Goal: Task Accomplishment & Management: Use online tool/utility

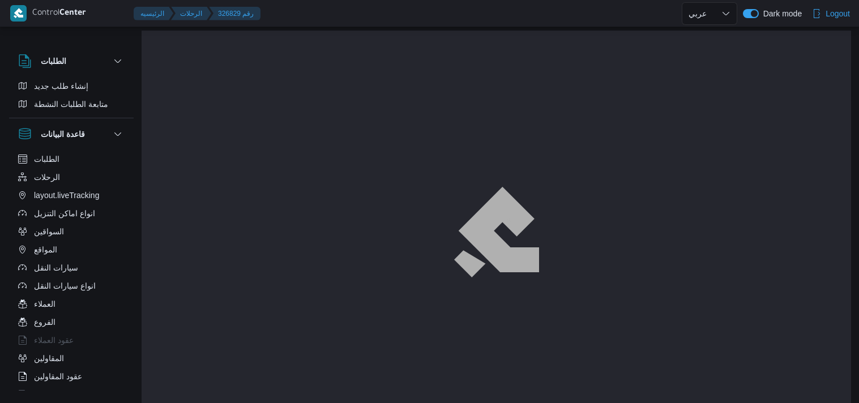
select select "ar"
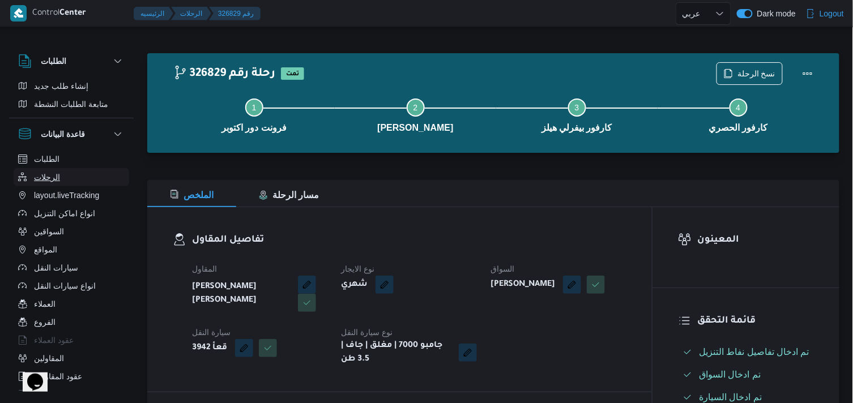
click at [43, 177] on span "الرحلات" at bounding box center [47, 177] width 26 height 14
select select "ar"
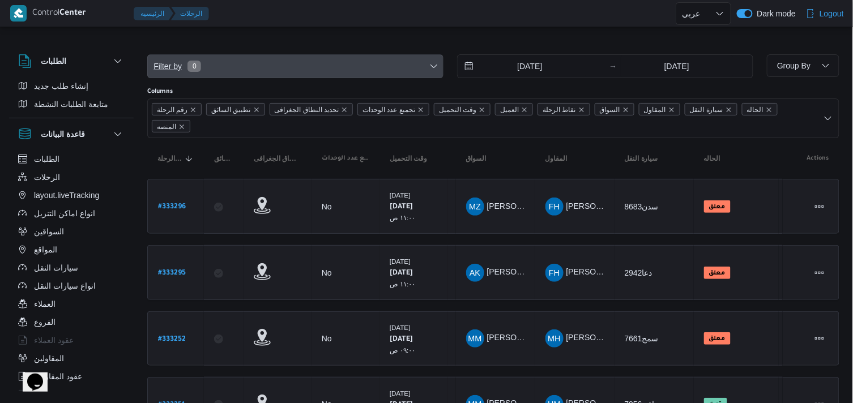
click at [304, 60] on span "Filter by 0" at bounding box center [295, 66] width 295 height 23
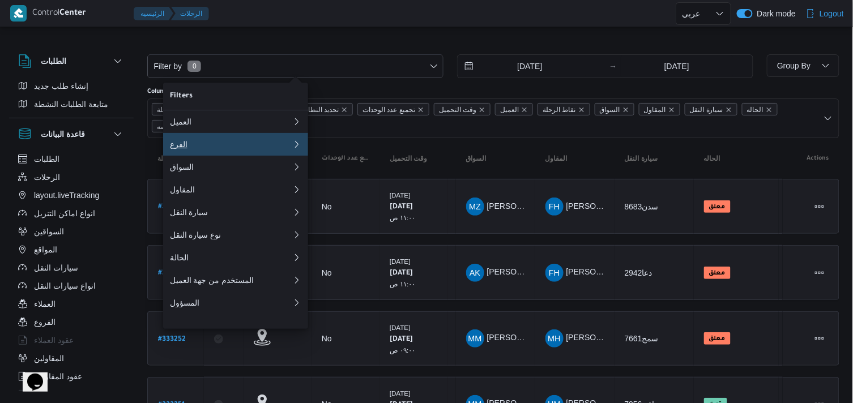
click at [255, 140] on button "الفرع" at bounding box center [235, 144] width 145 height 23
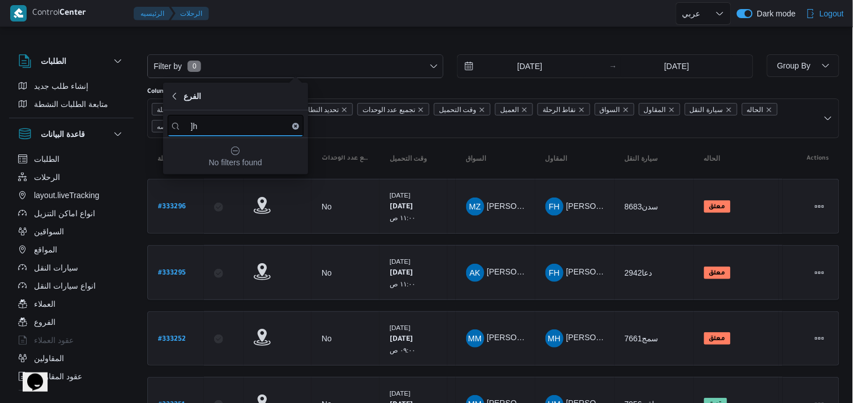
type input "]"
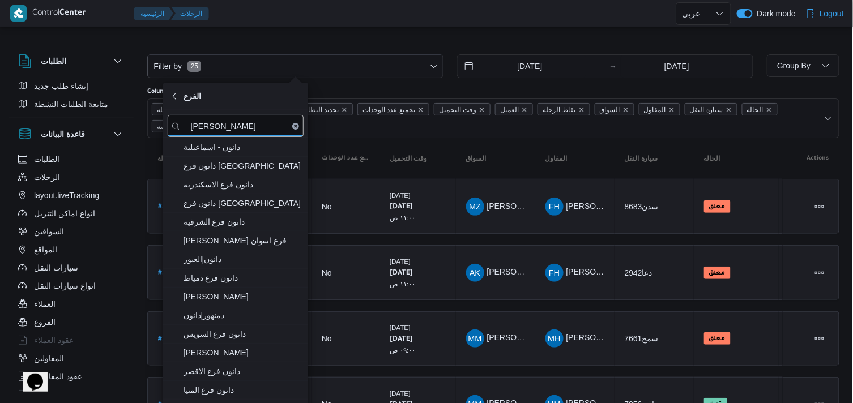
type input "[PERSON_NAME]"
click at [176, 259] on icon "button" at bounding box center [174, 259] width 9 height 9
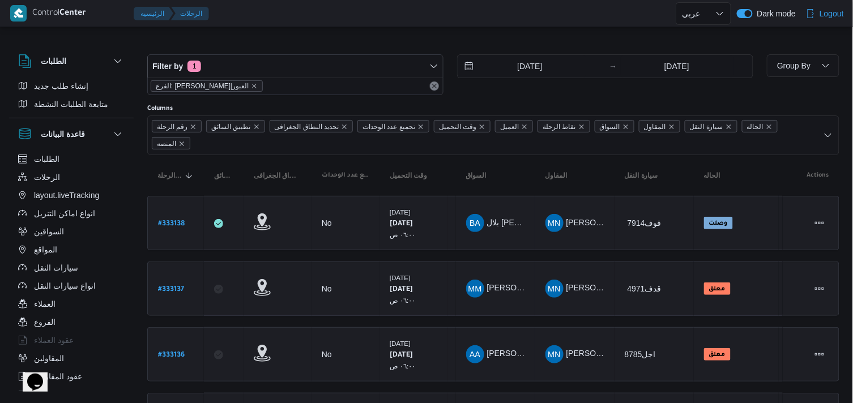
click at [315, 53] on div "Filter by 1 الفرع: دانون|العبور 18/8/2025 → 25/8/2025" at bounding box center [450, 75] width 620 height 54
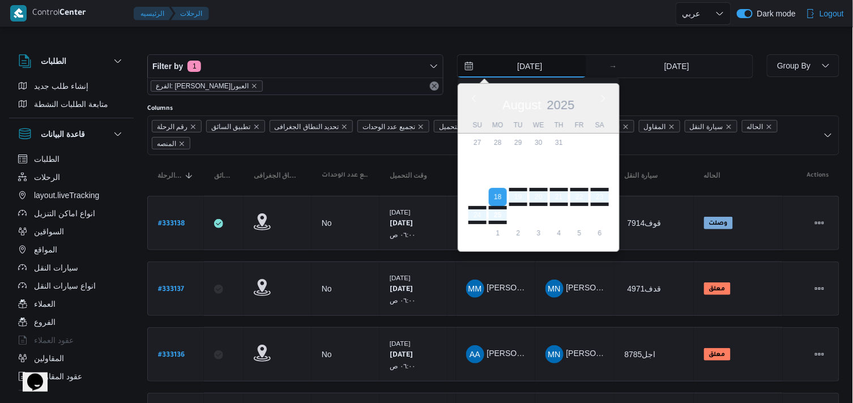
click at [538, 59] on input "18/8/2025" at bounding box center [522, 66] width 129 height 23
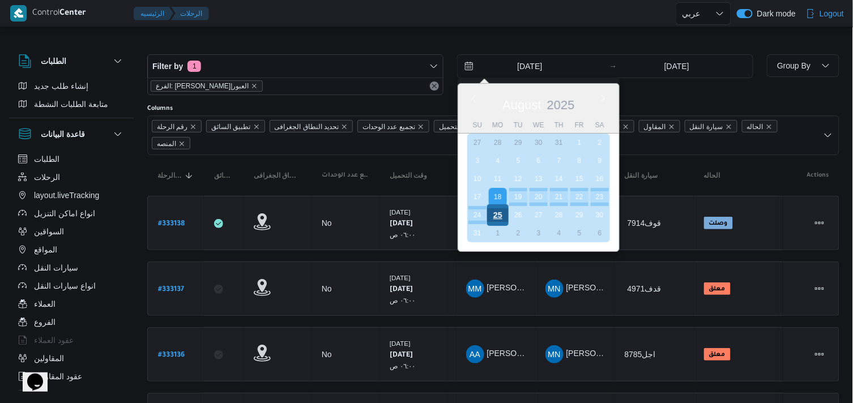
click at [502, 208] on div "25" at bounding box center [498, 215] width 22 height 22
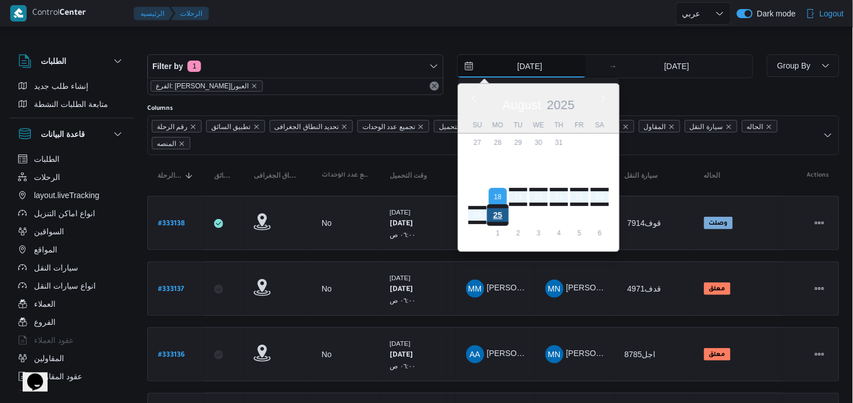
type input "25/8/2025"
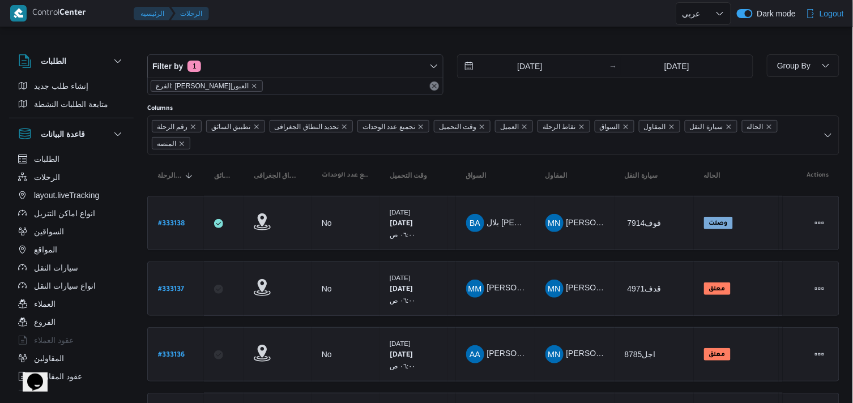
click at [610, 105] on div "Columns" at bounding box center [493, 108] width 692 height 9
click at [785, 75] on span "Group By" at bounding box center [802, 65] width 63 height 23
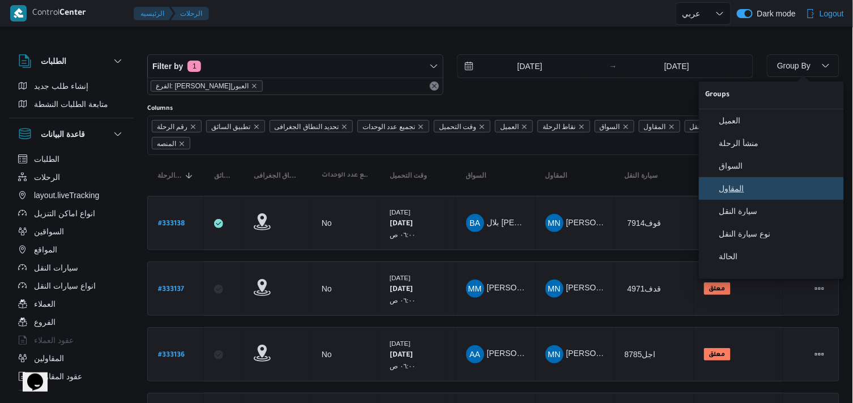
click at [727, 184] on button "المقاول" at bounding box center [771, 188] width 145 height 23
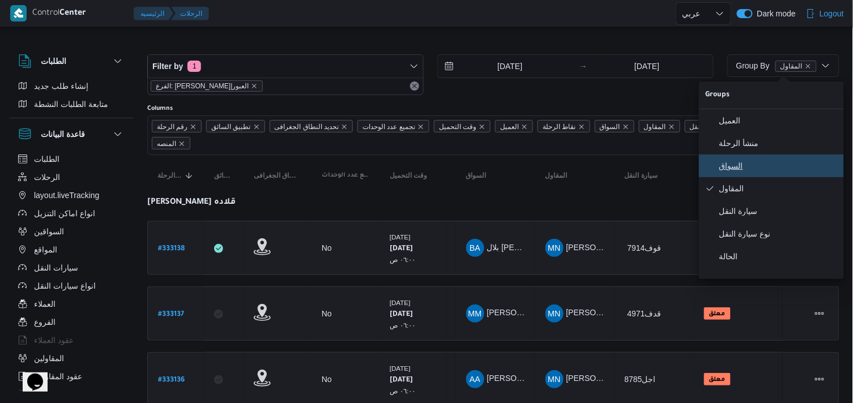
click at [732, 170] on span "السواق" at bounding box center [778, 165] width 118 height 9
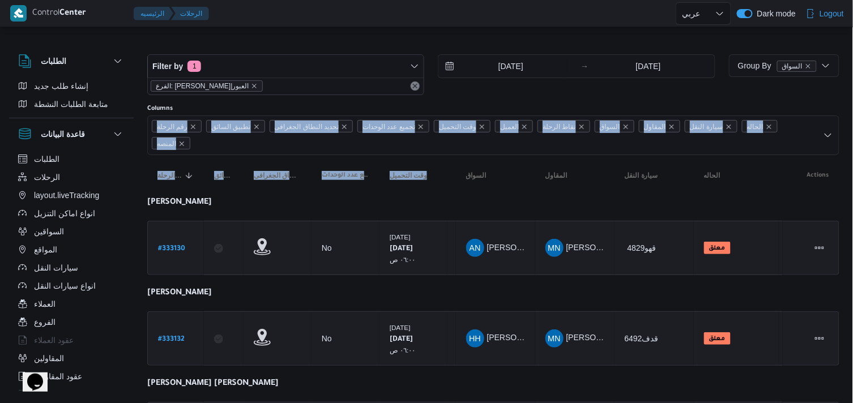
drag, startPoint x: 450, startPoint y: 187, endPoint x: 588, endPoint y: 105, distance: 161.0
click at [588, 105] on div "Columns" at bounding box center [493, 108] width 692 height 9
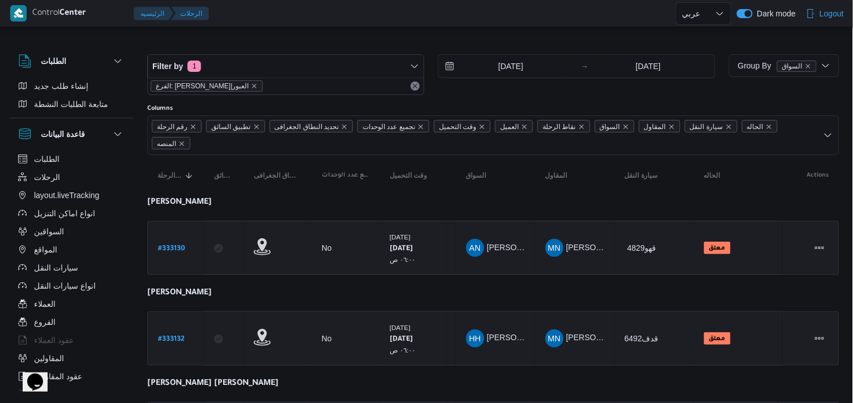
click at [319, 16] on div at bounding box center [445, 13] width 462 height 27
click at [167, 241] on link "# 333130" at bounding box center [171, 248] width 27 height 15
select select "ar"
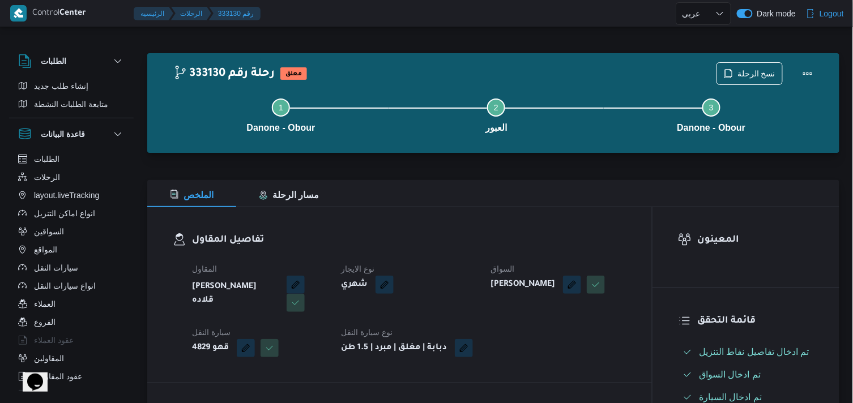
click at [733, 60] on div "نسخ الرحلة" at bounding box center [768, 73] width 116 height 36
click at [738, 68] on span "نسخ الرحلة" at bounding box center [749, 73] width 65 height 22
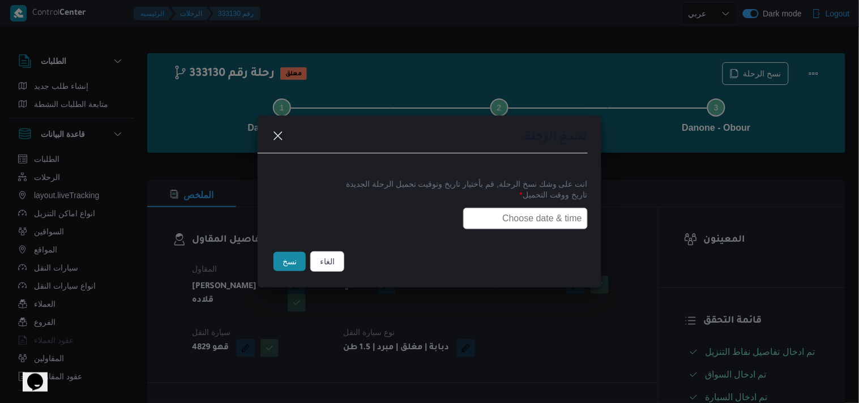
click at [525, 217] on input "text" at bounding box center [525, 219] width 125 height 22
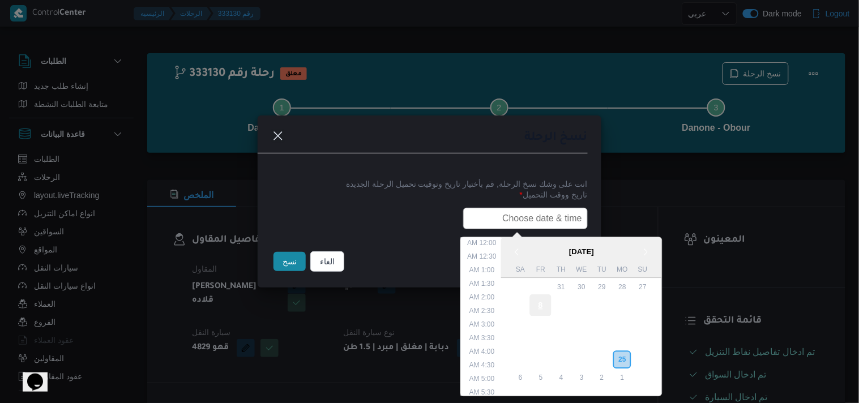
scroll to position [268, 0]
click at [604, 354] on div "26" at bounding box center [602, 360] width 22 height 22
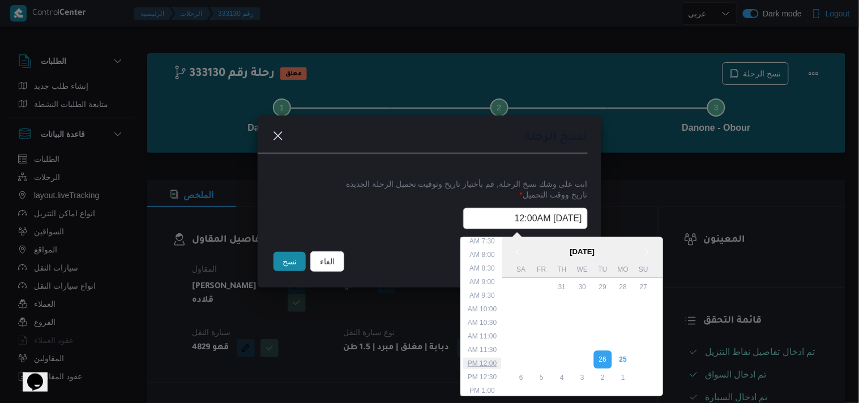
scroll to position [143, 0]
click at [493, 265] on li "6:00 AM" at bounding box center [483, 263] width 35 height 11
type input "26/08/2025 6:00AM"
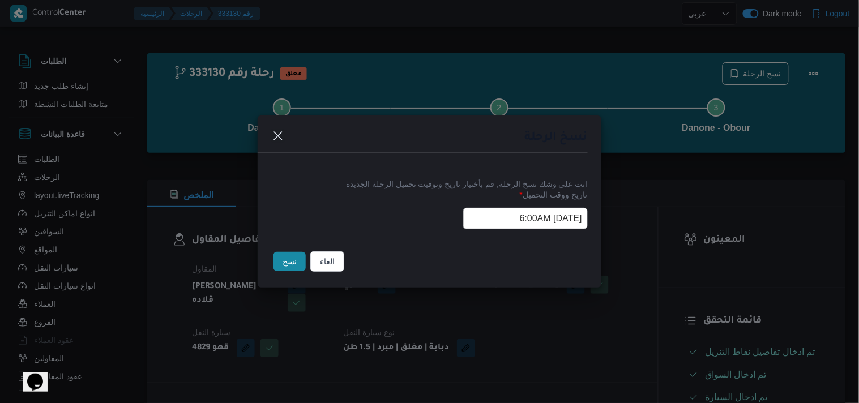
click at [489, 227] on input "26/08/2025 6:00AM" at bounding box center [525, 219] width 125 height 22
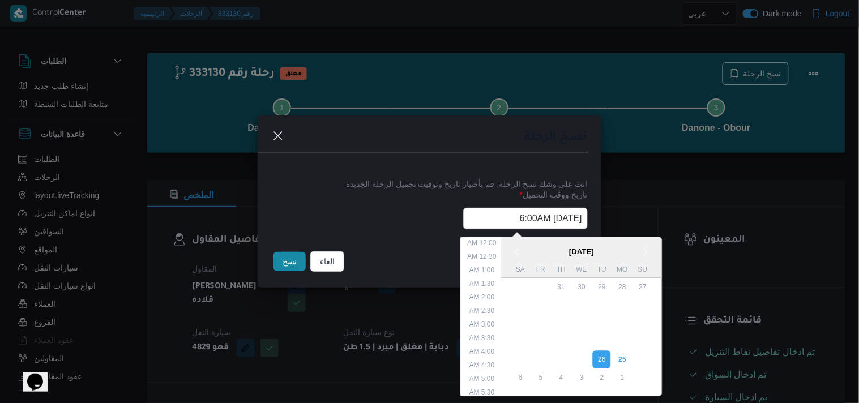
click at [489, 227] on input "26/08/2025 6:00AM" at bounding box center [525, 219] width 125 height 22
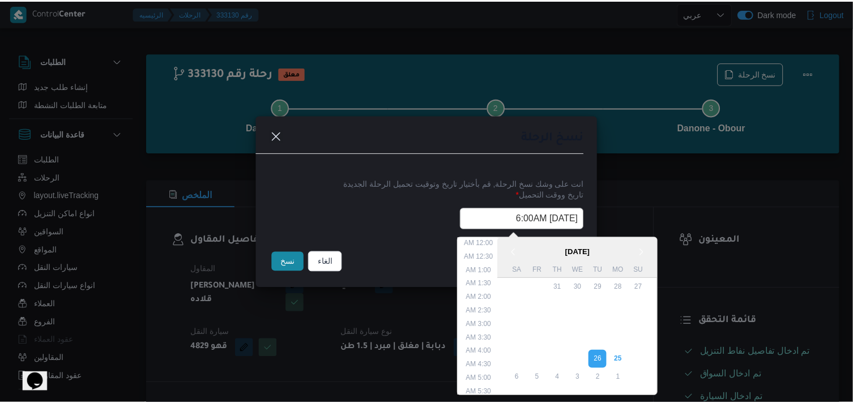
scroll to position [92, 0]
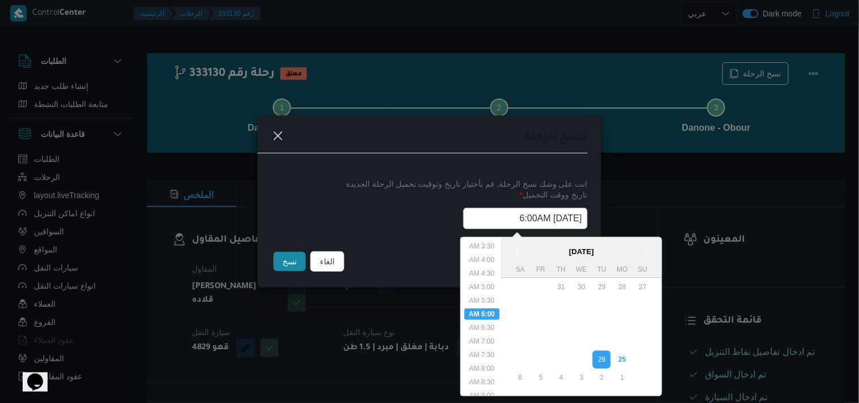
click at [489, 227] on input "26/08/2025 6:00AM" at bounding box center [525, 219] width 125 height 22
click at [287, 264] on button "نسخ" at bounding box center [290, 261] width 32 height 19
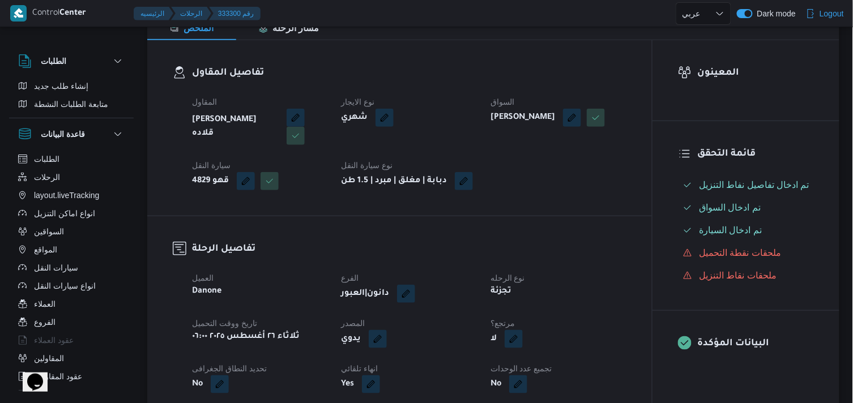
scroll to position [189, 0]
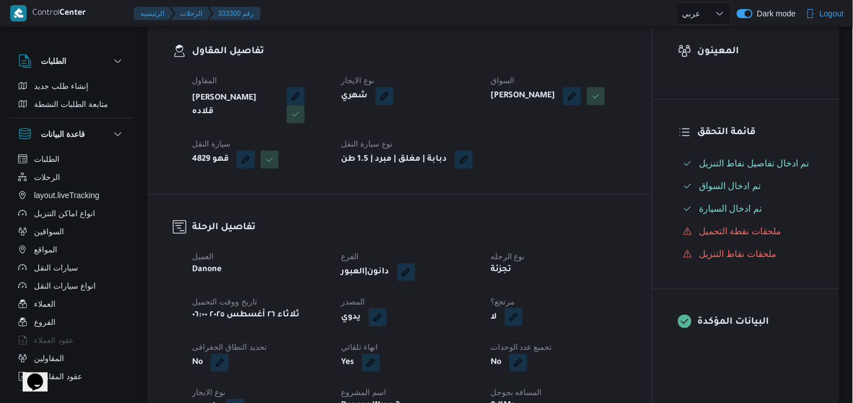
click at [516, 326] on button "button" at bounding box center [514, 317] width 18 height 18
click at [483, 361] on label "هل هناك مرتجع؟" at bounding box center [479, 361] width 68 height 14
checkbox input "true"
click at [531, 360] on span "تاكيد" at bounding box center [546, 360] width 63 height 23
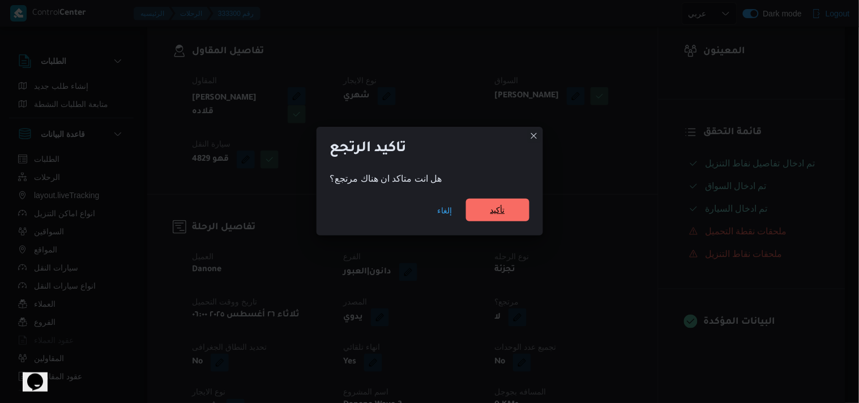
click at [499, 206] on span "تأكيد" at bounding box center [497, 210] width 15 height 14
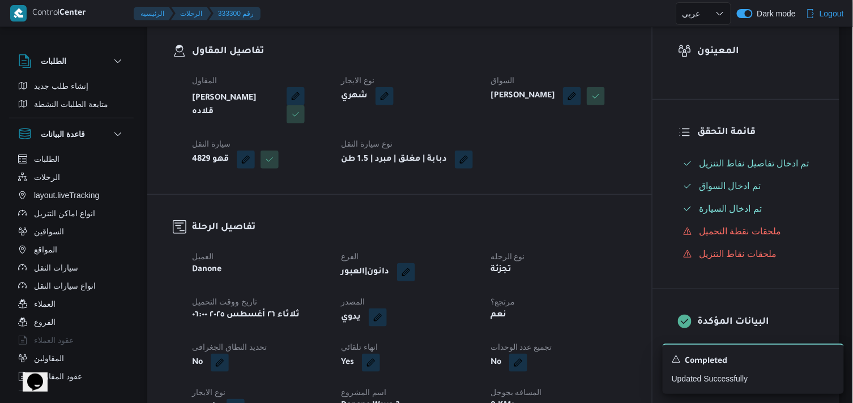
scroll to position [0, 0]
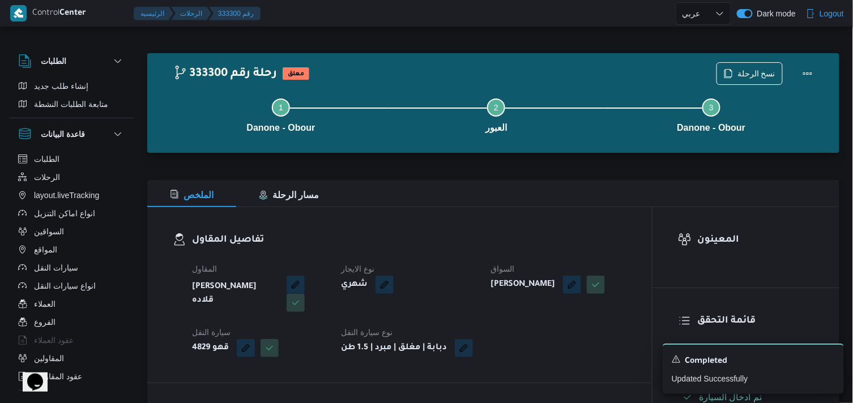
select select "ar"
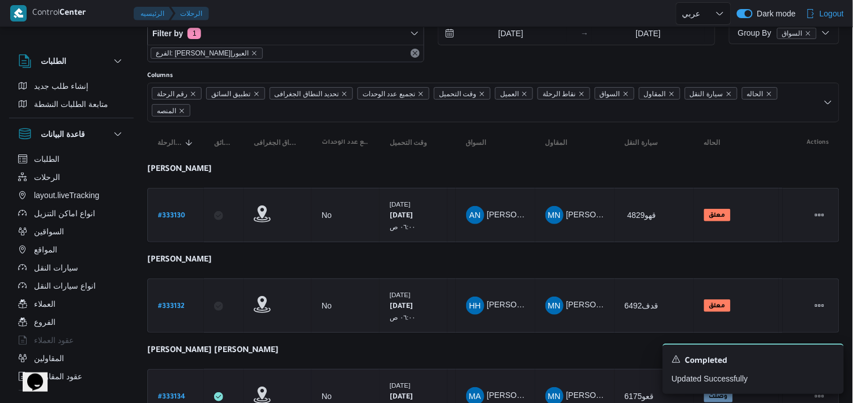
scroll to position [63, 0]
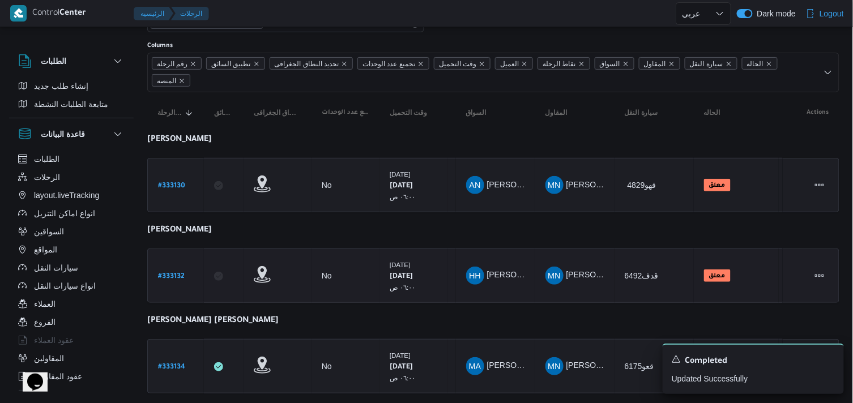
click at [183, 275] on b "# 333132" at bounding box center [171, 277] width 27 height 8
select select "ar"
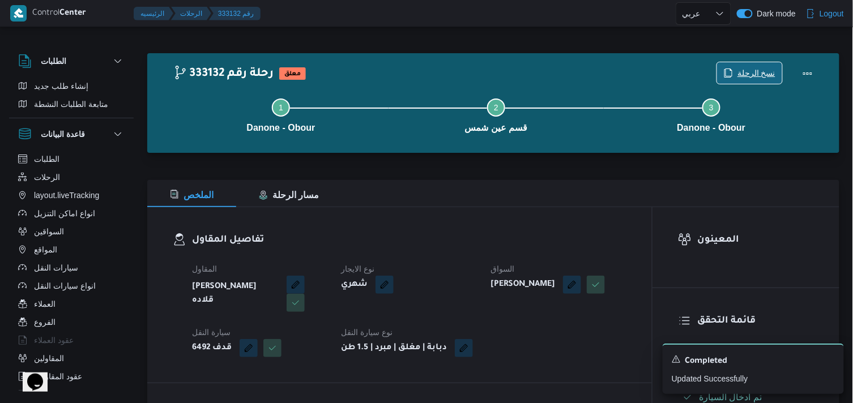
click at [739, 66] on span "نسخ الرحلة" at bounding box center [749, 73] width 65 height 22
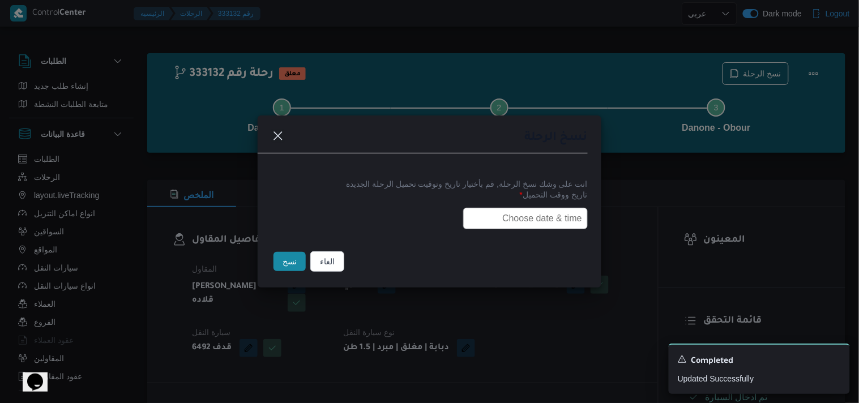
click at [512, 210] on input "text" at bounding box center [525, 219] width 125 height 22
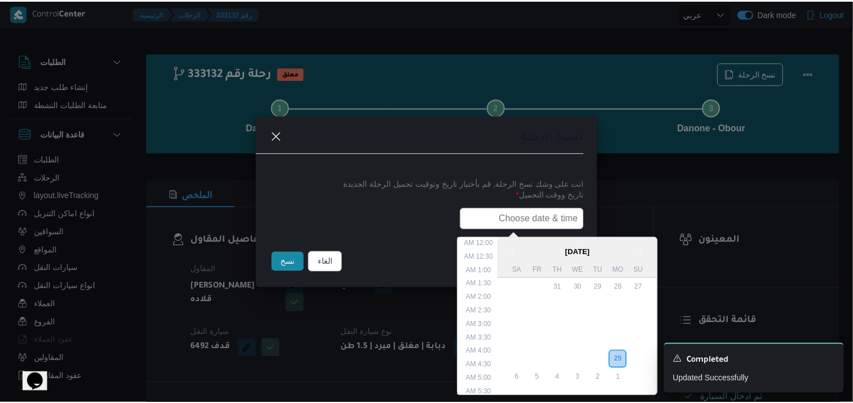
scroll to position [268, 0]
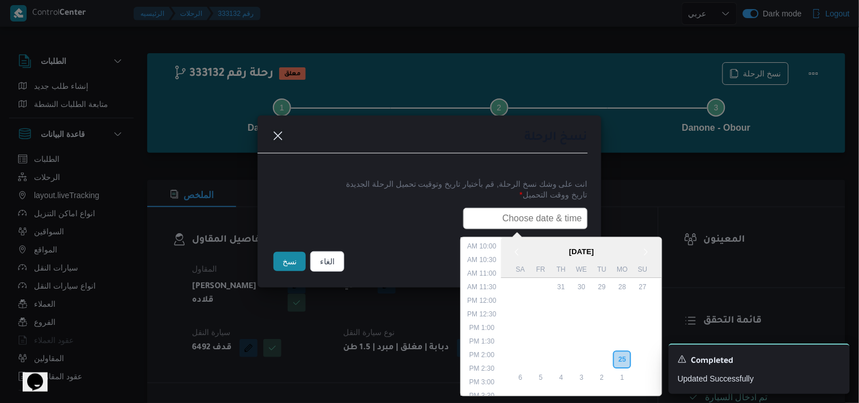
paste input "26/08/2025 6:00AM"
type input "26/08/2025 6:00AM"
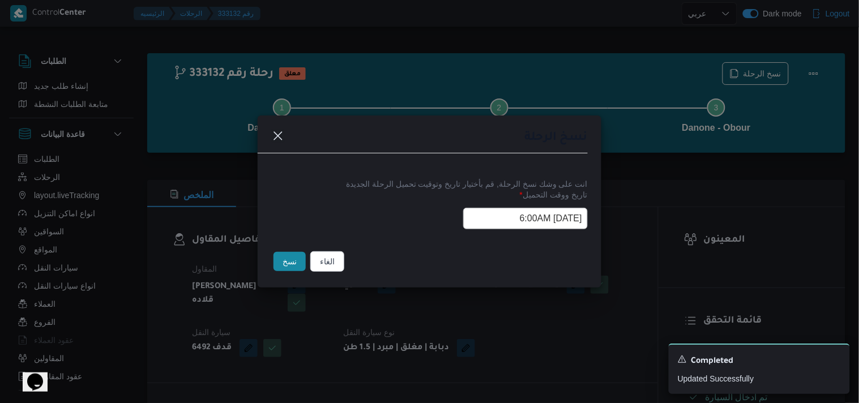
click at [291, 258] on button "نسخ" at bounding box center [290, 261] width 32 height 19
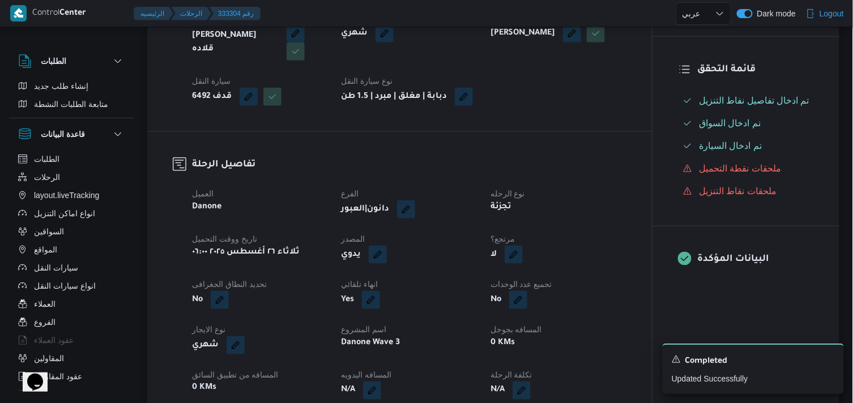
scroll to position [189, 0]
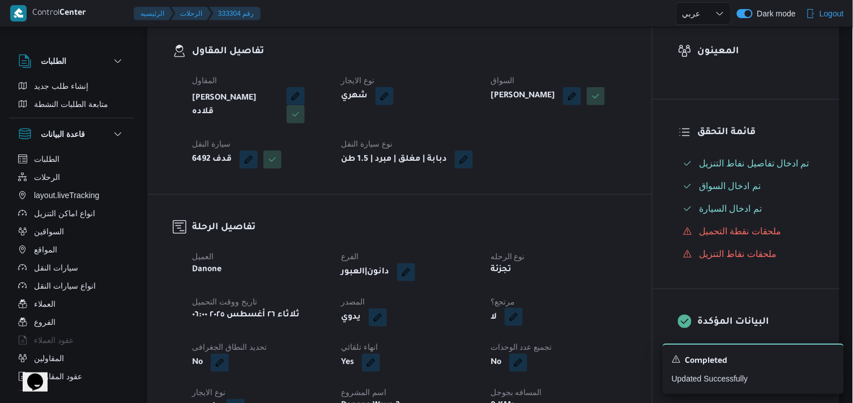
click at [510, 326] on button "button" at bounding box center [514, 317] width 18 height 18
click at [481, 364] on label "هل هناك مرتجع؟" at bounding box center [479, 361] width 68 height 14
checkbox input "true"
click at [545, 354] on span "تاكيد" at bounding box center [547, 360] width 15 height 14
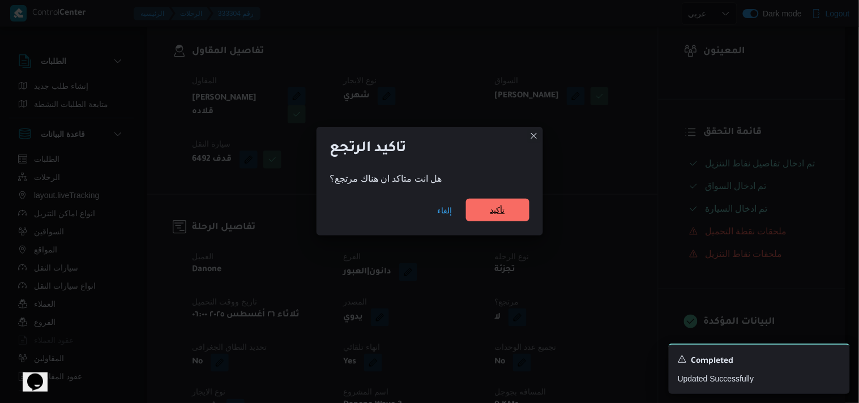
click at [507, 216] on span "تأكيد" at bounding box center [497, 210] width 63 height 23
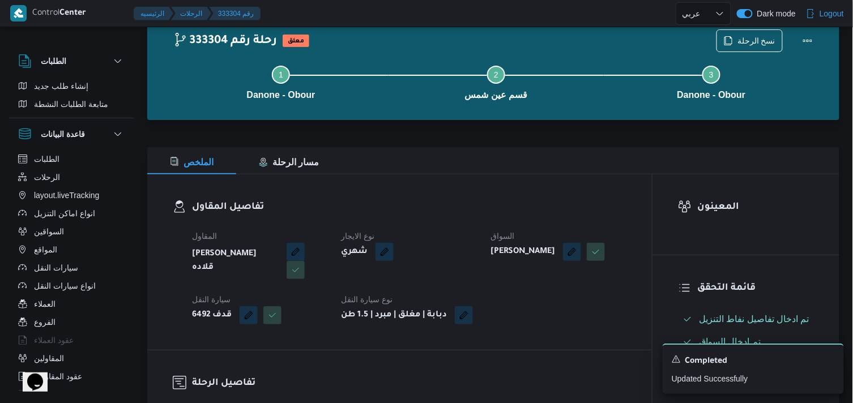
scroll to position [0, 0]
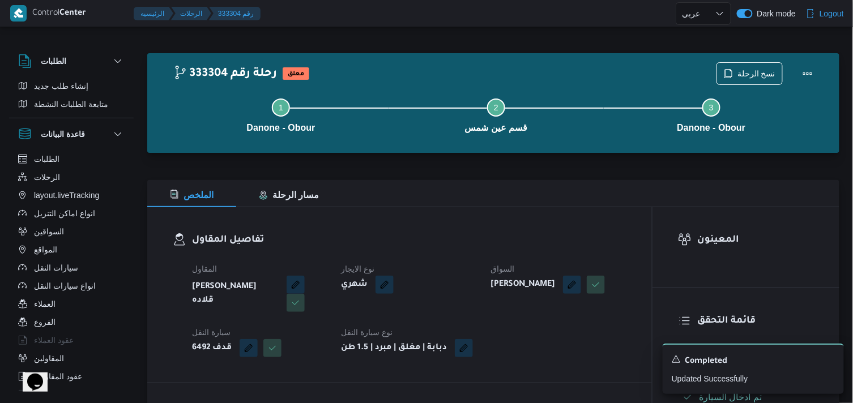
select select "ar"
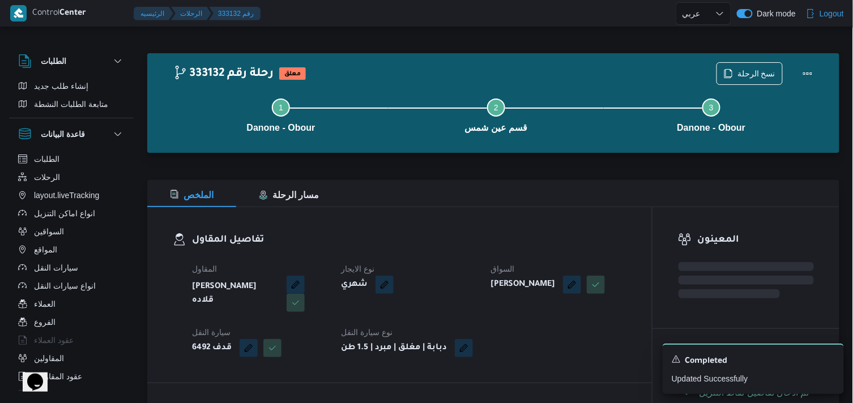
select select "ar"
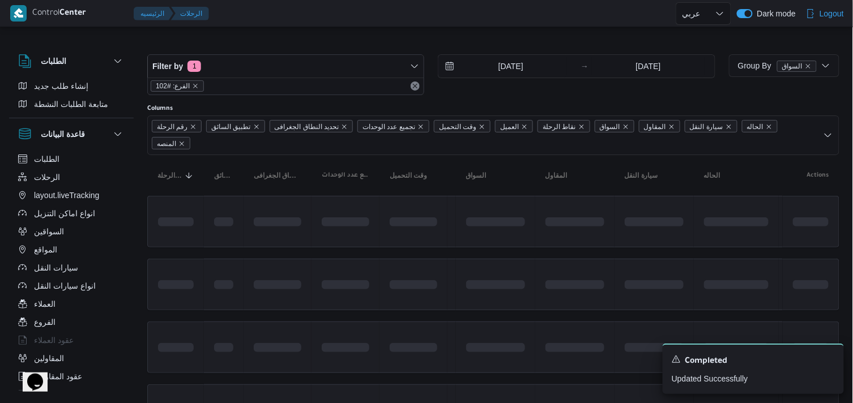
scroll to position [63, 0]
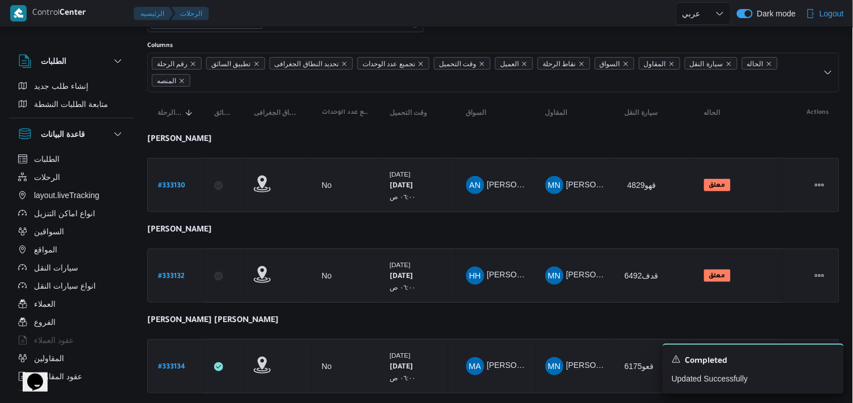
click at [172, 359] on link "# 333134" at bounding box center [171, 366] width 27 height 15
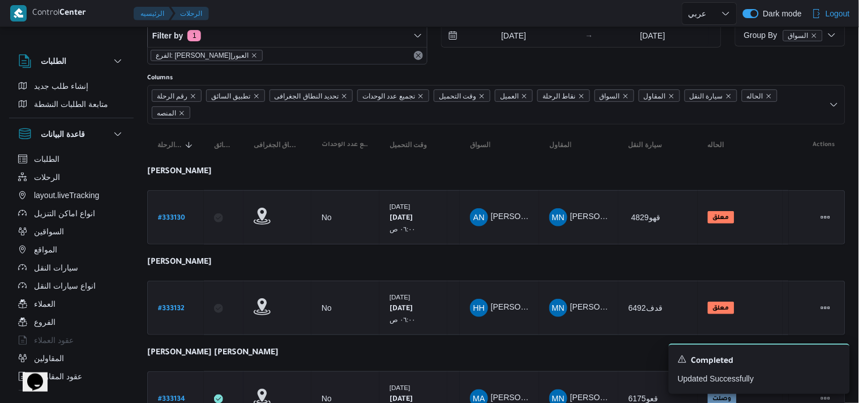
select select "ar"
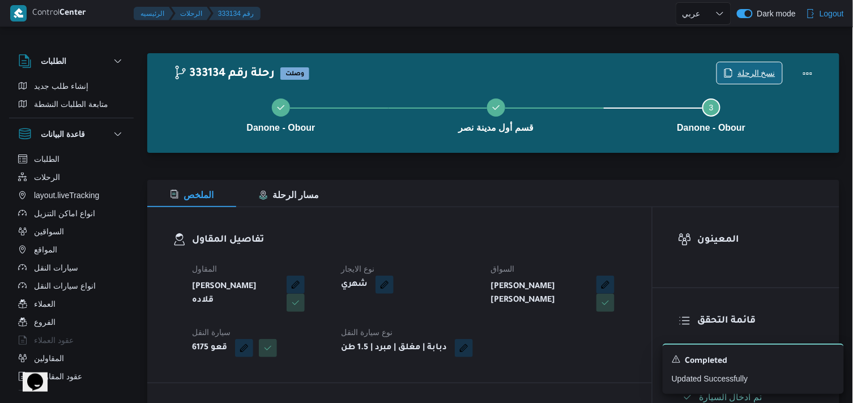
click at [737, 77] on span "نسخ الرحلة" at bounding box center [749, 73] width 65 height 22
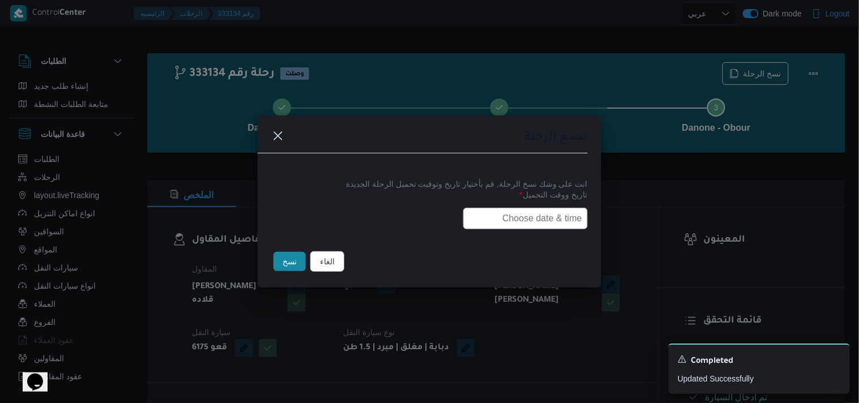
click at [494, 211] on input "text" at bounding box center [525, 219] width 125 height 22
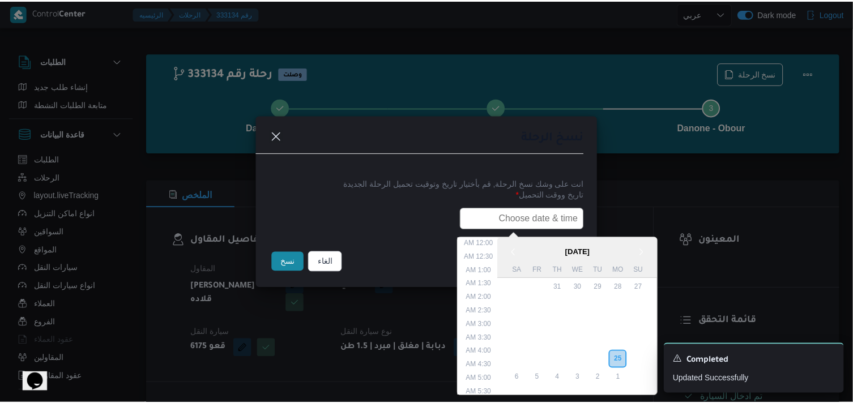
scroll to position [268, 0]
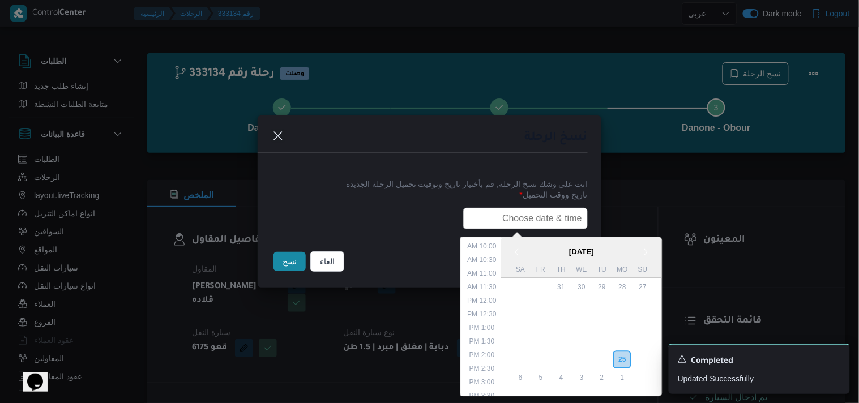
type input "26/08/2025 6:00AM"
click at [275, 259] on button "نسخ" at bounding box center [290, 261] width 32 height 19
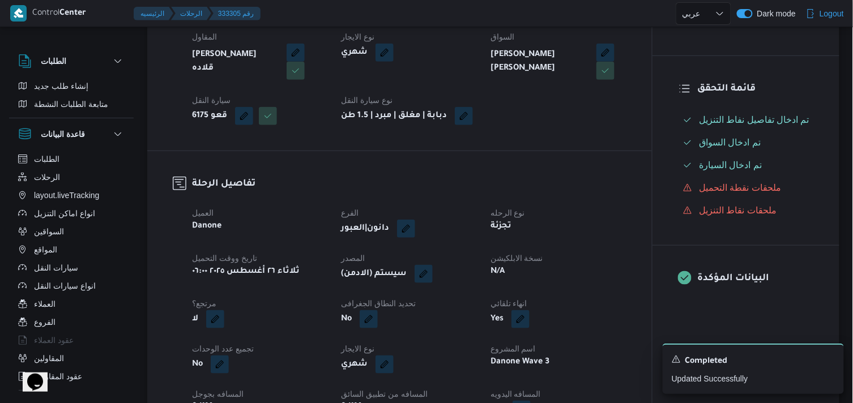
scroll to position [251, 0]
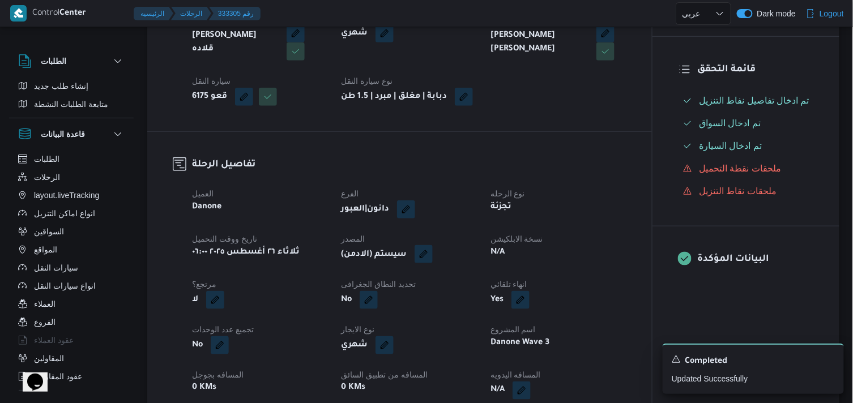
click at [425, 261] on button "button" at bounding box center [424, 254] width 18 height 18
click at [483, 296] on span "تاكيد" at bounding box center [502, 298] width 63 height 23
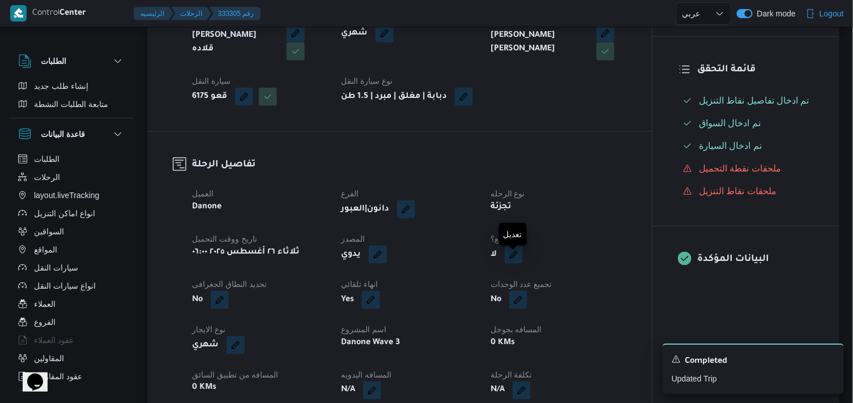
click at [510, 259] on button "button" at bounding box center [514, 255] width 18 height 18
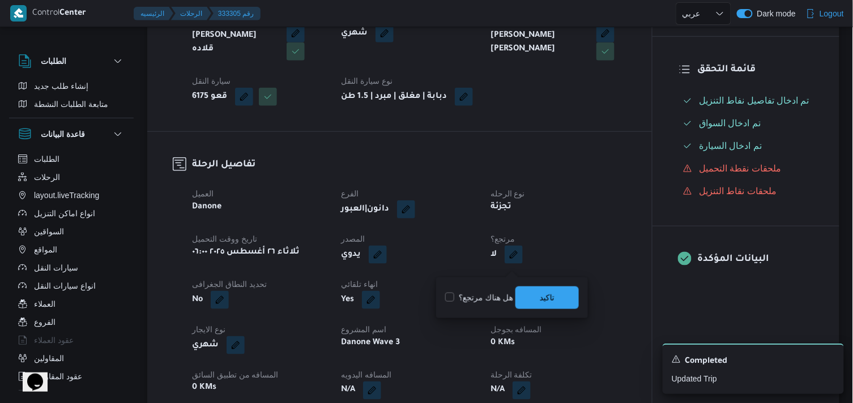
click at [501, 292] on label "هل هناك مرتجع؟" at bounding box center [479, 298] width 68 height 14
checkbox input "true"
click at [522, 296] on span "تاكيد" at bounding box center [546, 297] width 63 height 23
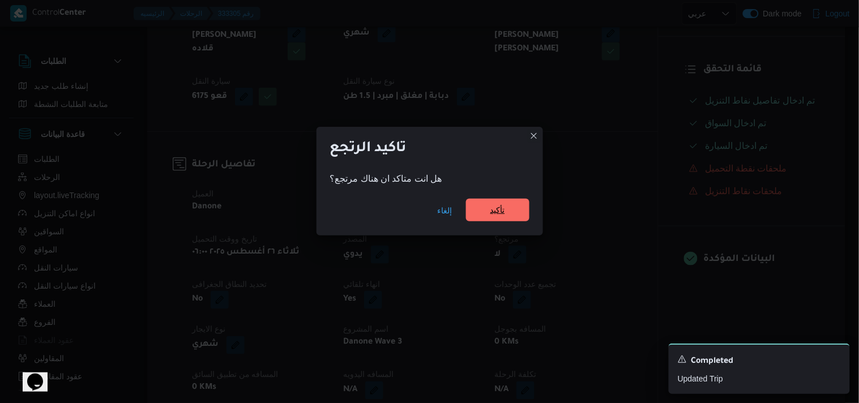
click at [512, 206] on span "تأكيد" at bounding box center [497, 210] width 63 height 23
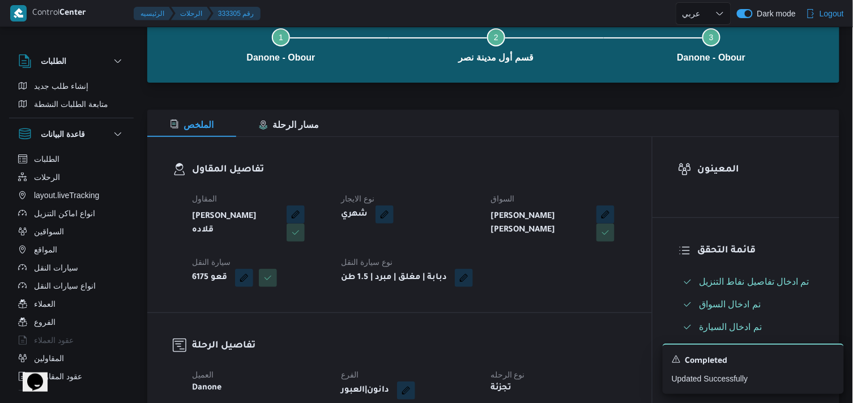
scroll to position [63, 0]
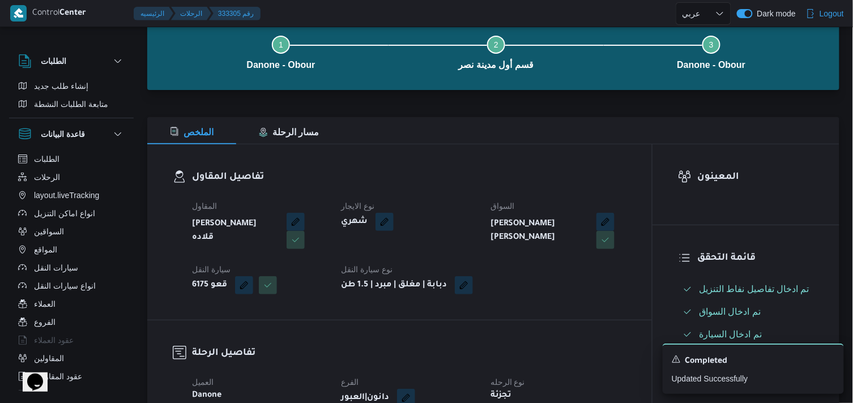
select select "ar"
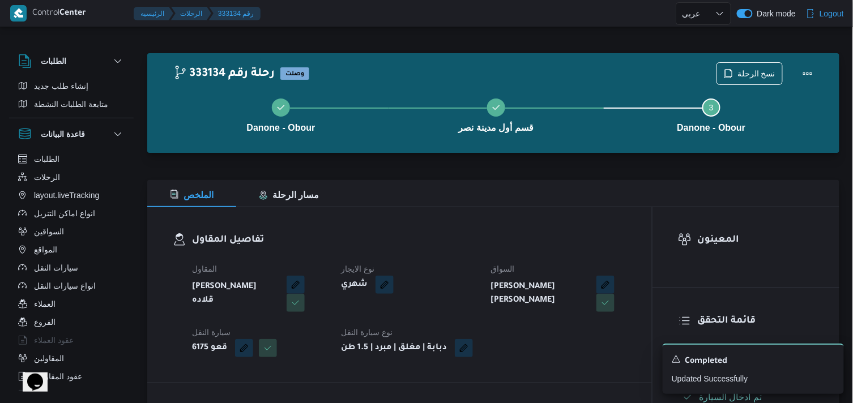
select select "ar"
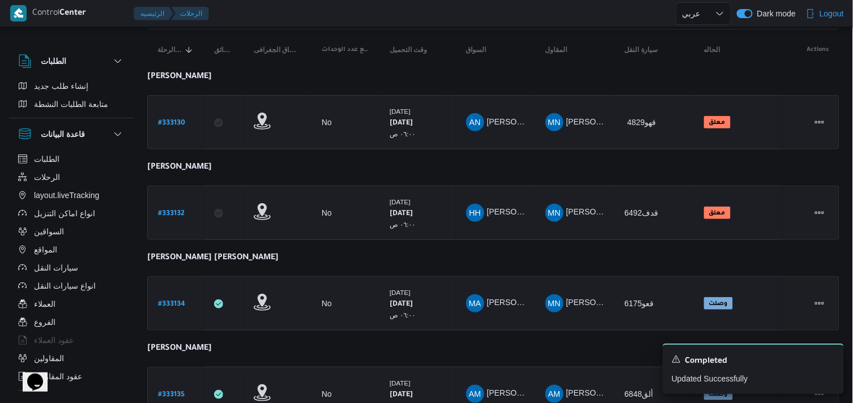
scroll to position [189, 0]
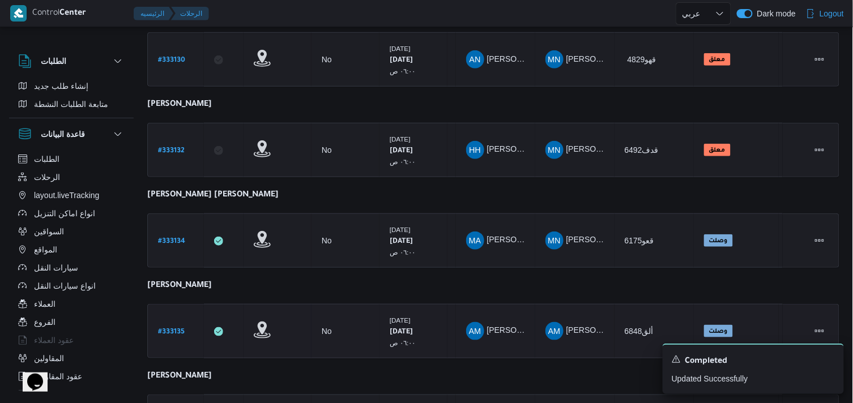
click at [161, 332] on b "# 333135" at bounding box center [171, 332] width 27 height 8
select select "ar"
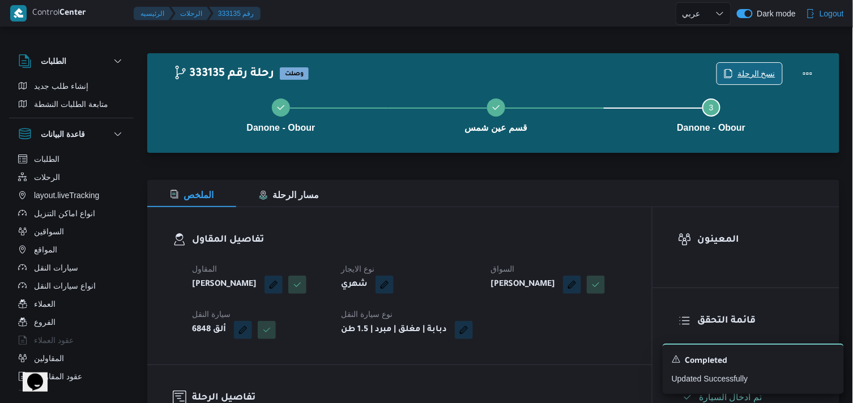
click at [749, 71] on span "نسخ الرحلة" at bounding box center [756, 74] width 38 height 14
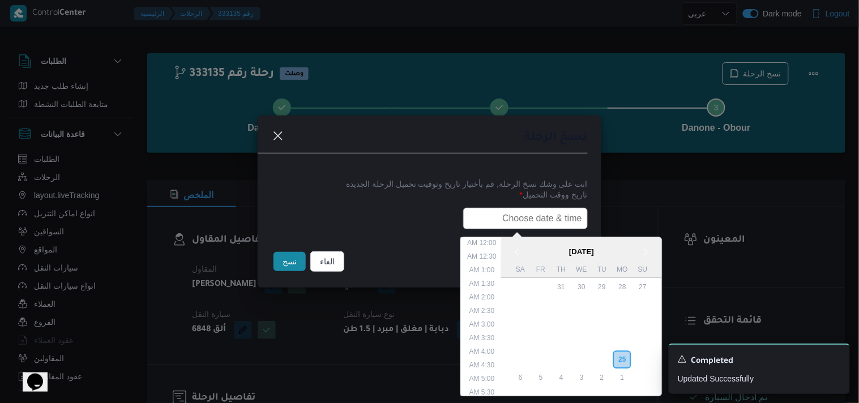
click at [506, 227] on input "text" at bounding box center [525, 219] width 125 height 22
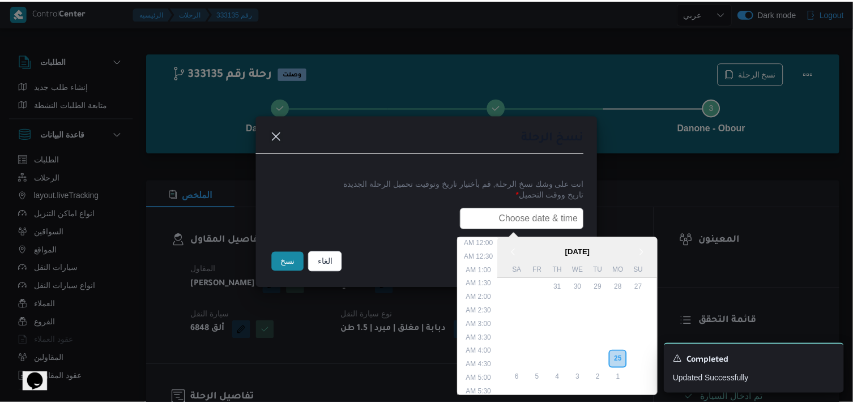
scroll to position [268, 0]
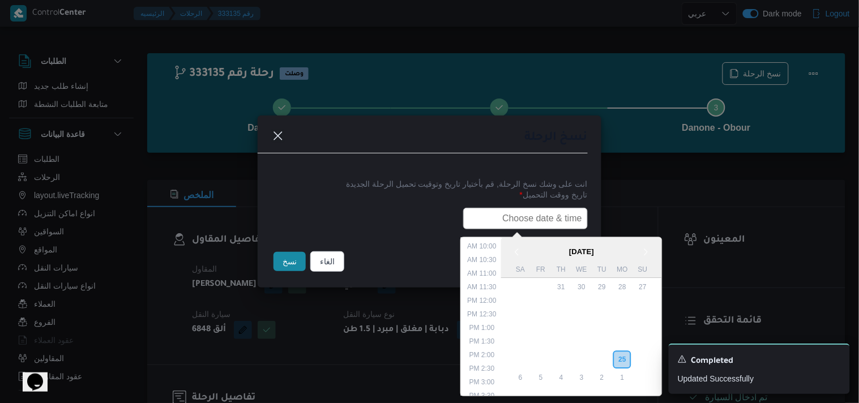
type input "26/08/2025 6:00AM"
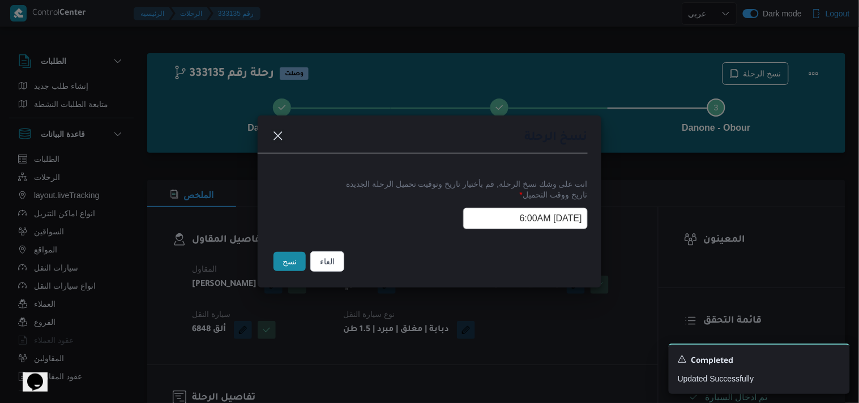
click at [280, 258] on button "نسخ" at bounding box center [290, 261] width 32 height 19
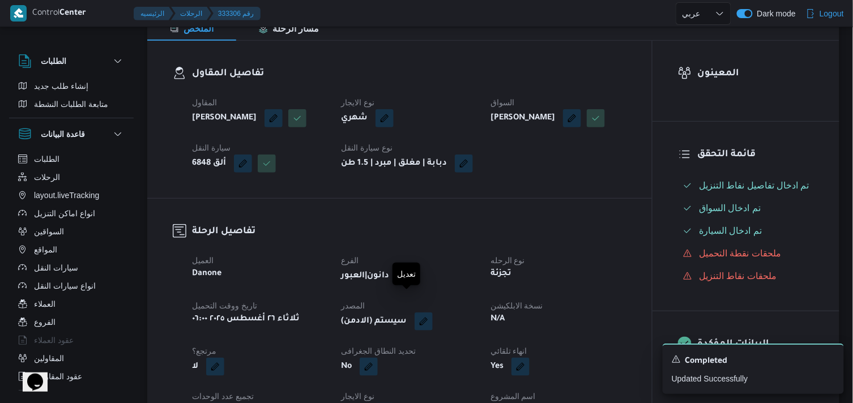
scroll to position [189, 0]
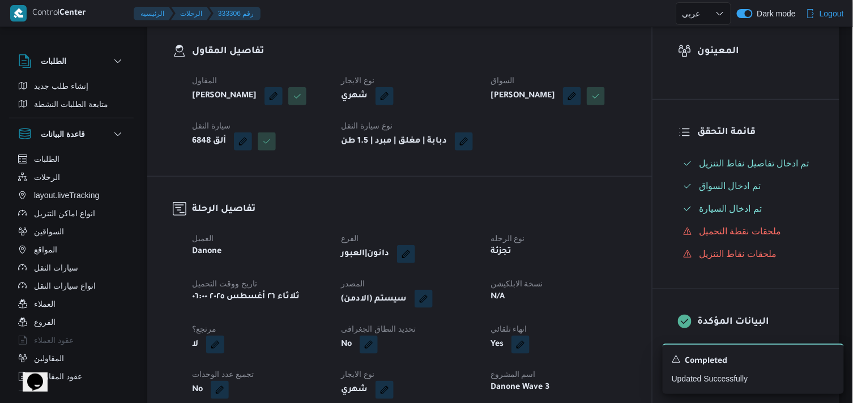
click at [429, 308] on button "button" at bounding box center [424, 299] width 18 height 18
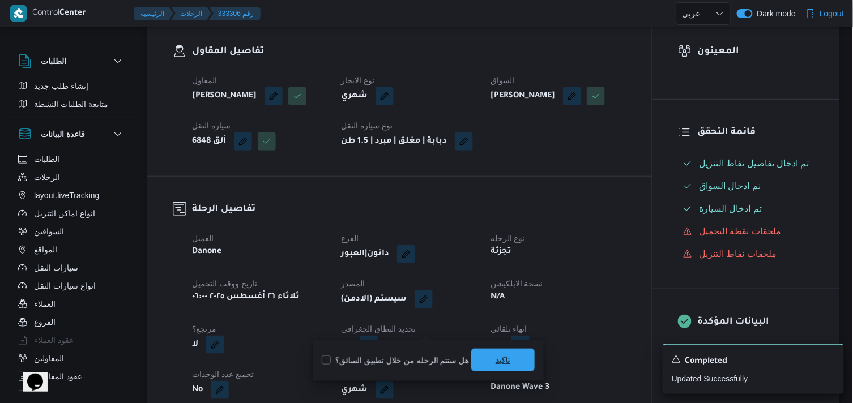
click at [490, 362] on span "تاكيد" at bounding box center [502, 360] width 63 height 23
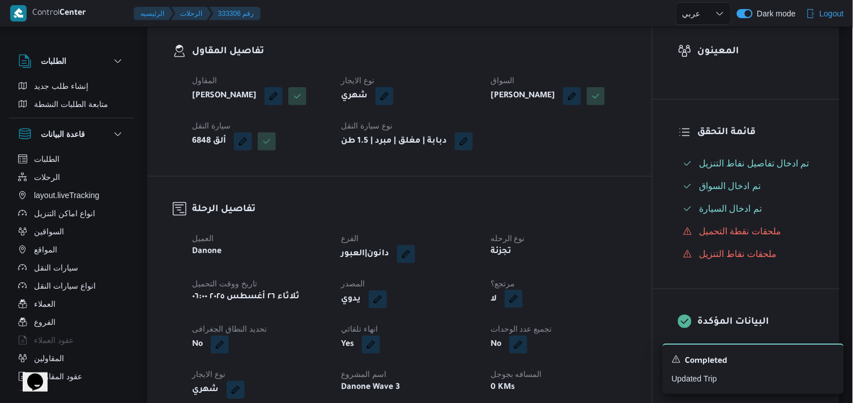
click at [512, 308] on button "button" at bounding box center [514, 299] width 18 height 18
click at [493, 357] on label "هل هناك مرتجع؟" at bounding box center [479, 361] width 68 height 14
checkbox input "true"
click at [520, 352] on span "تاكيد" at bounding box center [546, 360] width 63 height 23
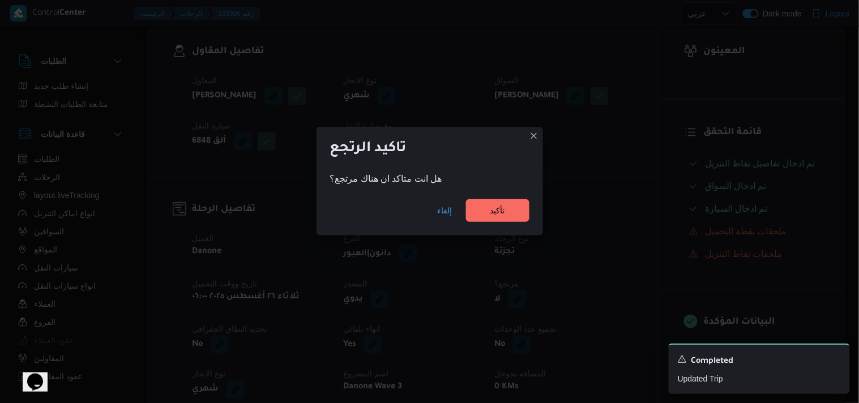
click at [489, 191] on div "إلغاء تأكيد" at bounding box center [430, 212] width 227 height 45
click at [488, 210] on span "تأكيد" at bounding box center [497, 210] width 63 height 23
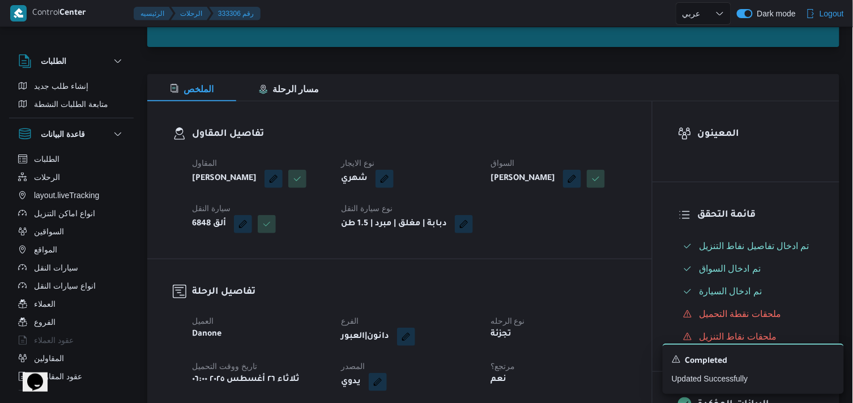
scroll to position [63, 0]
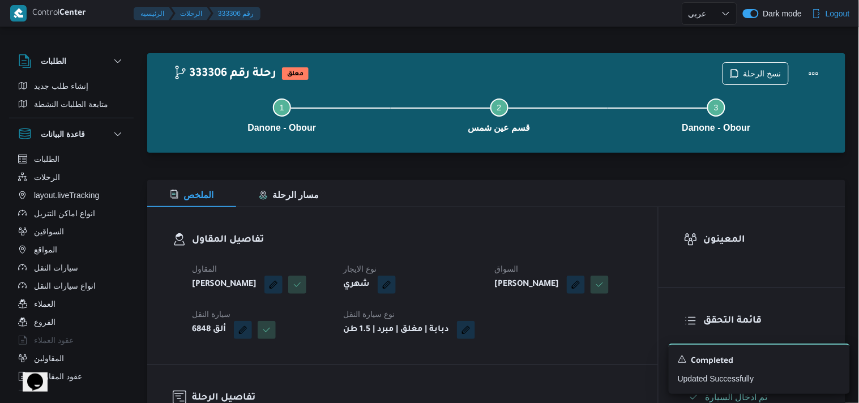
select select "ar"
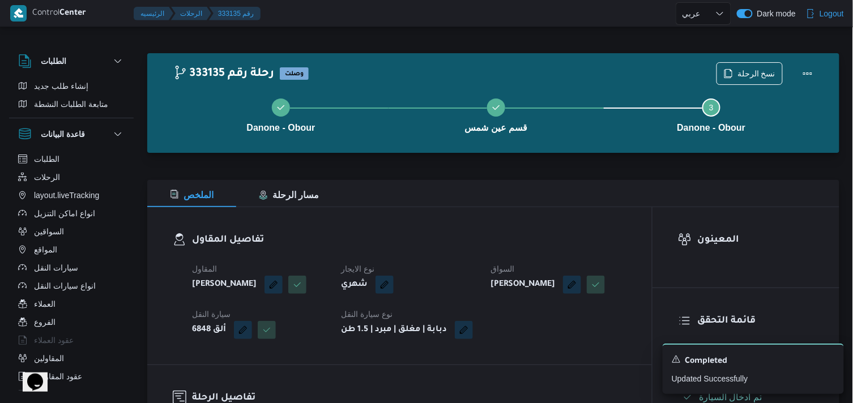
select select "ar"
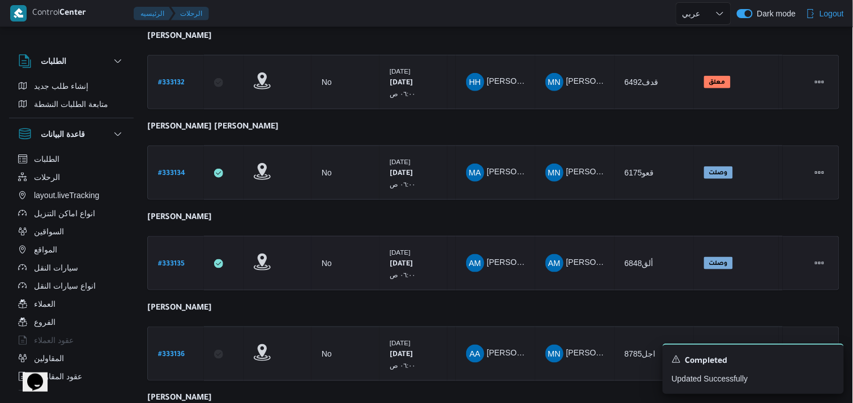
scroll to position [276, 0]
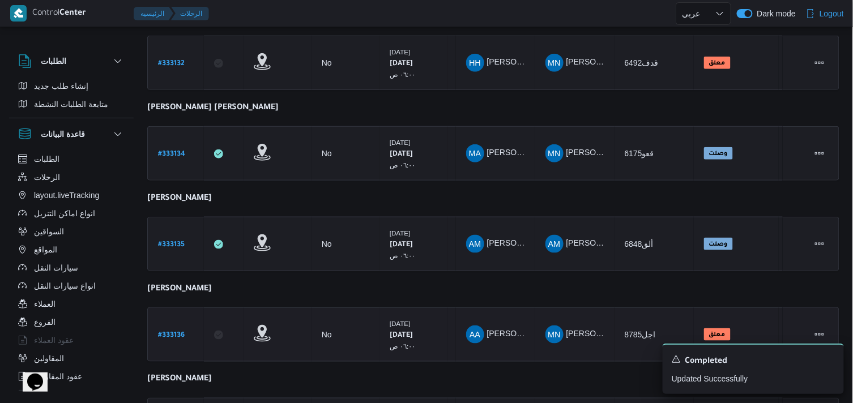
click at [178, 332] on b "# 333136" at bounding box center [171, 336] width 27 height 8
select select "ar"
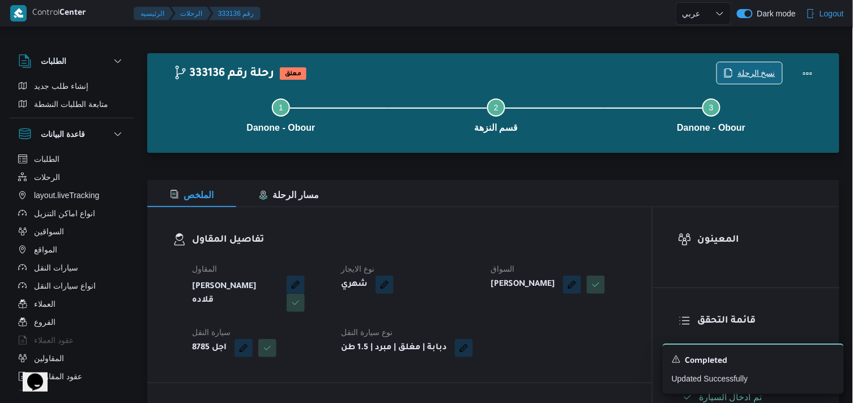
click at [737, 75] on span "نسخ الرحلة" at bounding box center [749, 73] width 65 height 22
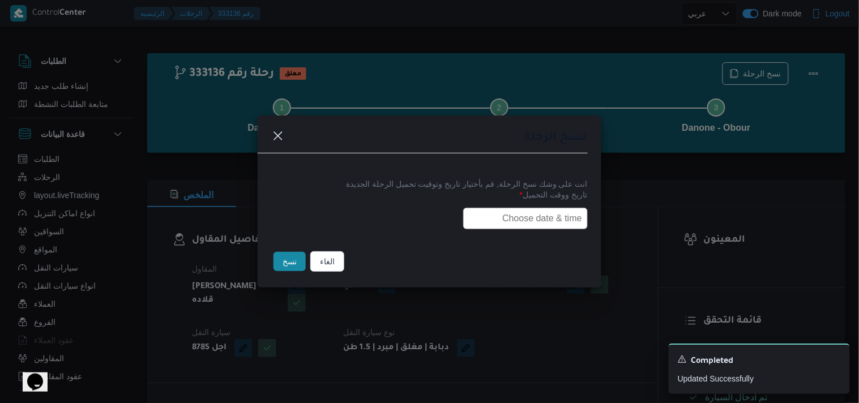
click at [524, 212] on input "text" at bounding box center [525, 219] width 125 height 22
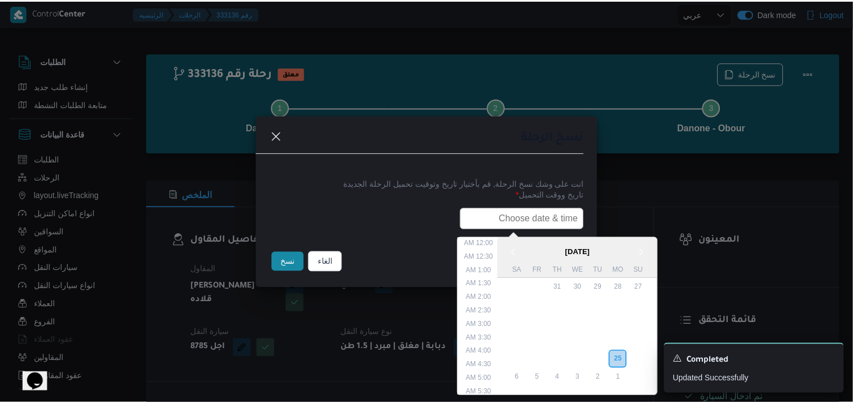
scroll to position [268, 0]
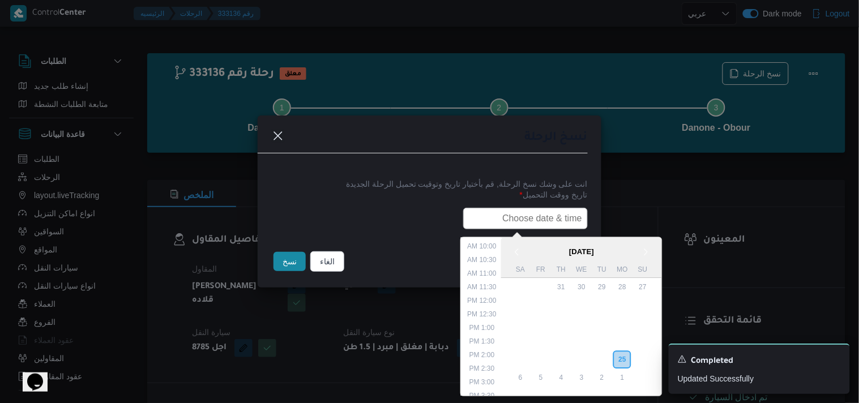
type input "26/08/2025 6:00AM"
click at [277, 255] on button "نسخ" at bounding box center [290, 261] width 32 height 19
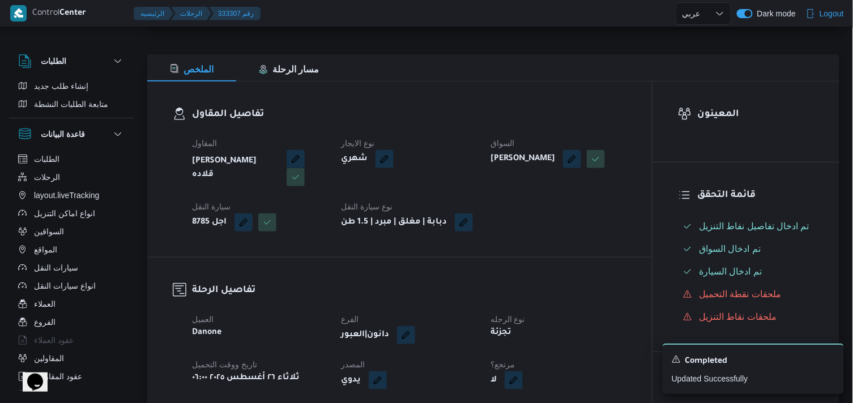
scroll to position [189, 0]
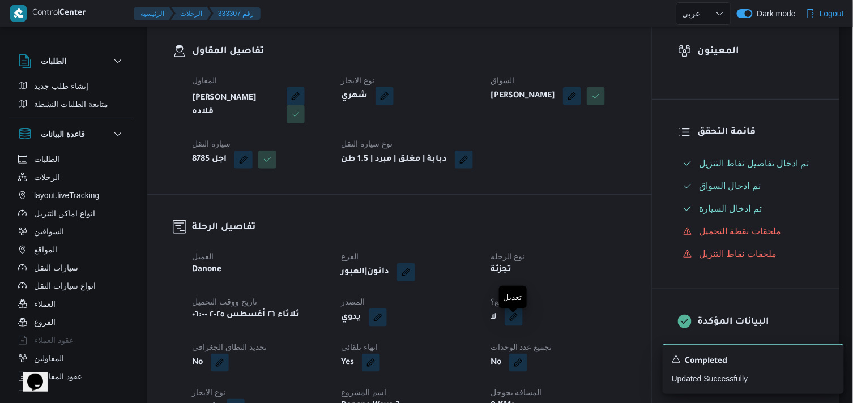
click at [510, 326] on button "button" at bounding box center [514, 317] width 18 height 18
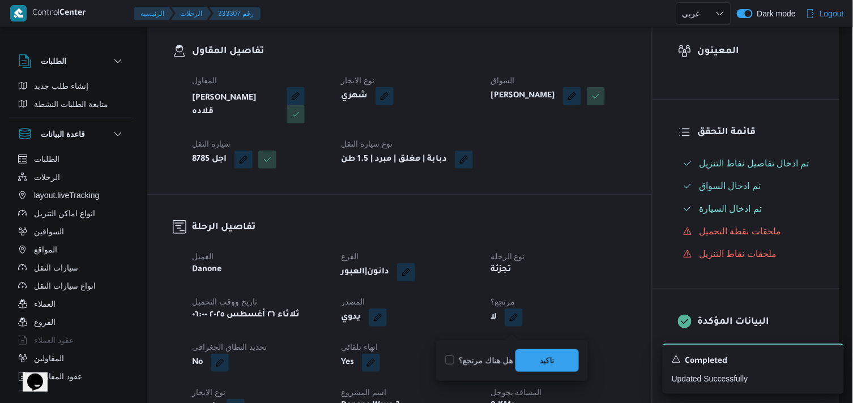
click at [496, 357] on label "هل هناك مرتجع؟" at bounding box center [479, 361] width 68 height 14
checkbox input "true"
click at [527, 358] on span "تاكيد" at bounding box center [546, 360] width 63 height 23
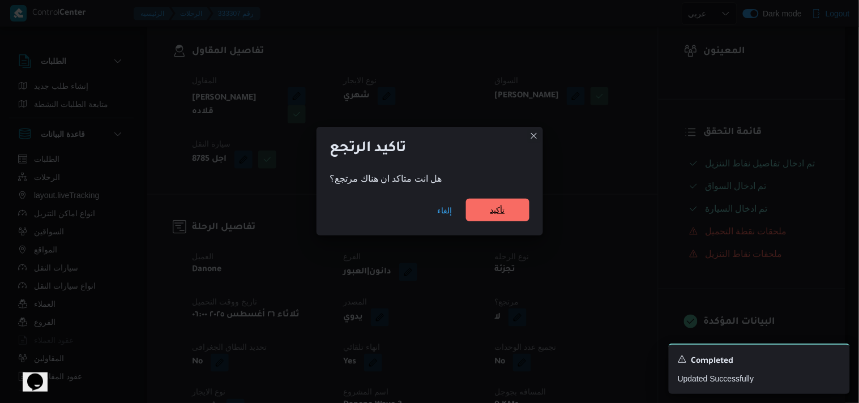
click at [478, 216] on span "تأكيد" at bounding box center [497, 210] width 63 height 23
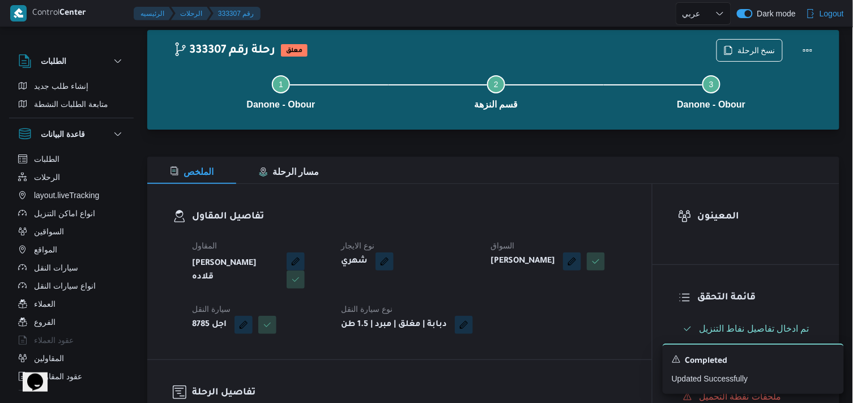
scroll to position [0, 0]
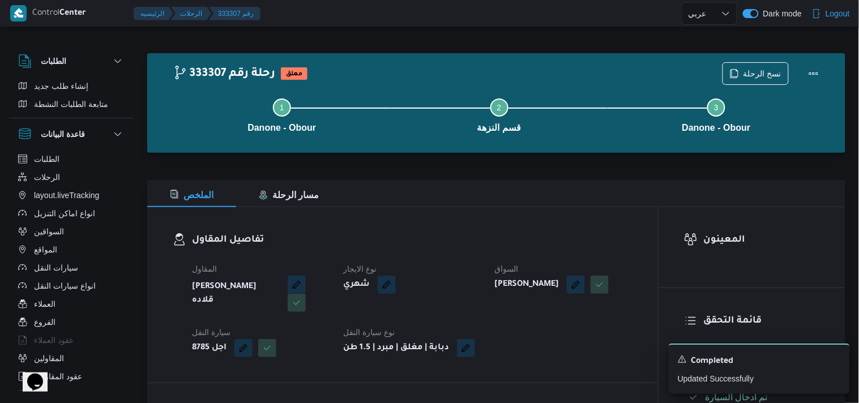
select select "ar"
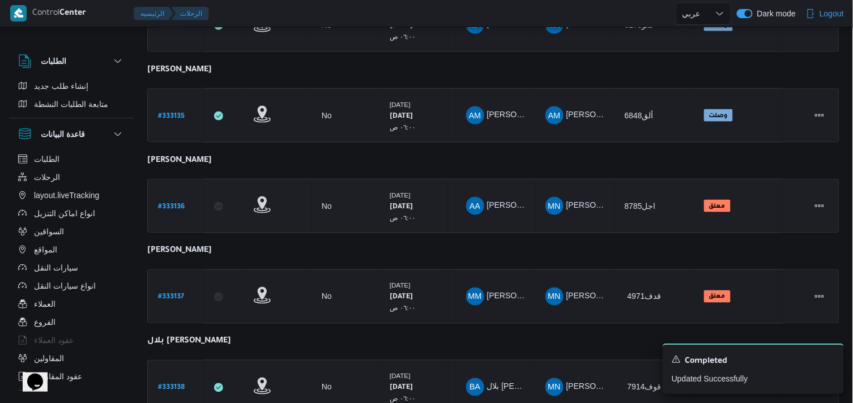
scroll to position [437, 0]
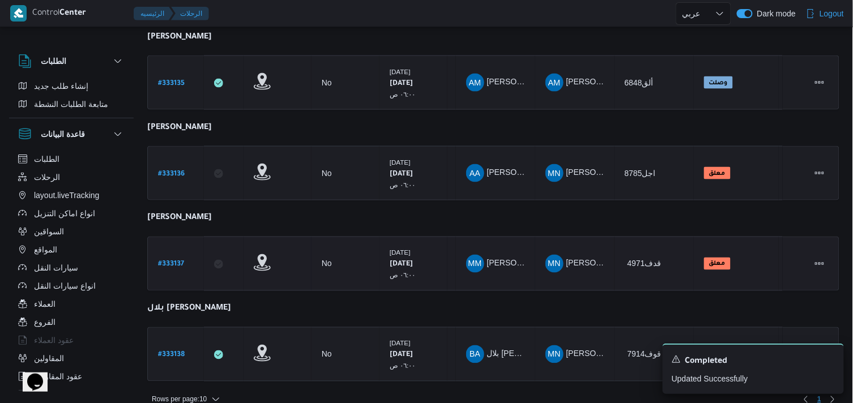
click at [178, 262] on b "# 333137" at bounding box center [171, 265] width 26 height 8
select select "ar"
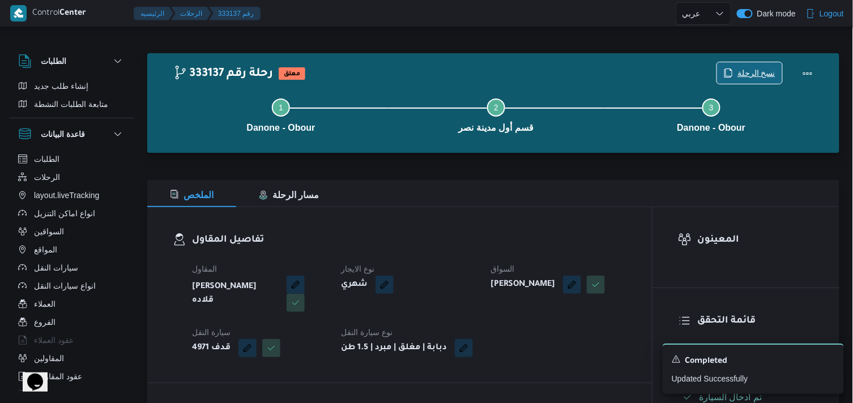
click at [740, 74] on span "نسخ الرحلة" at bounding box center [756, 73] width 38 height 14
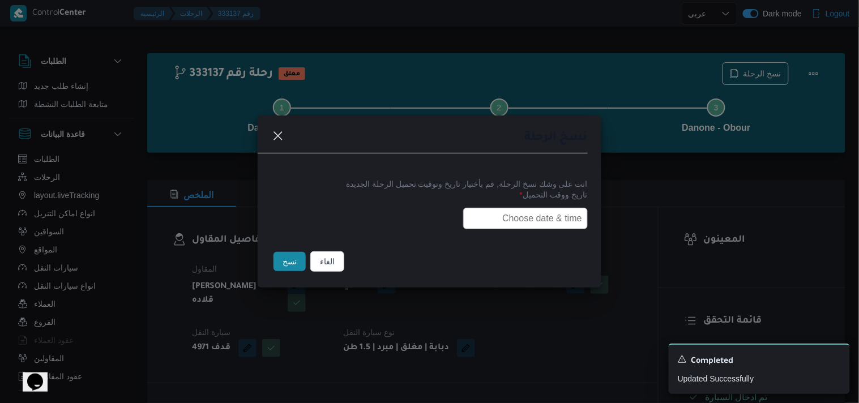
click at [677, 123] on div "نسخ الرحلة انت على وشك نسخ الرحلة, قم بأختيار تاريخ وتوقيت تحميل الرحلة الجديدة…" at bounding box center [429, 201] width 859 height 403
click at [326, 272] on button "الغاء" at bounding box center [327, 261] width 34 height 20
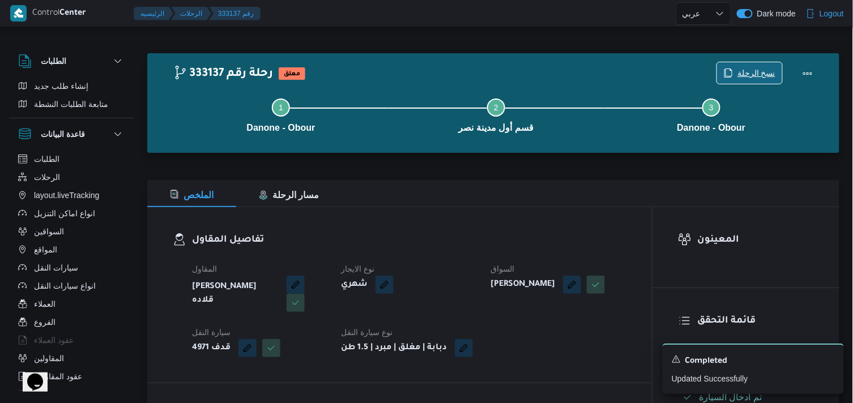
click at [765, 75] on span "نسخ الرحلة" at bounding box center [756, 73] width 38 height 14
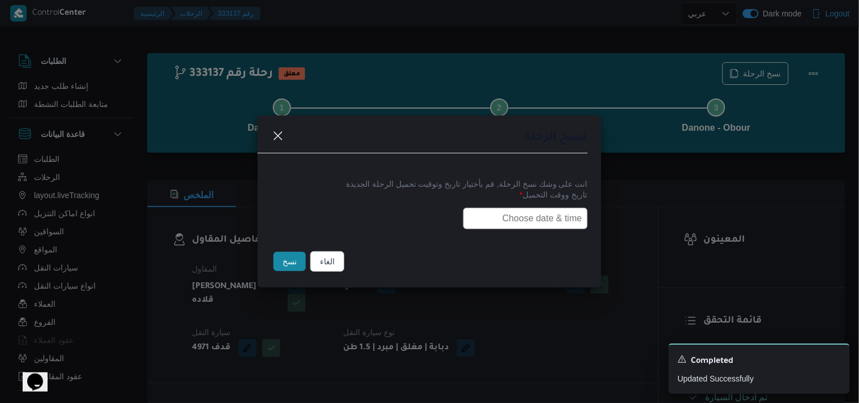
click at [493, 221] on input "text" at bounding box center [525, 219] width 125 height 22
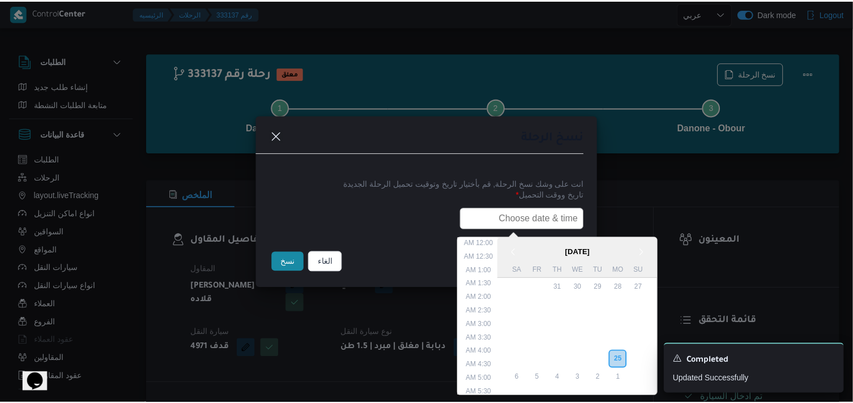
scroll to position [268, 0]
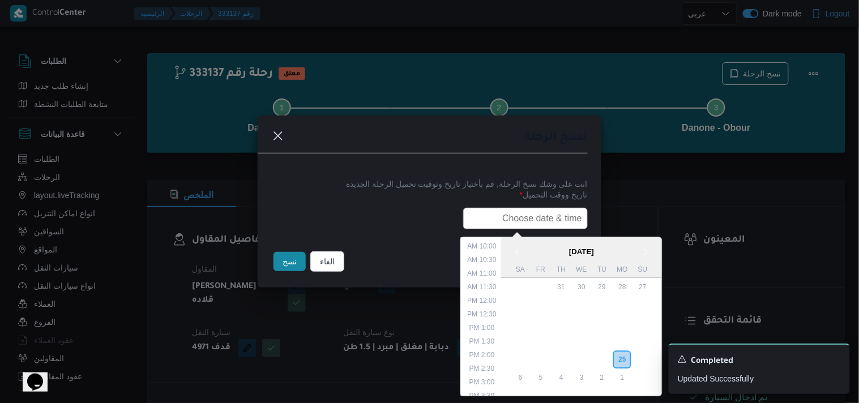
type input "26/08/2025 6:00AM"
click at [286, 267] on button "نسخ" at bounding box center [290, 261] width 32 height 19
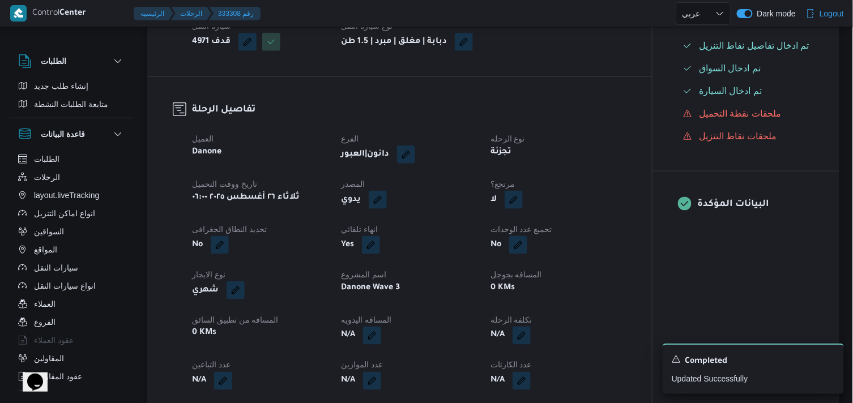
scroll to position [314, 0]
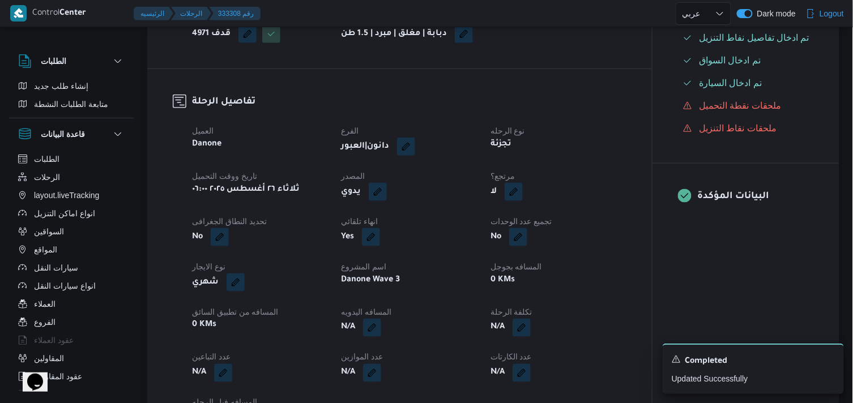
click at [510, 202] on div "لا" at bounding box center [558, 192] width 138 height 20
click at [513, 200] on button "button" at bounding box center [514, 191] width 18 height 18
click at [524, 237] on span "تاكيد" at bounding box center [546, 234] width 63 height 23
click at [516, 202] on div "لا" at bounding box center [558, 192] width 138 height 20
click at [516, 200] on button "button" at bounding box center [514, 191] width 18 height 18
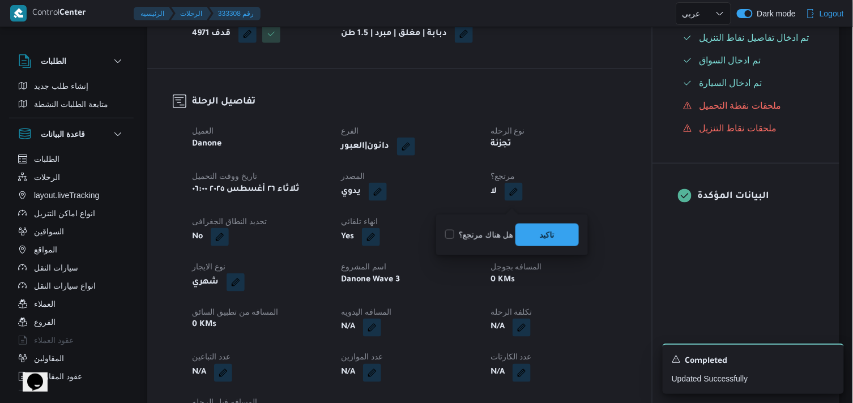
click at [480, 241] on label "هل هناك مرتجع؟" at bounding box center [479, 235] width 68 height 14
checkbox input "true"
click at [540, 240] on span "تاكيد" at bounding box center [547, 235] width 15 height 14
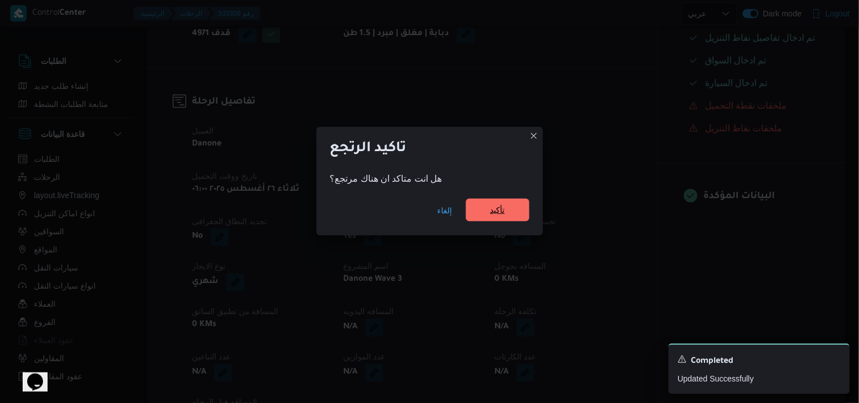
click at [516, 207] on span "تأكيد" at bounding box center [497, 210] width 63 height 23
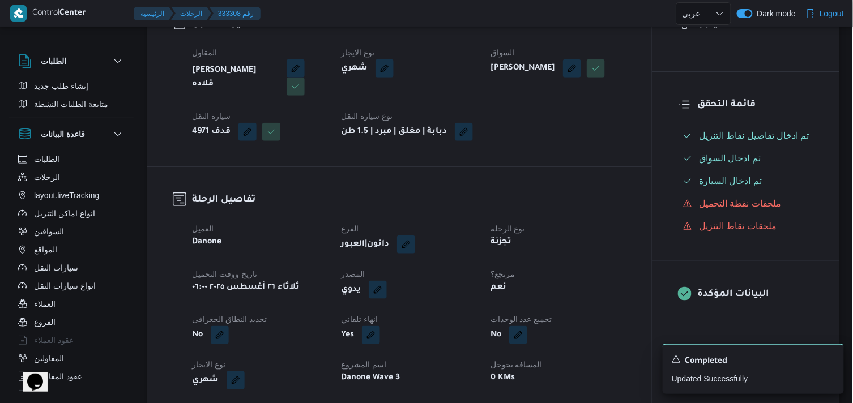
scroll to position [189, 0]
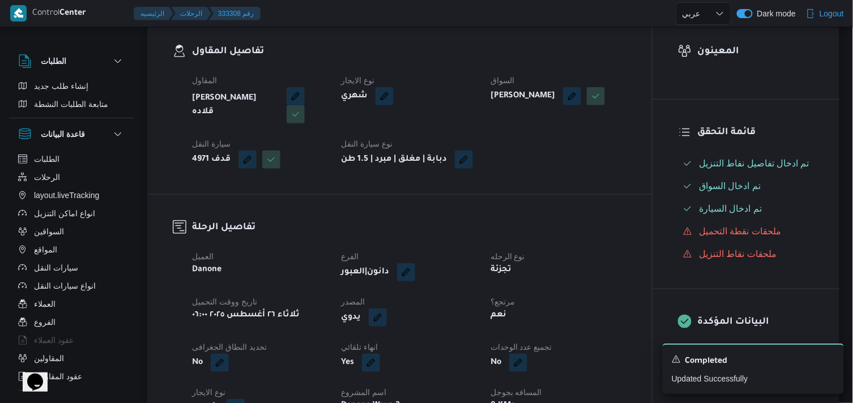
select select "ar"
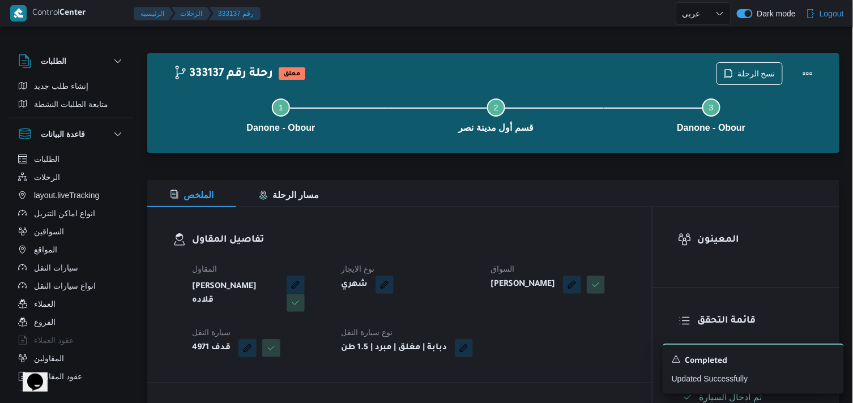
select select "ar"
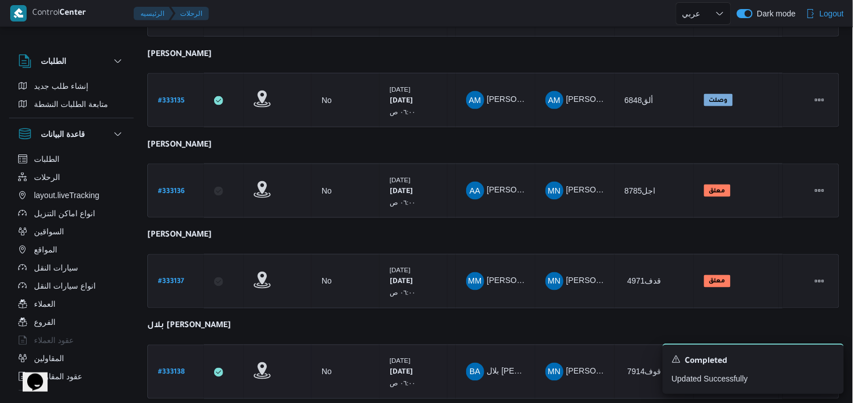
scroll to position [449, 0]
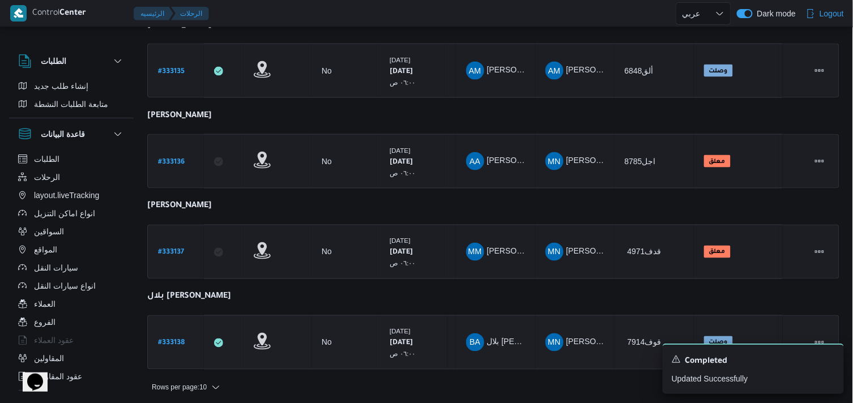
click at [182, 340] on b "# 333138" at bounding box center [171, 344] width 27 height 8
select select "ar"
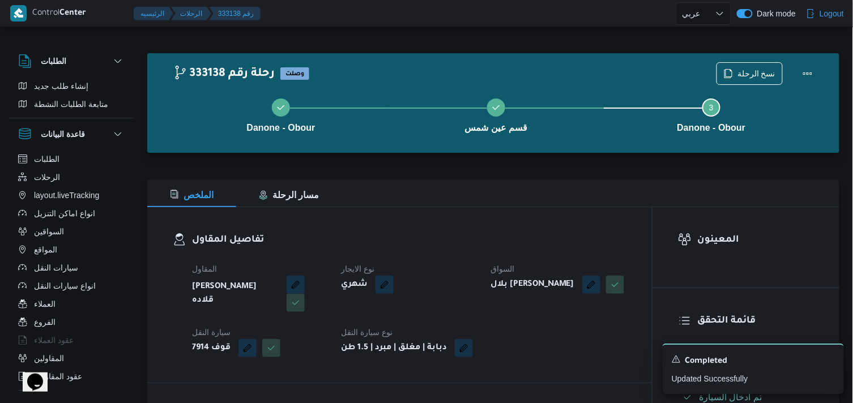
click at [733, 79] on div "Danone - Obour قسم عين شمس Step 3 is incomplete 3 Danone - Obour" at bounding box center [495, 114] width 659 height 72
click at [737, 75] on span "نسخ الرحلة" at bounding box center [749, 73] width 65 height 22
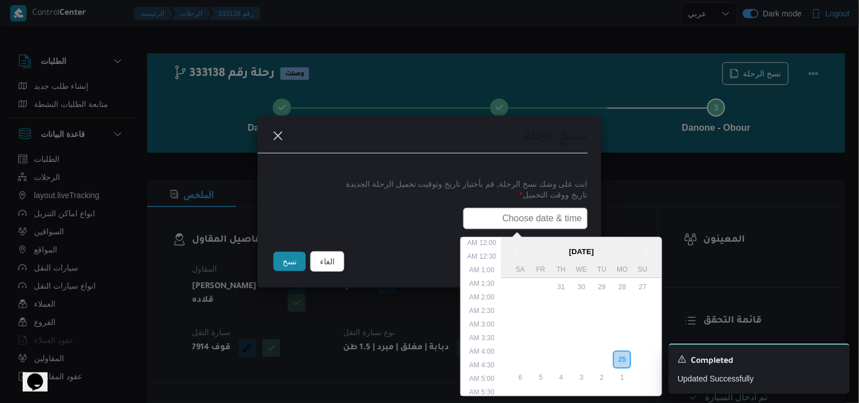
click at [508, 216] on input "text" at bounding box center [525, 219] width 125 height 22
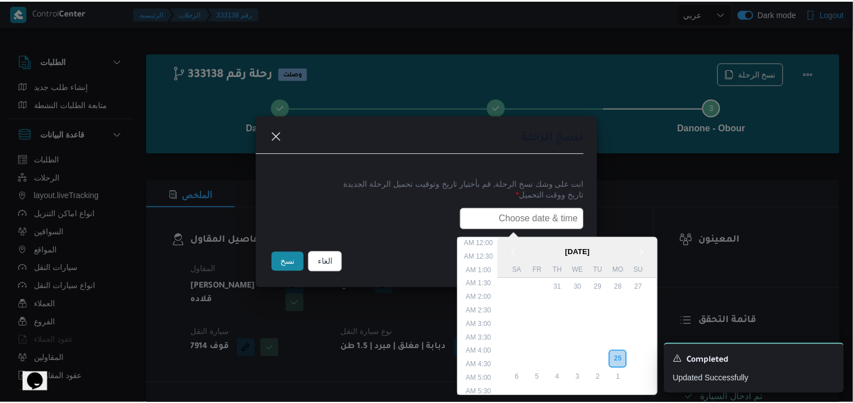
scroll to position [268, 0]
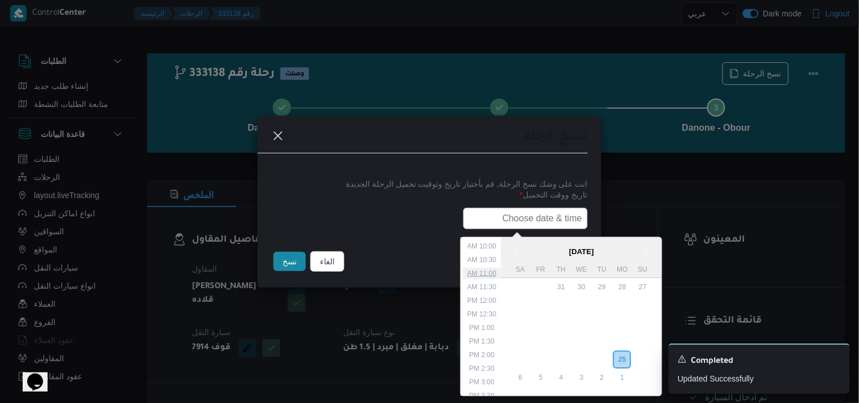
type input "26/08/2025 6:00AM"
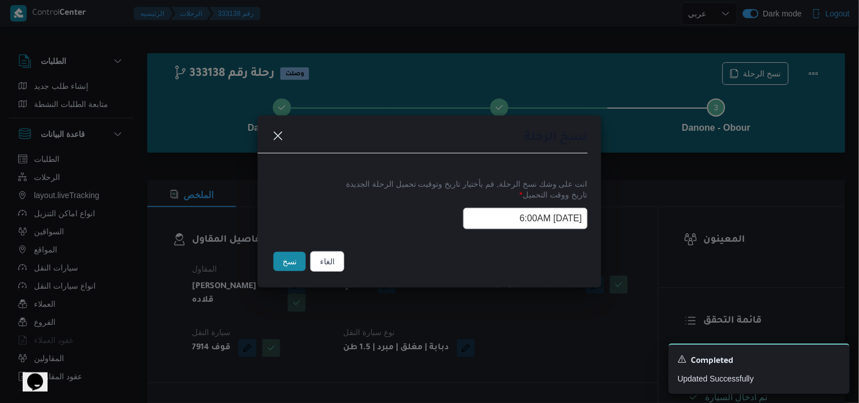
click at [300, 264] on button "نسخ" at bounding box center [290, 261] width 32 height 19
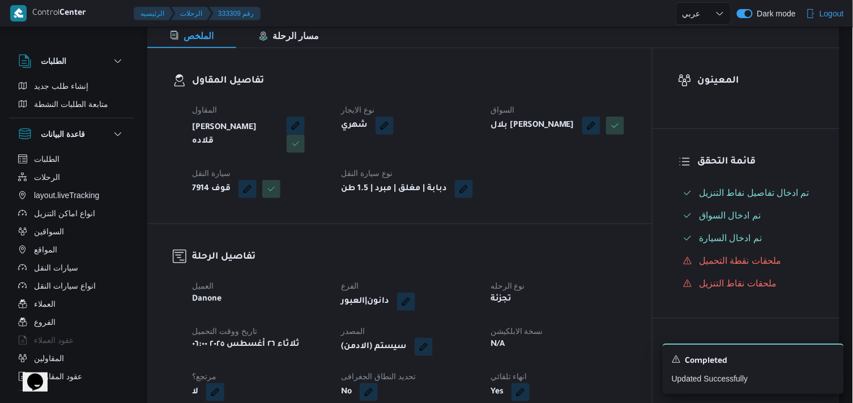
scroll to position [189, 0]
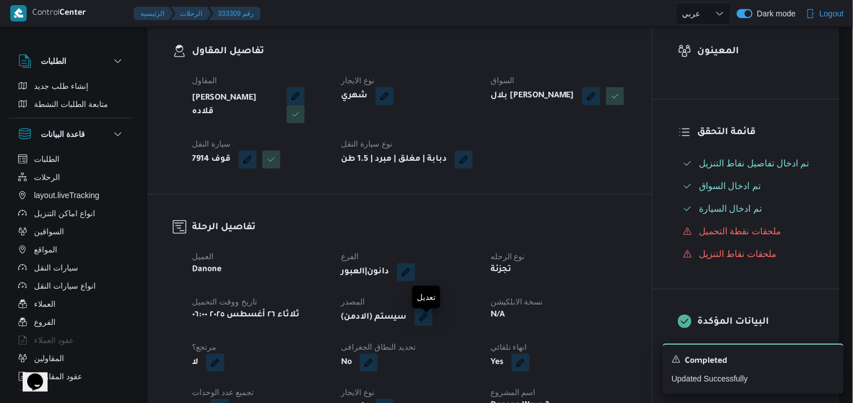
click at [422, 325] on button "button" at bounding box center [424, 317] width 18 height 18
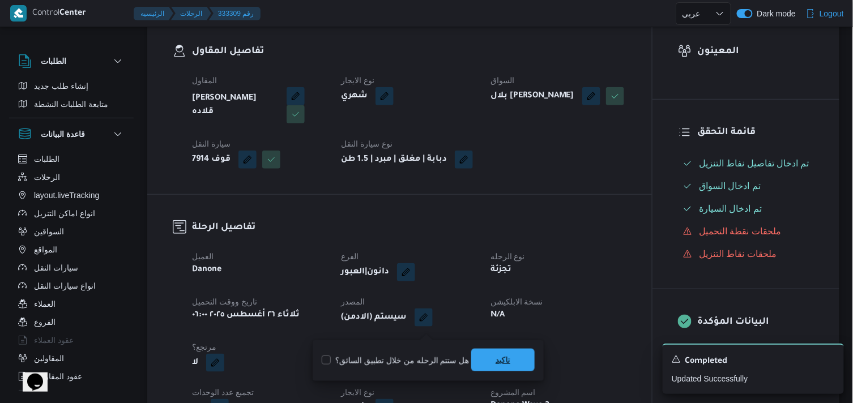
click at [475, 352] on span "تاكيد" at bounding box center [502, 360] width 63 height 23
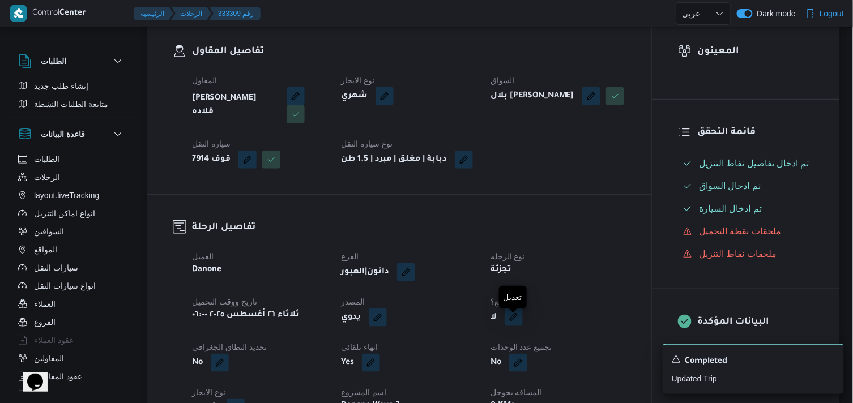
click at [514, 326] on button "button" at bounding box center [514, 317] width 18 height 18
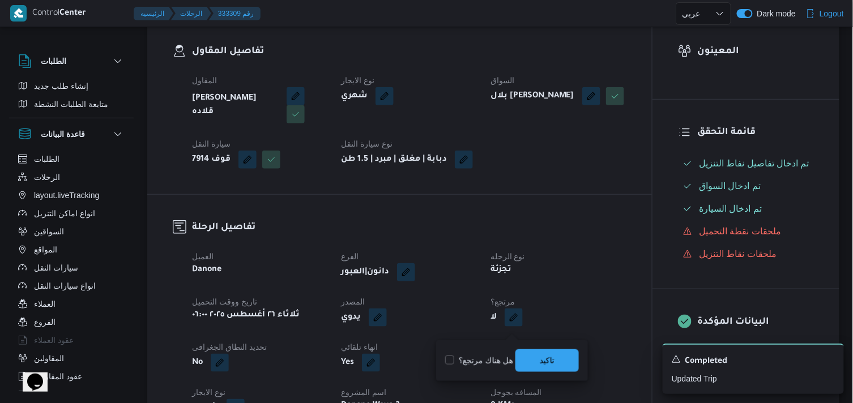
click at [494, 358] on label "هل هناك مرتجع؟" at bounding box center [479, 361] width 68 height 14
checkbox input "true"
click at [543, 358] on span "تاكيد" at bounding box center [547, 360] width 15 height 14
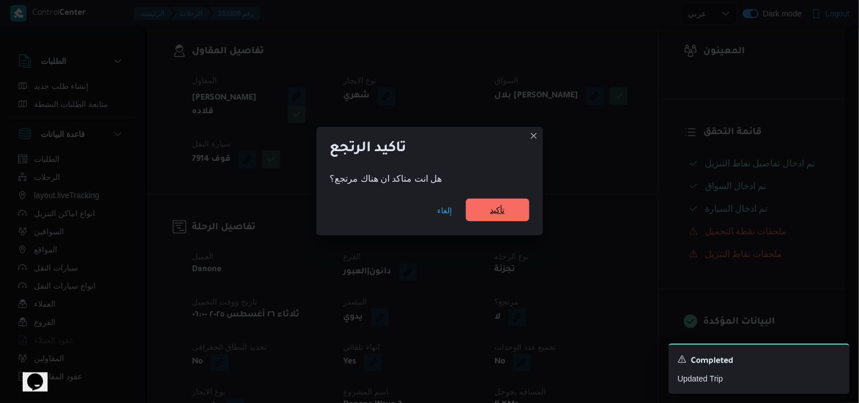
click at [512, 220] on span "تأكيد" at bounding box center [497, 210] width 63 height 23
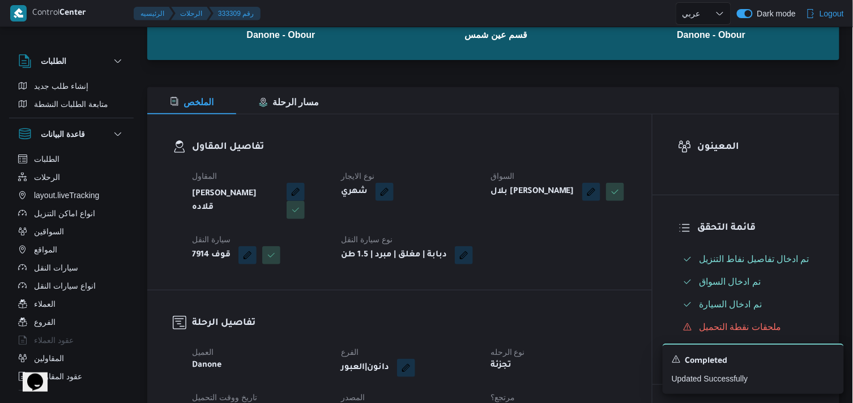
scroll to position [0, 0]
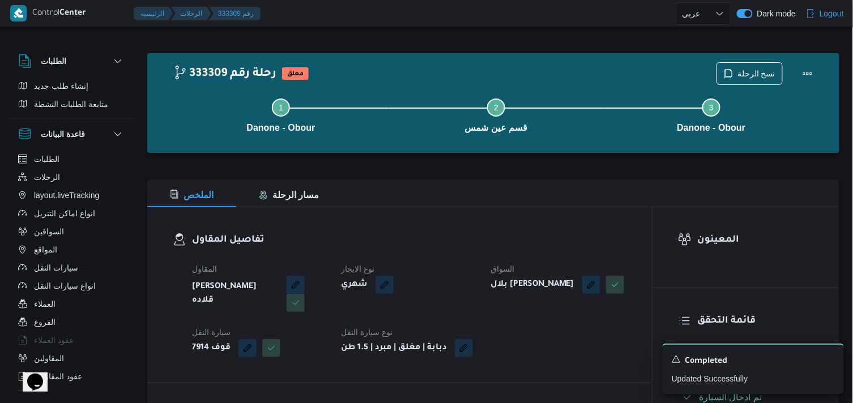
drag, startPoint x: 512, startPoint y: 220, endPoint x: 518, endPoint y: 223, distance: 7.1
select select "ar"
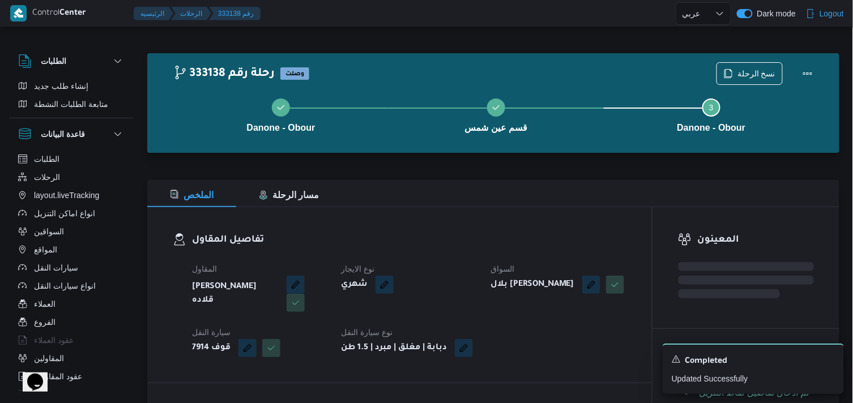
select select "ar"
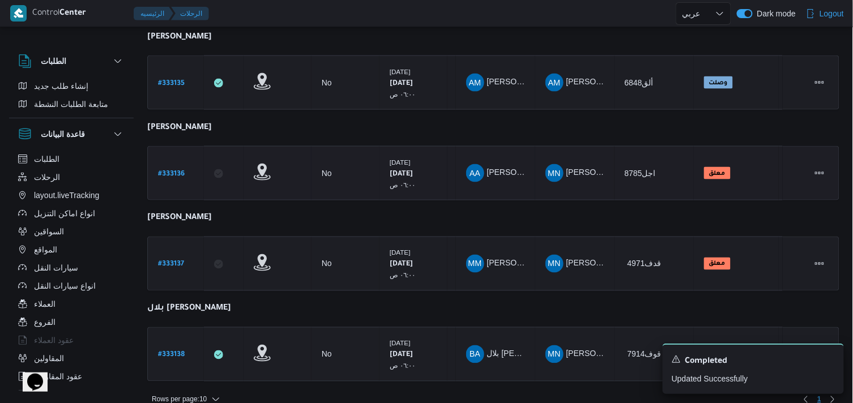
scroll to position [449, 0]
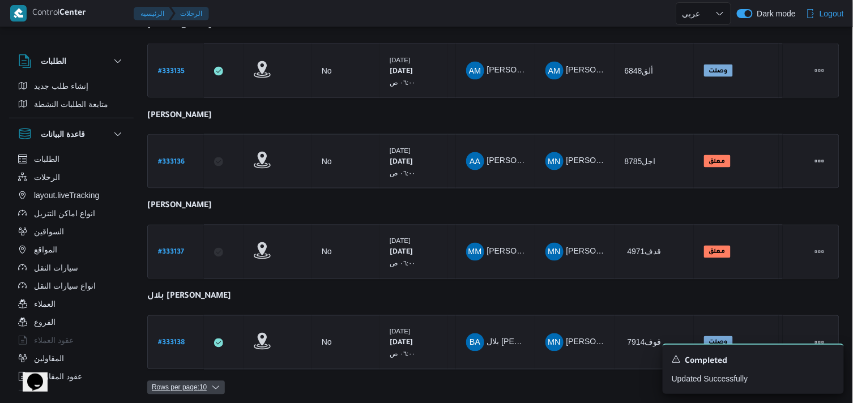
click at [170, 385] on span "Rows per page : 10" at bounding box center [179, 388] width 55 height 14
click at [177, 366] on button "20 rows" at bounding box center [193, 355] width 63 height 23
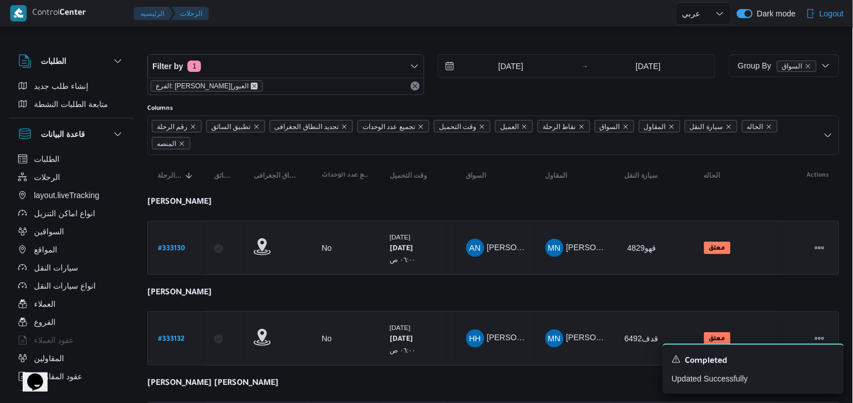
click at [253, 87] on icon "remove selected entity" at bounding box center [255, 86] width 5 height 5
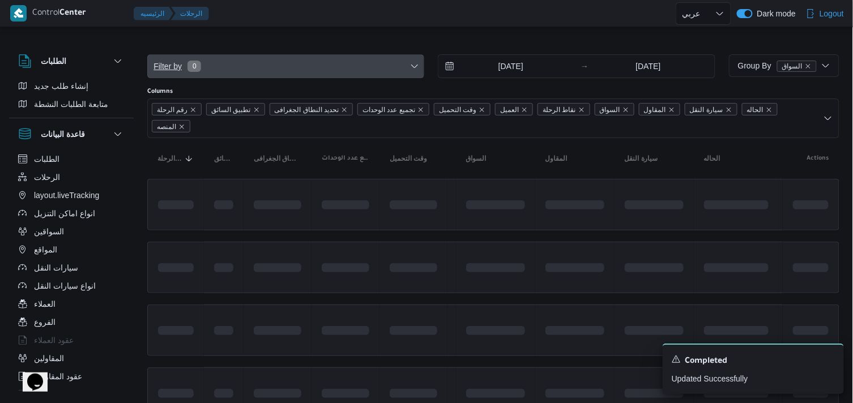
click at [219, 63] on span "Filter by 0" at bounding box center [286, 66] width 276 height 23
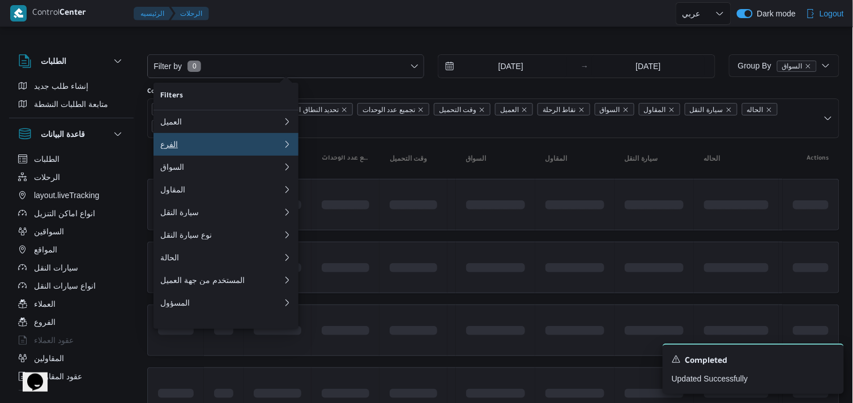
click at [215, 144] on div "الفرع" at bounding box center [219, 144] width 118 height 9
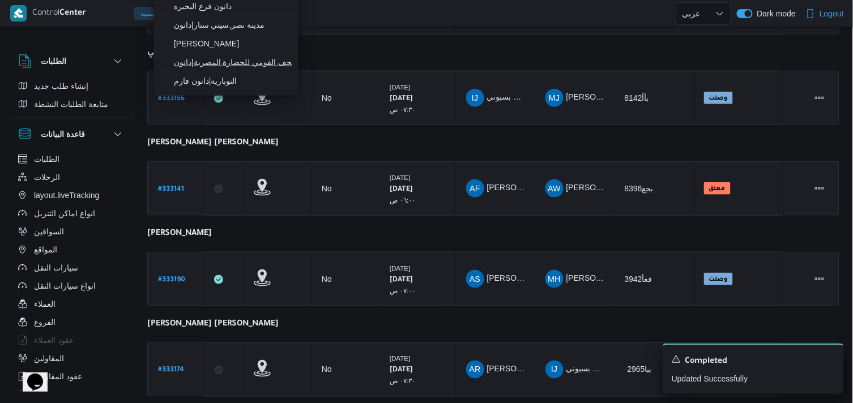
scroll to position [134, 0]
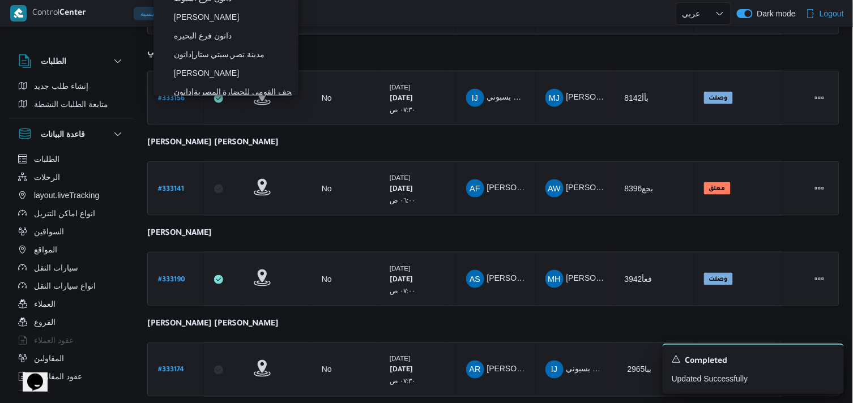
type input "[PERSON_NAME]"
click at [217, 32] on span "دانون فرع البحيره" at bounding box center [233, 36] width 118 height 14
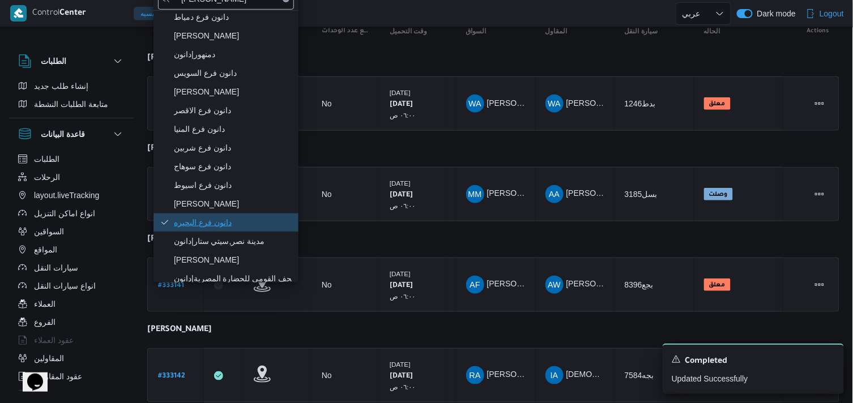
scroll to position [92, 0]
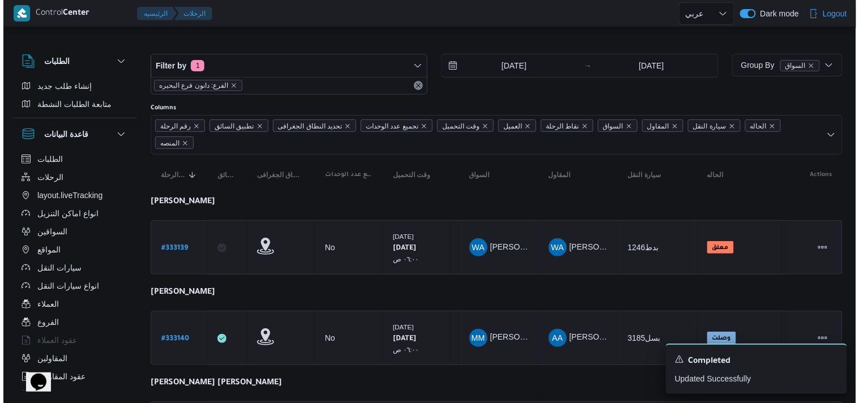
scroll to position [0, 0]
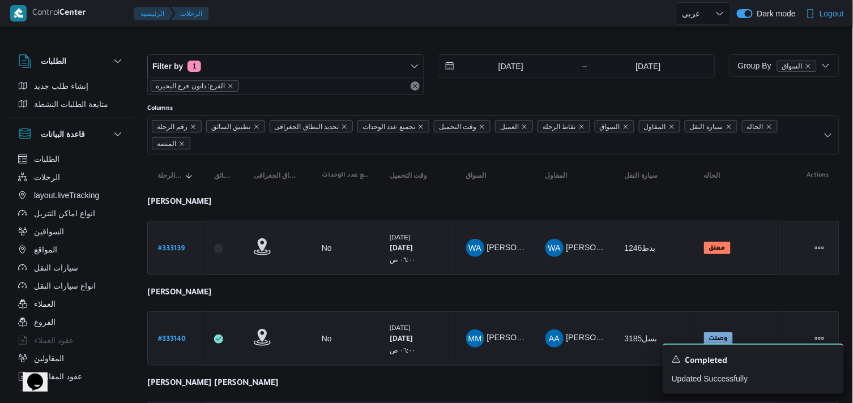
click at [169, 247] on b "# 333139" at bounding box center [171, 249] width 27 height 8
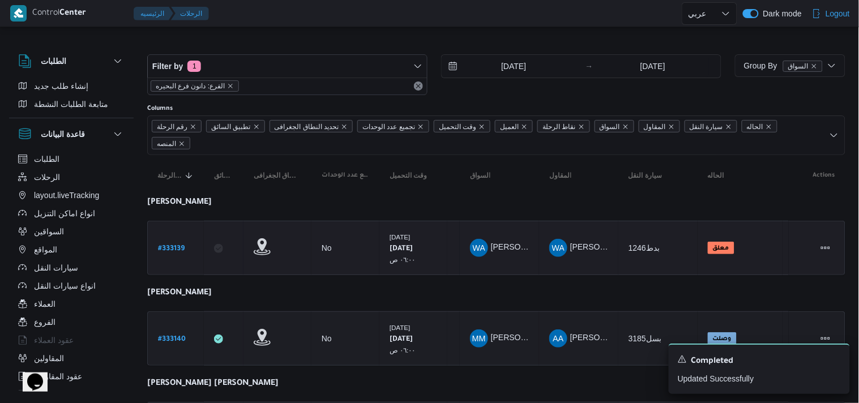
select select "ar"
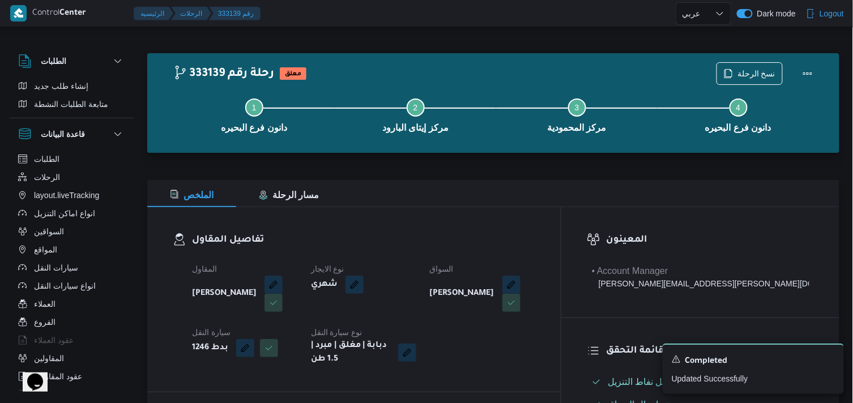
click at [728, 78] on div "Step 1 is incomplete 1 دانون فرع البحيره Step 2 is incomplete 2 مركز إيتاى البا…" at bounding box center [495, 114] width 659 height 72
click at [752, 62] on div "نسخ الرحلة" at bounding box center [749, 73] width 66 height 23
click at [757, 75] on span "نسخ الرحلة" at bounding box center [756, 73] width 38 height 14
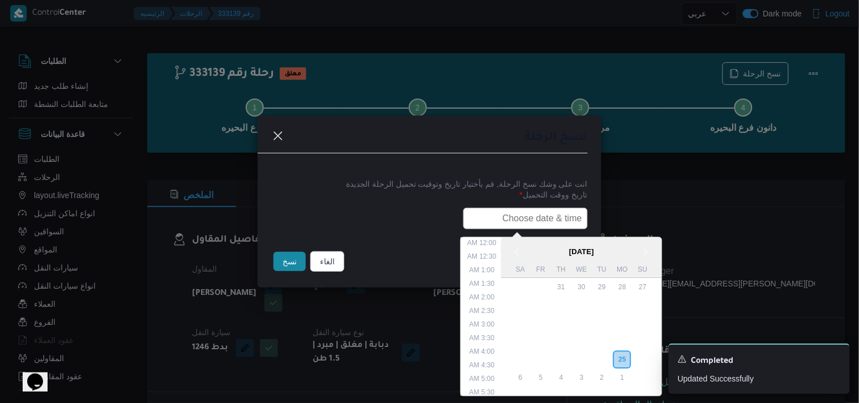
click at [514, 212] on input "text" at bounding box center [525, 219] width 125 height 22
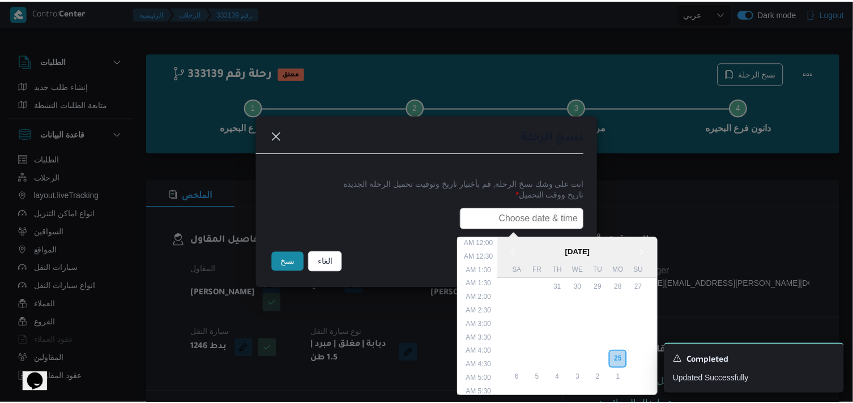
scroll to position [268, 0]
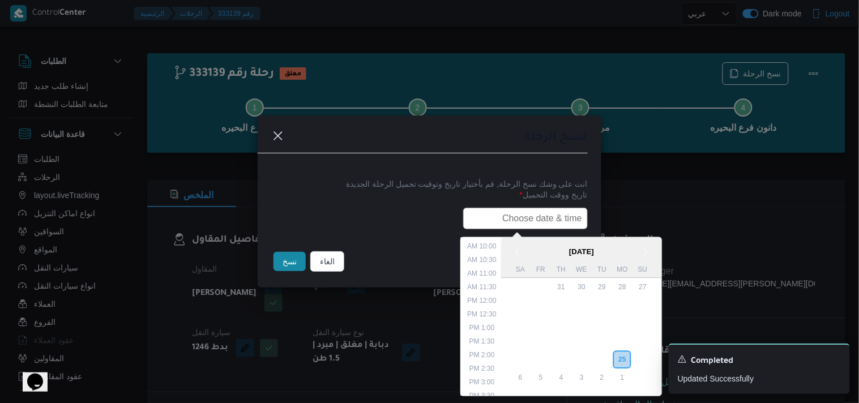
type input "26/08/2025 6:00AM"
click at [277, 252] on button "نسخ" at bounding box center [290, 261] width 32 height 19
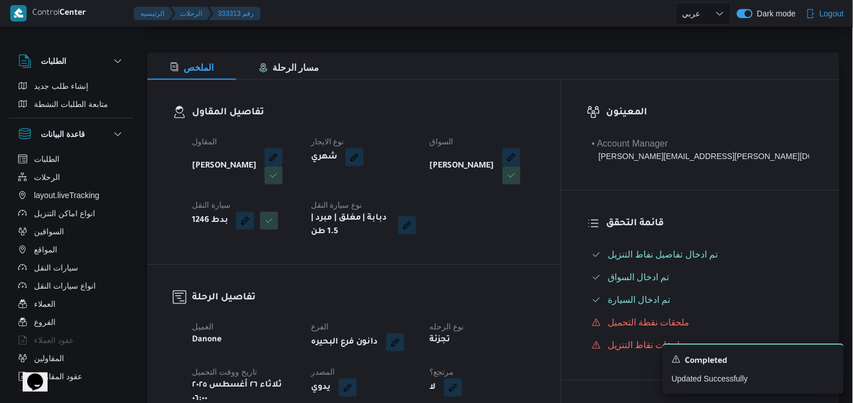
scroll to position [189, 0]
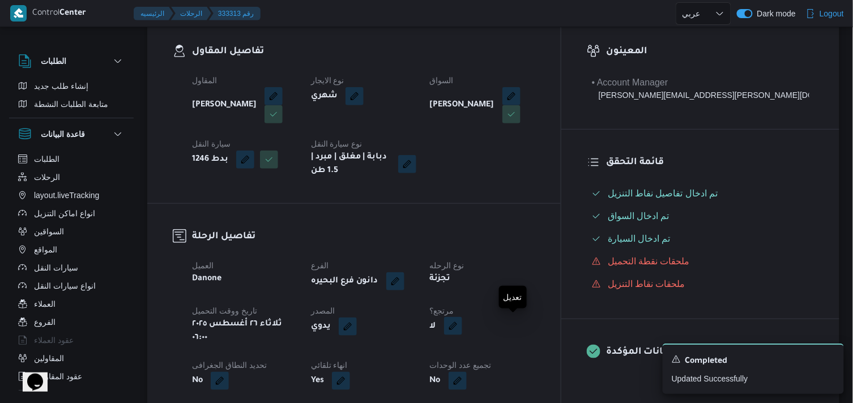
click at [462, 319] on button "button" at bounding box center [453, 326] width 18 height 18
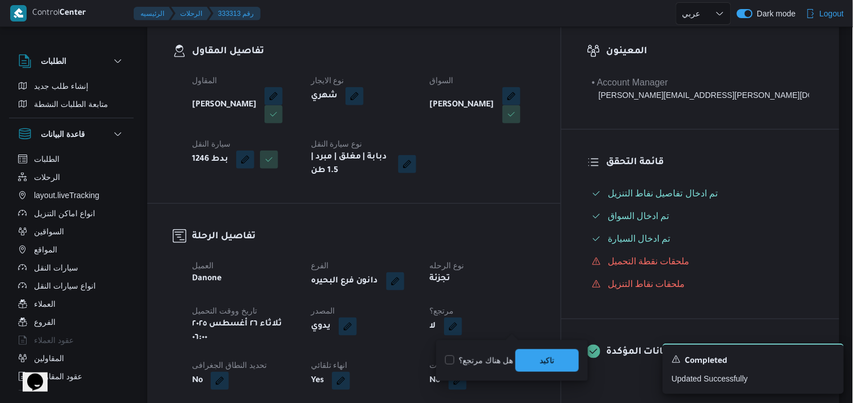
click at [490, 366] on label "هل هناك مرتجع؟" at bounding box center [479, 361] width 68 height 14
checkbox input "true"
click at [515, 364] on span "تاكيد" at bounding box center [546, 360] width 63 height 23
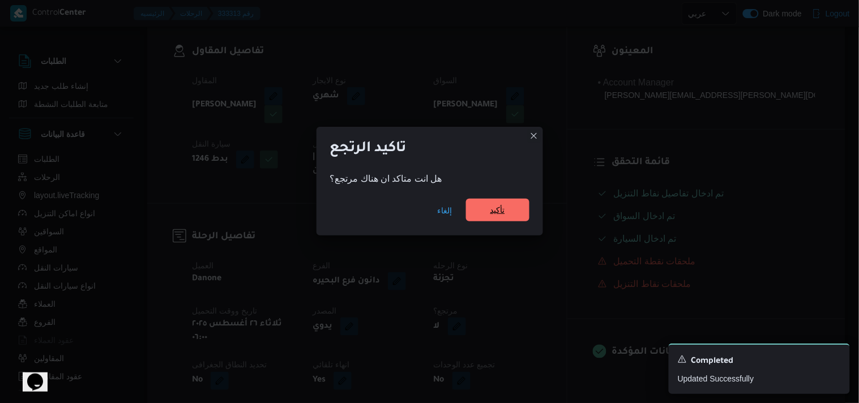
click at [485, 218] on span "تأكيد" at bounding box center [497, 210] width 63 height 23
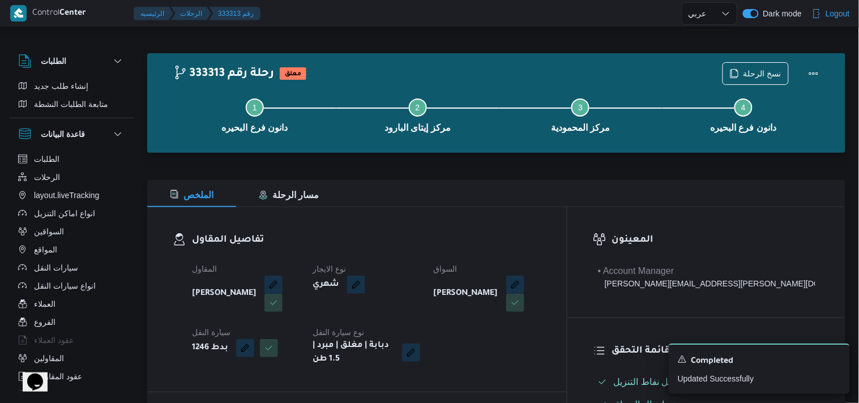
select select "ar"
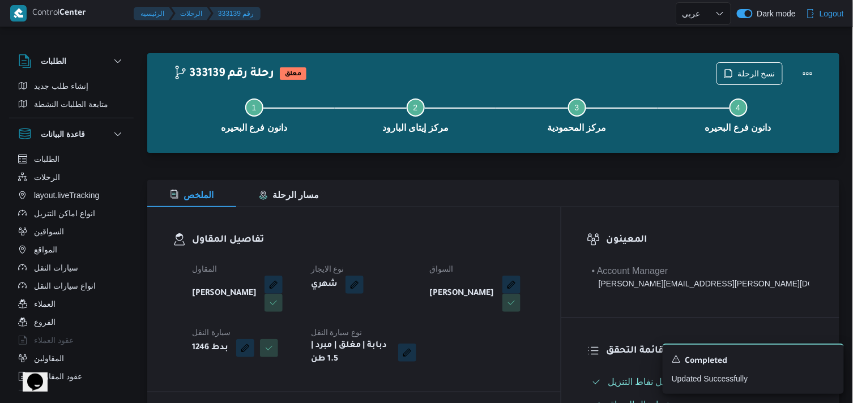
select select "ar"
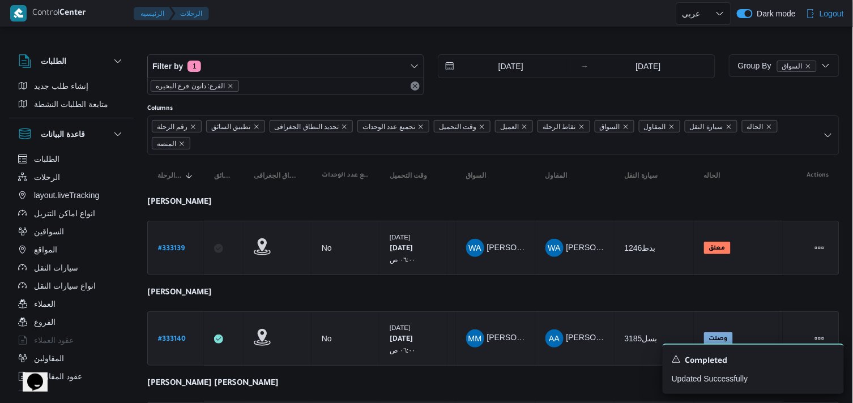
click at [166, 338] on b "# 333140" at bounding box center [172, 340] width 28 height 8
select select "ar"
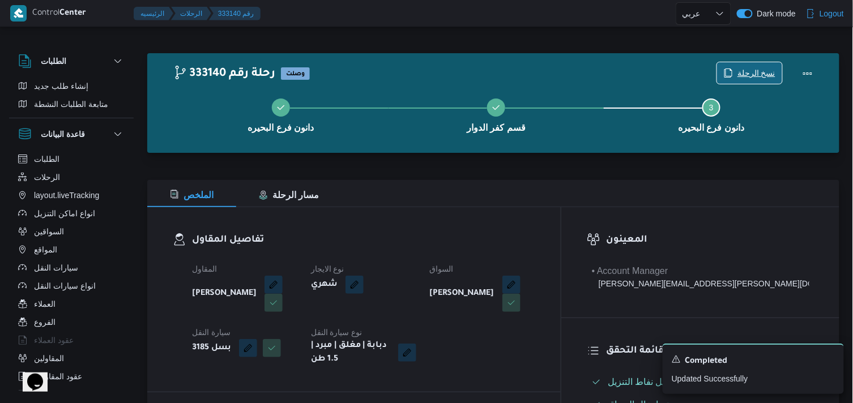
click at [742, 69] on span "نسخ الرحلة" at bounding box center [756, 73] width 38 height 14
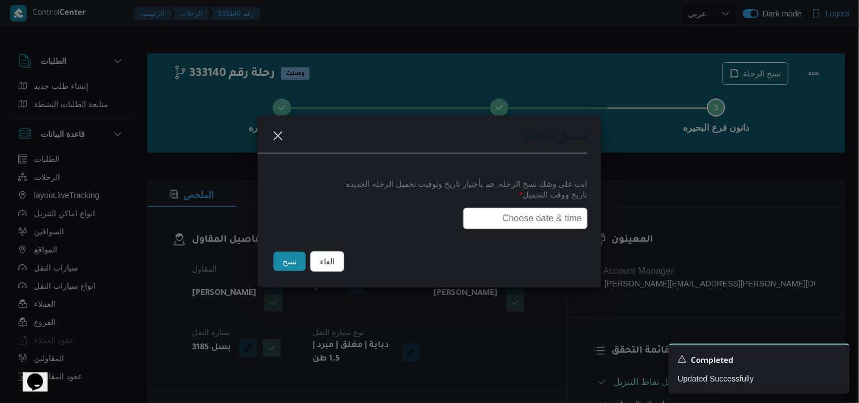
click at [493, 215] on input "text" at bounding box center [525, 219] width 125 height 22
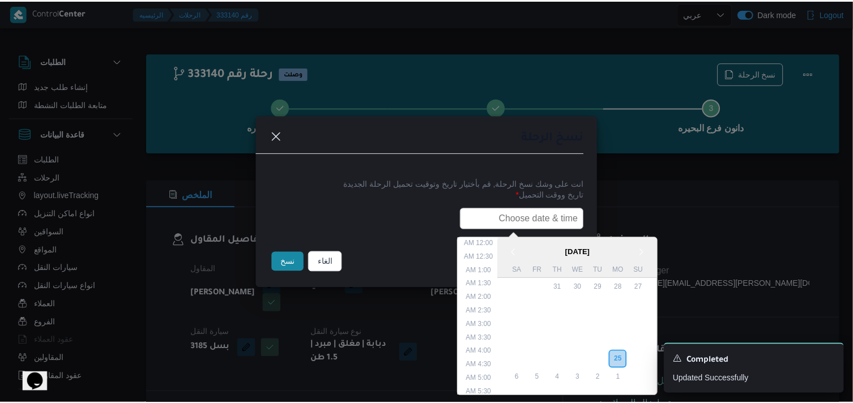
scroll to position [268, 0]
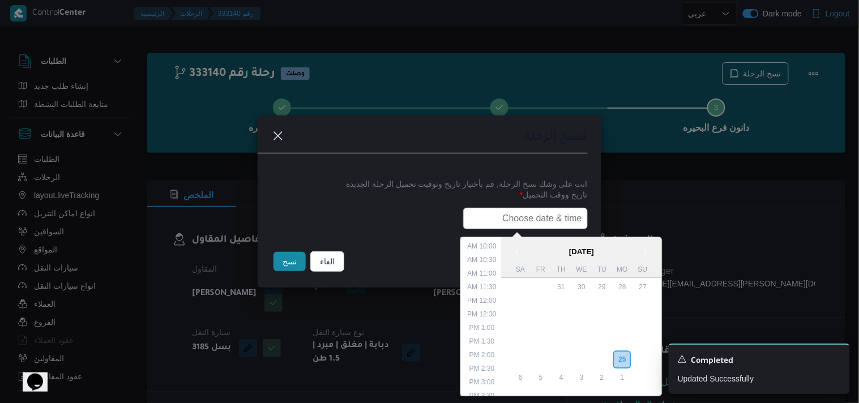
type input "26/08/2025 6:00AM"
click at [284, 269] on button "نسخ" at bounding box center [290, 261] width 32 height 19
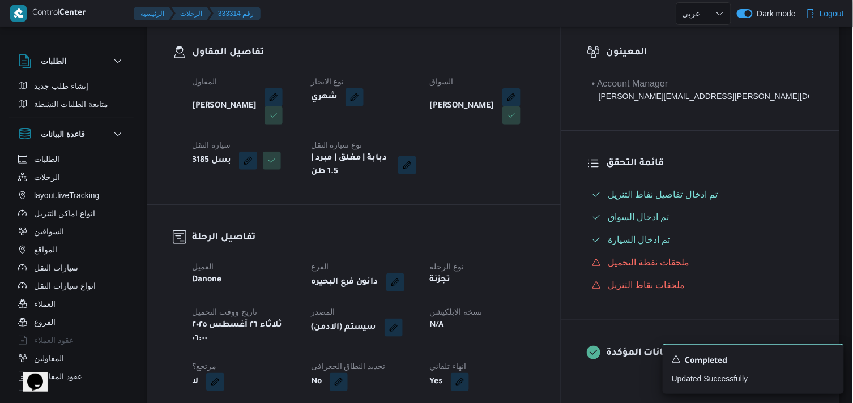
scroll to position [189, 0]
click at [403, 319] on button "button" at bounding box center [394, 326] width 18 height 18
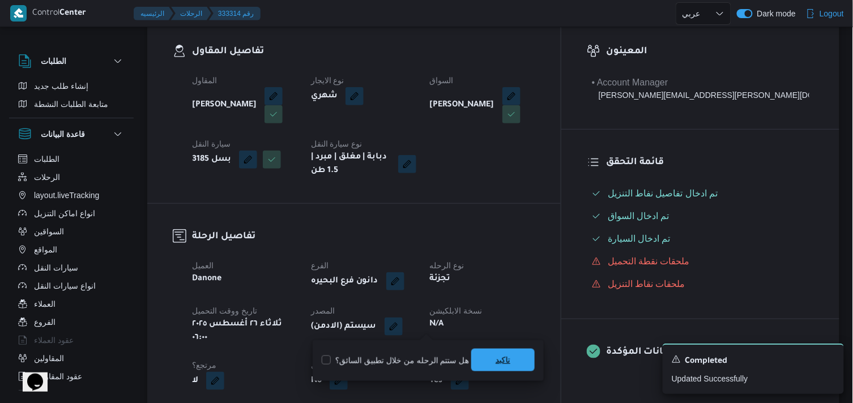
click at [490, 358] on span "تاكيد" at bounding box center [502, 360] width 63 height 23
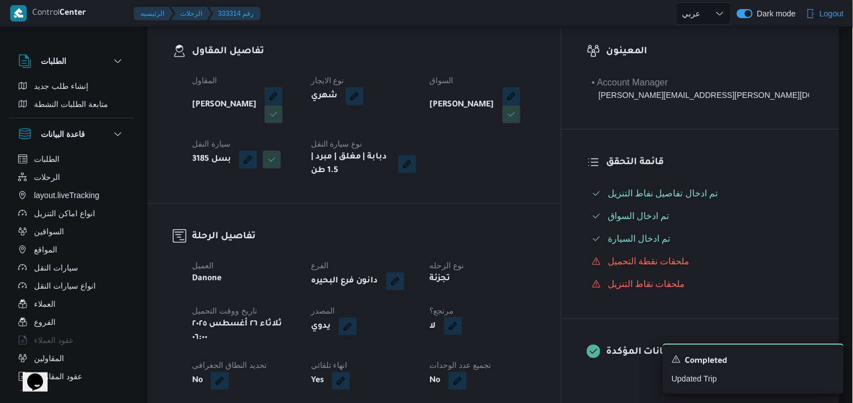
click at [462, 326] on button "button" at bounding box center [453, 326] width 18 height 18
click at [490, 355] on label "هل هناك مرتجع؟" at bounding box center [479, 361] width 68 height 14
checkbox input "true"
click at [522, 358] on span "تاكيد" at bounding box center [546, 360] width 63 height 23
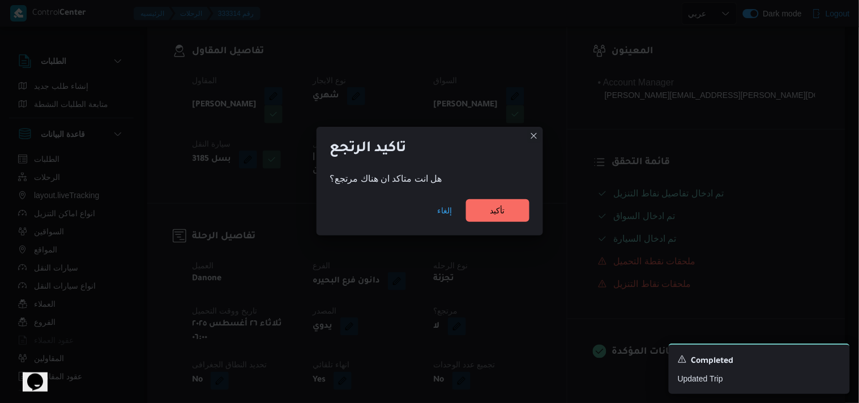
click at [486, 197] on div "إلغاء تأكيد" at bounding box center [430, 212] width 227 height 45
click at [491, 210] on span "تأكيد" at bounding box center [497, 210] width 15 height 14
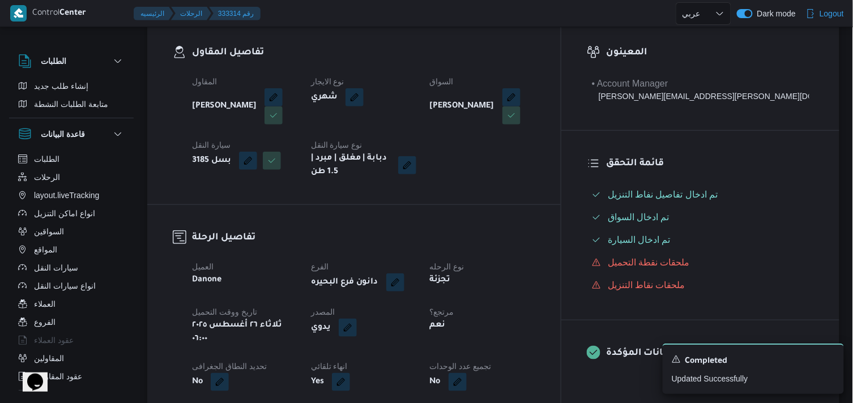
scroll to position [0, 0]
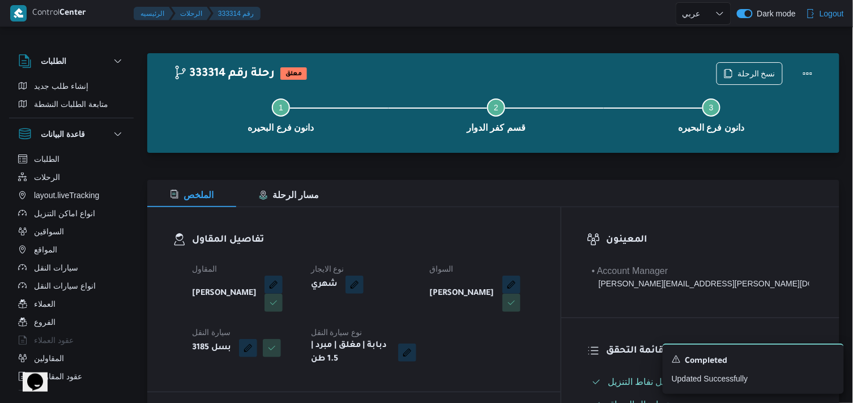
select select "ar"
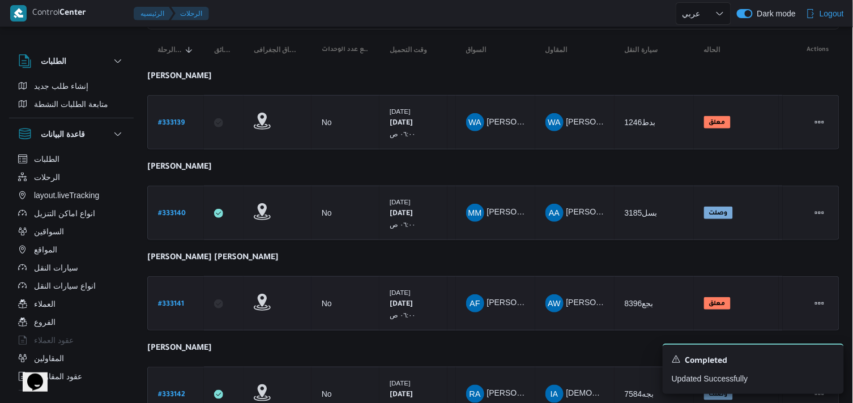
click at [172, 301] on b "# 333141" at bounding box center [171, 305] width 26 height 8
select select "ar"
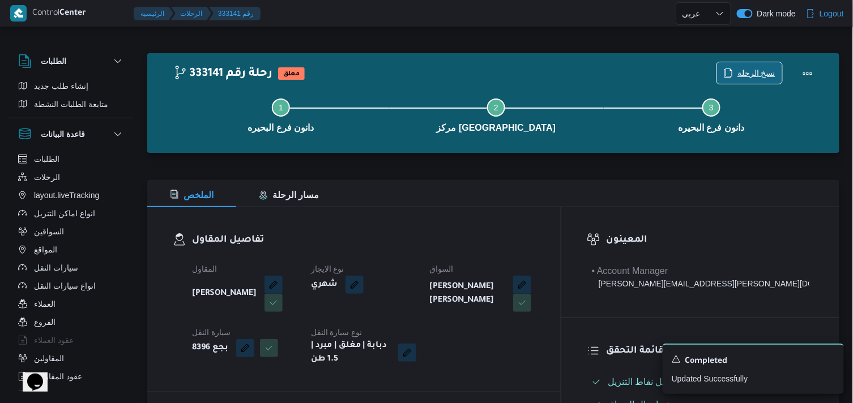
click at [773, 74] on span "نسخ الرحلة" at bounding box center [756, 73] width 38 height 14
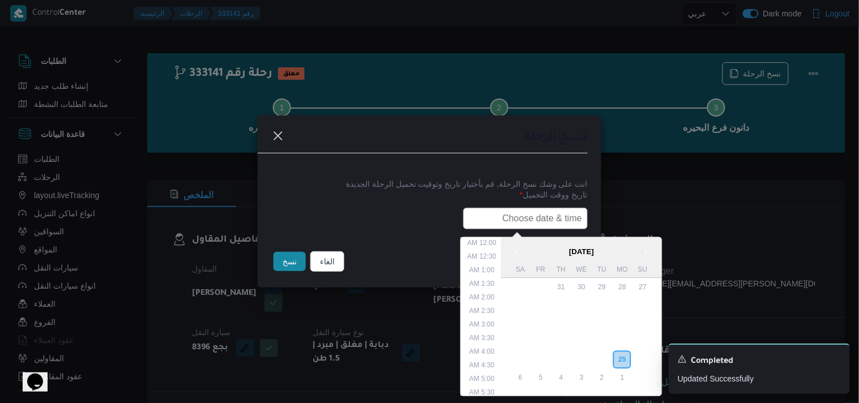
drag, startPoint x: 557, startPoint y: 218, endPoint x: 548, endPoint y: 224, distance: 11.2
click at [557, 218] on input "text" at bounding box center [525, 219] width 125 height 22
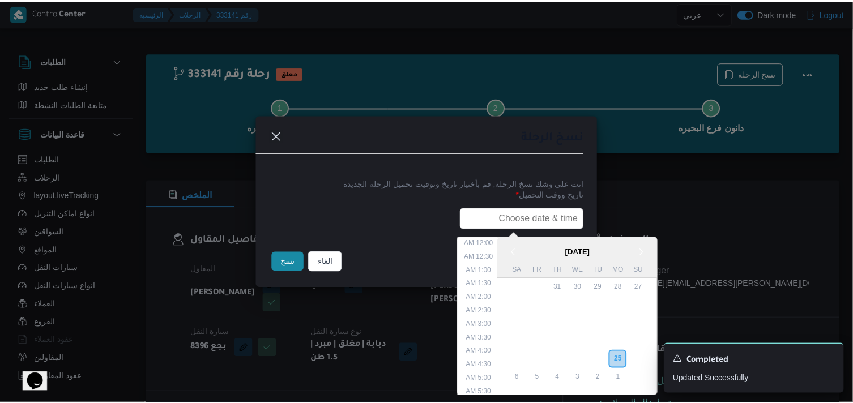
scroll to position [268, 0]
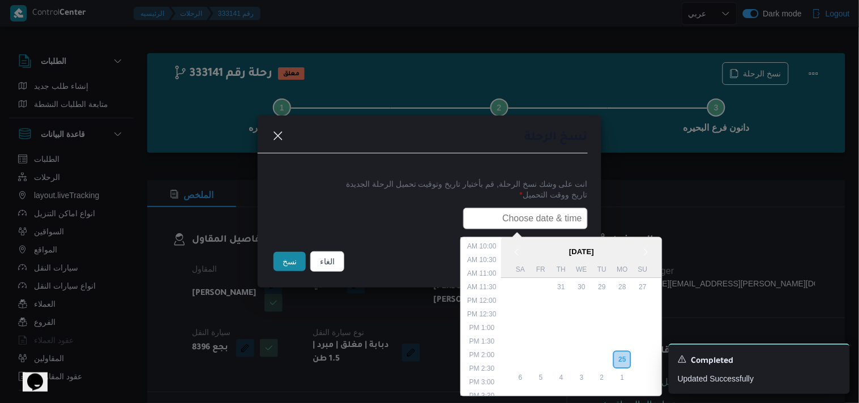
type input "26/08/2025 6:00AM"
click at [287, 252] on button "نسخ" at bounding box center [290, 261] width 32 height 19
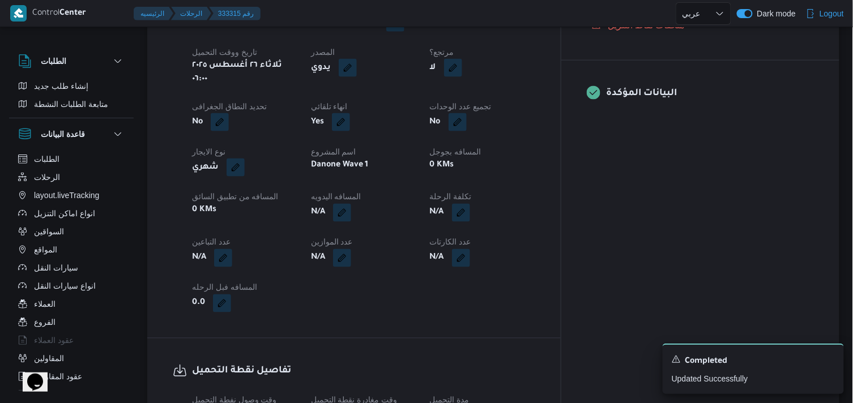
scroll to position [377, 0]
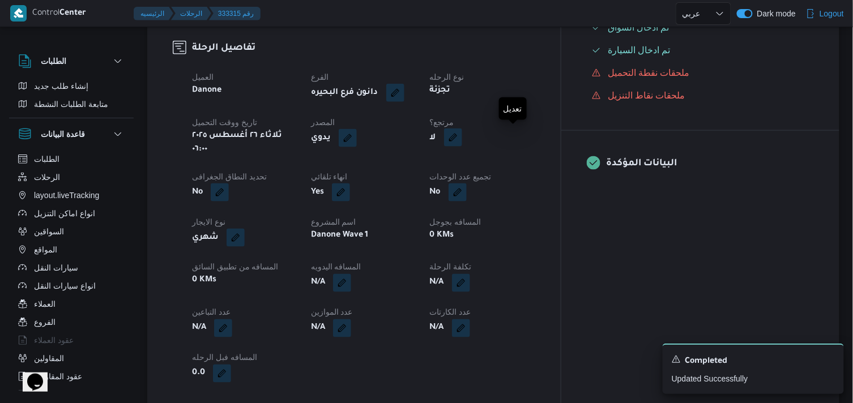
click at [462, 135] on button "button" at bounding box center [453, 138] width 18 height 18
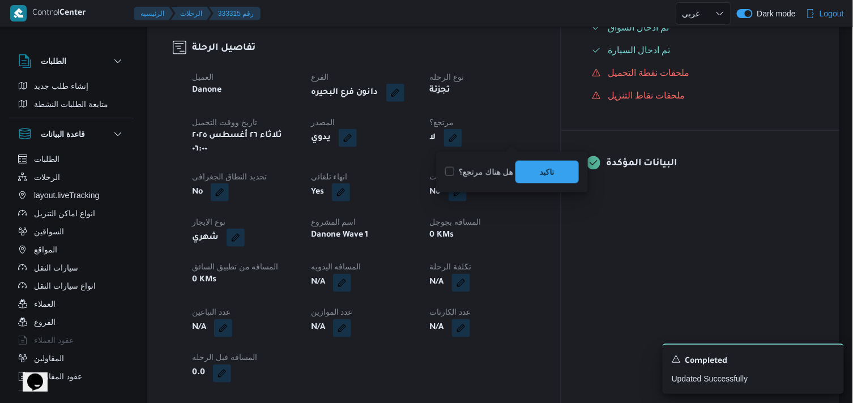
click at [506, 165] on label "هل هناك مرتجع؟" at bounding box center [479, 172] width 68 height 14
checkbox input "true"
click at [548, 161] on div "تاكيد" at bounding box center [546, 172] width 63 height 23
click at [550, 176] on span "تاكيد" at bounding box center [547, 172] width 15 height 14
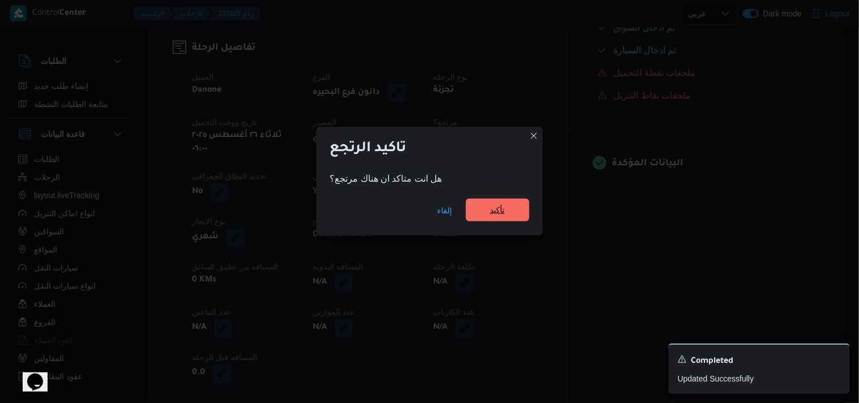
click at [496, 211] on span "تأكيد" at bounding box center [497, 210] width 15 height 14
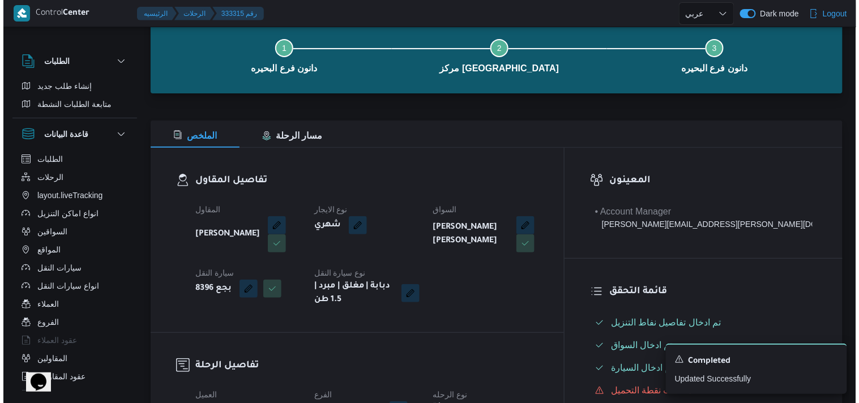
scroll to position [0, 0]
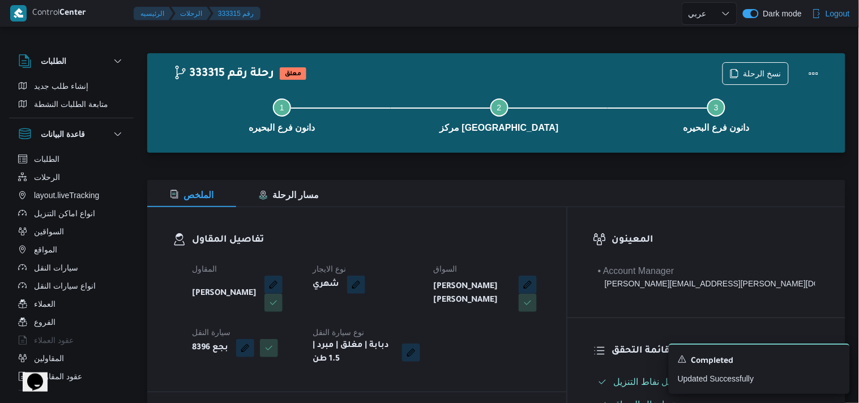
select select "ar"
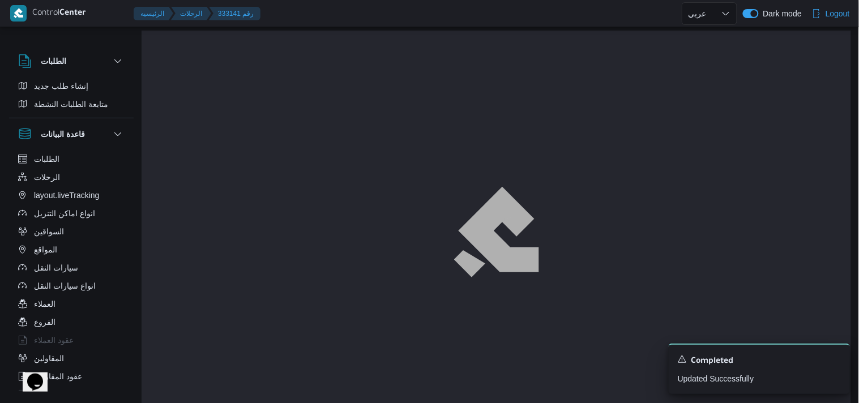
select select "ar"
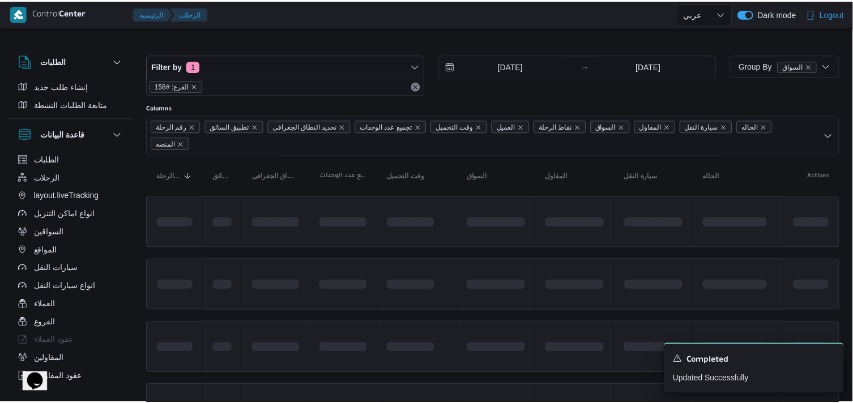
scroll to position [126, 0]
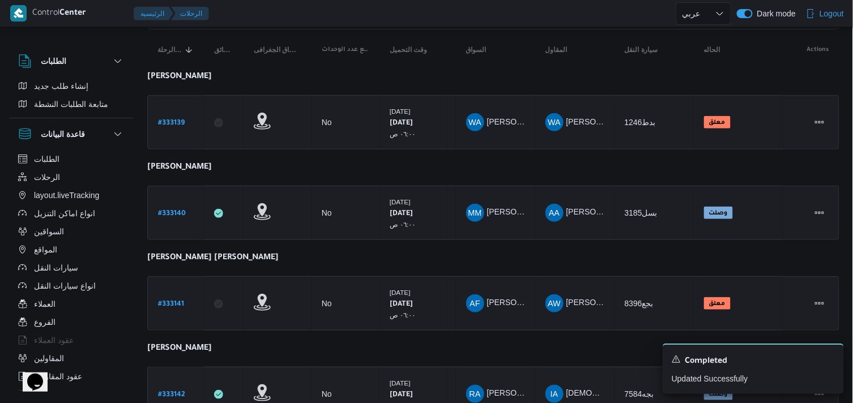
click at [162, 391] on b "# 333142" at bounding box center [171, 395] width 27 height 8
select select "ar"
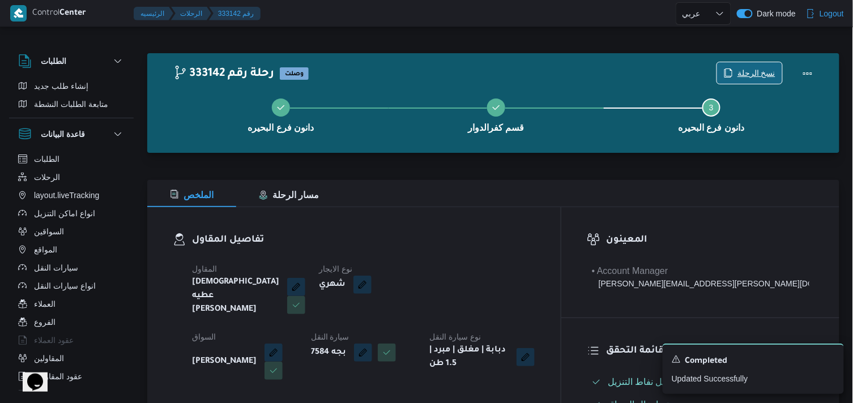
click at [724, 70] on span "نسخ الرحلة" at bounding box center [749, 73] width 65 height 22
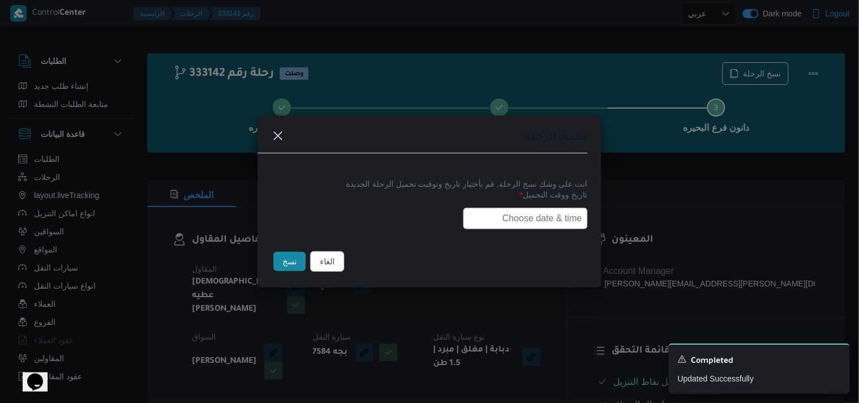
drag, startPoint x: 488, startPoint y: 212, endPoint x: 483, endPoint y: 225, distance: 13.3
click at [488, 212] on input "text" at bounding box center [525, 219] width 125 height 22
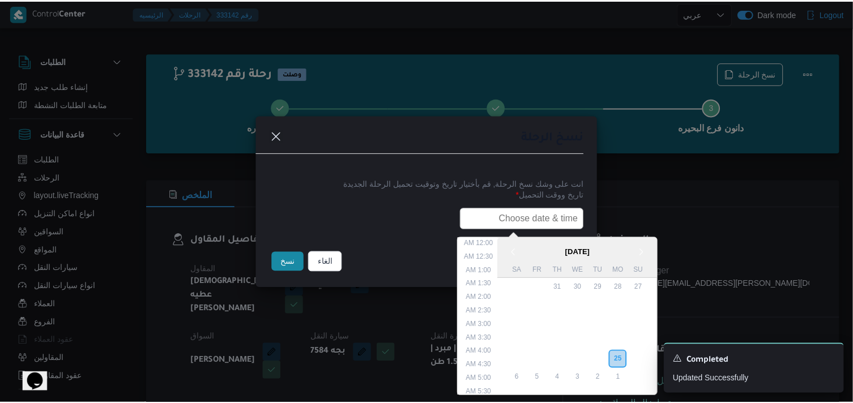
scroll to position [268, 0]
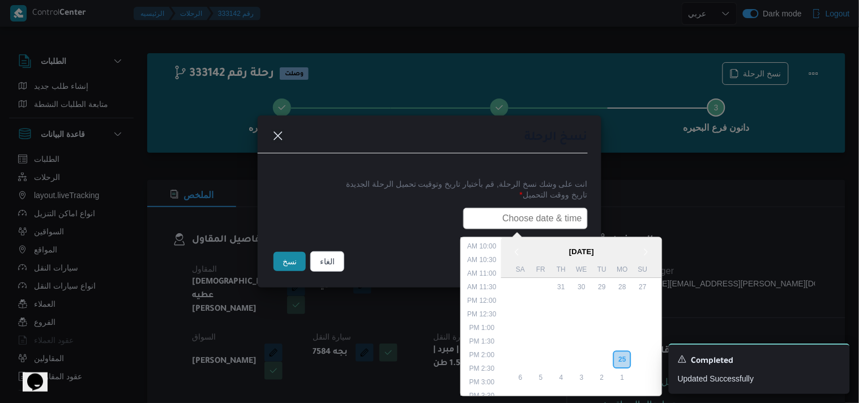
type input "26/08/2025 6:00AM"
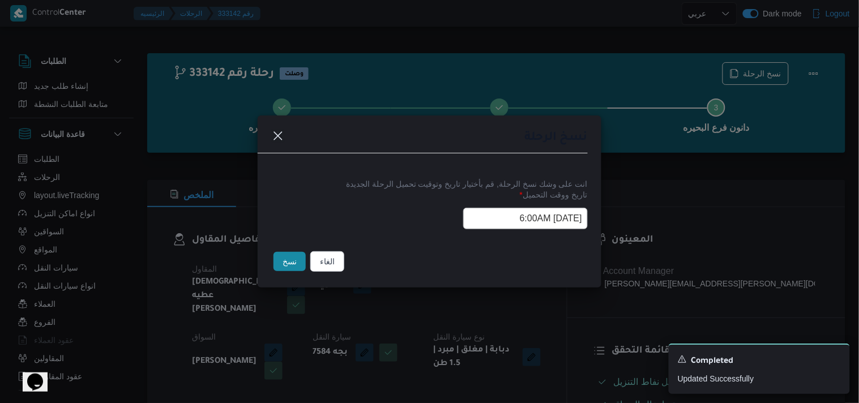
click at [282, 263] on button "نسخ" at bounding box center [290, 261] width 32 height 19
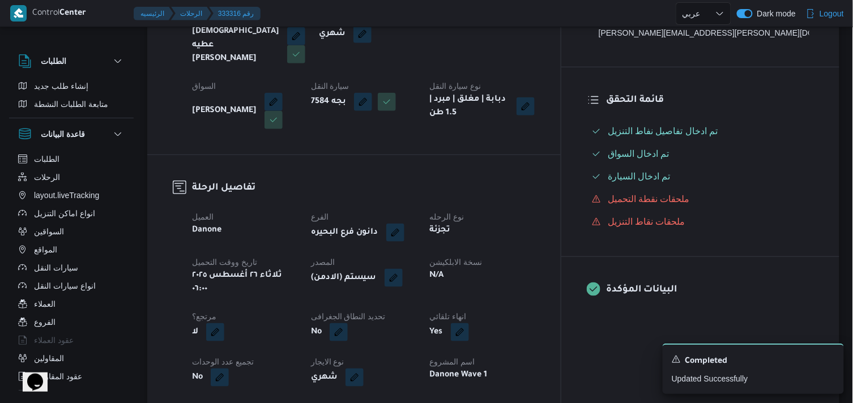
scroll to position [251, 0]
click at [403, 268] on button "button" at bounding box center [394, 277] width 18 height 18
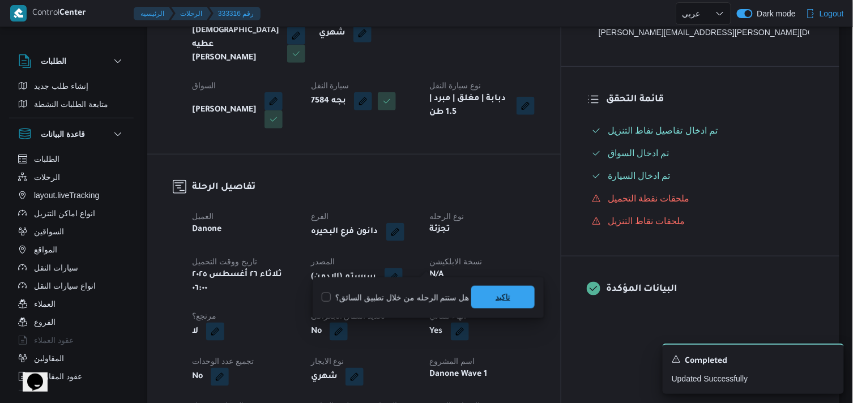
click at [474, 291] on span "تاكيد" at bounding box center [502, 297] width 63 height 23
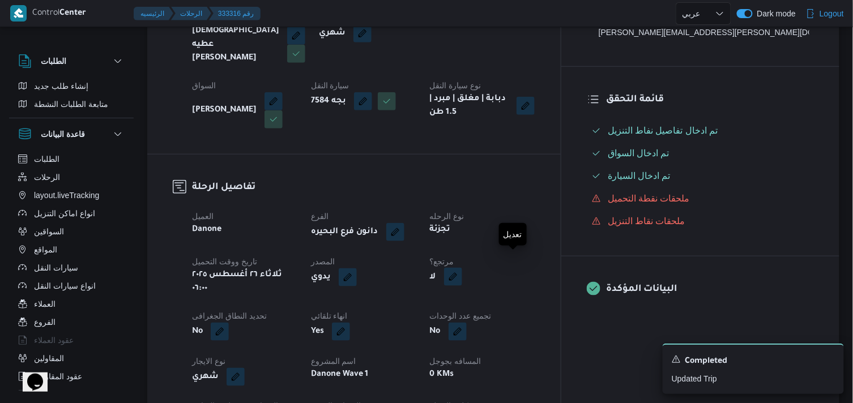
click at [462, 268] on button "button" at bounding box center [453, 277] width 18 height 18
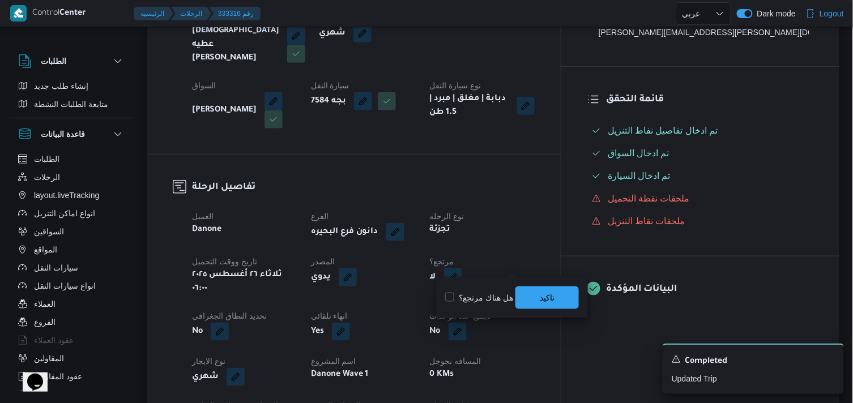
click at [504, 292] on label "هل هناك مرتجع؟" at bounding box center [479, 298] width 68 height 14
checkbox input "true"
click at [535, 292] on span "تاكيد" at bounding box center [546, 297] width 63 height 23
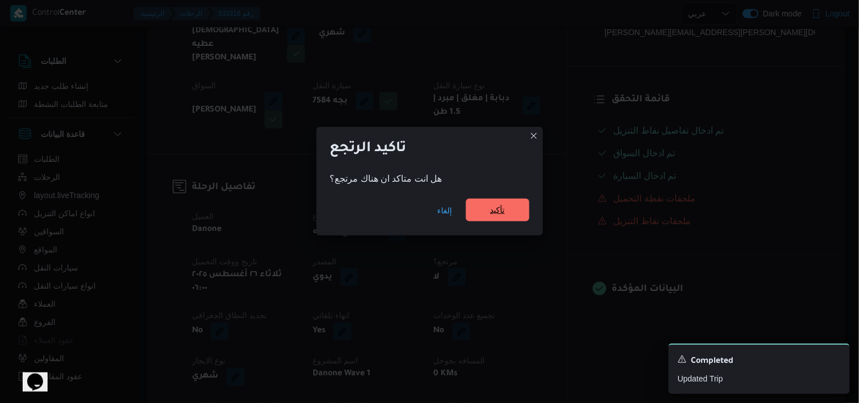
click at [521, 213] on span "تأكيد" at bounding box center [497, 210] width 63 height 23
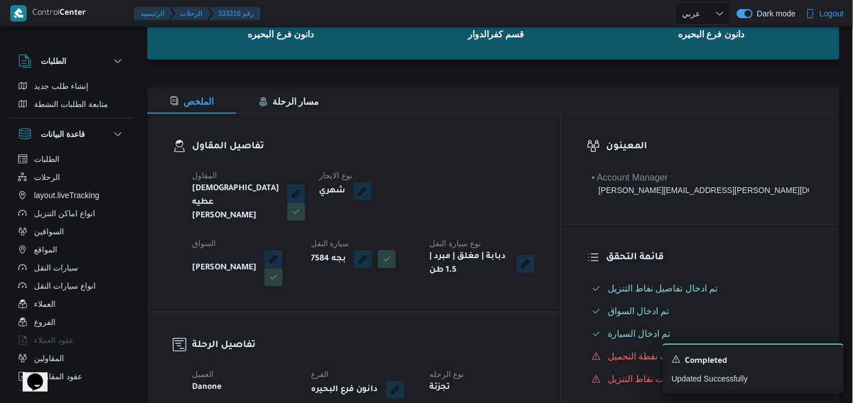
scroll to position [63, 0]
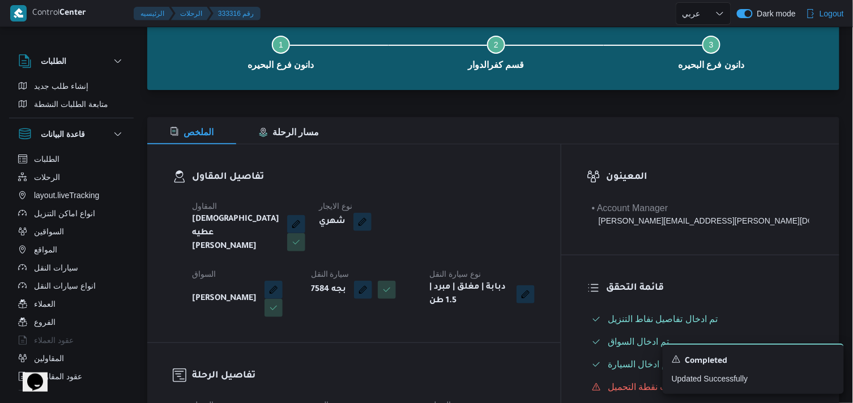
select select "ar"
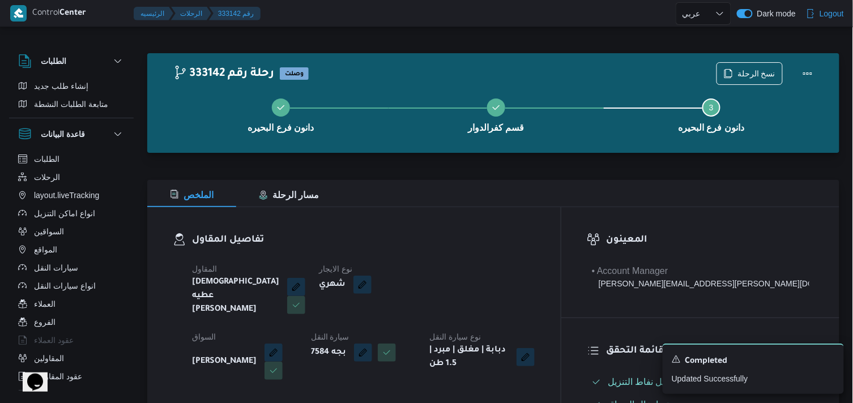
select select "ar"
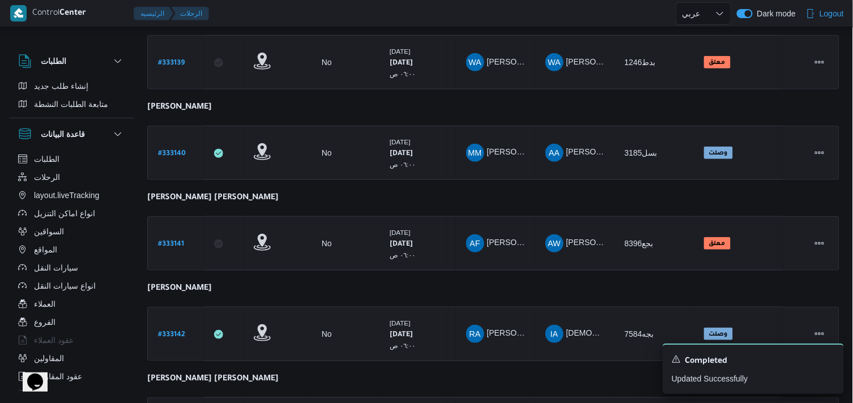
scroll to position [251, 0]
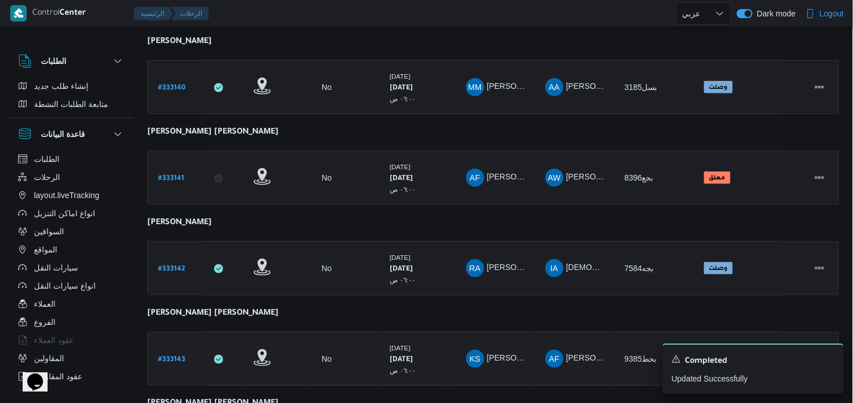
click at [173, 356] on b "# 333143" at bounding box center [171, 360] width 27 height 8
select select "ar"
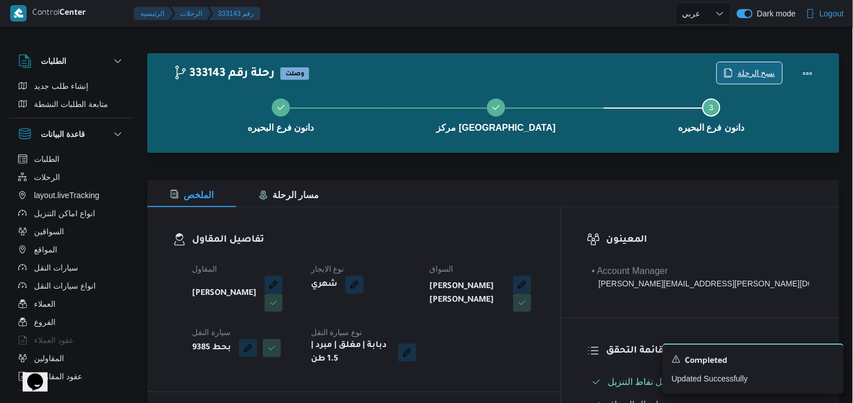
click at [723, 77] on span "نسخ الرحلة" at bounding box center [749, 73] width 65 height 22
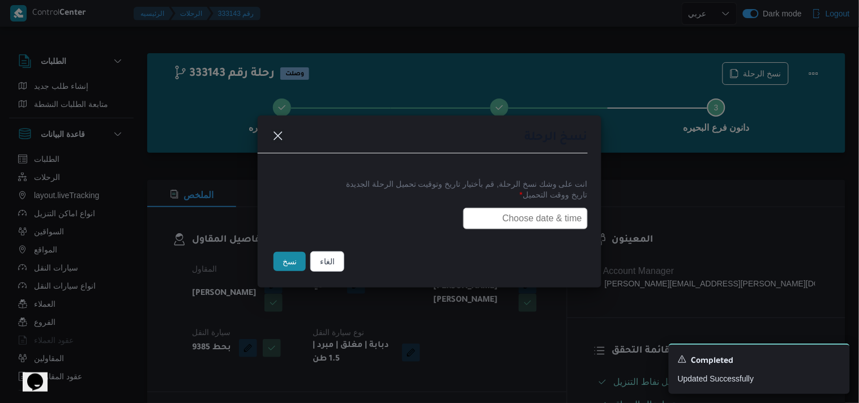
click at [532, 219] on input "text" at bounding box center [525, 219] width 125 height 22
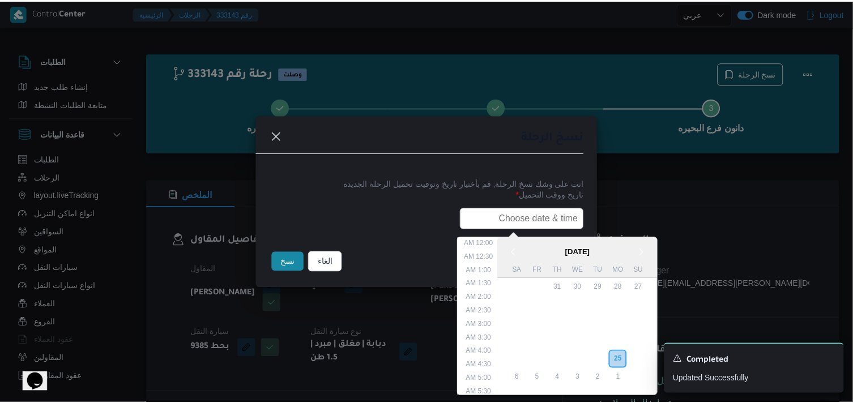
scroll to position [281, 0]
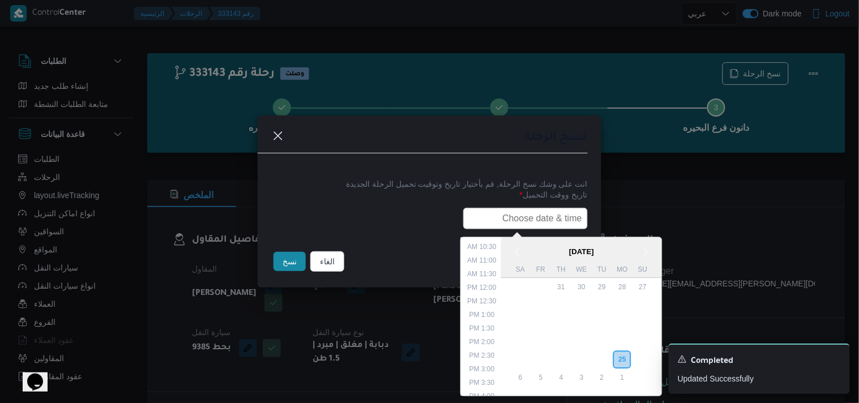
type input "26/08/2025 6:00AM"
click at [298, 264] on button "نسخ" at bounding box center [290, 261] width 32 height 19
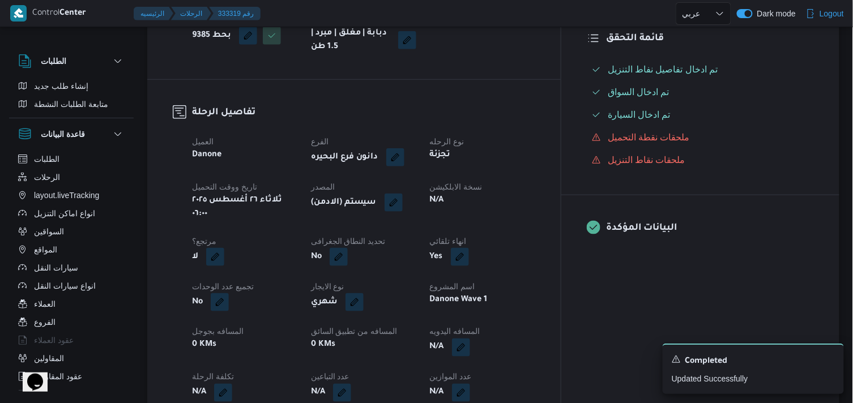
scroll to position [314, 0]
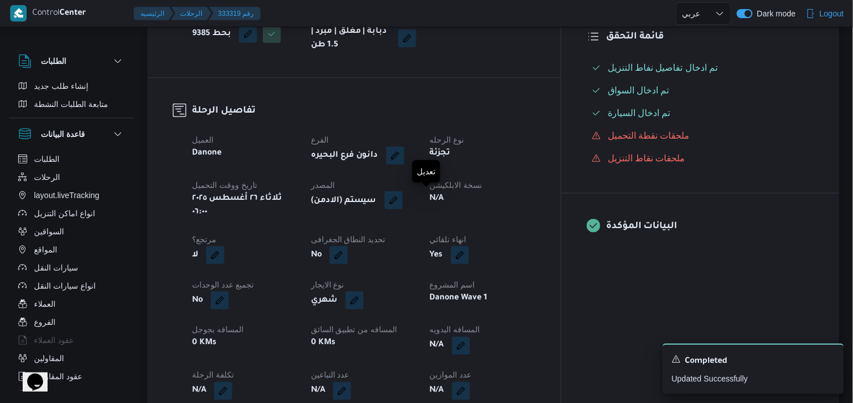
click at [403, 203] on button "button" at bounding box center [394, 200] width 18 height 18
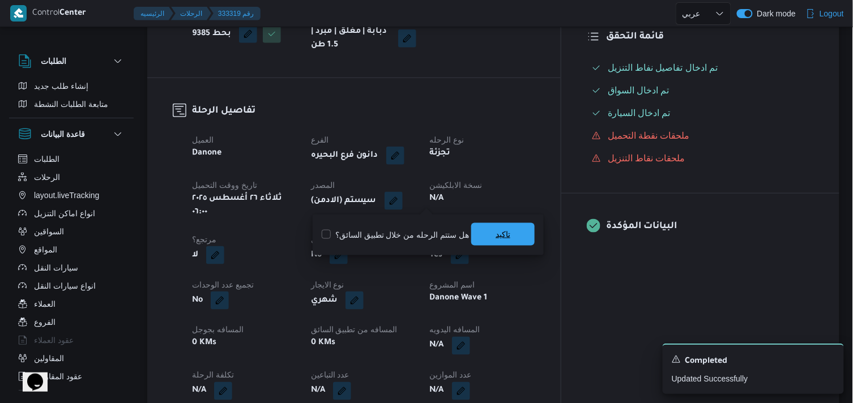
click at [485, 230] on span "تاكيد" at bounding box center [502, 234] width 63 height 23
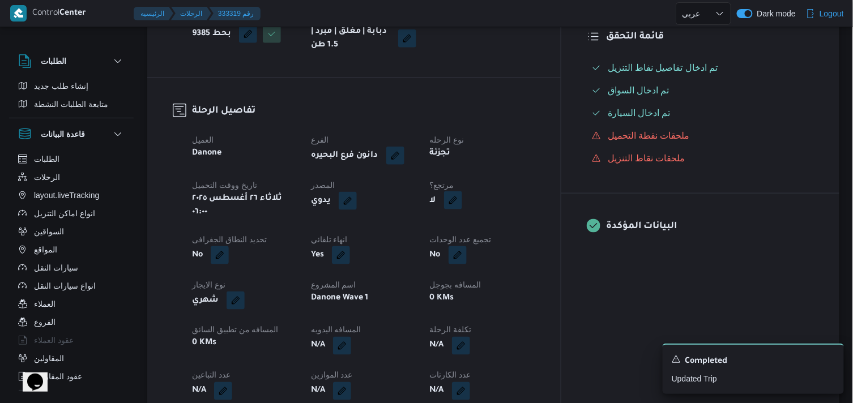
click at [462, 199] on button "button" at bounding box center [453, 200] width 18 height 18
click at [506, 232] on label "هل هناك مرتجع؟" at bounding box center [479, 235] width 68 height 14
checkbox input "true"
click at [528, 230] on span "تاكيد" at bounding box center [546, 234] width 63 height 23
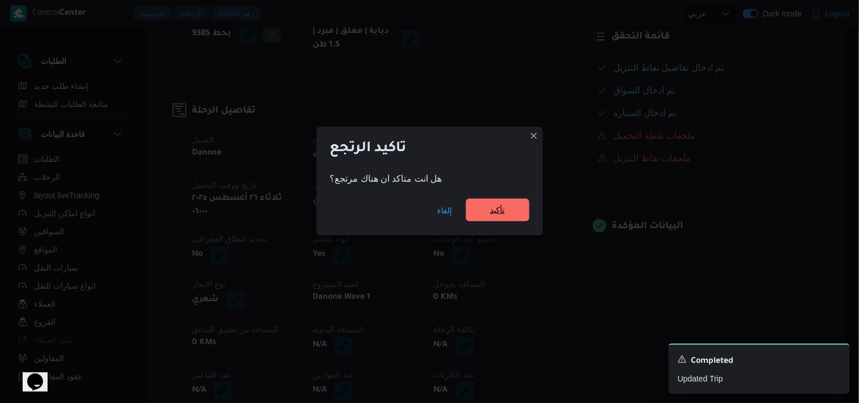
click at [502, 205] on span "تأكيد" at bounding box center [497, 210] width 15 height 14
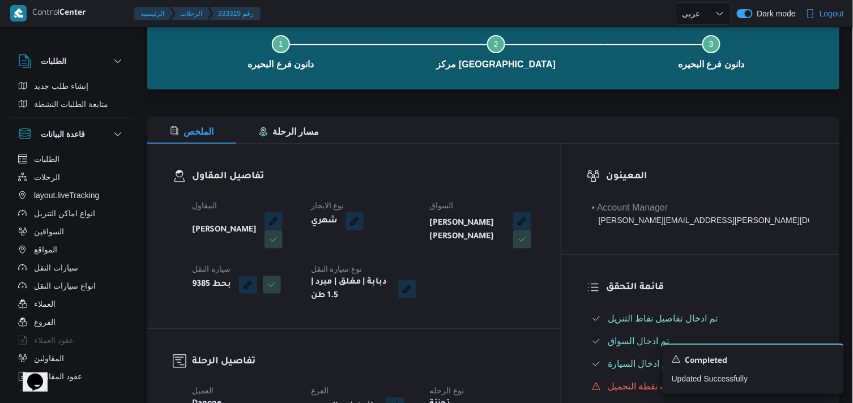
scroll to position [63, 0]
select select "ar"
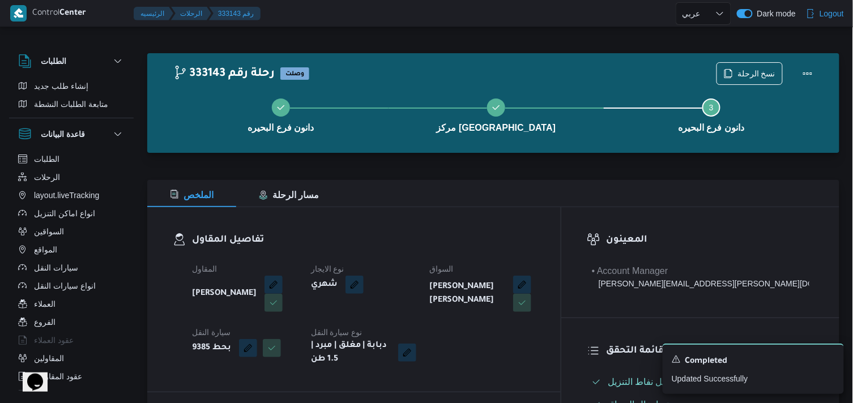
select select "ar"
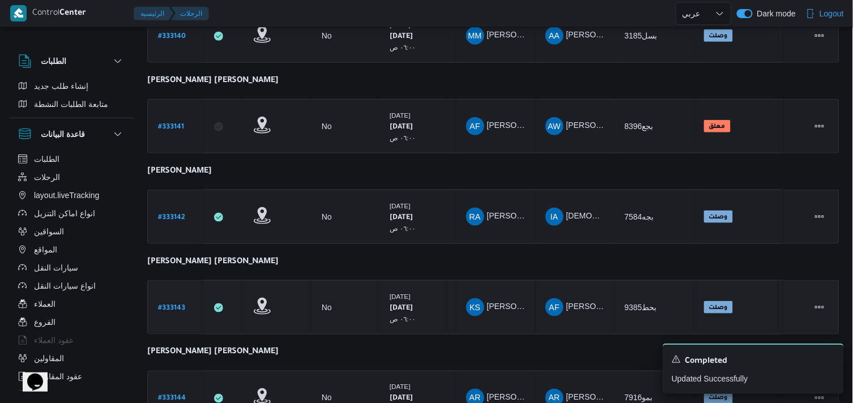
scroll to position [366, 0]
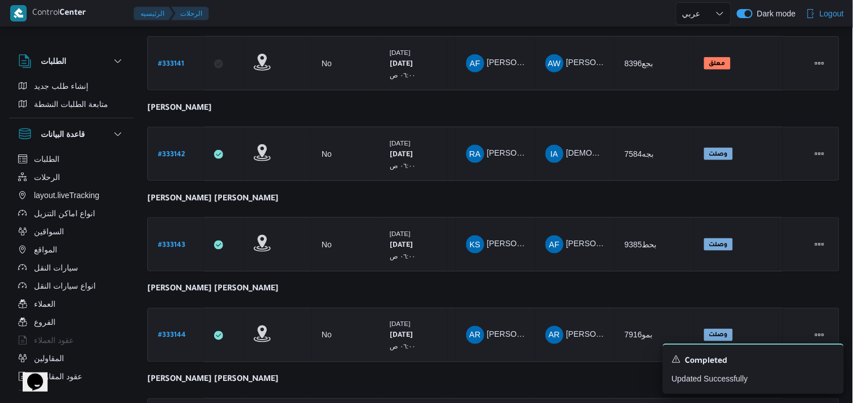
click at [178, 332] on b "# 333144" at bounding box center [172, 336] width 28 height 8
select select "ar"
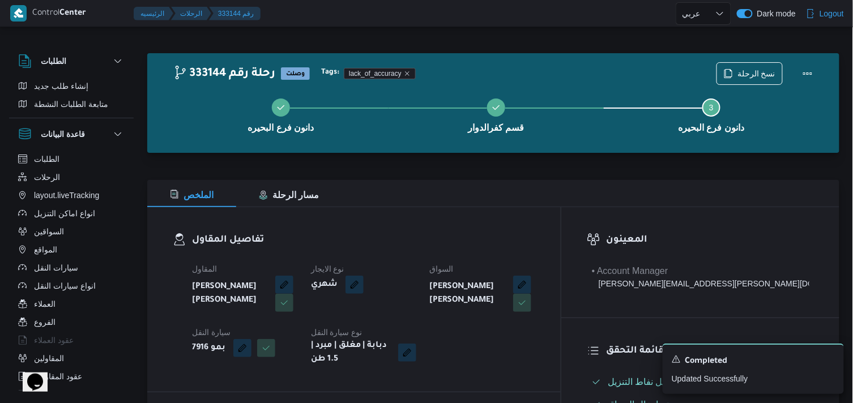
click at [718, 67] on div "نسخ الرحلة" at bounding box center [768, 73] width 116 height 36
click at [740, 82] on span "نسخ الرحلة" at bounding box center [749, 73] width 65 height 22
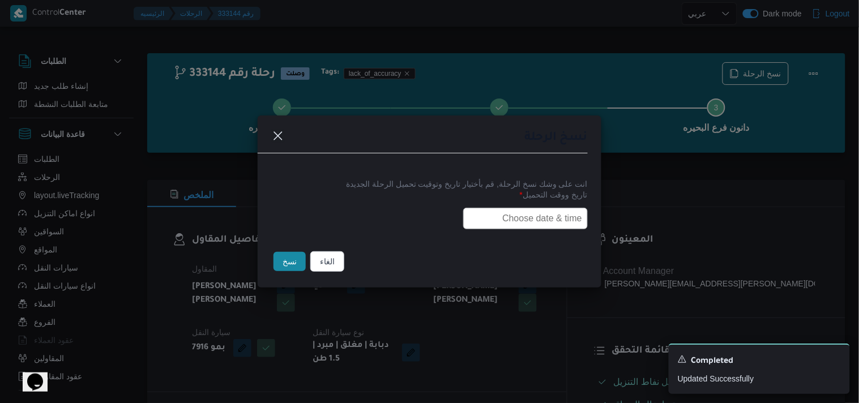
click at [544, 217] on input "text" at bounding box center [525, 219] width 125 height 22
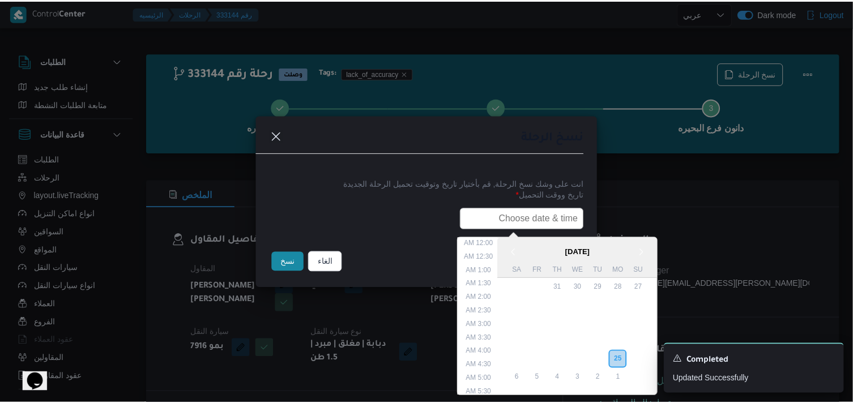
scroll to position [281, 0]
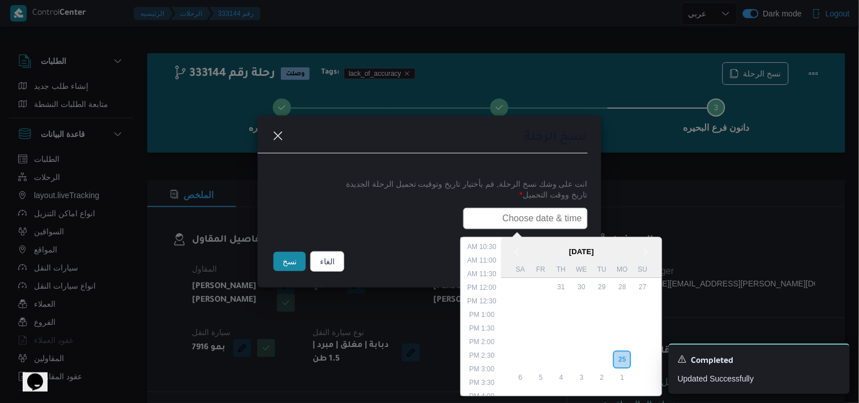
type input "26/08/2025 6:00AM"
click at [292, 256] on button "نسخ" at bounding box center [290, 261] width 32 height 19
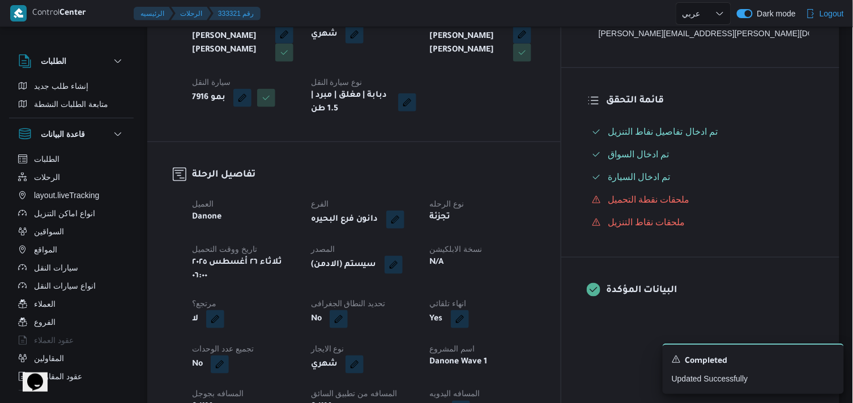
scroll to position [251, 0]
click at [417, 261] on div "(سيستم (الادمن" at bounding box center [364, 264] width 108 height 20
click at [403, 262] on button "button" at bounding box center [394, 263] width 18 height 18
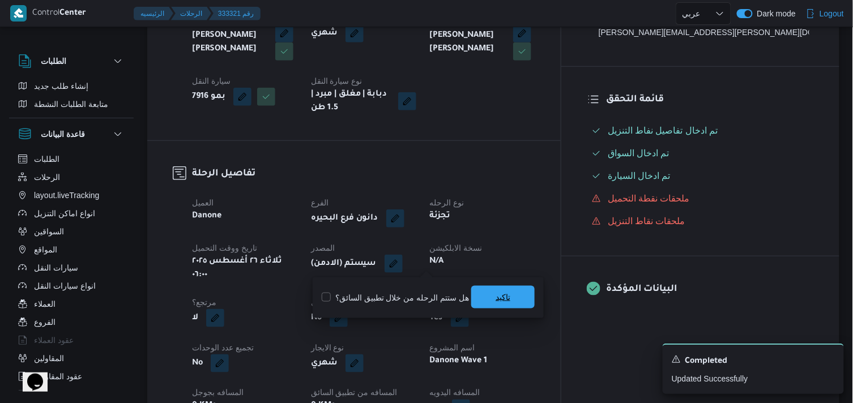
click at [487, 292] on span "تاكيد" at bounding box center [502, 297] width 63 height 23
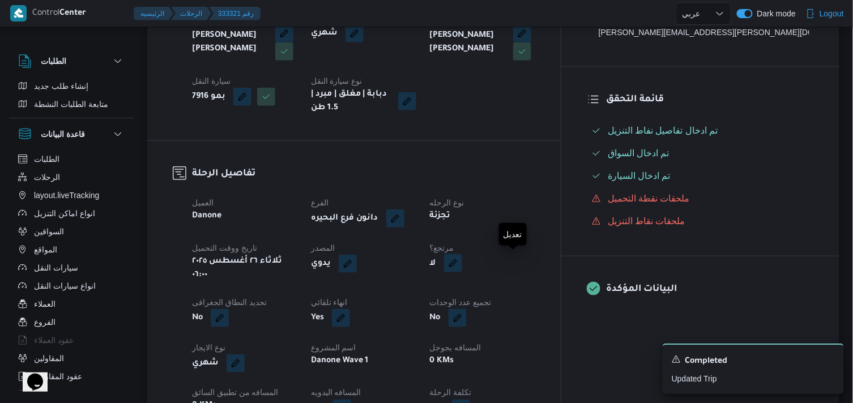
click at [462, 267] on button "button" at bounding box center [453, 263] width 18 height 18
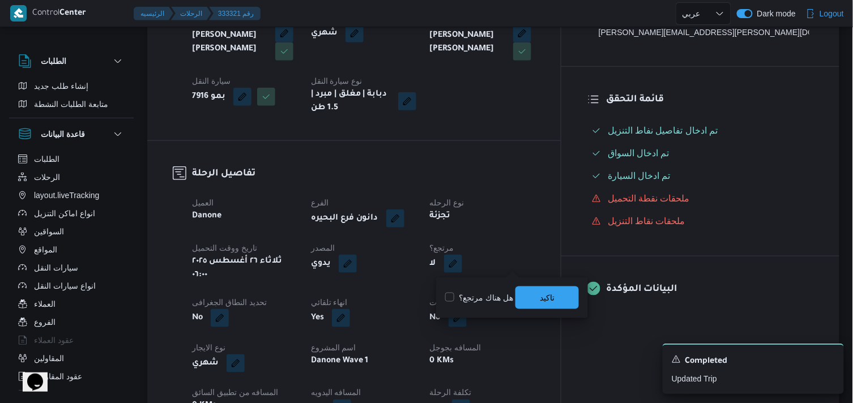
click at [482, 293] on label "هل هناك مرتجع؟" at bounding box center [479, 298] width 68 height 14
checkbox input "true"
click at [523, 295] on span "تاكيد" at bounding box center [546, 297] width 63 height 23
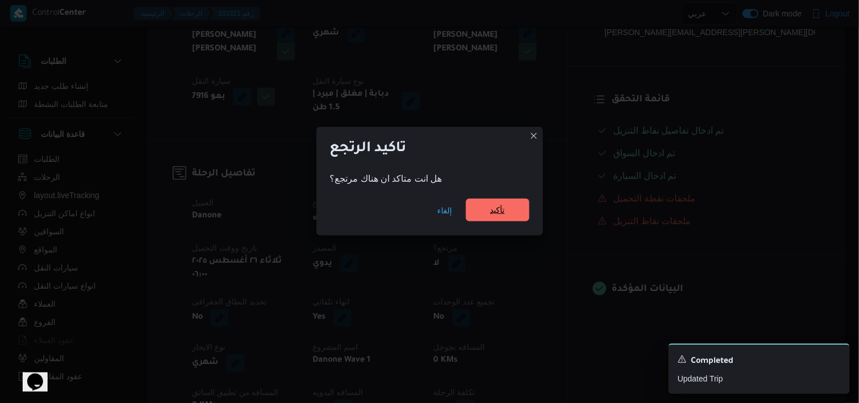
click at [516, 210] on span "تأكيد" at bounding box center [497, 210] width 63 height 23
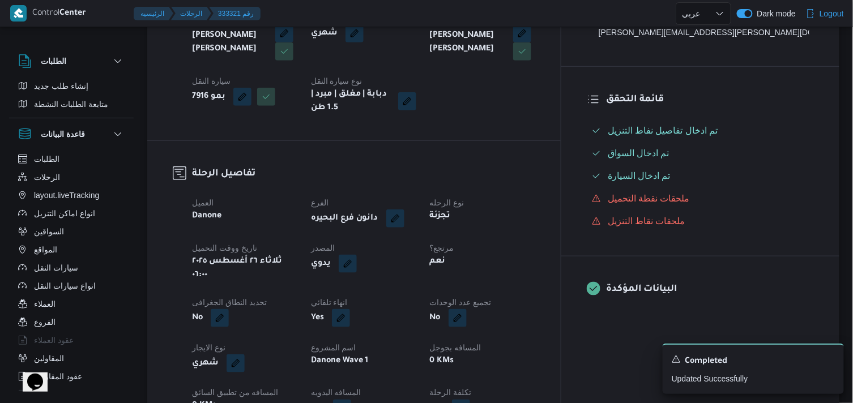
select select "ar"
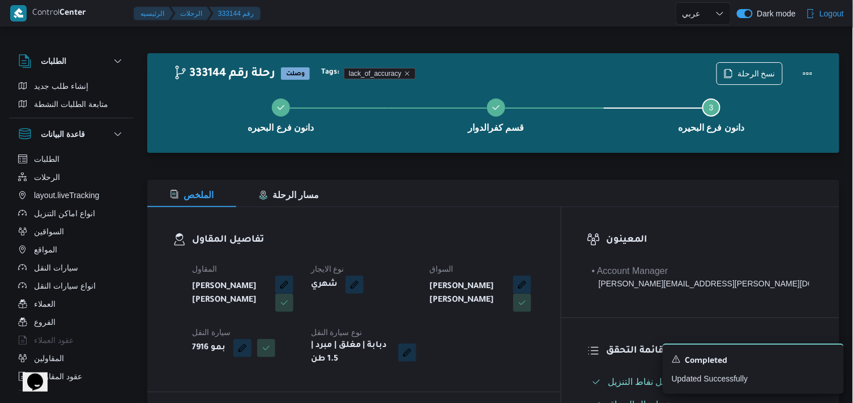
select select "ar"
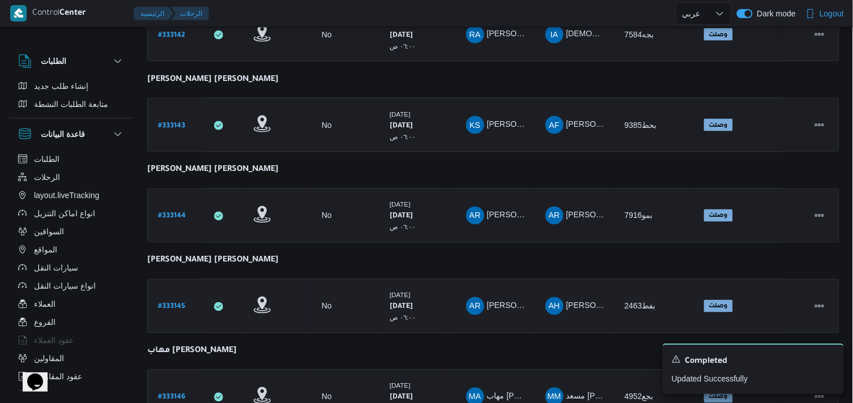
scroll to position [507, 0]
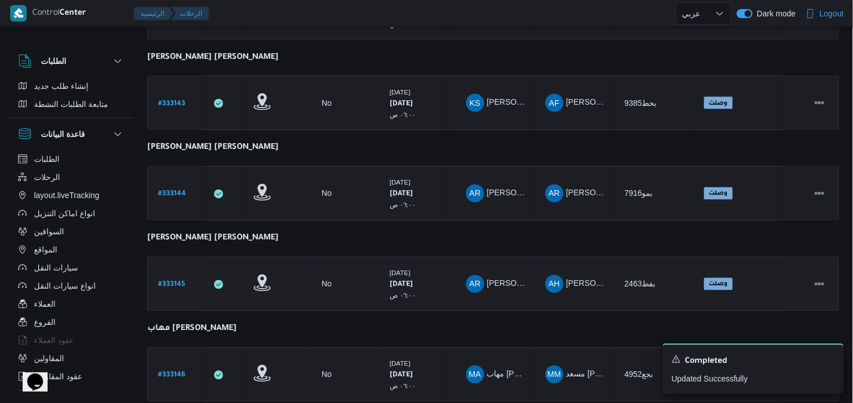
click at [174, 272] on div "# 333145" at bounding box center [175, 284] width 45 height 24
click at [179, 281] on b "# 333145" at bounding box center [171, 285] width 27 height 8
select select "ar"
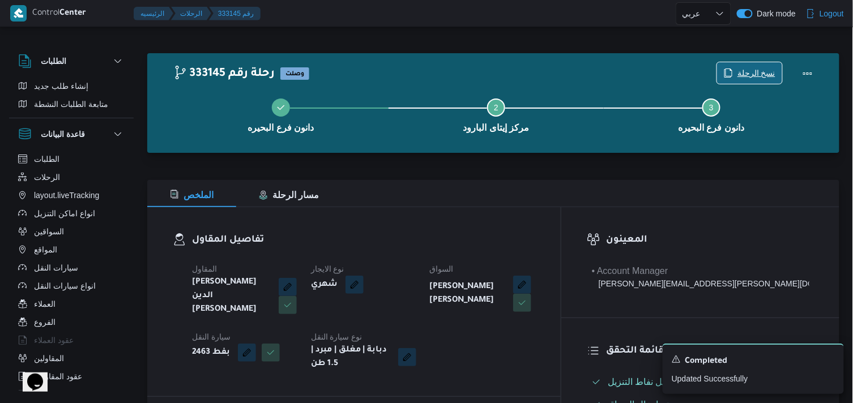
click at [752, 74] on span "نسخ الرحلة" at bounding box center [756, 73] width 38 height 14
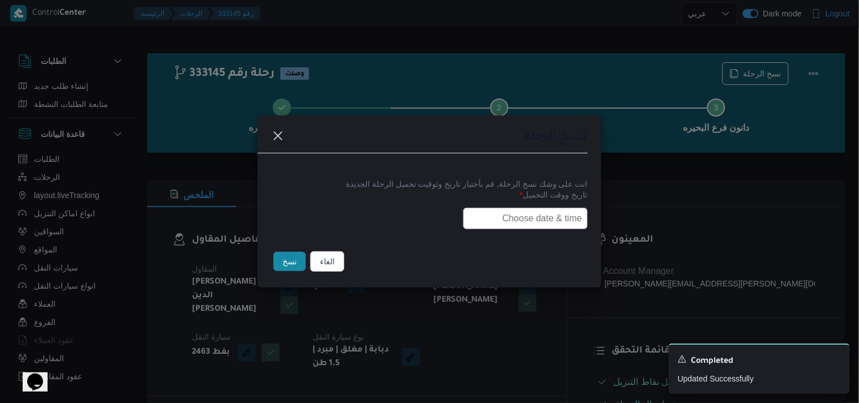
click at [566, 223] on input "text" at bounding box center [525, 219] width 125 height 22
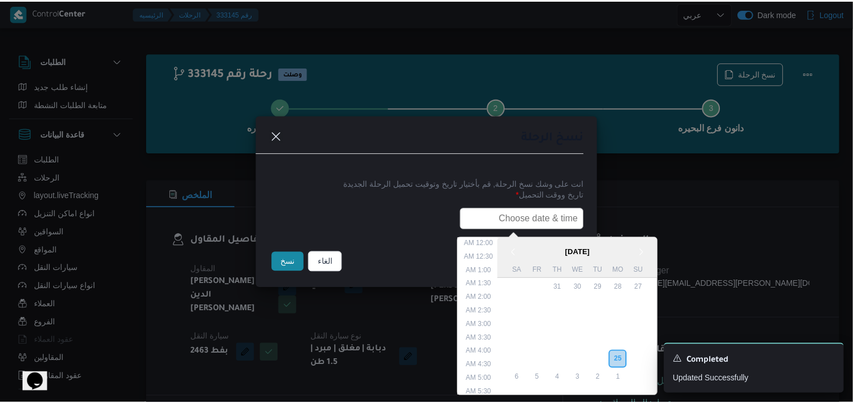
scroll to position [281, 0]
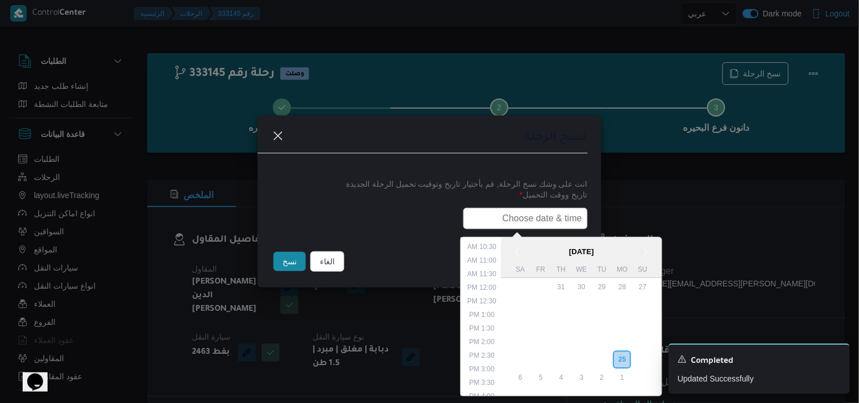
type input "26/08/2025 6:00AM"
click at [284, 266] on button "نسخ" at bounding box center [290, 261] width 32 height 19
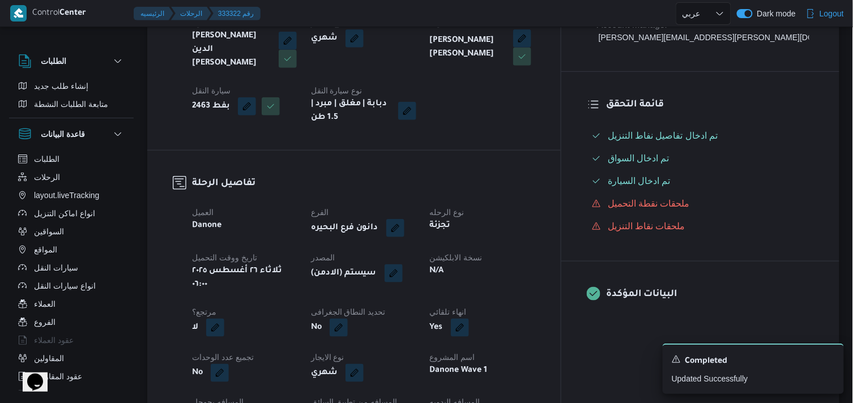
scroll to position [251, 0]
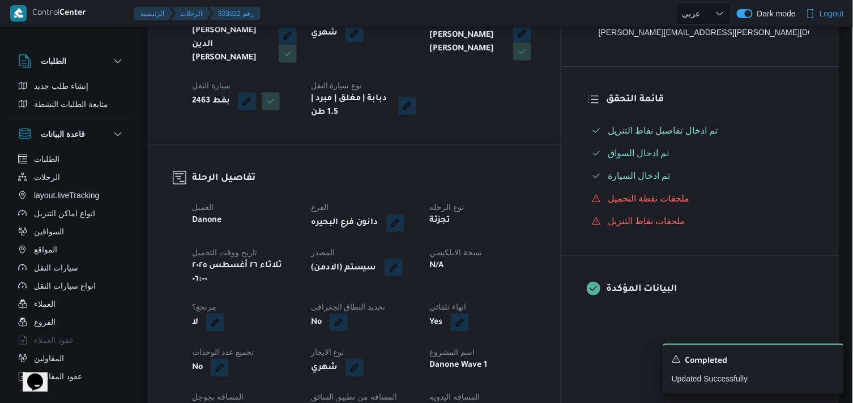
click at [403, 262] on button "button" at bounding box center [394, 268] width 18 height 18
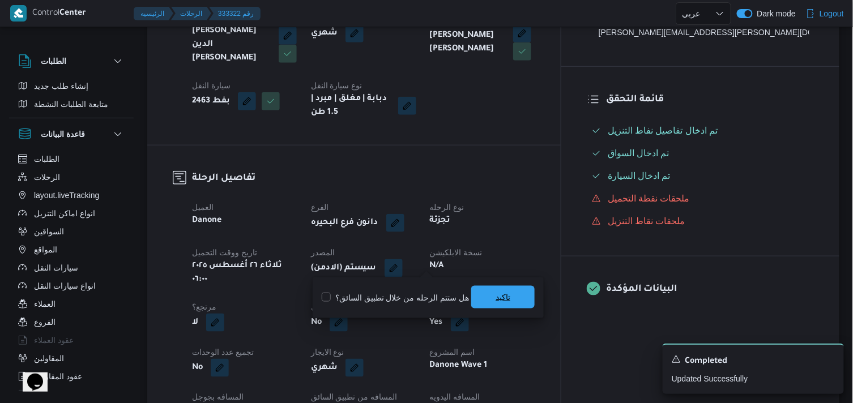
click at [471, 296] on span "تاكيد" at bounding box center [502, 297] width 63 height 23
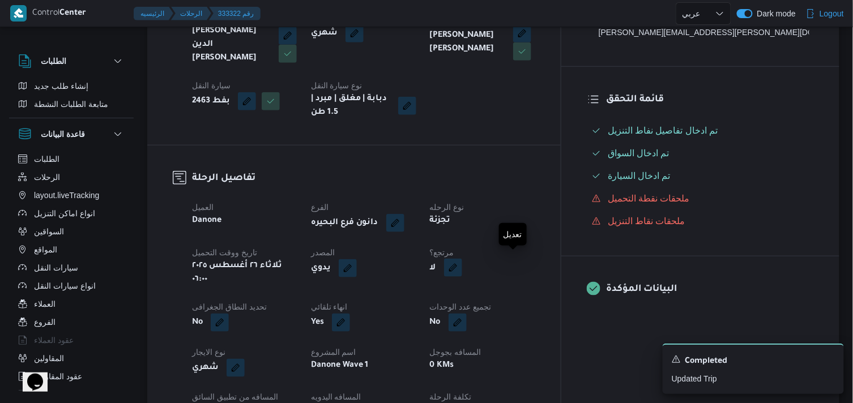
click at [462, 263] on button "button" at bounding box center [453, 268] width 18 height 18
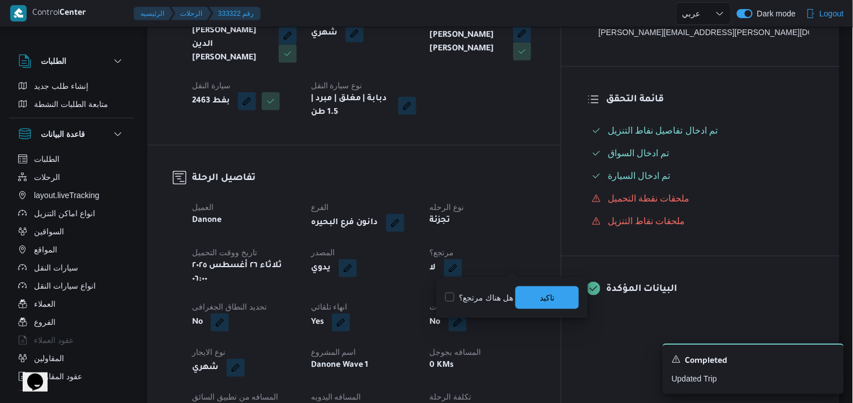
click at [496, 291] on label "هل هناك مرتجع؟" at bounding box center [479, 298] width 68 height 14
checkbox input "true"
click at [531, 292] on span "تاكيد" at bounding box center [546, 297] width 63 height 23
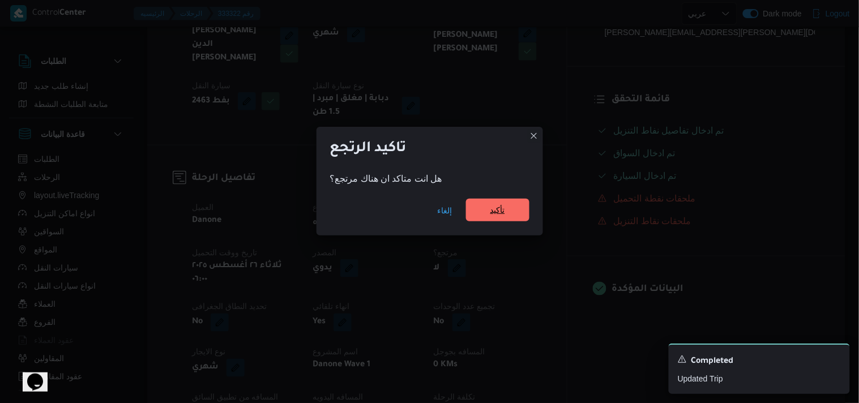
click at [502, 217] on span "تأكيد" at bounding box center [497, 210] width 63 height 23
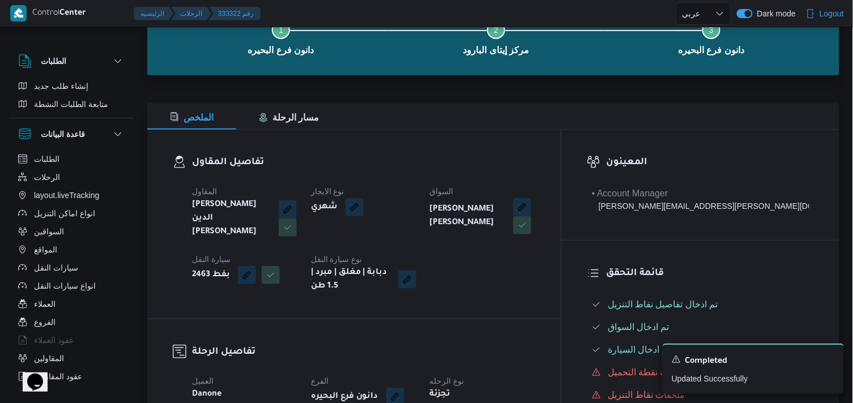
scroll to position [63, 0]
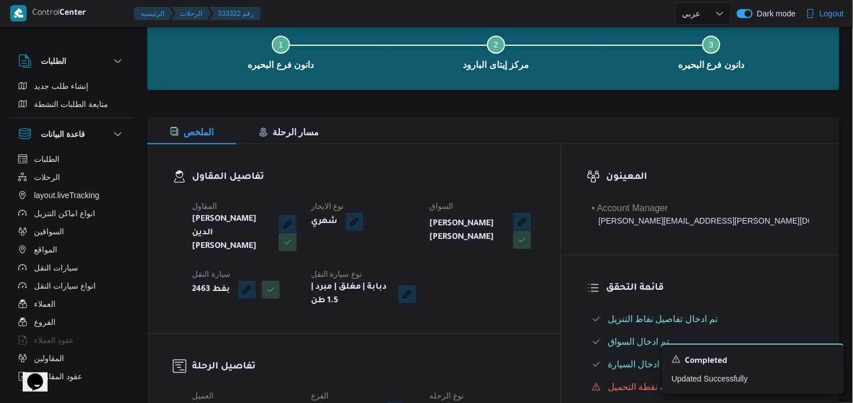
select select "ar"
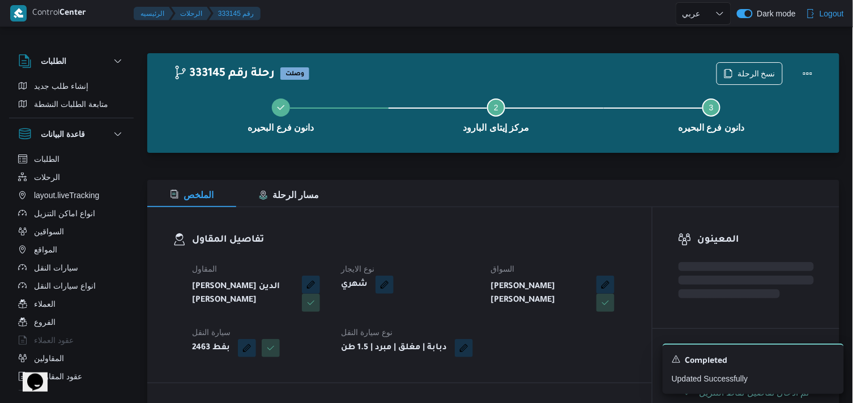
select select "ar"
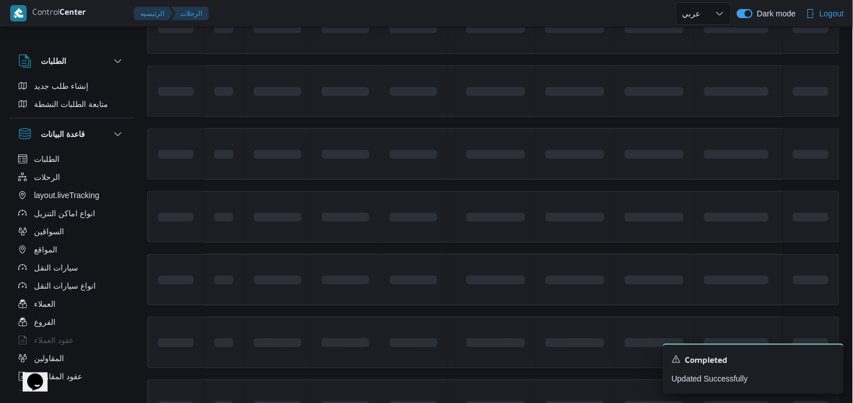
scroll to position [667, 0]
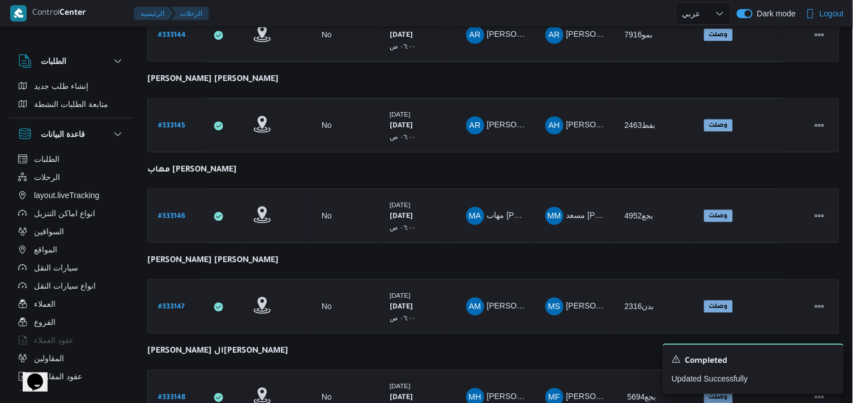
click at [161, 214] on b "# 333146" at bounding box center [171, 217] width 27 height 8
select select "ar"
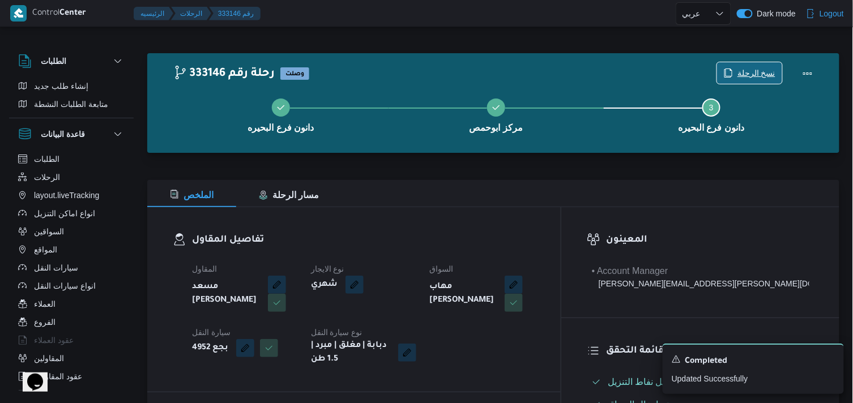
click at [728, 74] on icon "button" at bounding box center [728, 73] width 7 height 8
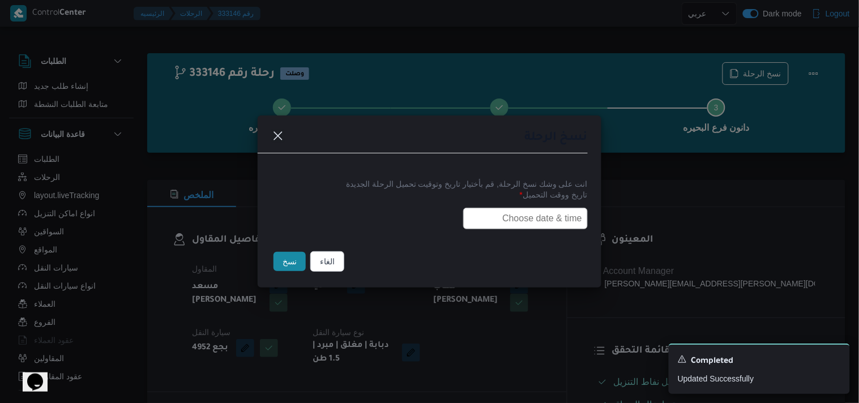
click at [508, 231] on div "انت على وشك نسخ الرحلة, قم بأختيار تاريخ وتوقيت تحميل الرحلة الجديدة تاريخ ووقت…" at bounding box center [430, 203] width 344 height 72
click at [508, 228] on input "text" at bounding box center [525, 219] width 125 height 22
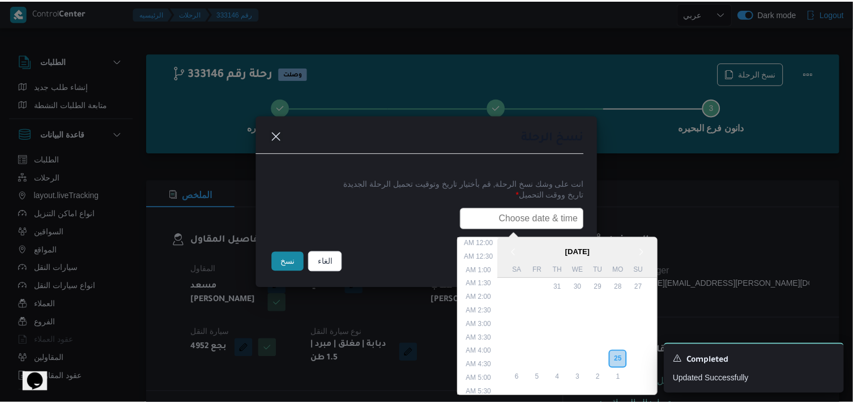
scroll to position [281, 0]
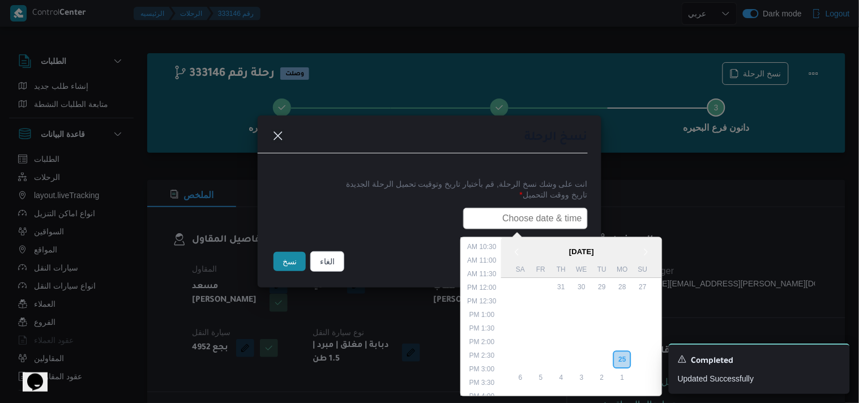
type input "26/08/2025 6:00AM"
click at [294, 255] on button "نسخ" at bounding box center [290, 261] width 32 height 19
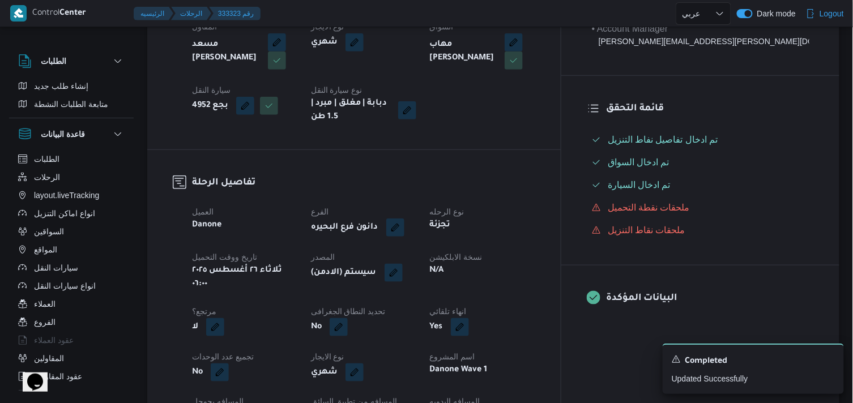
scroll to position [251, 0]
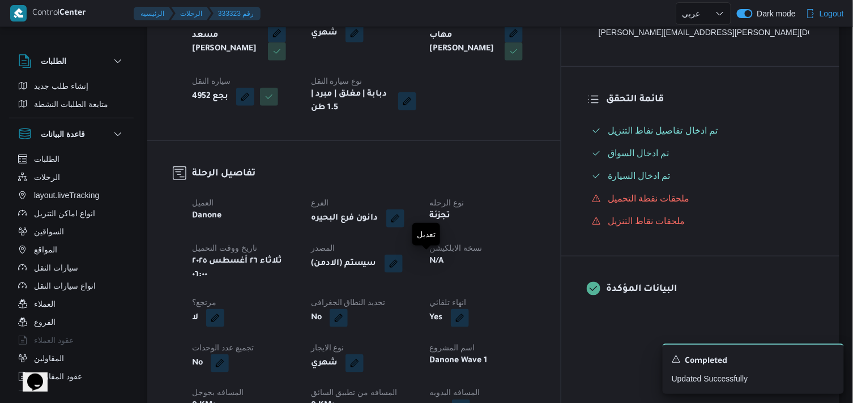
click at [403, 259] on span at bounding box center [391, 264] width 24 height 18
click at [403, 264] on button "button" at bounding box center [394, 263] width 18 height 18
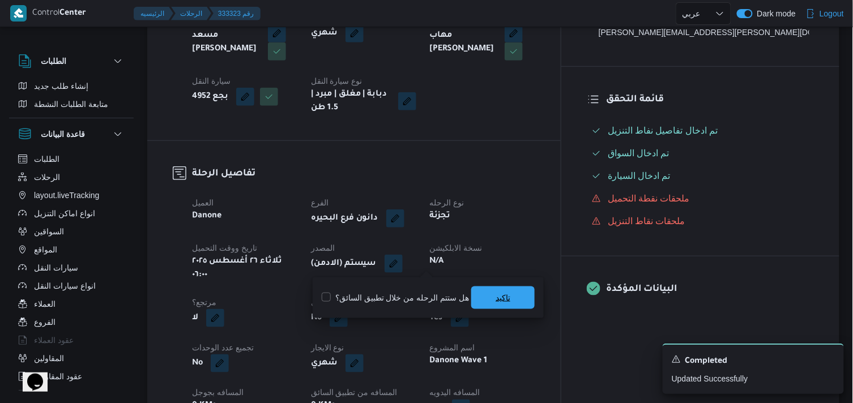
click at [479, 293] on span "تاكيد" at bounding box center [502, 298] width 63 height 23
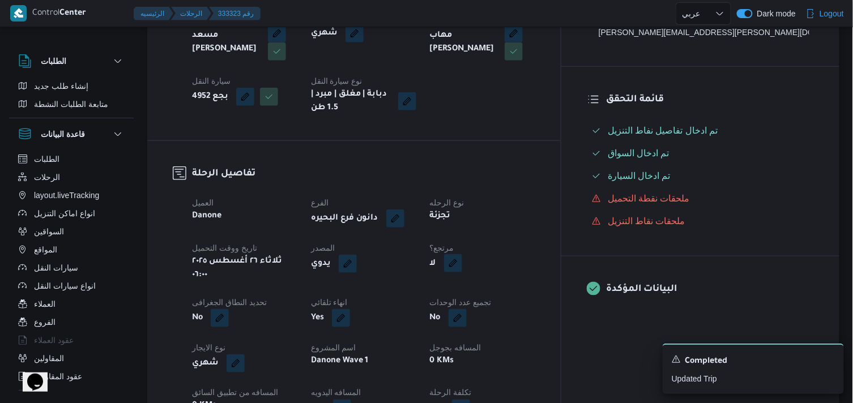
click at [462, 264] on button "button" at bounding box center [453, 263] width 18 height 18
click at [489, 291] on label "هل هناك مرتجع؟" at bounding box center [479, 298] width 68 height 14
checkbox input "true"
click at [560, 293] on span "تاكيد" at bounding box center [546, 297] width 63 height 23
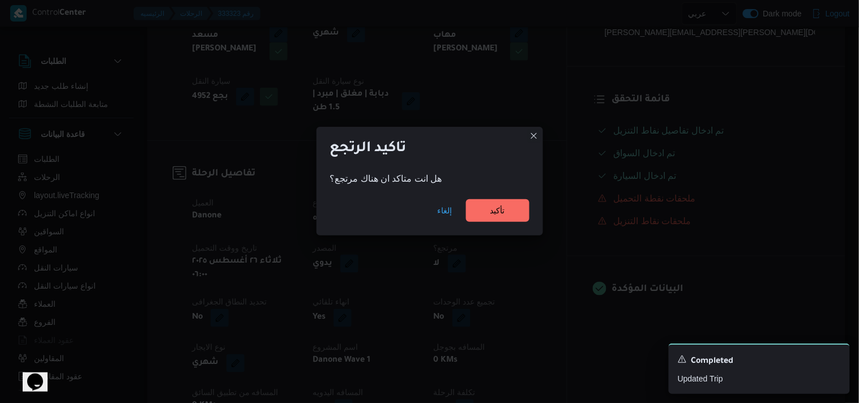
click at [492, 225] on div "إلغاء تأكيد" at bounding box center [430, 212] width 227 height 45
click at [492, 216] on span "تأكيد" at bounding box center [497, 210] width 15 height 14
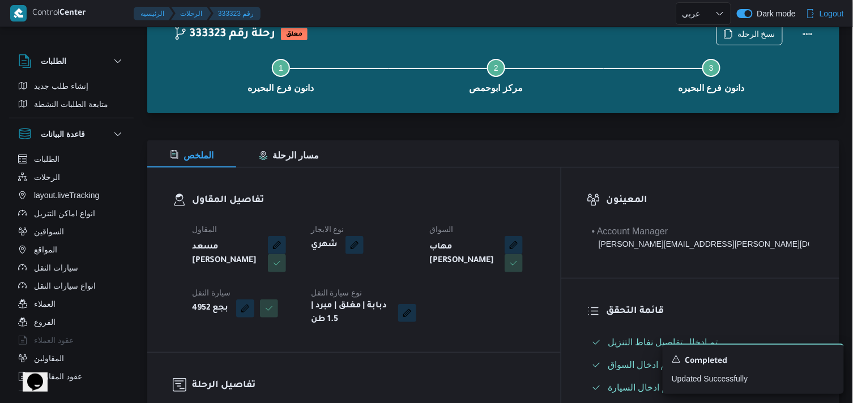
scroll to position [0, 0]
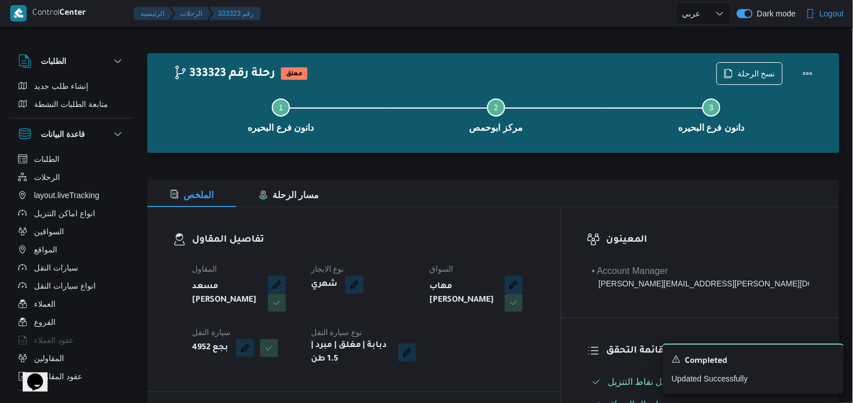
select select "ar"
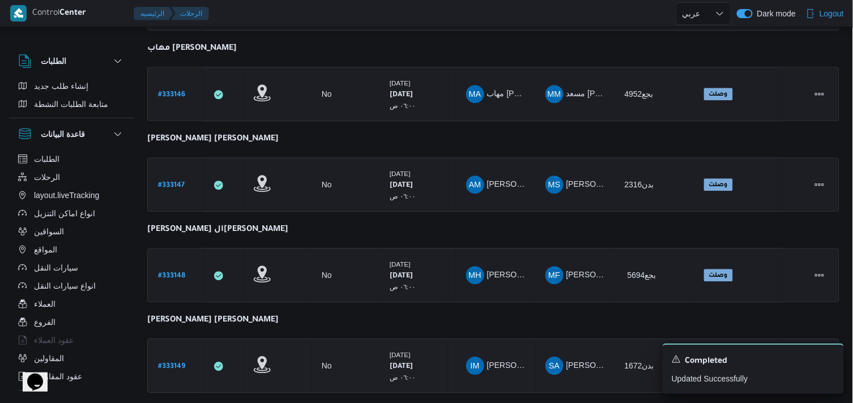
scroll to position [787, 0]
click at [177, 183] on b "# 333147" at bounding box center [171, 187] width 27 height 8
select select "ar"
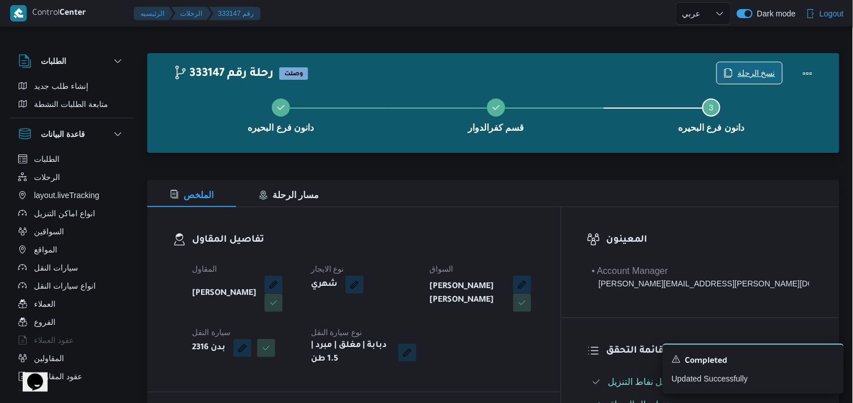
click at [746, 71] on span "نسخ الرحلة" at bounding box center [756, 73] width 38 height 14
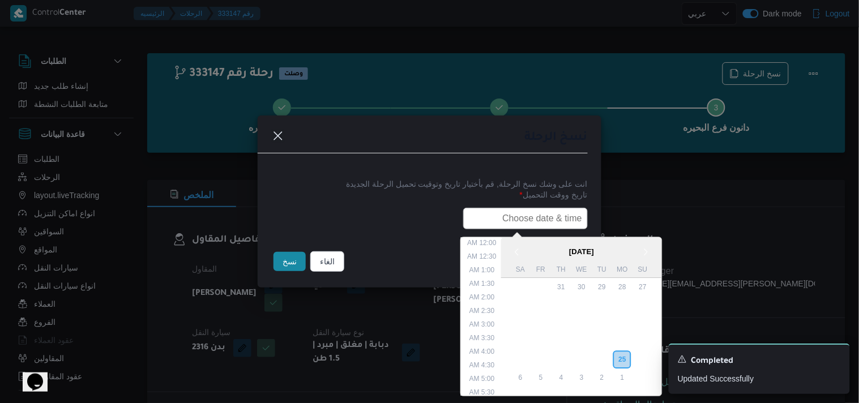
click at [463, 216] on input "text" at bounding box center [525, 219] width 125 height 22
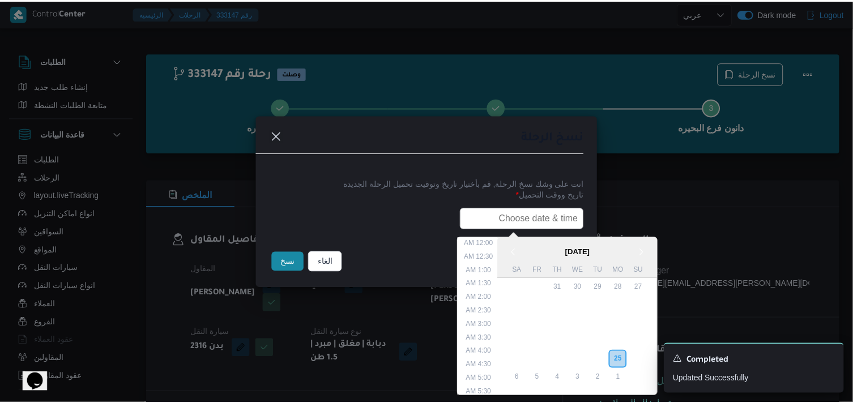
scroll to position [281, 0]
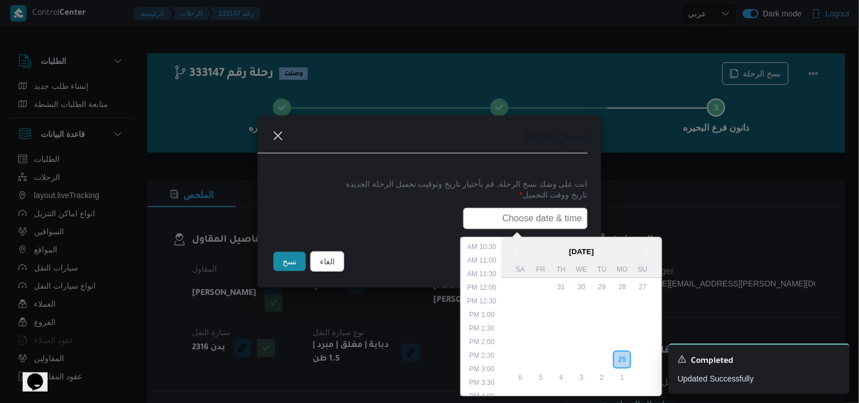
type input "26/08/2025 6:00AM"
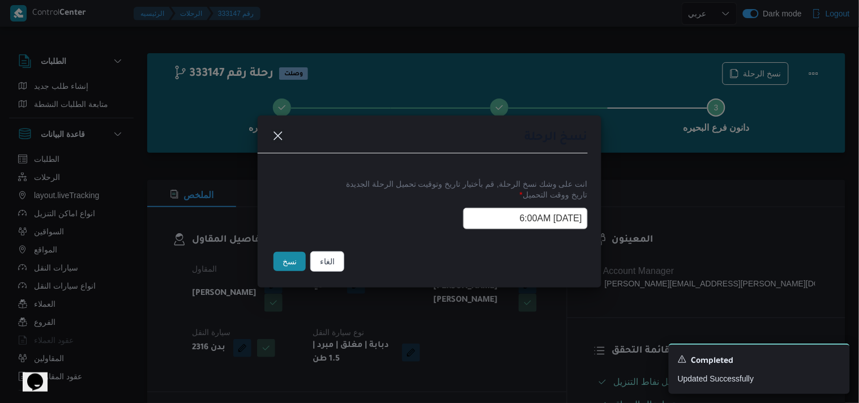
click at [295, 267] on button "نسخ" at bounding box center [290, 261] width 32 height 19
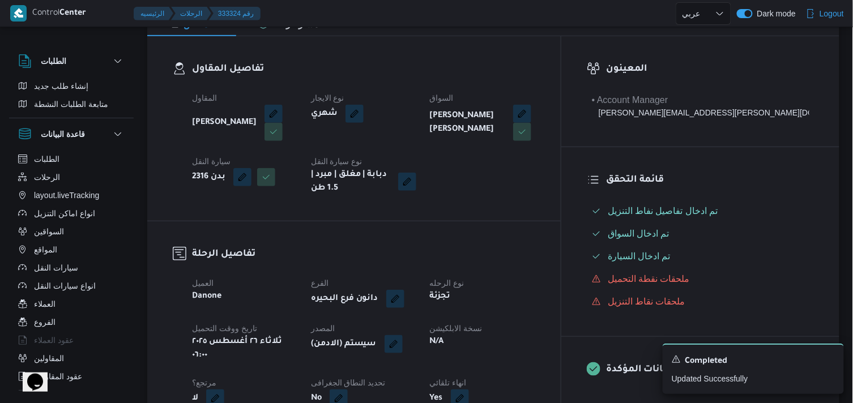
scroll to position [189, 0]
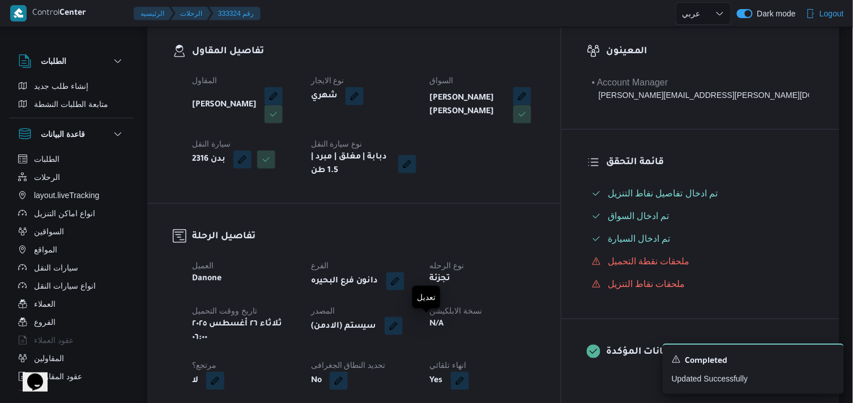
click at [403, 332] on button "button" at bounding box center [394, 326] width 18 height 18
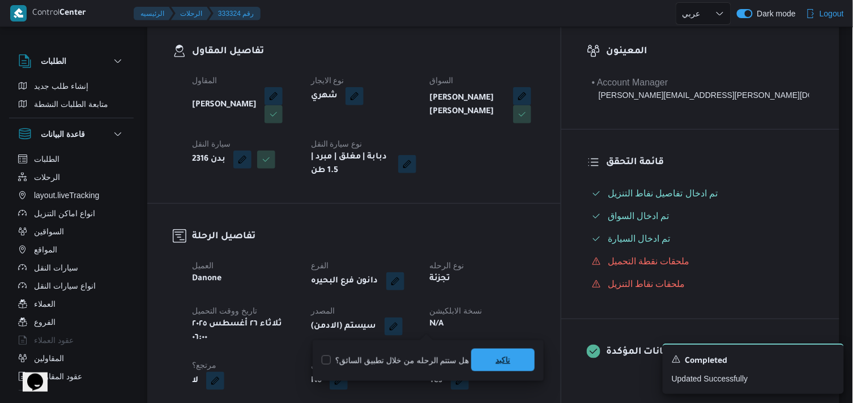
click at [485, 357] on span "تاكيد" at bounding box center [502, 360] width 63 height 23
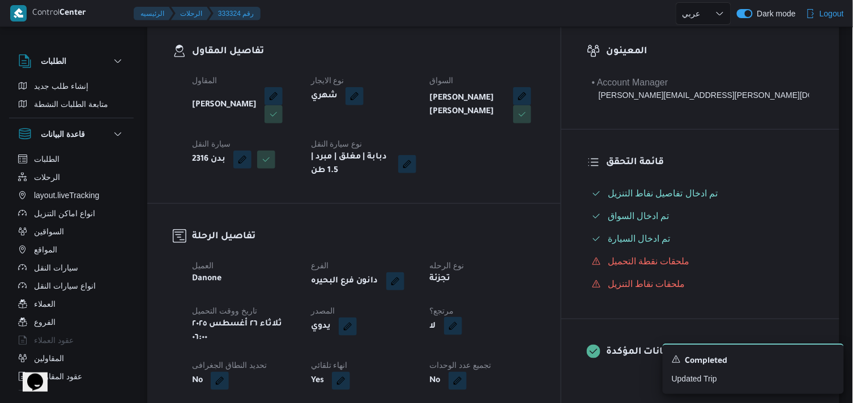
click at [462, 329] on button "button" at bounding box center [453, 326] width 18 height 18
click at [486, 359] on label "هل هناك مرتجع؟" at bounding box center [479, 361] width 68 height 14
checkbox input "true"
click at [536, 358] on span "تاكيد" at bounding box center [546, 360] width 63 height 23
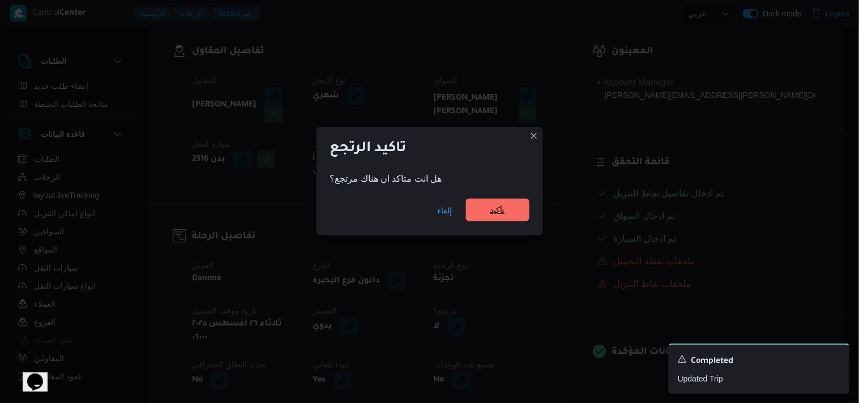
click at [489, 222] on div "إلغاء تأكيد" at bounding box center [430, 212] width 227 height 45
click at [490, 208] on span "تأكيد" at bounding box center [497, 210] width 15 height 14
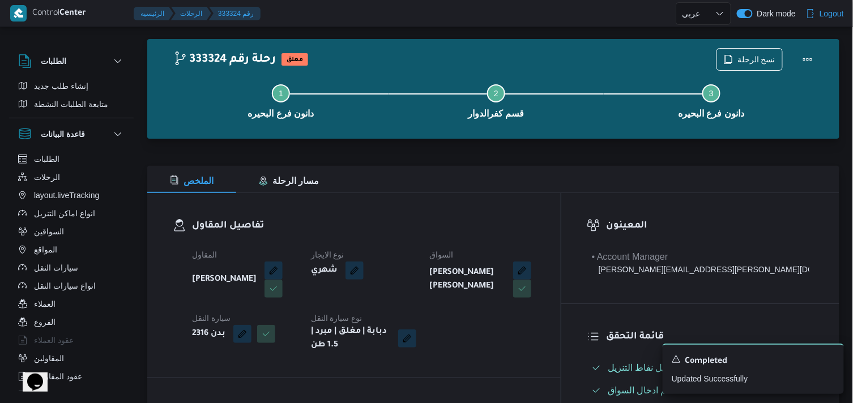
scroll to position [0, 0]
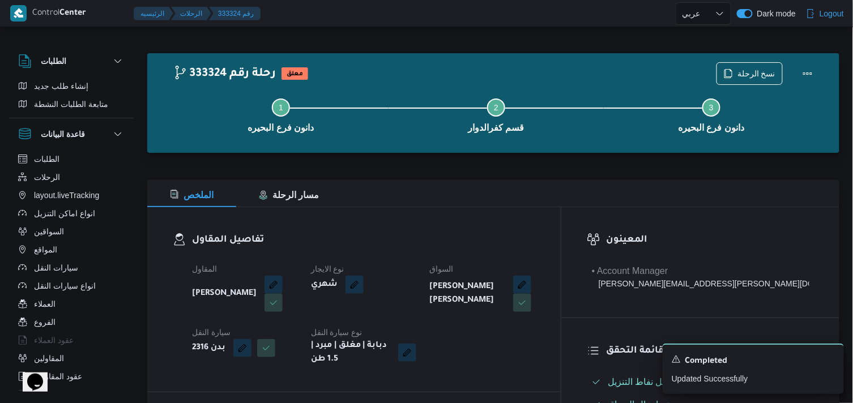
select select "ar"
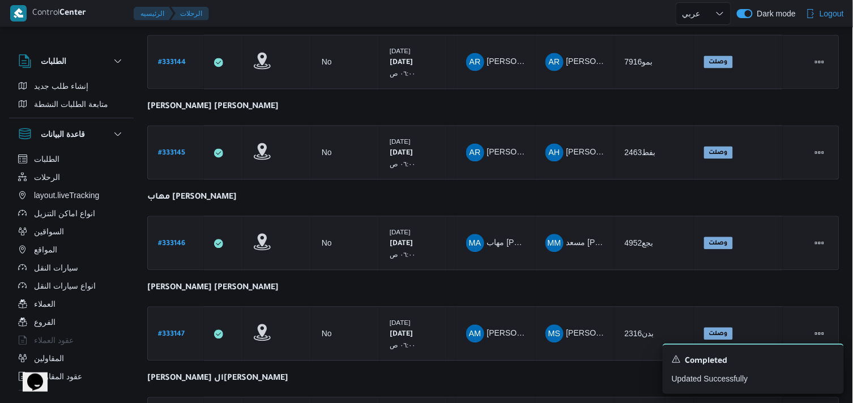
scroll to position [850, 0]
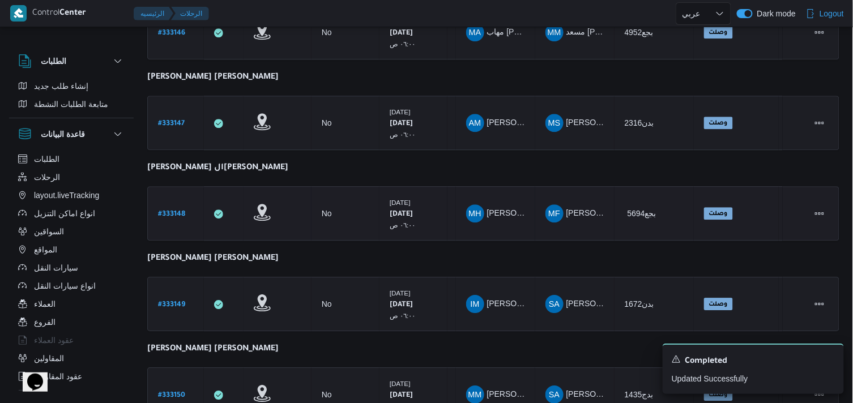
click at [166, 211] on b "# 333148" at bounding box center [171, 215] width 27 height 8
select select "ar"
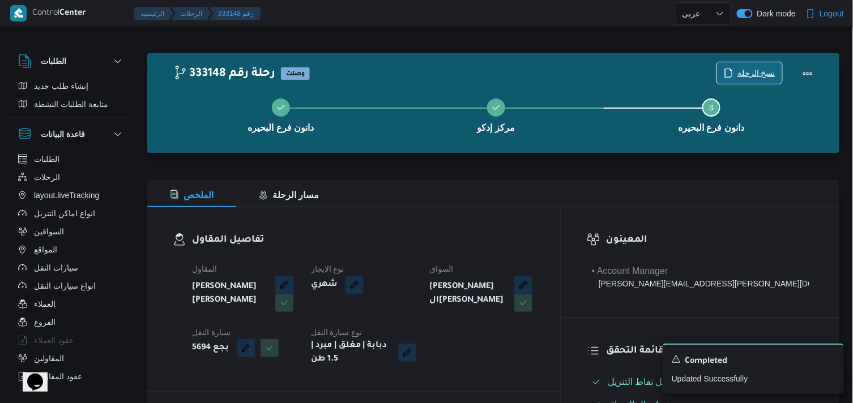
click at [735, 78] on span "نسخ الرحلة" at bounding box center [749, 73] width 65 height 22
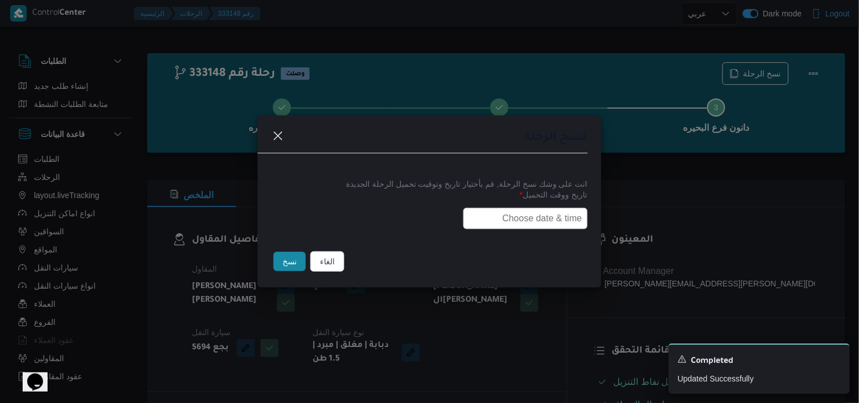
click at [485, 224] on input "text" at bounding box center [525, 219] width 125 height 22
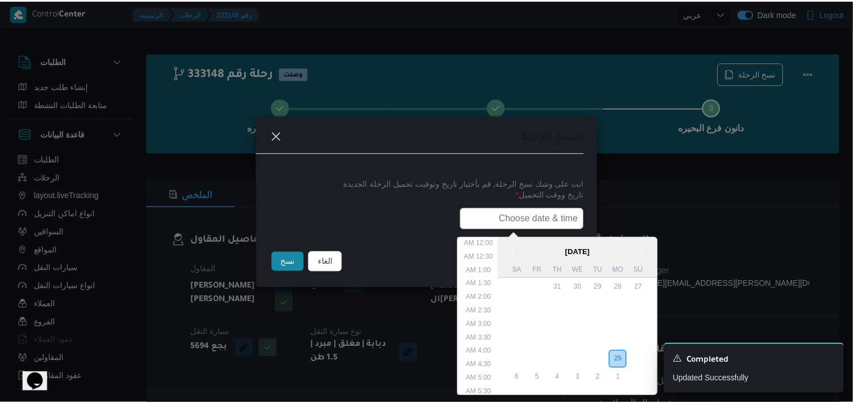
scroll to position [281, 0]
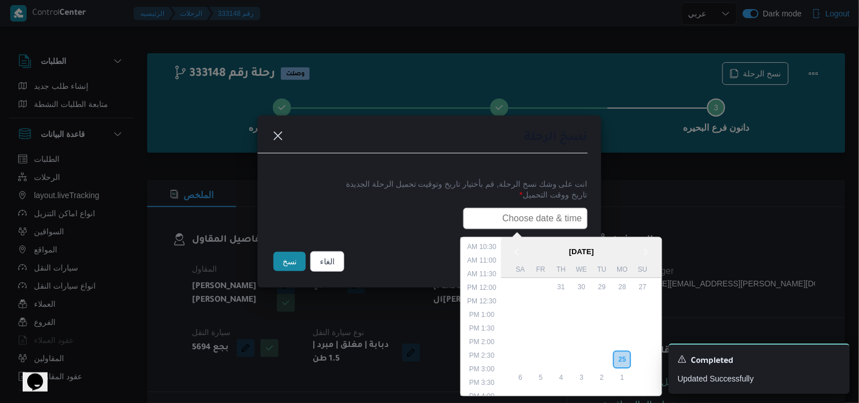
type input "26/08/2025 6:00AM"
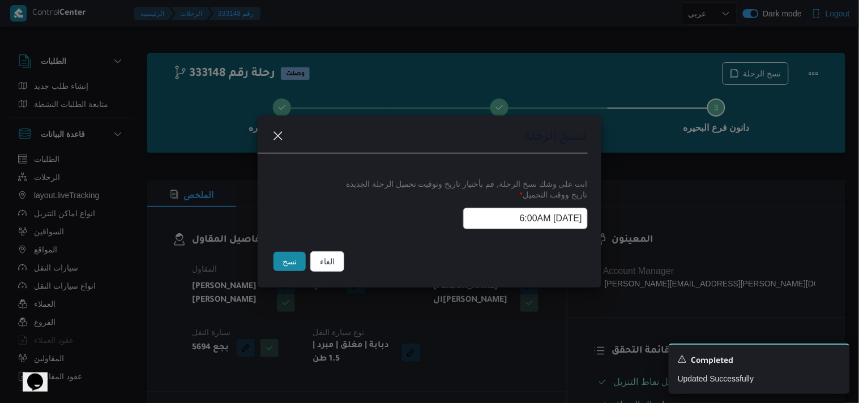
click at [293, 261] on button "نسخ" at bounding box center [290, 261] width 32 height 19
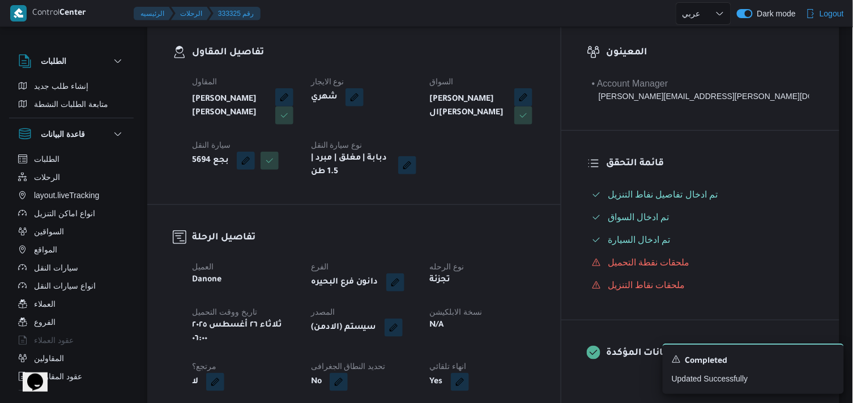
scroll to position [189, 0]
click at [403, 318] on button "button" at bounding box center [394, 326] width 18 height 18
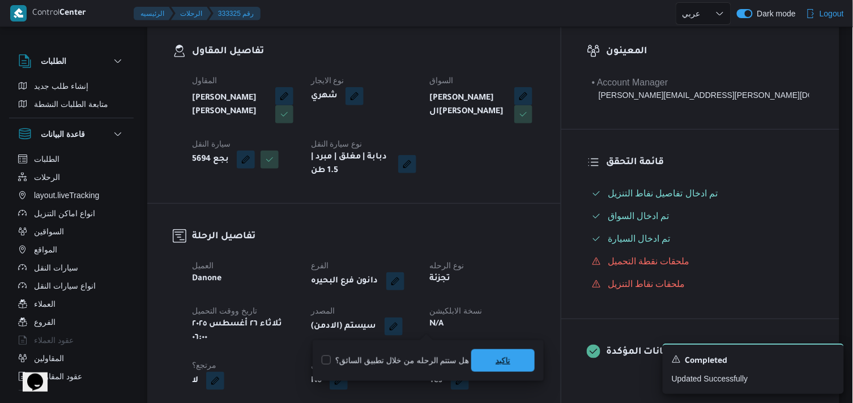
click at [501, 354] on span "تاكيد" at bounding box center [503, 361] width 15 height 14
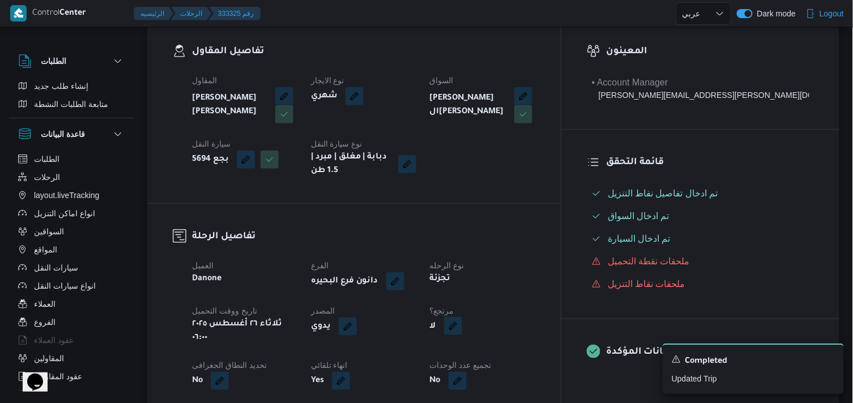
click at [462, 326] on button "button" at bounding box center [453, 326] width 18 height 18
click at [484, 355] on label "هل هناك مرتجع؟" at bounding box center [479, 361] width 68 height 14
checkbox input "true"
click at [522, 366] on span "تاكيد" at bounding box center [546, 360] width 63 height 23
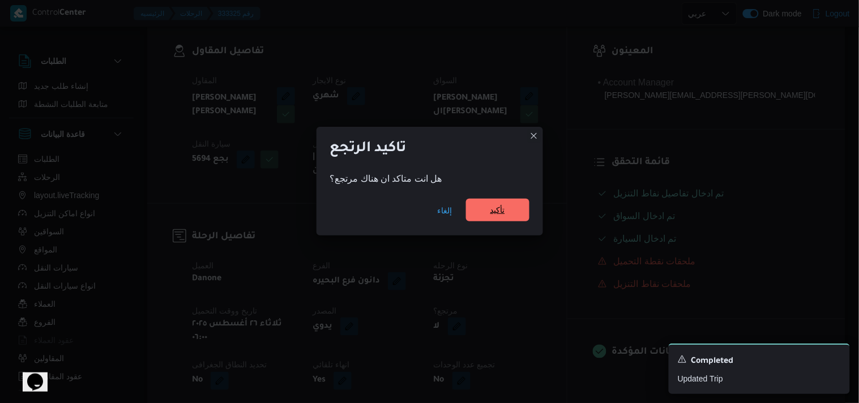
click at [498, 212] on span "تأكيد" at bounding box center [497, 210] width 15 height 14
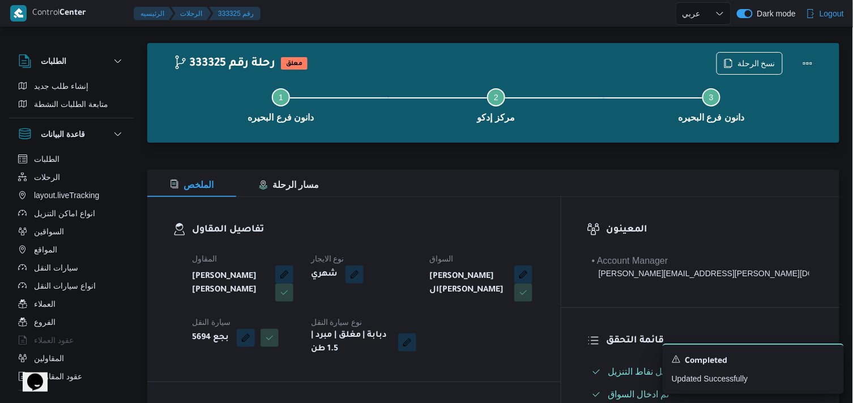
scroll to position [0, 0]
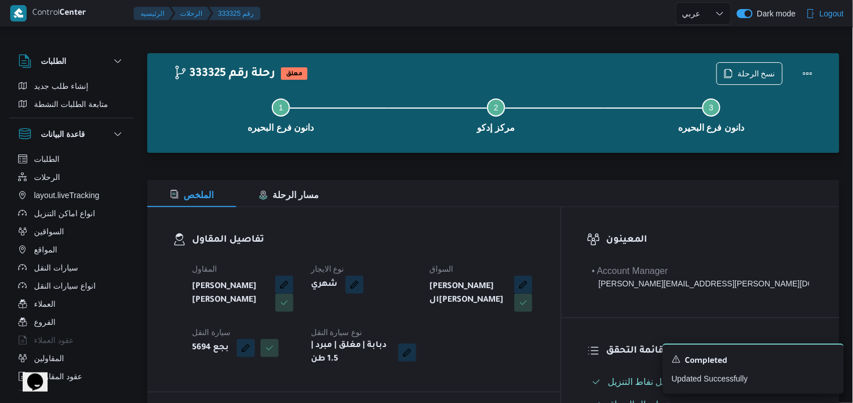
select select "ar"
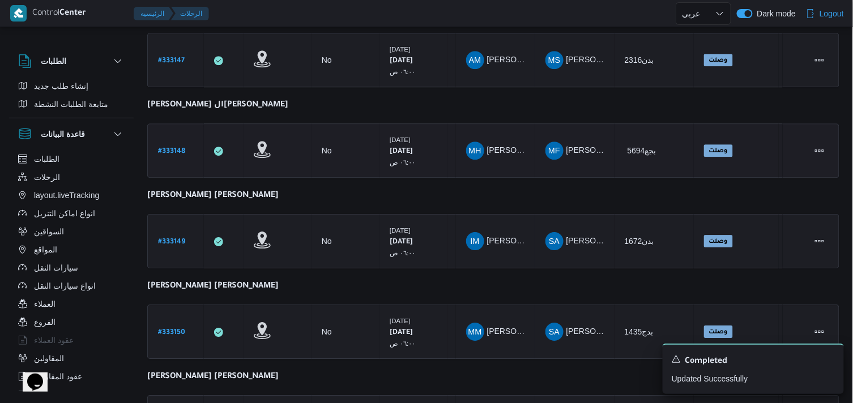
scroll to position [976, 0]
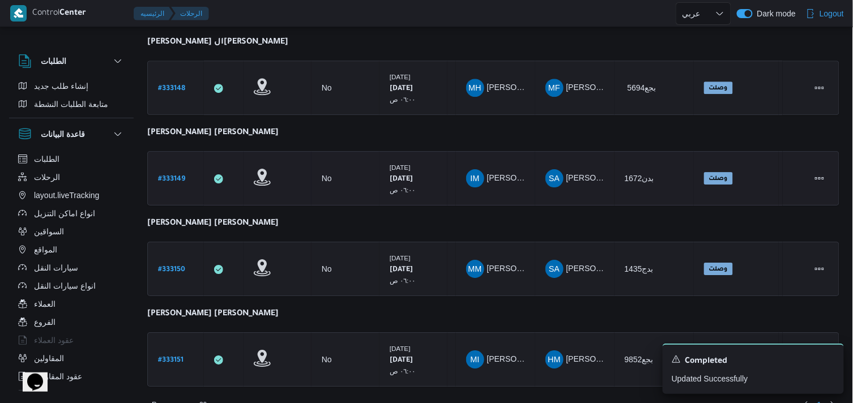
click at [181, 176] on b "# 333149" at bounding box center [171, 180] width 27 height 8
select select "ar"
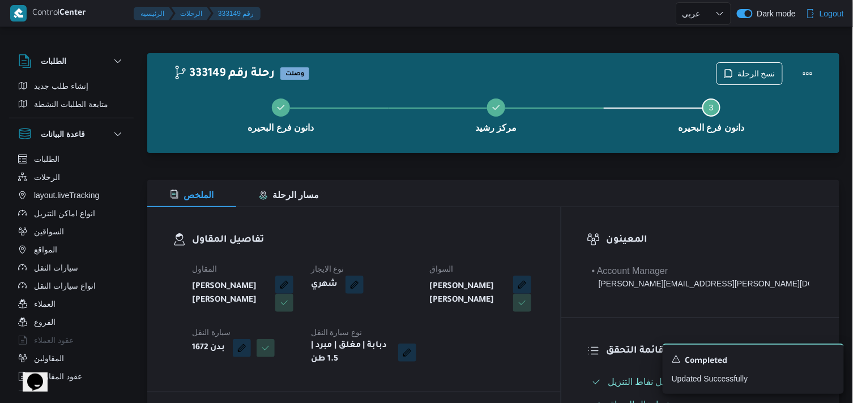
click at [741, 57] on div "نسخ الرحلة" at bounding box center [768, 73] width 116 height 36
click at [738, 77] on span "نسخ الرحلة" at bounding box center [749, 73] width 65 height 22
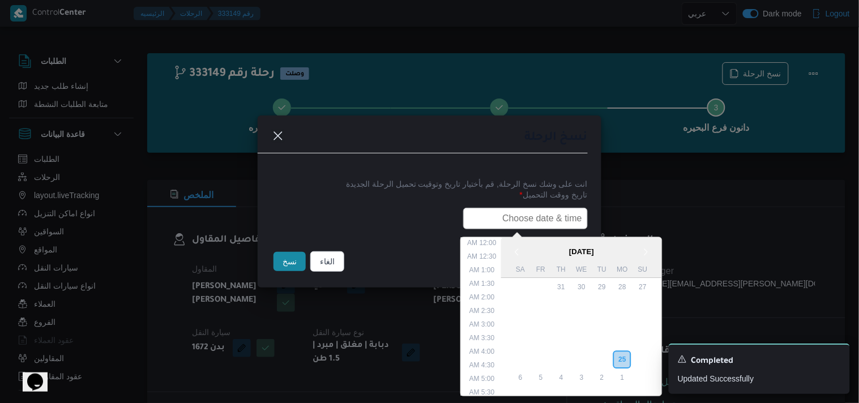
click at [535, 224] on input "text" at bounding box center [525, 219] width 125 height 22
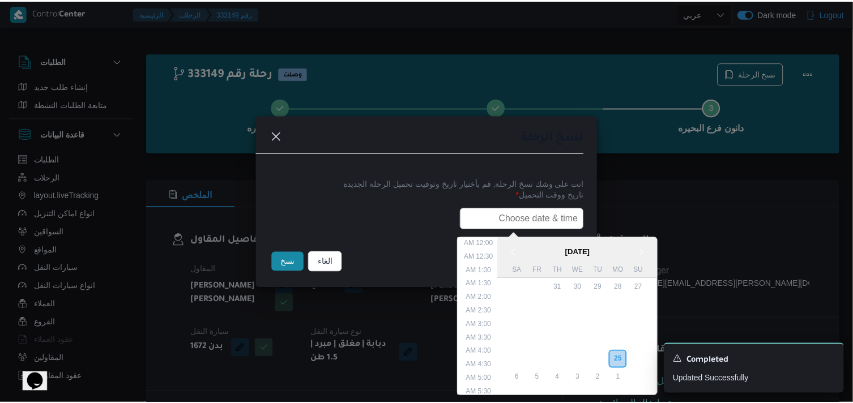
scroll to position [281, 0]
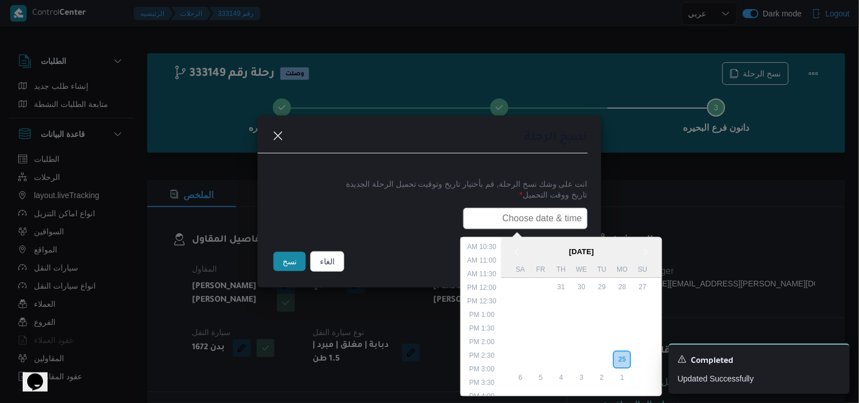
type input "26/08/2025 6:00AM"
click at [284, 264] on button "نسخ" at bounding box center [290, 261] width 32 height 19
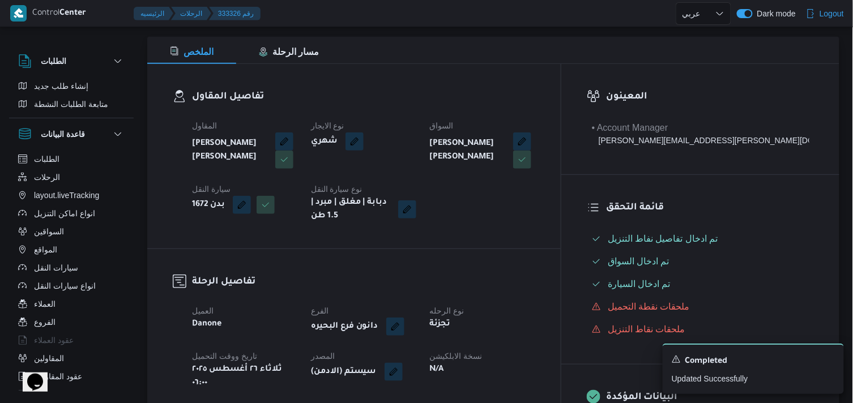
scroll to position [189, 0]
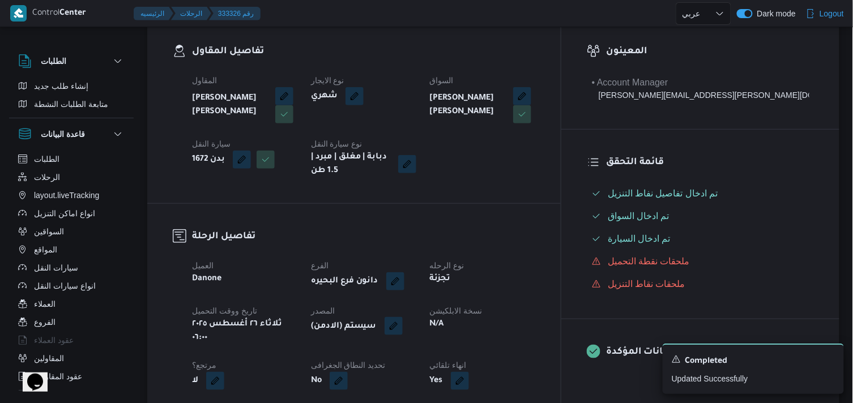
click at [403, 324] on button "button" at bounding box center [394, 326] width 18 height 18
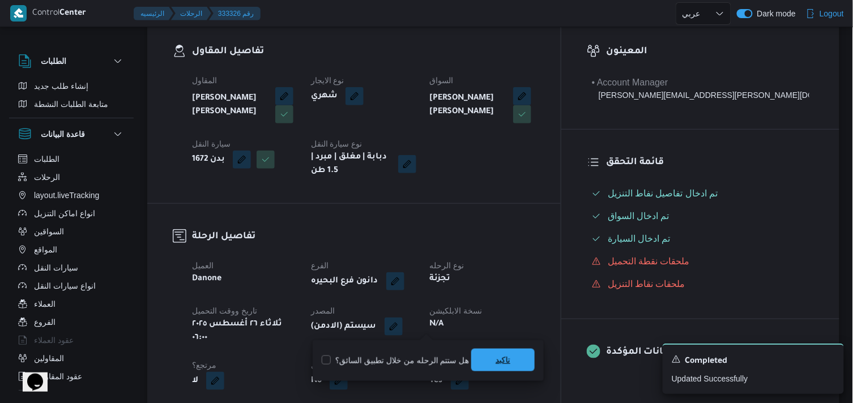
click at [479, 363] on span "تاكيد" at bounding box center [502, 360] width 63 height 23
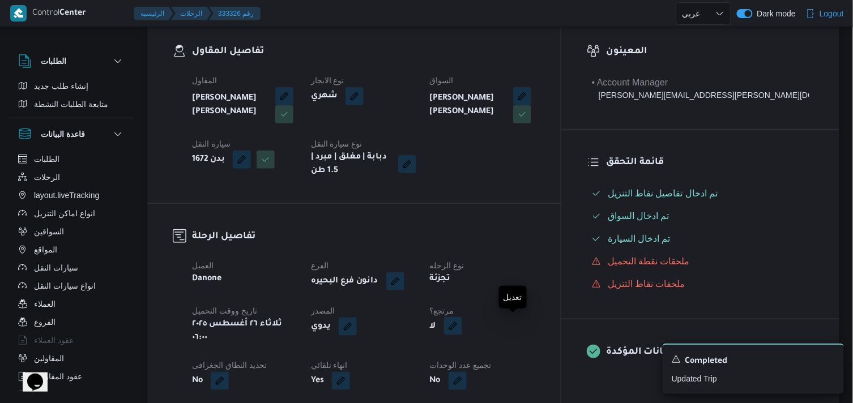
click at [462, 330] on button "button" at bounding box center [453, 326] width 18 height 18
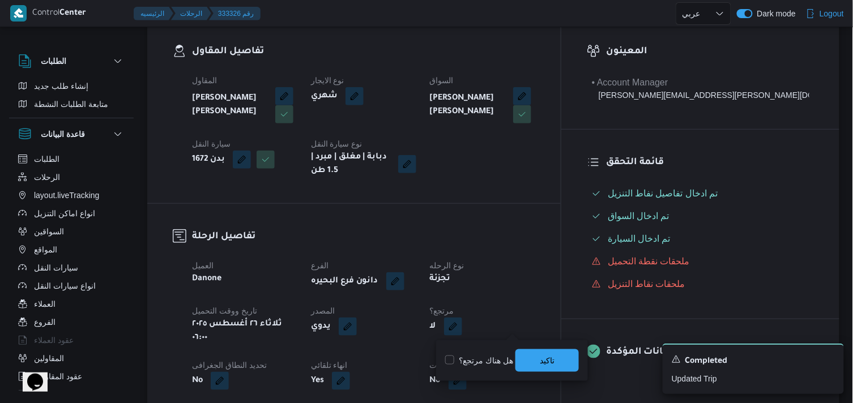
click at [482, 364] on label "هل هناك مرتجع؟" at bounding box center [479, 361] width 68 height 14
checkbox input "true"
click at [545, 365] on span "تاكيد" at bounding box center [547, 360] width 15 height 14
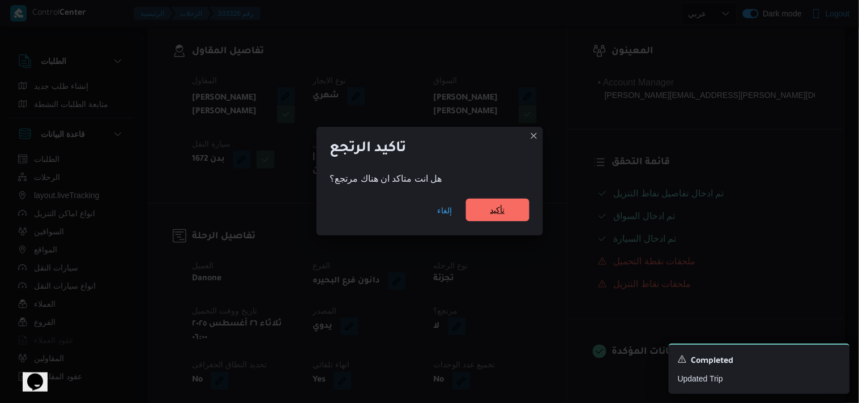
click at [513, 206] on span "تأكيد" at bounding box center [497, 210] width 63 height 23
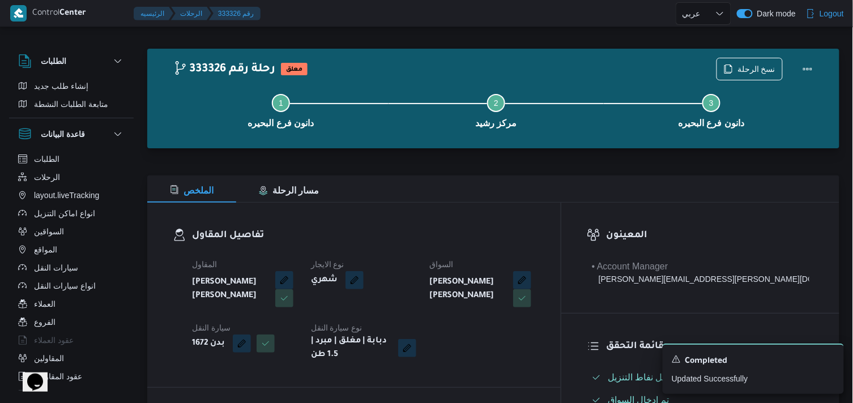
scroll to position [0, 0]
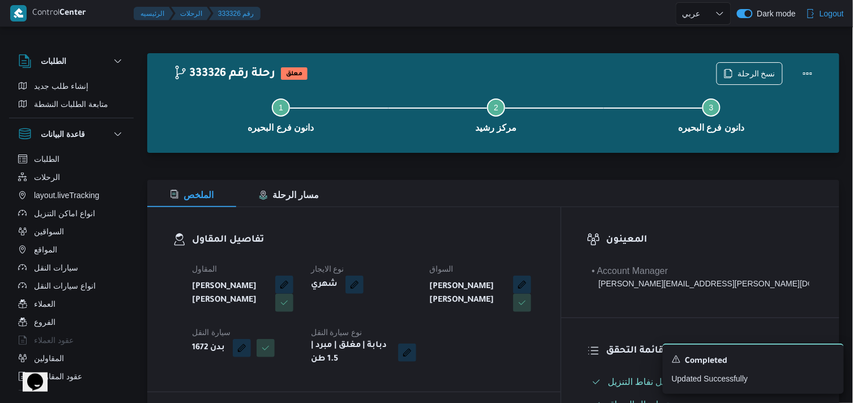
select select "ar"
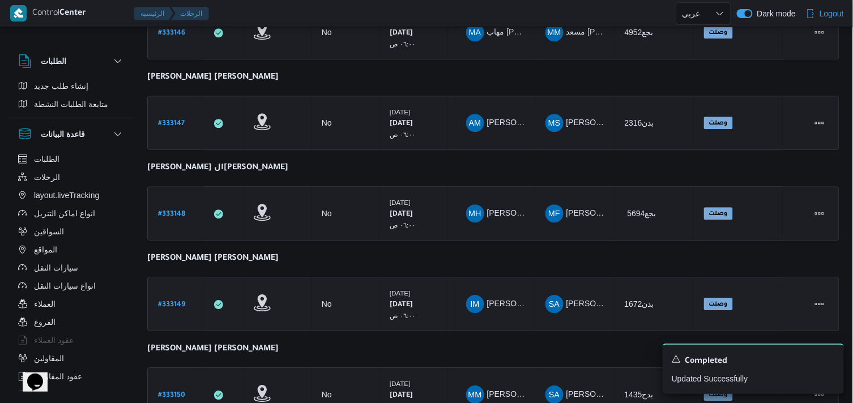
scroll to position [913, 0]
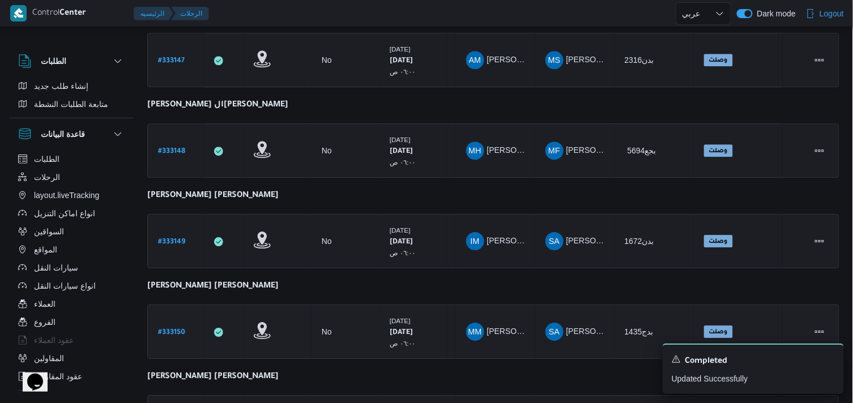
click at [180, 329] on b "# 333150" at bounding box center [171, 333] width 27 height 8
select select "ar"
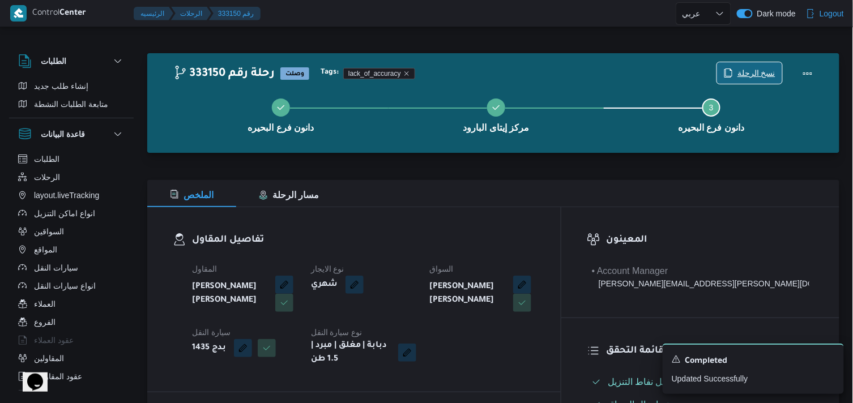
click at [746, 67] on span "نسخ الرحلة" at bounding box center [756, 73] width 38 height 14
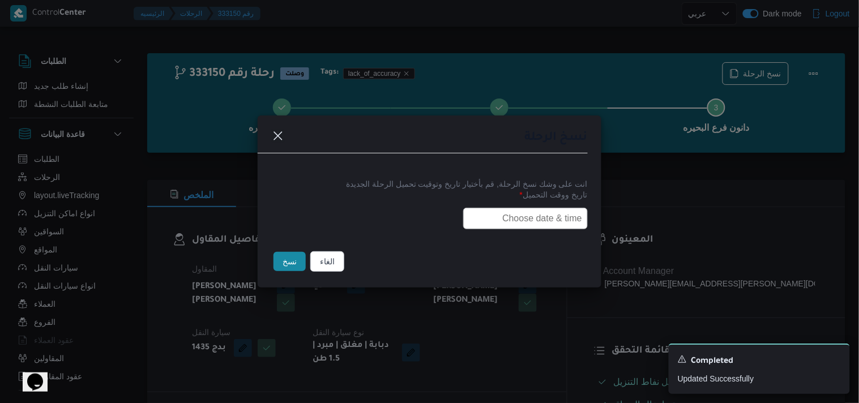
click at [528, 215] on input "text" at bounding box center [525, 219] width 125 height 22
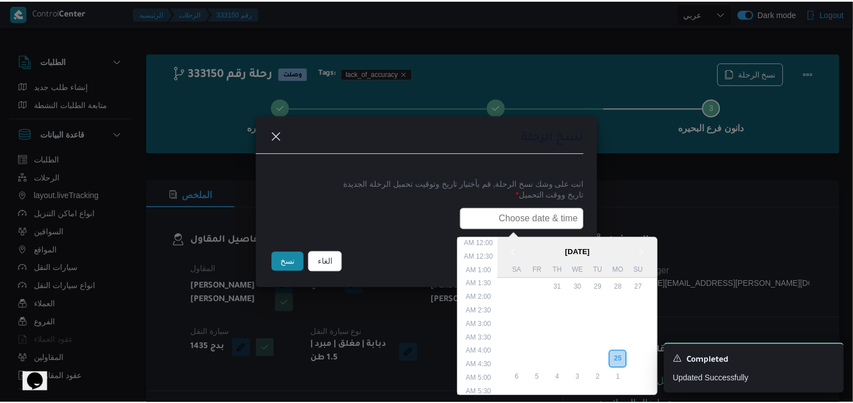
scroll to position [281, 0]
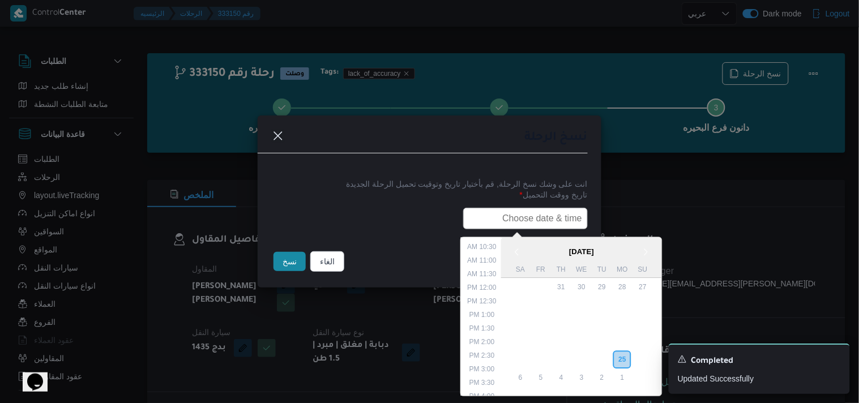
type input "26/08/2025 6:00AM"
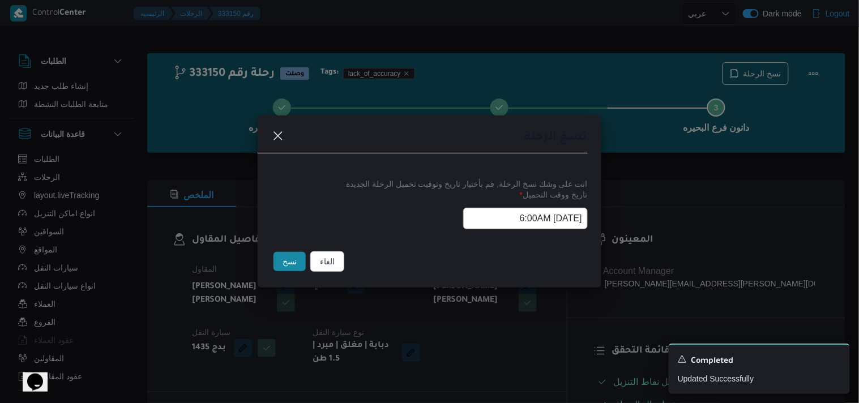
click at [284, 266] on button "نسخ" at bounding box center [290, 261] width 32 height 19
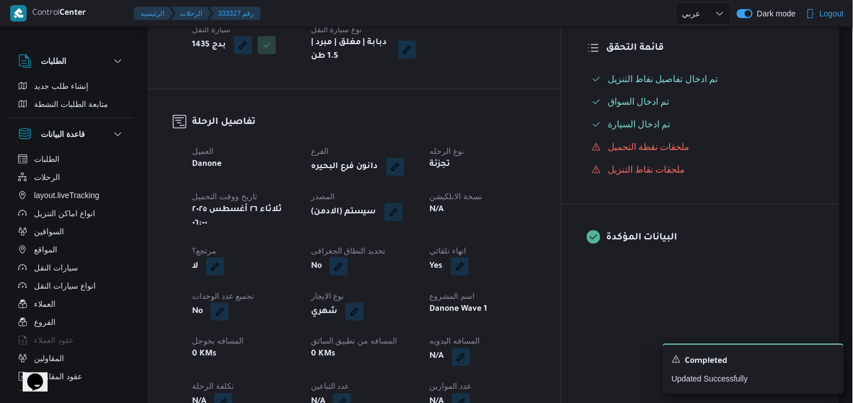
scroll to position [314, 0]
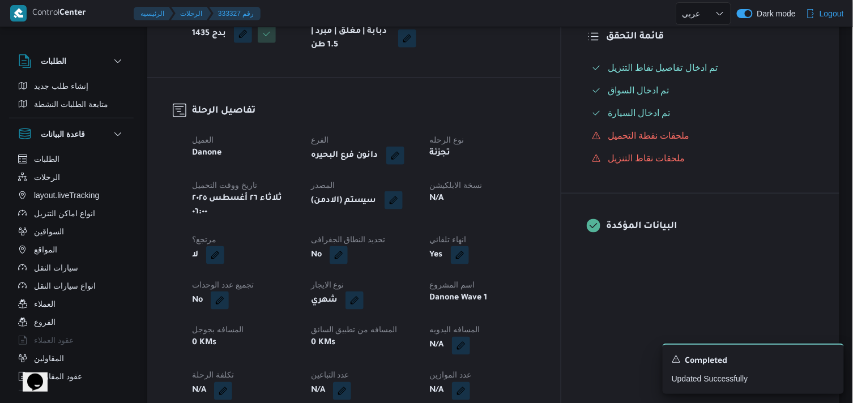
click at [403, 199] on button "button" at bounding box center [394, 200] width 18 height 18
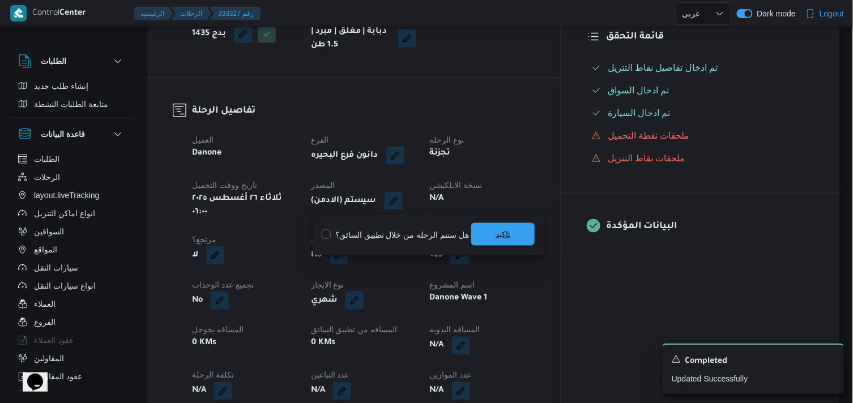
click at [488, 233] on span "تاكيد" at bounding box center [502, 234] width 63 height 23
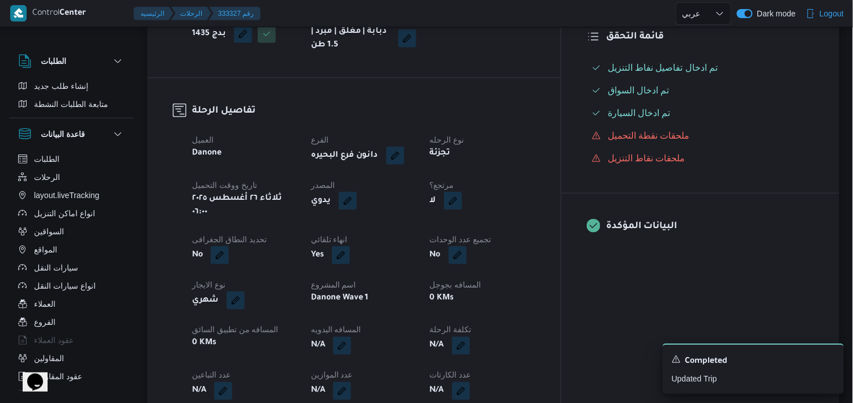
click at [462, 200] on button "button" at bounding box center [453, 201] width 18 height 18
click at [501, 235] on label "هل هناك مرتجع؟" at bounding box center [479, 235] width 68 height 14
checkbox input "true"
click at [540, 230] on span "تاكيد" at bounding box center [547, 235] width 15 height 14
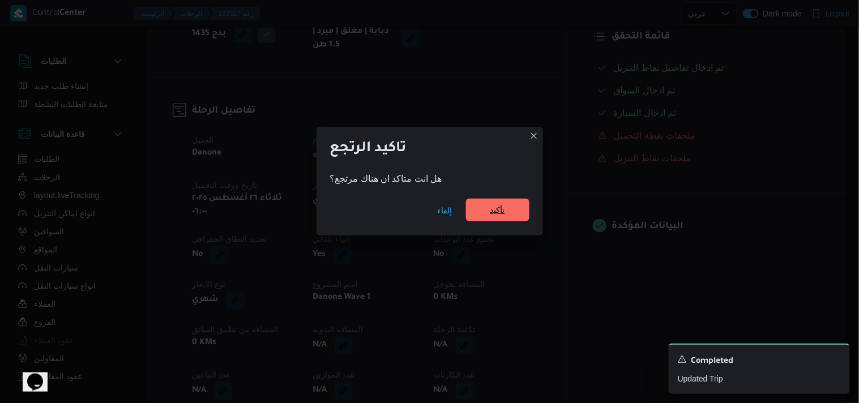
click at [516, 207] on span "تأكيد" at bounding box center [497, 210] width 63 height 23
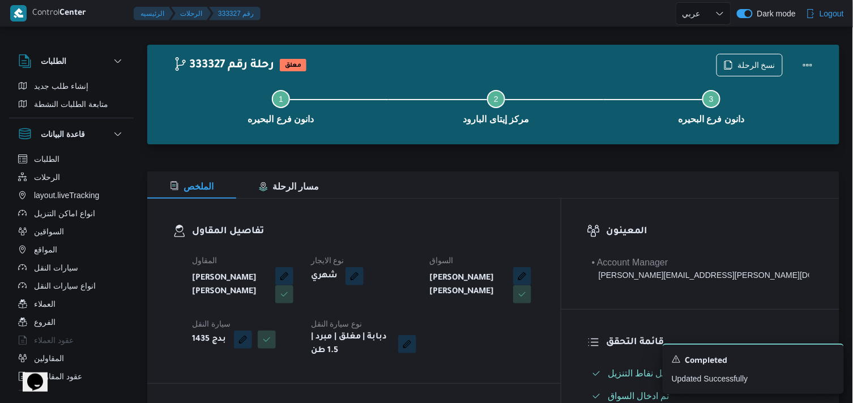
scroll to position [0, 0]
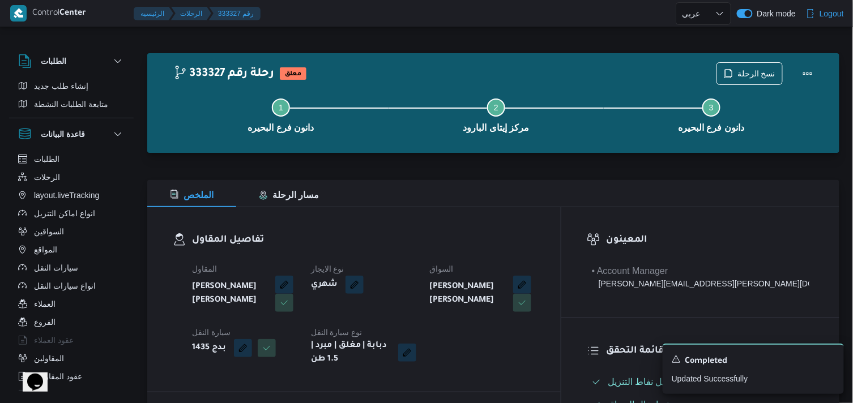
select select "ar"
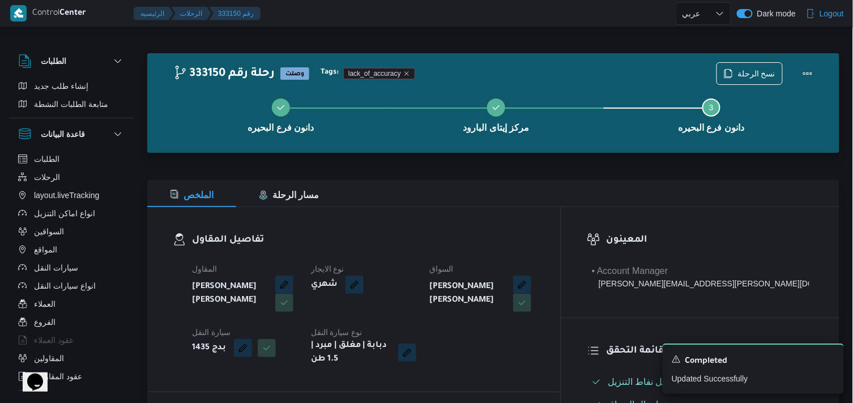
scroll to position [639, 0]
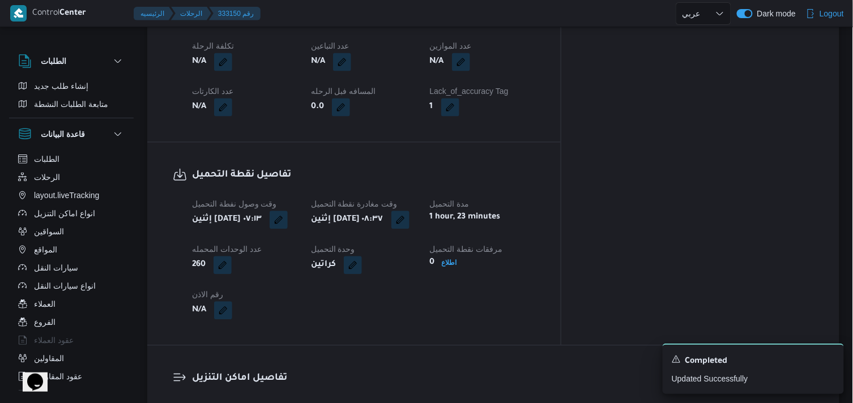
select select "ar"
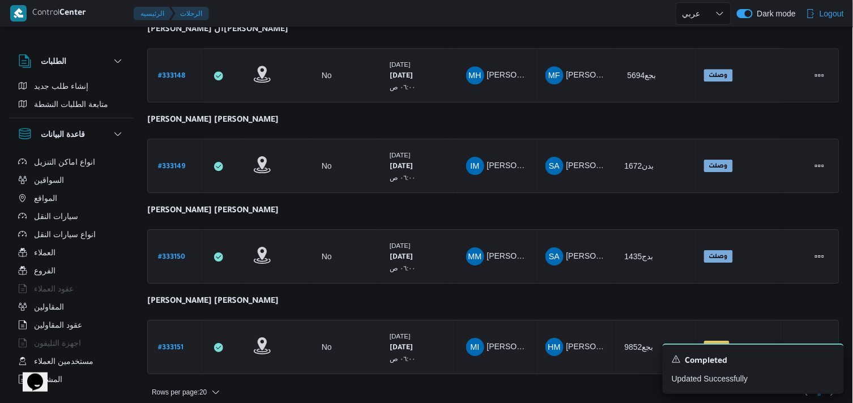
scroll to position [63, 0]
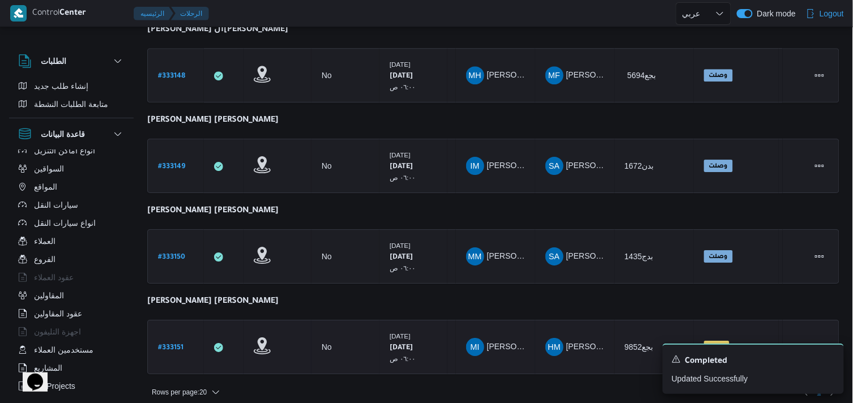
click at [183, 337] on div "# 333151" at bounding box center [175, 347] width 45 height 24
click at [176, 344] on b "# 333151" at bounding box center [170, 348] width 25 height 8
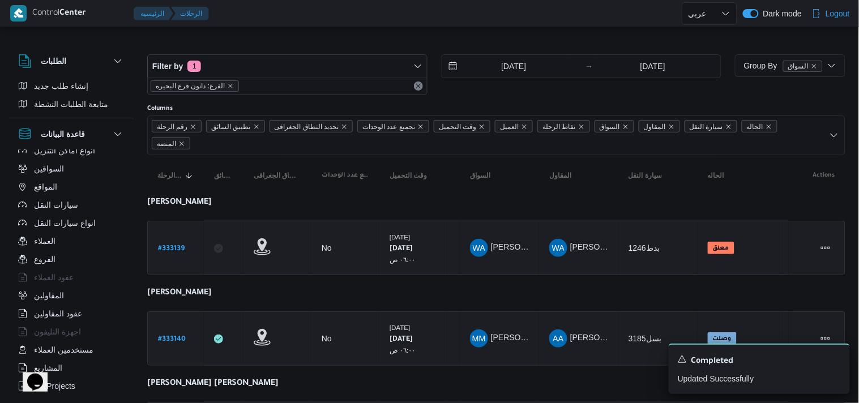
select select "ar"
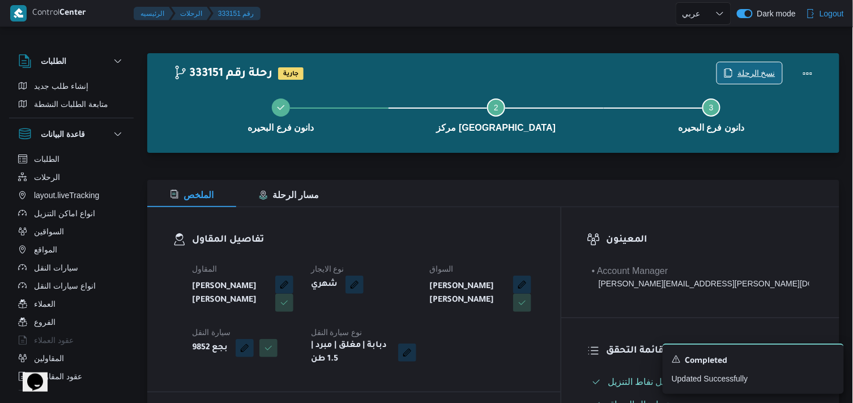
click at [755, 74] on span "نسخ الرحلة" at bounding box center [756, 73] width 38 height 14
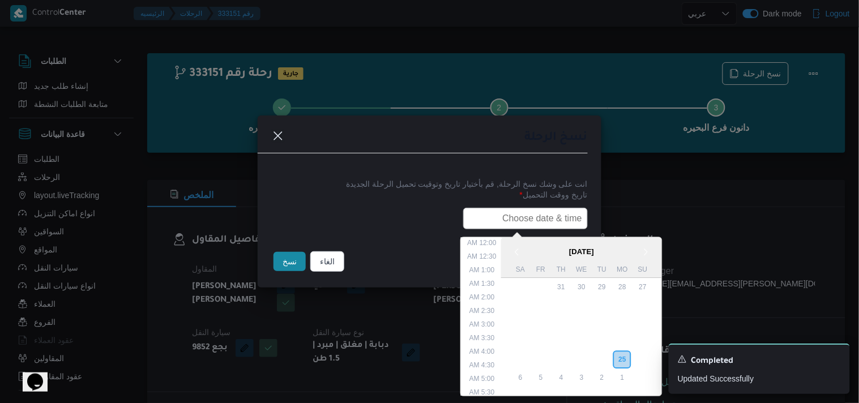
click at [529, 216] on input "text" at bounding box center [525, 219] width 125 height 22
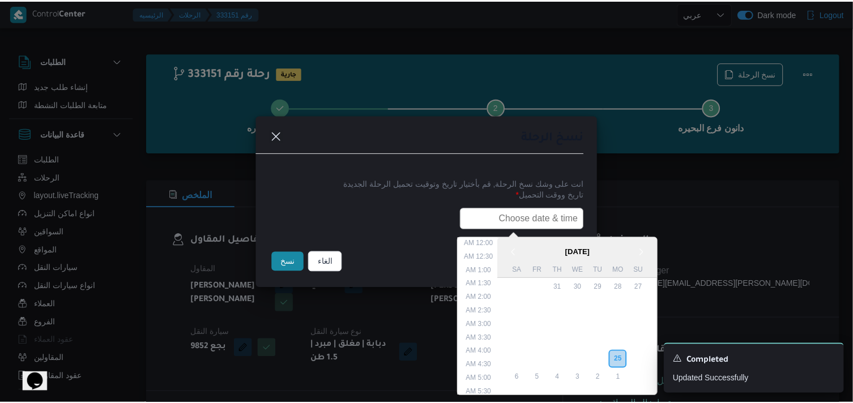
scroll to position [281, 0]
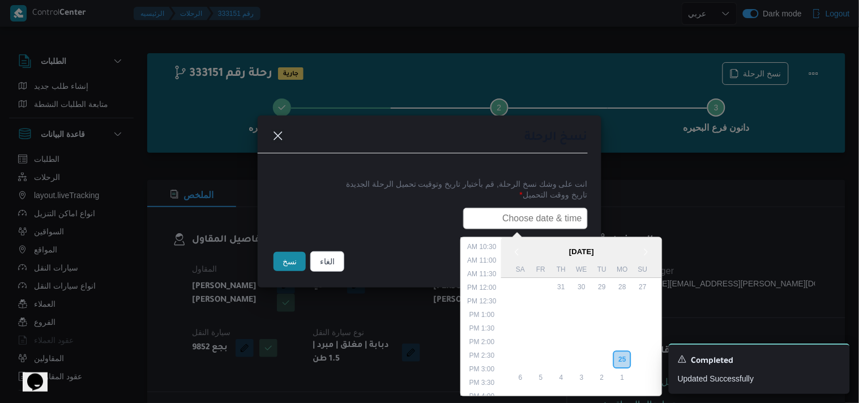
type input "26/08/2025 6:00AM"
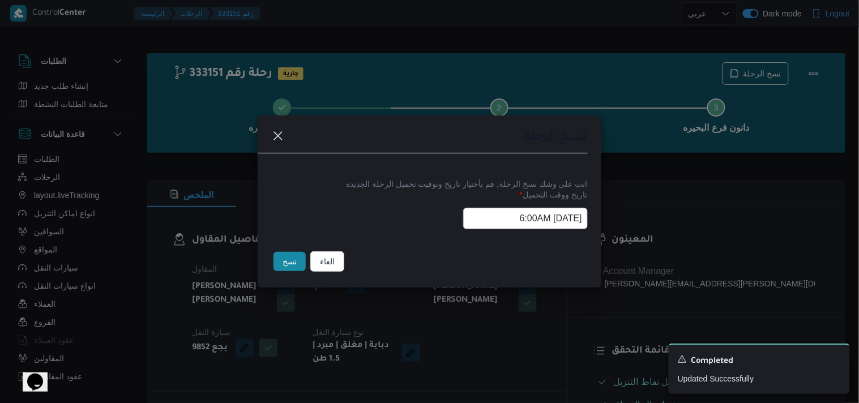
click at [279, 270] on button "نسخ" at bounding box center [290, 261] width 32 height 19
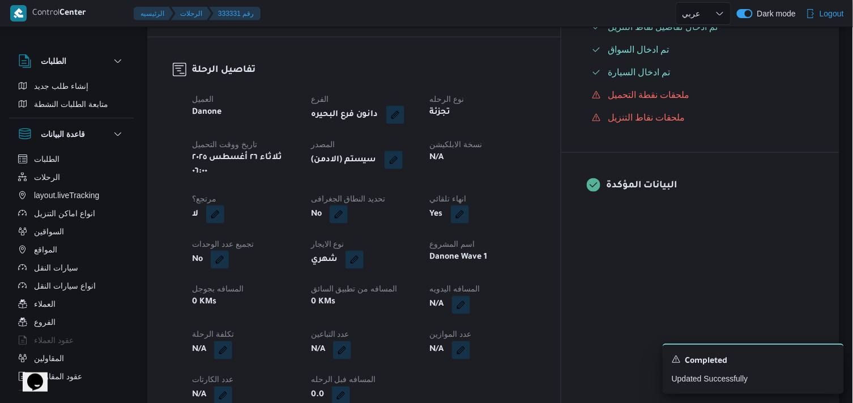
scroll to position [377, 0]
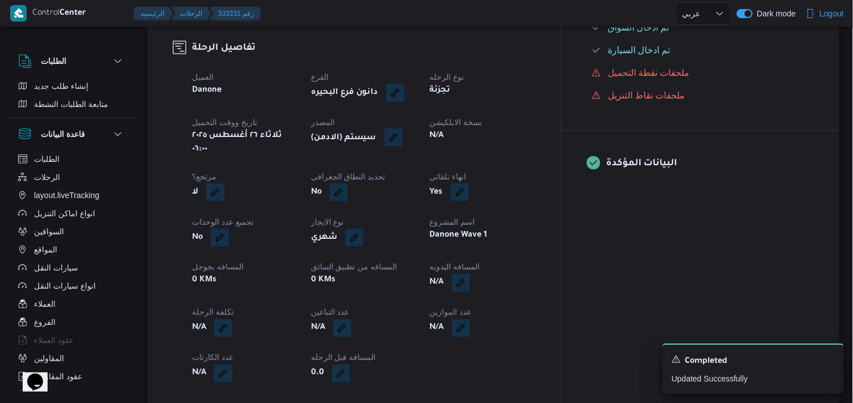
click at [403, 136] on button "button" at bounding box center [394, 138] width 18 height 18
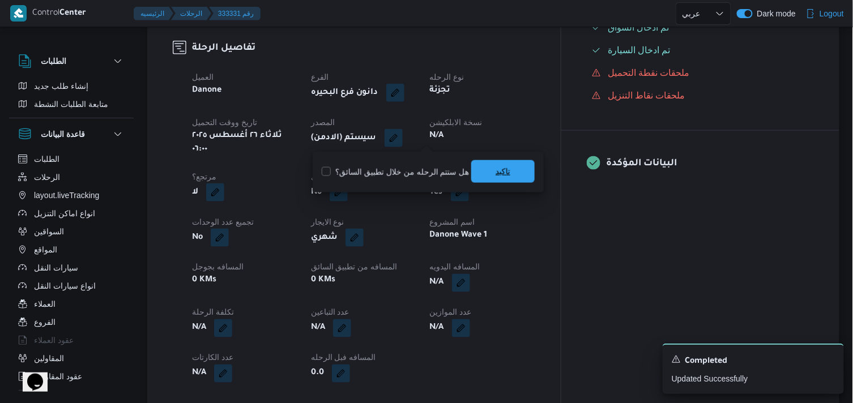
click at [480, 169] on span "تاكيد" at bounding box center [502, 171] width 63 height 23
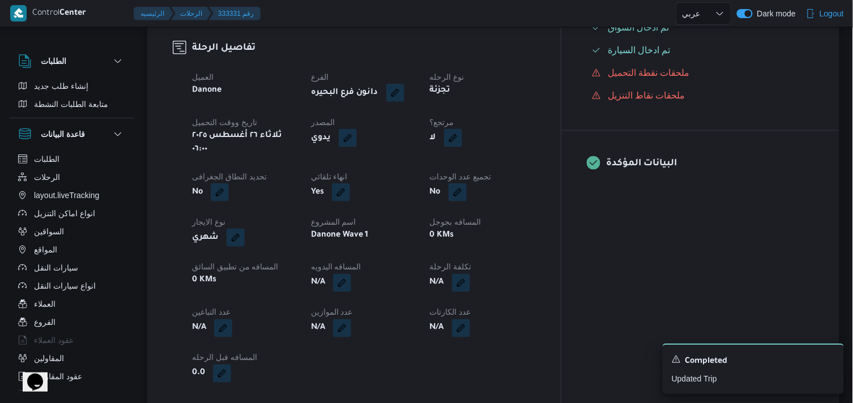
click at [462, 140] on button "button" at bounding box center [453, 138] width 18 height 18
click at [486, 174] on label "هل هناك مرتجع؟" at bounding box center [479, 172] width 68 height 14
checkbox input "true"
click at [515, 172] on span "تاكيد" at bounding box center [546, 171] width 63 height 23
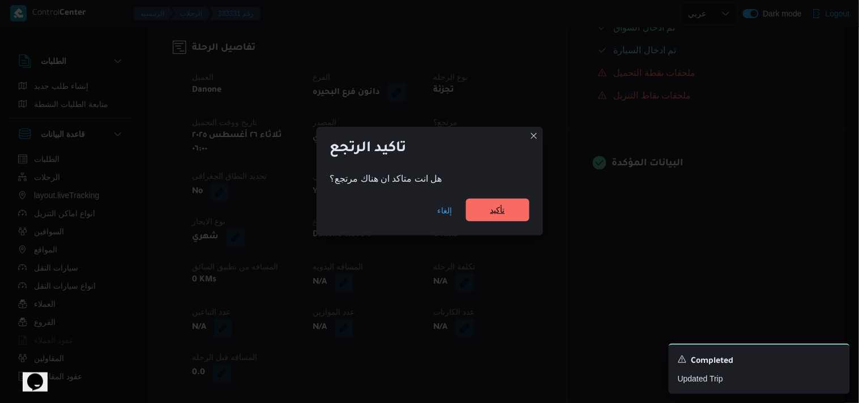
click at [499, 204] on span "تأكيد" at bounding box center [497, 210] width 63 height 23
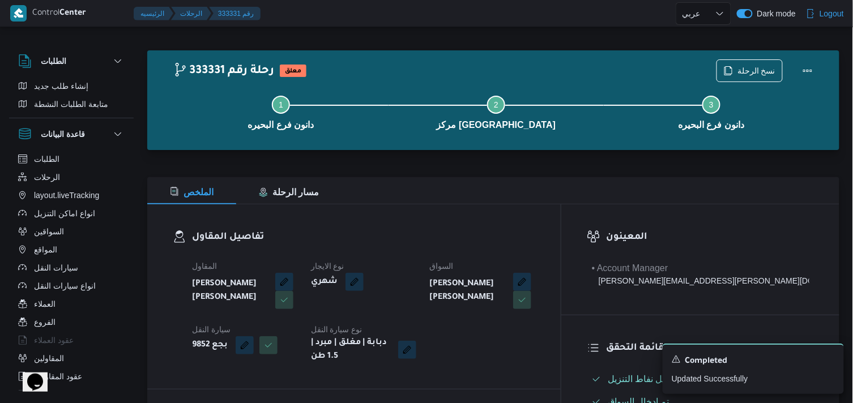
scroll to position [0, 0]
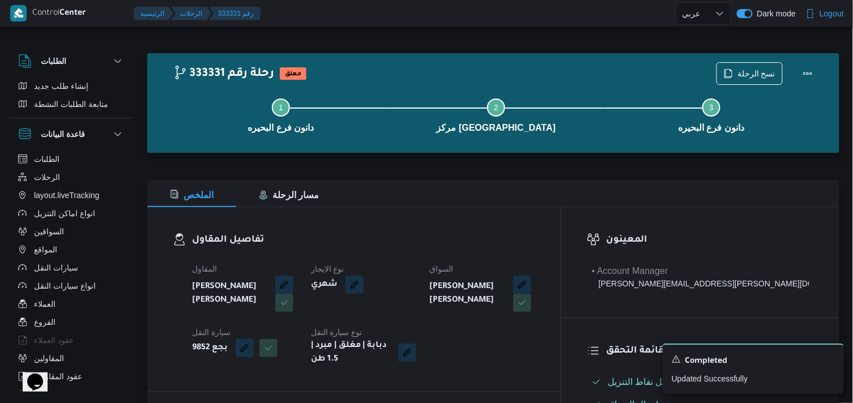
select select "ar"
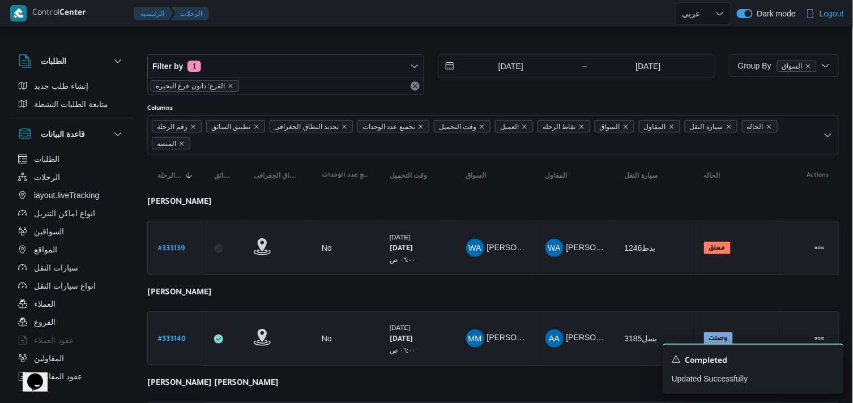
click at [413, 78] on div "الفرع: دانون فرع البحيره" at bounding box center [286, 86] width 276 height 17
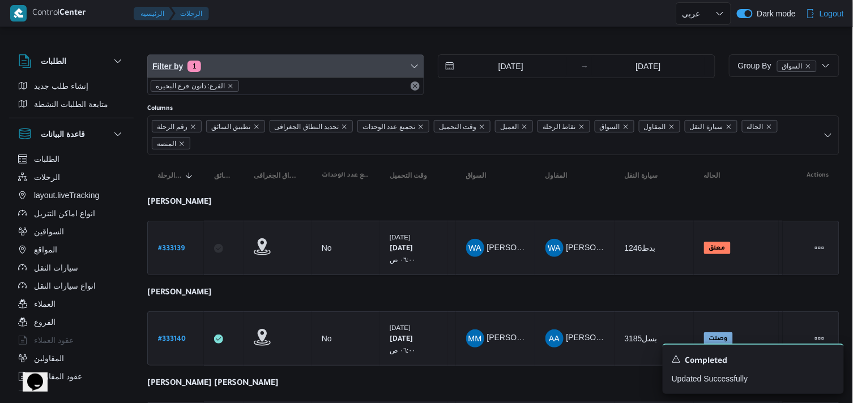
click at [413, 72] on span "Filter by 1" at bounding box center [286, 66] width 276 height 23
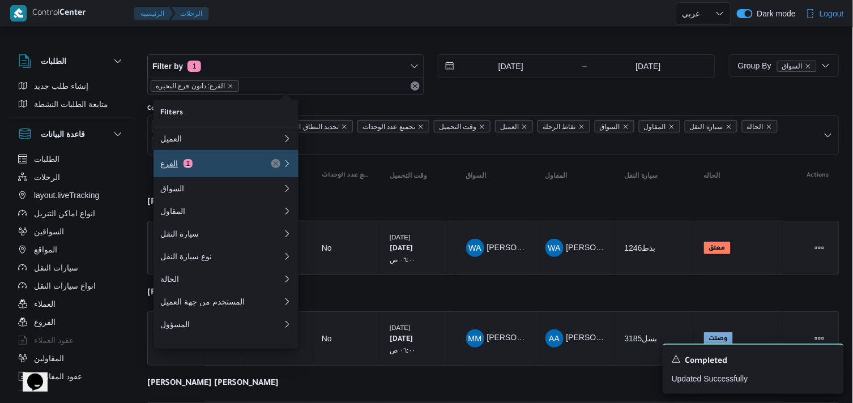
click at [266, 156] on button "الفرع 1" at bounding box center [225, 163] width 145 height 27
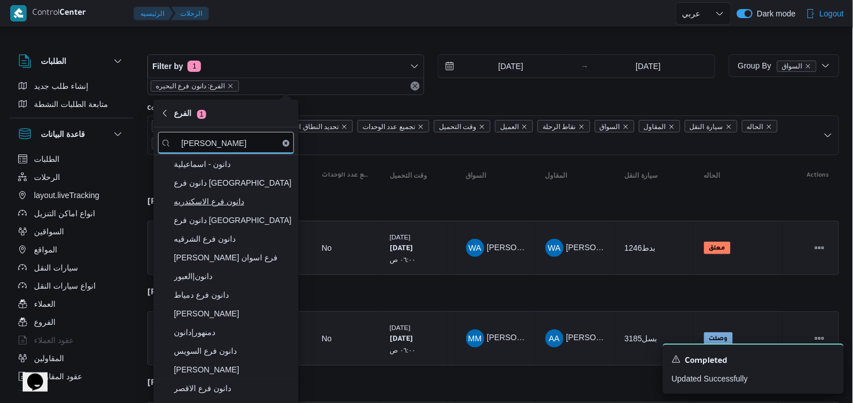
type input "[PERSON_NAME]"
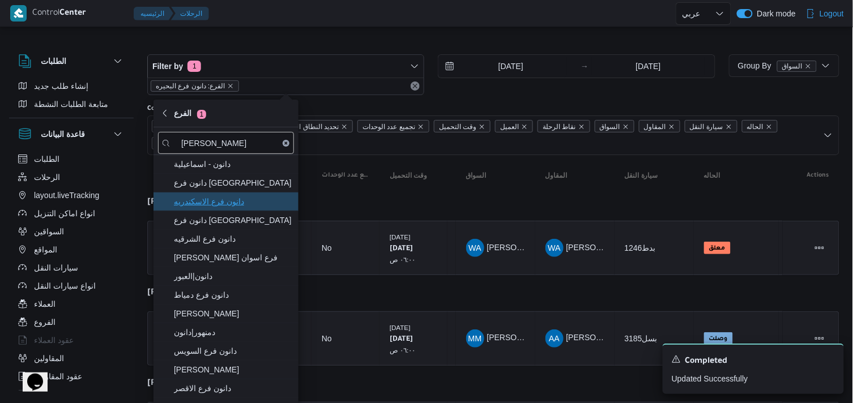
click at [232, 194] on span "دانون فرع الاسكندريه" at bounding box center [226, 202] width 136 height 18
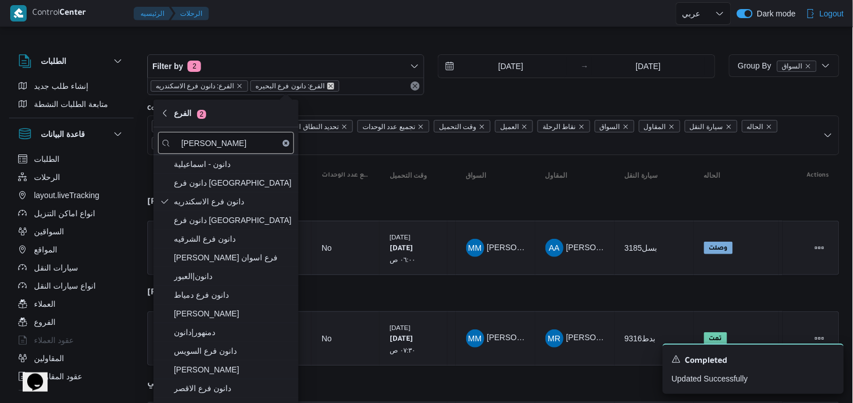
click at [328, 85] on icon "remove selected entity" at bounding box center [330, 86] width 5 height 5
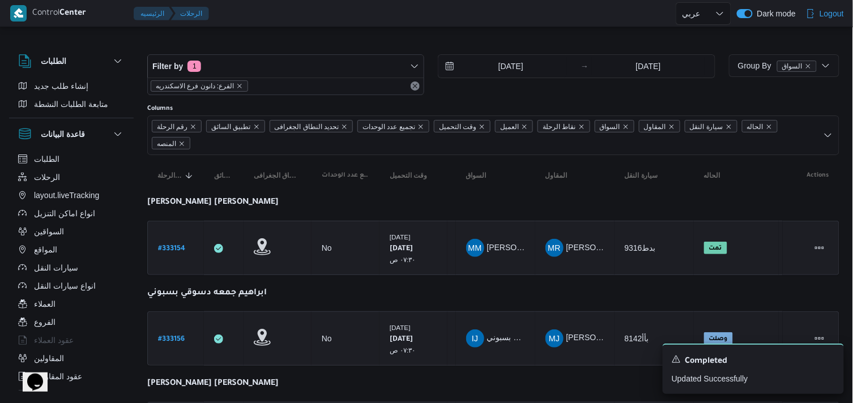
click at [292, 48] on div "Filter by 1 الفرع: دانون فرع الاسكندريه 25/8/2025 → 25/8/2025" at bounding box center [431, 75] width 582 height 54
click at [181, 255] on link "# 333154" at bounding box center [171, 248] width 27 height 15
select select "ar"
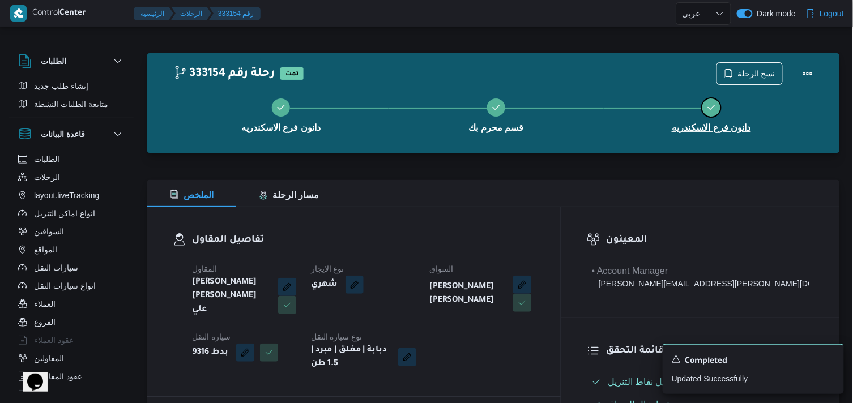
drag, startPoint x: 745, startPoint y: 85, endPoint x: 746, endPoint y: 78, distance: 7.4
click at [746, 79] on div "دانون فرع الاسكندريه قسم محرم بك دانون فرع الاسكندريه" at bounding box center [495, 114] width 659 height 72
click at [746, 78] on div "دانون فرع الاسكندريه قسم محرم بك دانون فرع الاسكندريه" at bounding box center [495, 114] width 659 height 72
click at [742, 74] on span "نسخ الرحلة" at bounding box center [756, 73] width 38 height 14
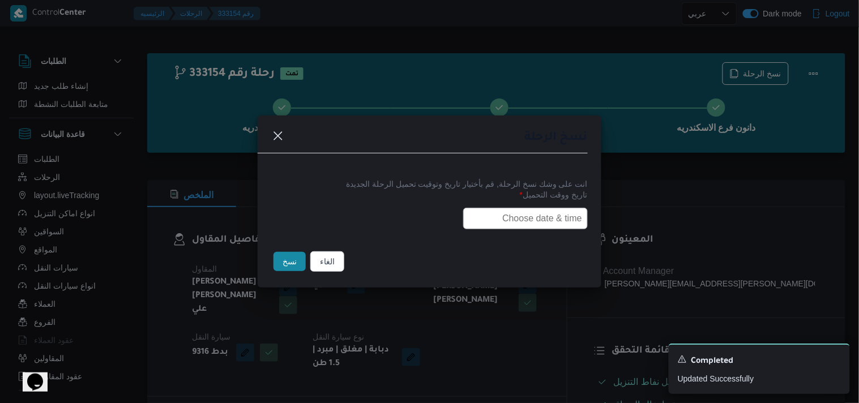
click at [493, 217] on input "text" at bounding box center [525, 219] width 125 height 22
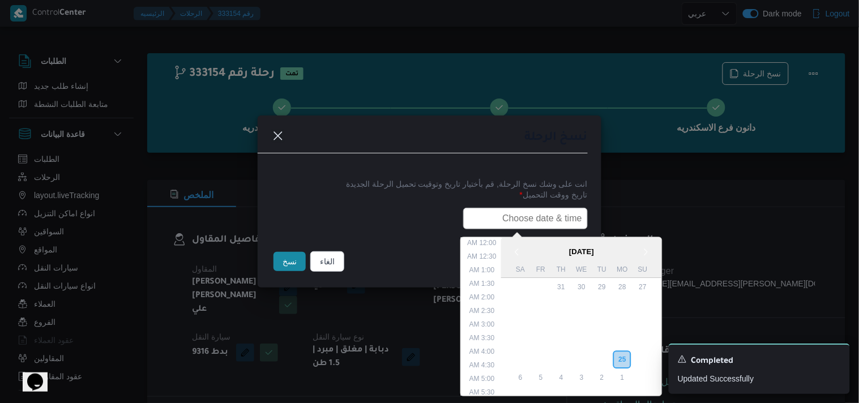
scroll to position [281, 0]
click at [603, 349] on div "26" at bounding box center [602, 360] width 22 height 22
click at [483, 350] on li "7:30 AM" at bounding box center [483, 354] width 35 height 11
type input "26/08/2025 7:30AM"
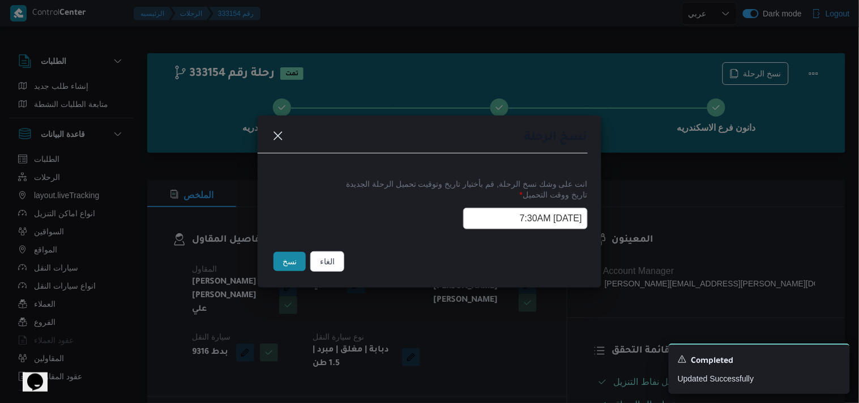
click at [483, 213] on input "26/08/2025 7:30AM" at bounding box center [525, 219] width 125 height 22
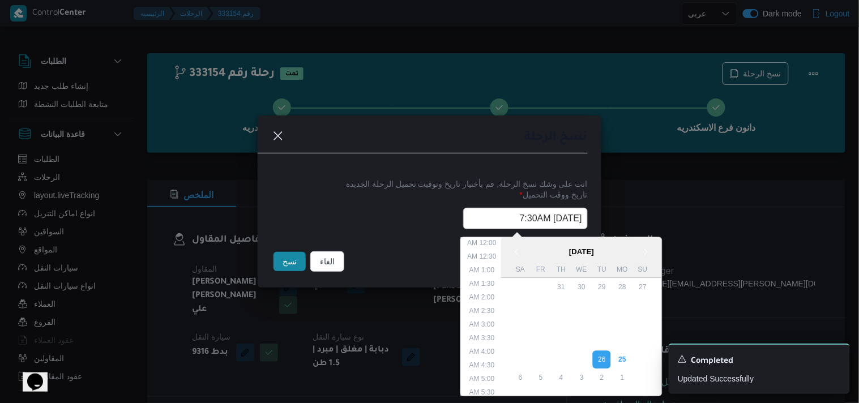
click at [483, 213] on input "26/08/2025 7:30AM" at bounding box center [525, 219] width 125 height 22
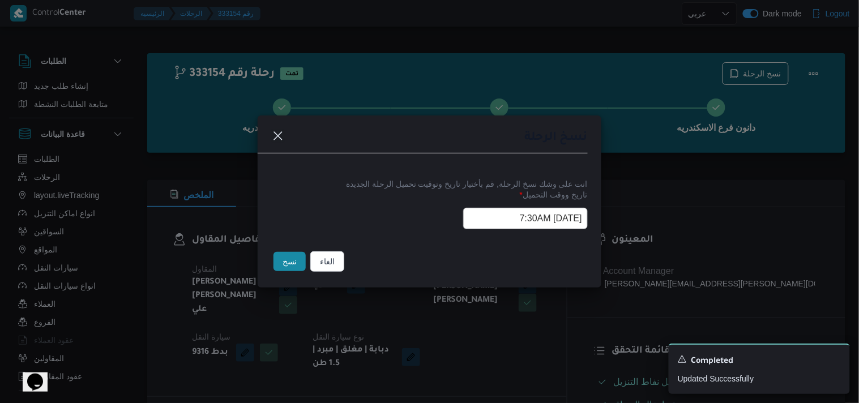
click at [391, 251] on footer "الغاء نسخ" at bounding box center [429, 261] width 317 height 25
click at [477, 215] on input "26/08/2025 7:30AM" at bounding box center [525, 219] width 125 height 22
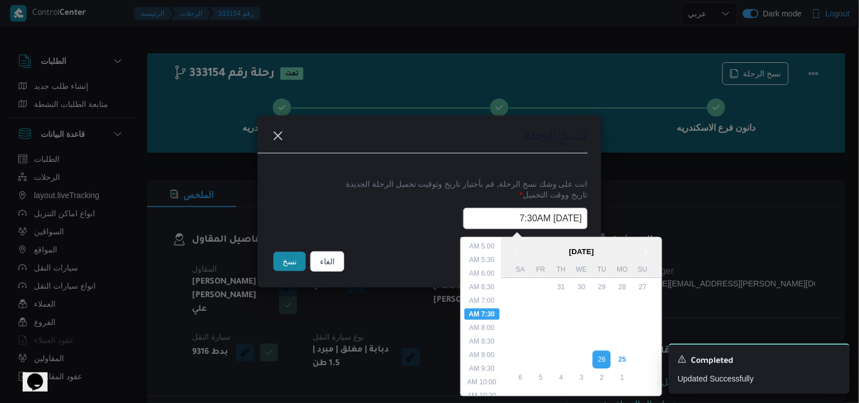
click at [477, 215] on input "26/08/2025 7:30AM" at bounding box center [525, 219] width 125 height 22
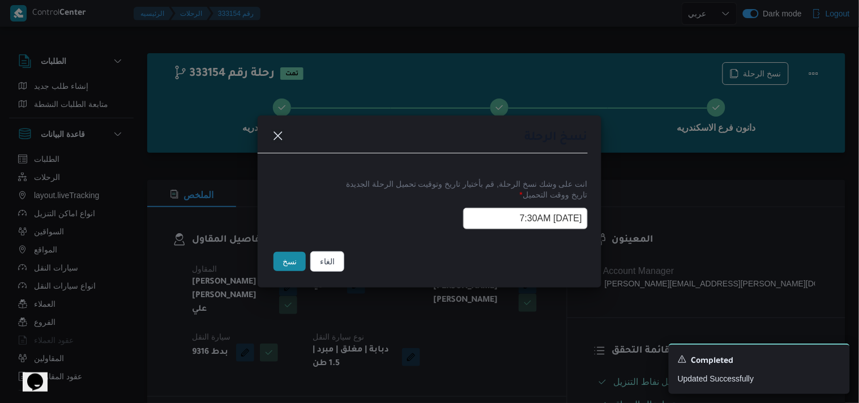
click at [290, 259] on button "نسخ" at bounding box center [290, 261] width 32 height 19
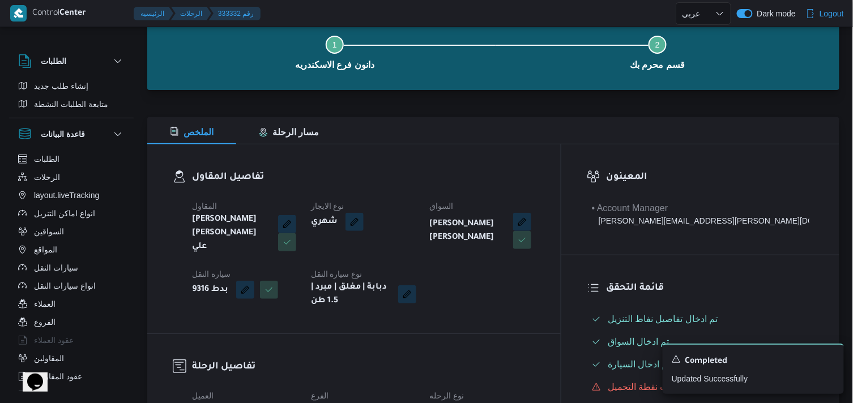
scroll to position [189, 0]
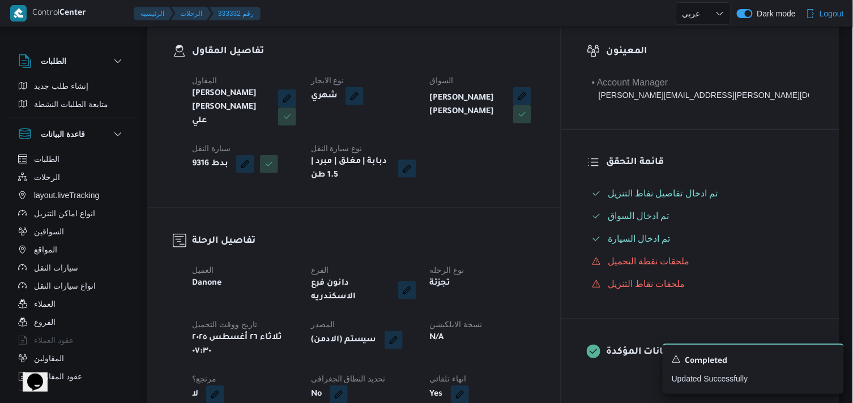
click at [414, 336] on div "(سيستم (الادمن" at bounding box center [364, 340] width 108 height 20
click at [403, 332] on button "button" at bounding box center [394, 340] width 18 height 18
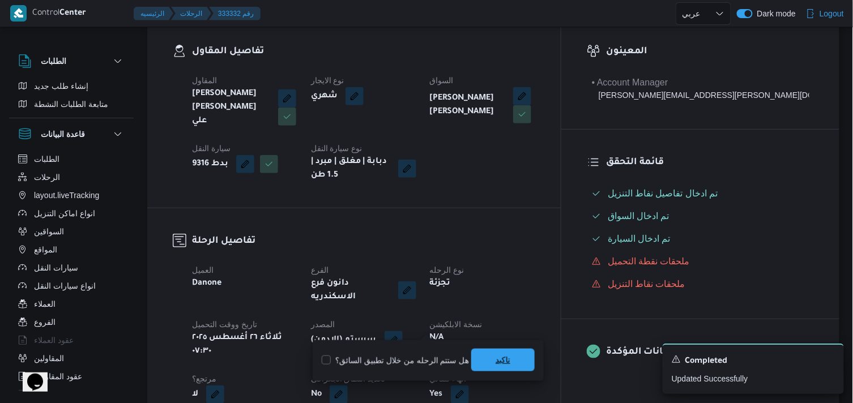
click at [514, 359] on span "تاكيد" at bounding box center [502, 360] width 63 height 23
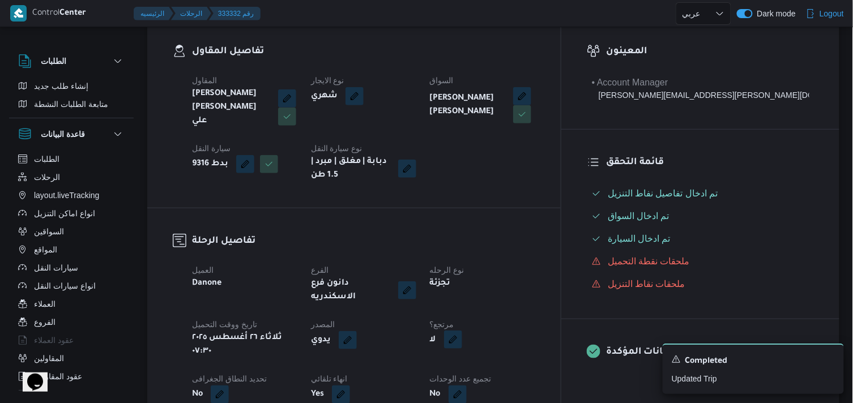
click at [462, 331] on button "button" at bounding box center [453, 340] width 18 height 18
click at [484, 361] on label "هل هناك مرتجع؟" at bounding box center [479, 361] width 68 height 14
checkbox input "true"
click at [525, 354] on span "تاكيد" at bounding box center [546, 360] width 63 height 23
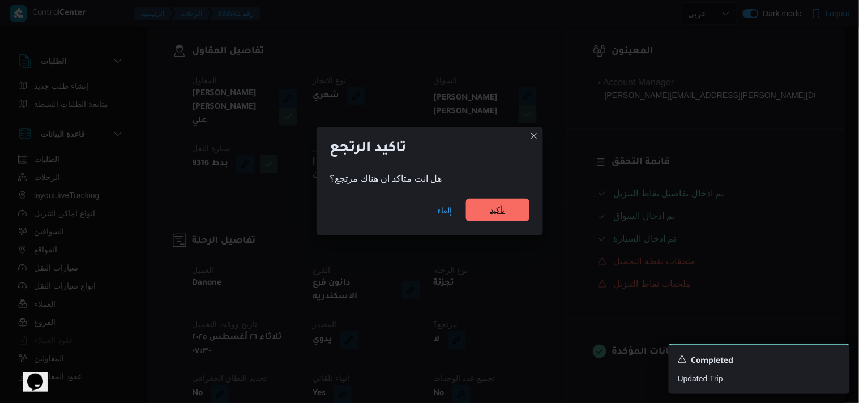
click at [479, 216] on span "تأكيد" at bounding box center [497, 210] width 63 height 23
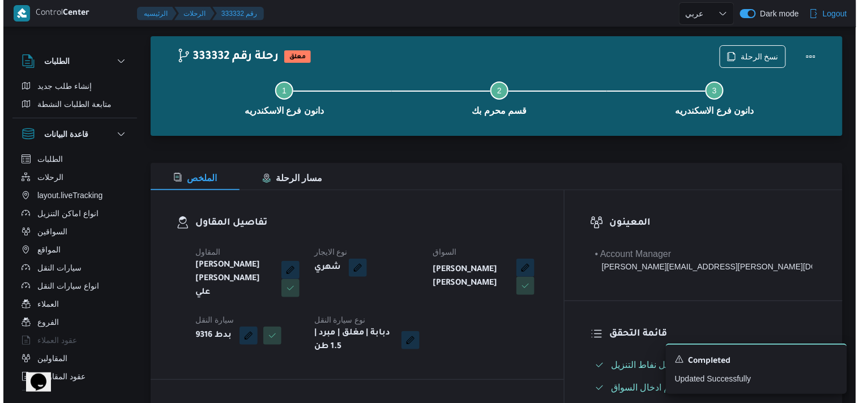
scroll to position [0, 0]
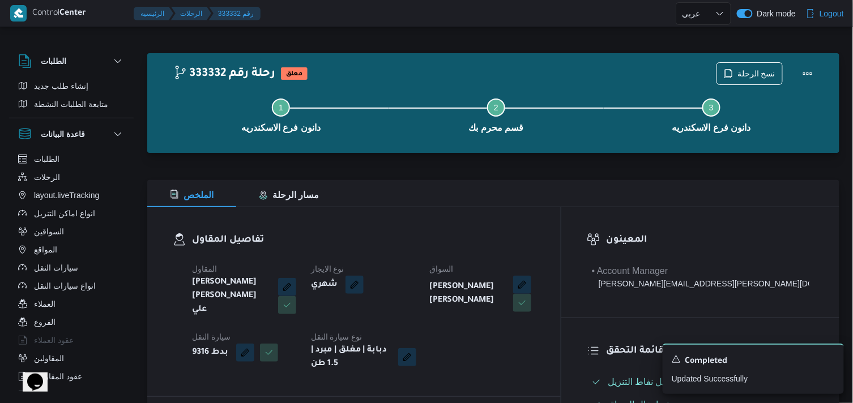
select select "ar"
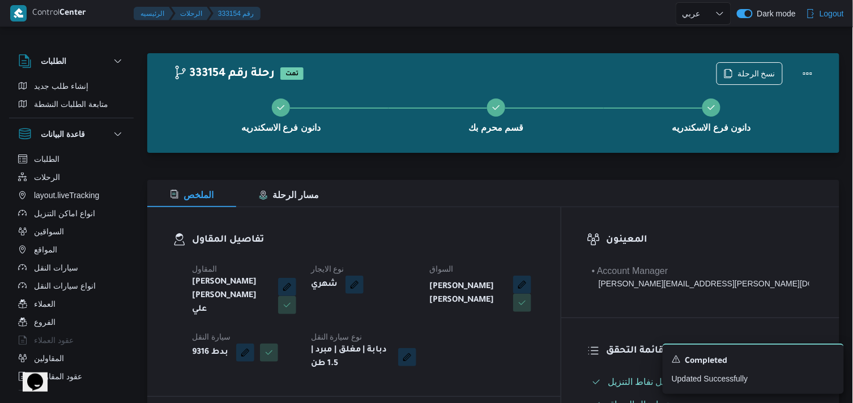
select select "ar"
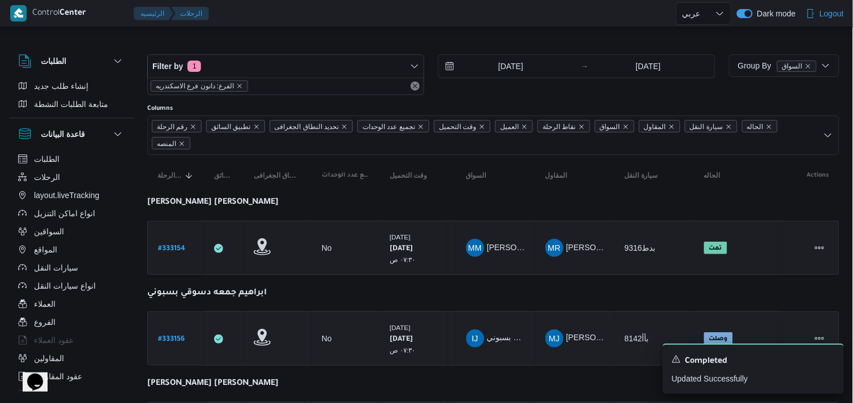
click at [174, 336] on b "# 333156" at bounding box center [171, 340] width 27 height 8
select select "ar"
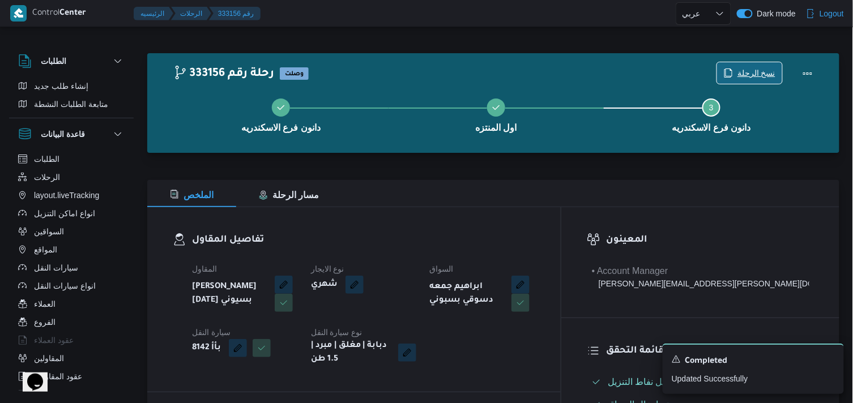
click at [743, 74] on span "نسخ الرحلة" at bounding box center [756, 73] width 38 height 14
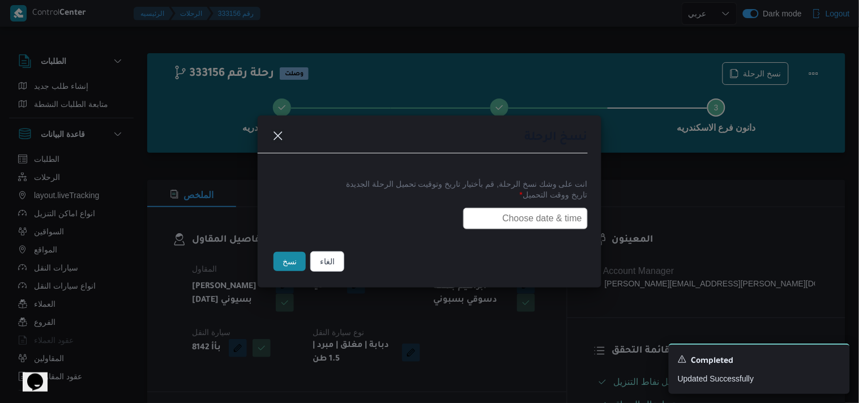
click at [502, 212] on input "text" at bounding box center [525, 219] width 125 height 22
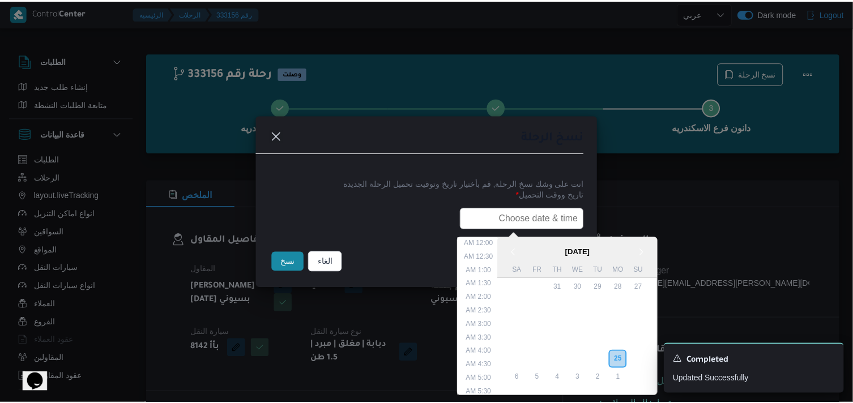
scroll to position [281, 0]
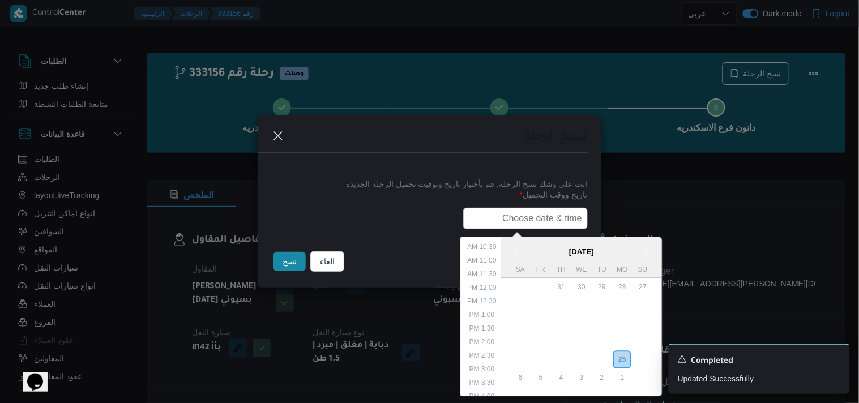
paste input "26/08/2025 7:30AM"
type input "26/08/2025 7:30AM"
click at [290, 255] on button "نسخ" at bounding box center [290, 261] width 32 height 19
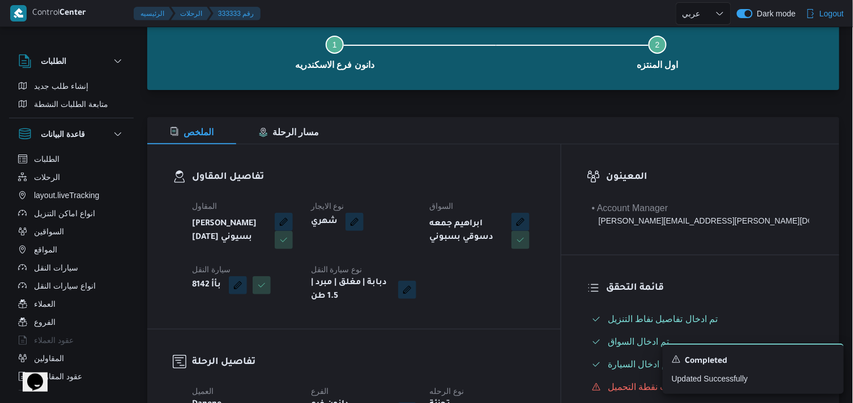
scroll to position [189, 0]
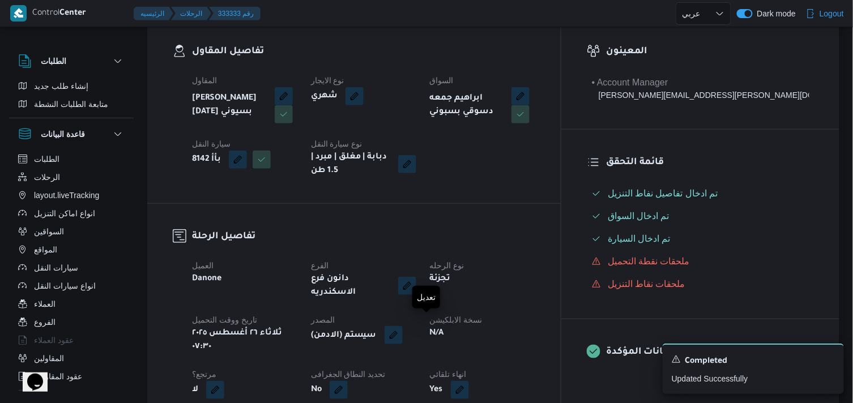
click at [403, 326] on button "button" at bounding box center [394, 335] width 18 height 18
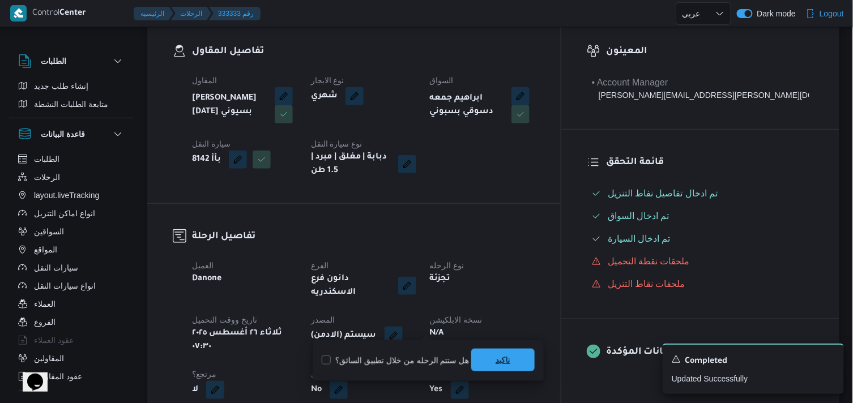
click at [481, 363] on span "تاكيد" at bounding box center [502, 360] width 63 height 23
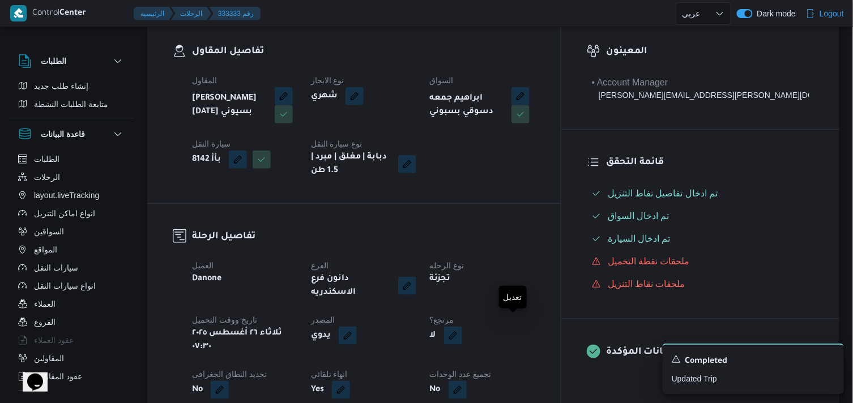
click at [462, 330] on button "button" at bounding box center [453, 336] width 18 height 18
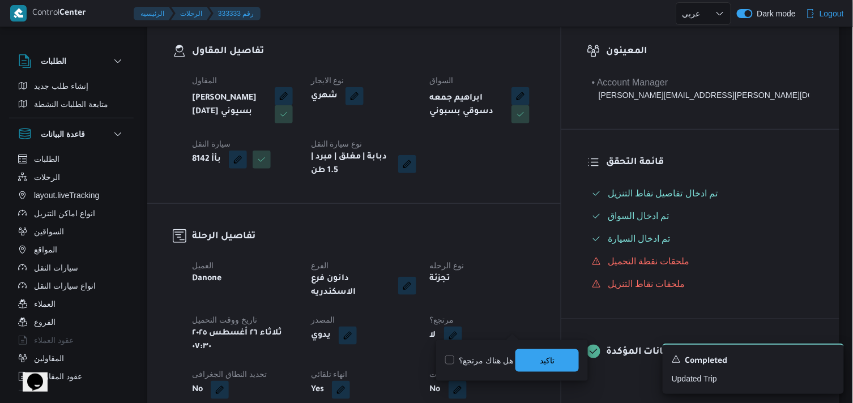
click at [493, 366] on label "هل هناك مرتجع؟" at bounding box center [479, 361] width 68 height 14
checkbox input "true"
click at [518, 361] on span "تاكيد" at bounding box center [546, 360] width 63 height 23
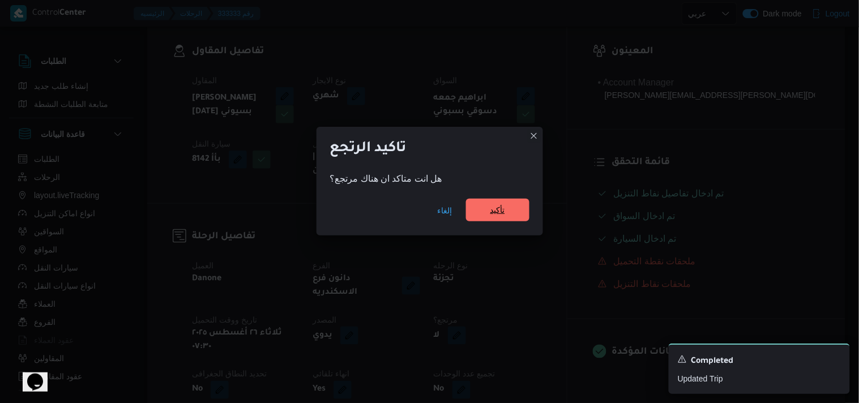
click at [496, 219] on span "تأكيد" at bounding box center [497, 210] width 63 height 23
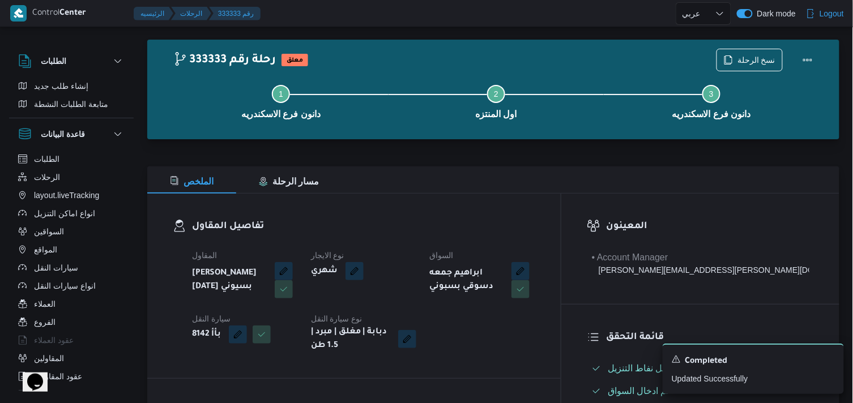
scroll to position [0, 0]
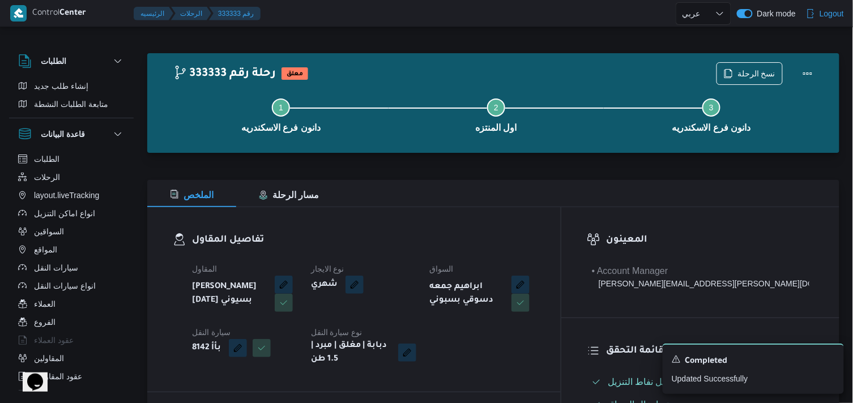
select select "ar"
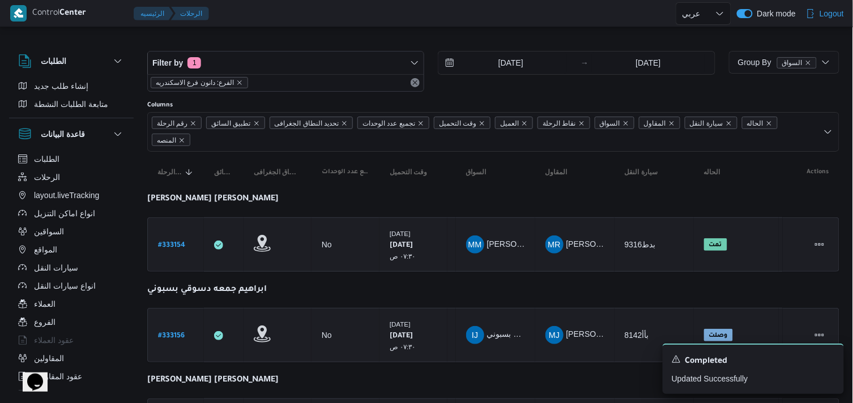
scroll to position [63, 0]
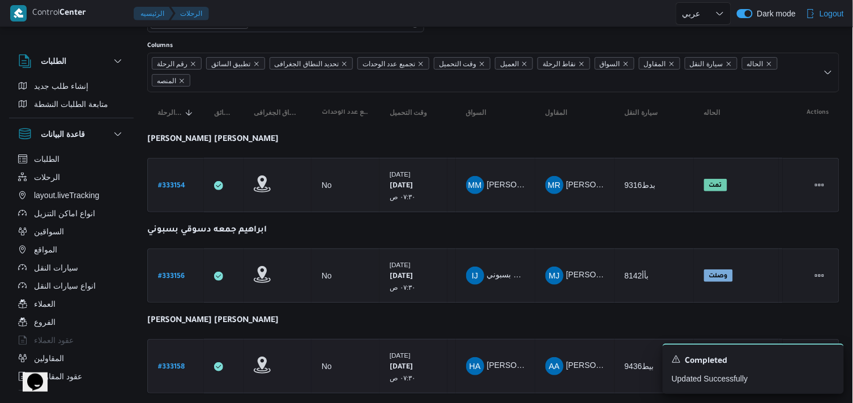
click at [173, 370] on link "# 333158" at bounding box center [171, 366] width 27 height 15
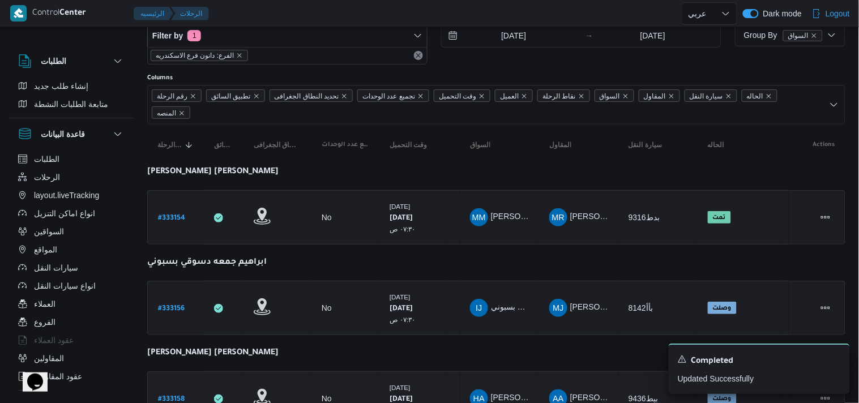
select select "ar"
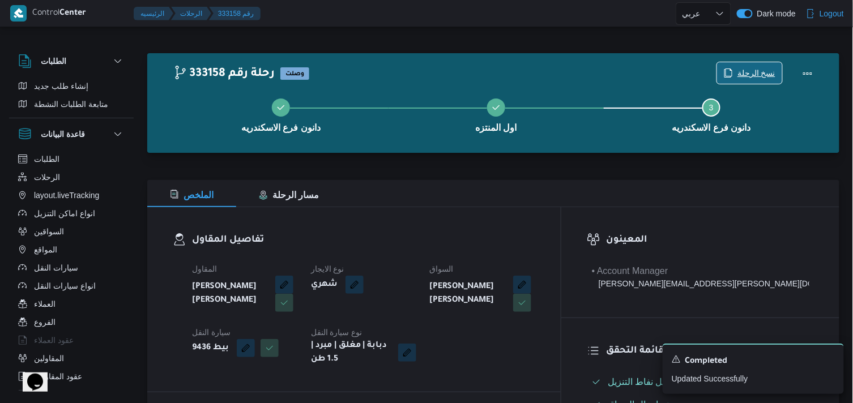
click at [726, 71] on icon "button" at bounding box center [728, 73] width 9 height 9
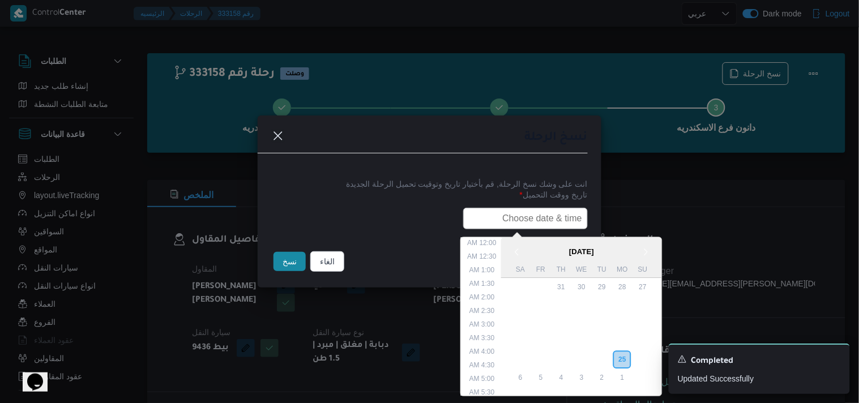
click at [485, 222] on input "text" at bounding box center [525, 219] width 125 height 22
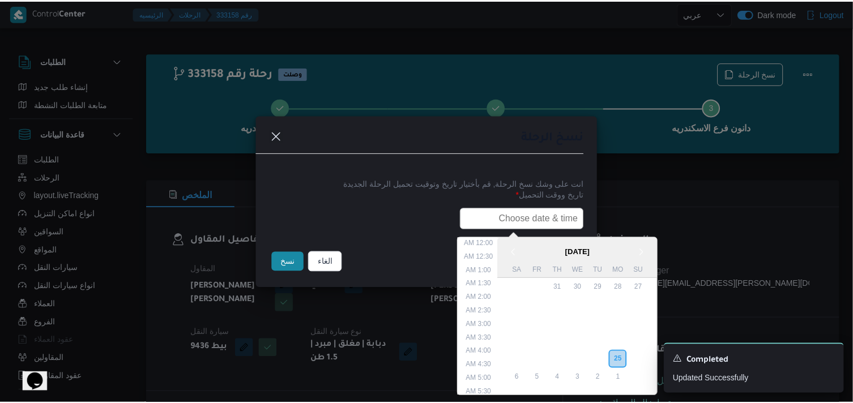
scroll to position [281, 0]
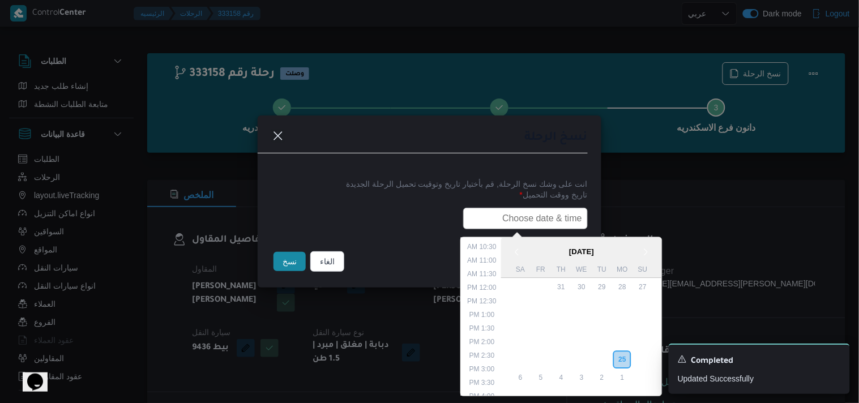
type input "26/08/2025 7:30AM"
click at [296, 267] on button "نسخ" at bounding box center [290, 261] width 32 height 19
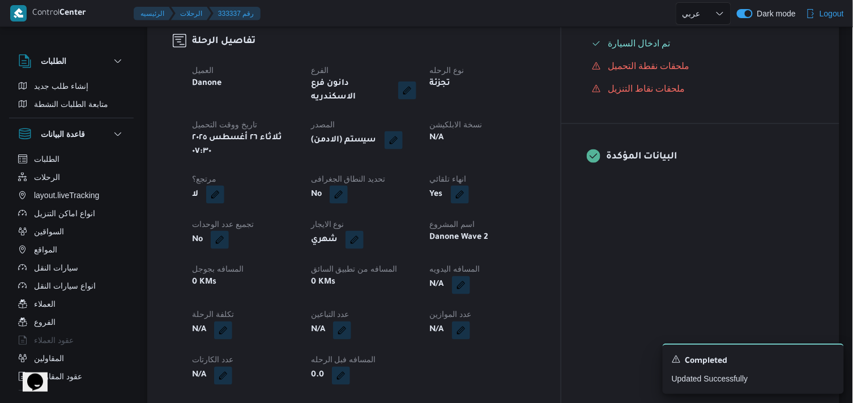
scroll to position [377, 0]
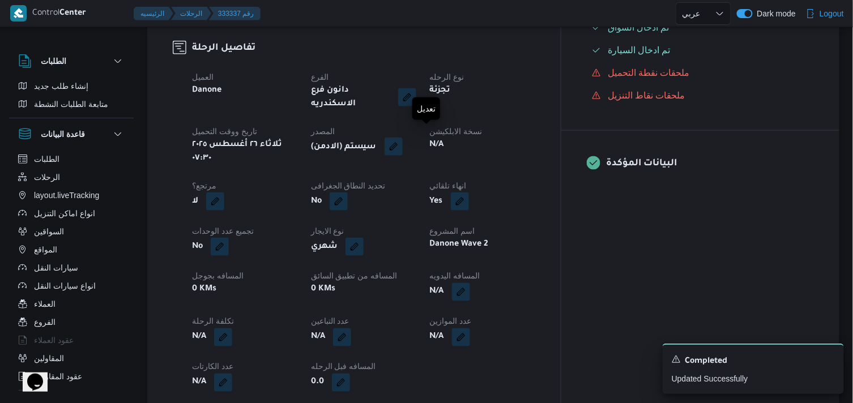
click at [403, 144] on button "button" at bounding box center [394, 147] width 18 height 18
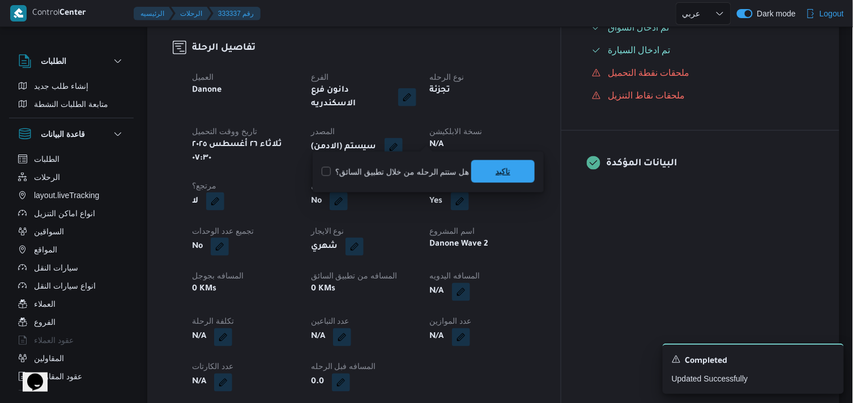
click at [477, 161] on span "تاكيد" at bounding box center [502, 171] width 63 height 23
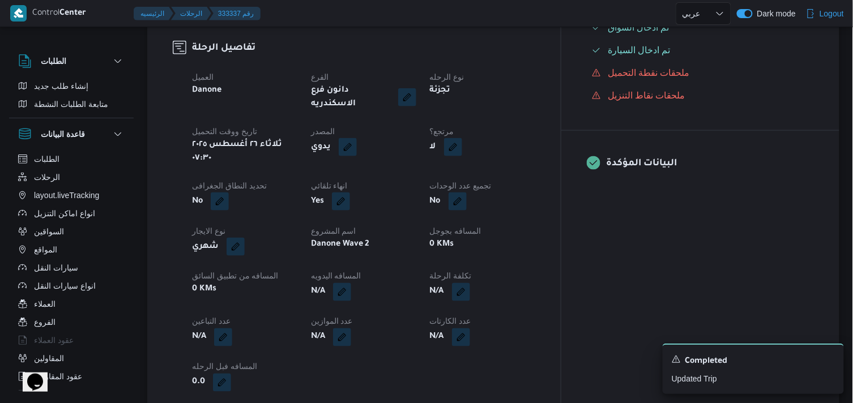
click at [462, 138] on button "button" at bounding box center [453, 147] width 18 height 18
click at [484, 166] on label "هل هناك مرتجع؟" at bounding box center [479, 172] width 68 height 14
checkbox input "true"
click at [543, 169] on span "تاكيد" at bounding box center [547, 172] width 15 height 14
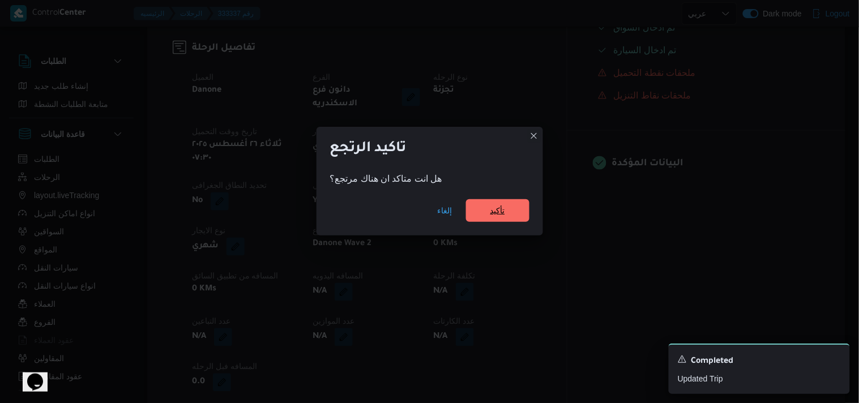
click at [496, 204] on span "تأكيد" at bounding box center [497, 210] width 63 height 23
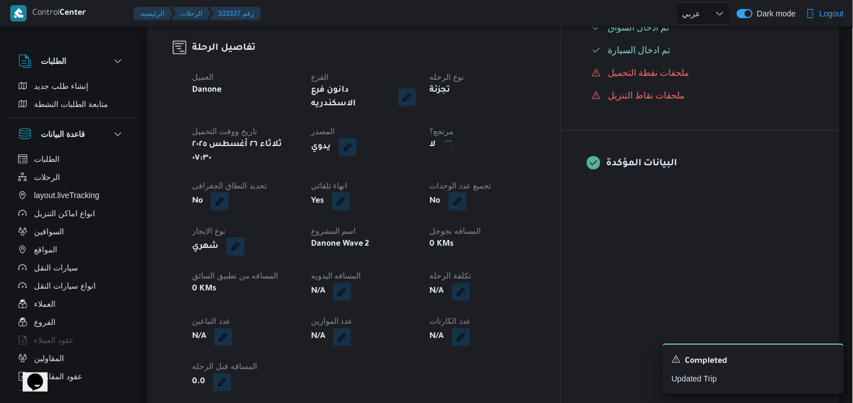
click at [496, 204] on div "العميل Danone الفرع دانون فرع الاسكندريه نوع الرحله تجزئة تاريخ ووقت التحميل ثل…" at bounding box center [363, 230] width 357 height 335
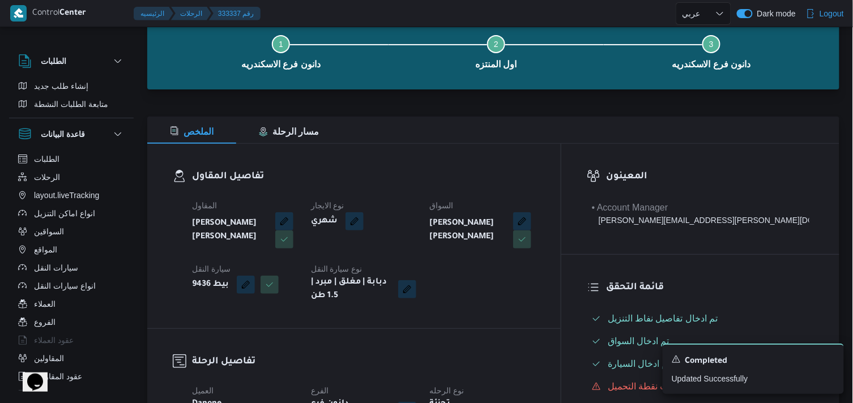
scroll to position [63, 0]
select select "ar"
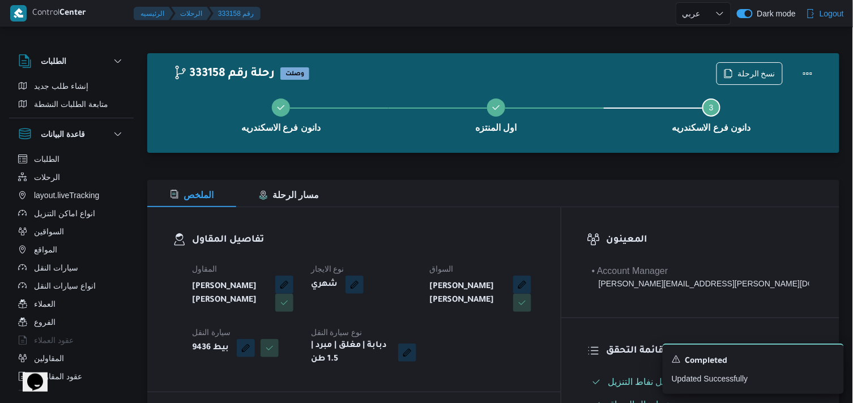
select select "ar"
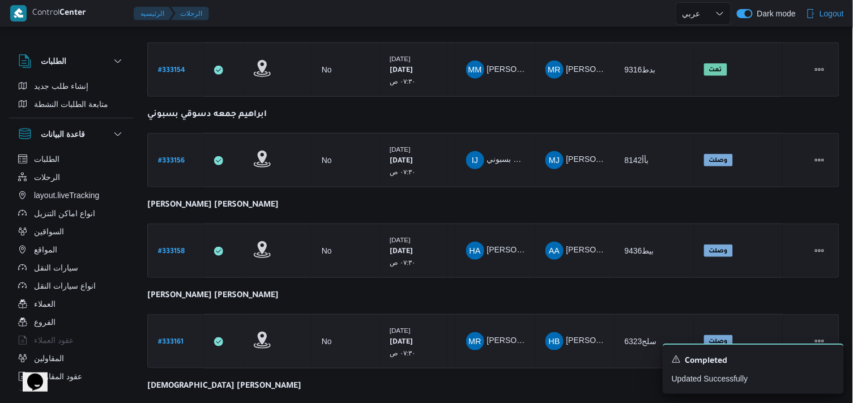
scroll to position [189, 0]
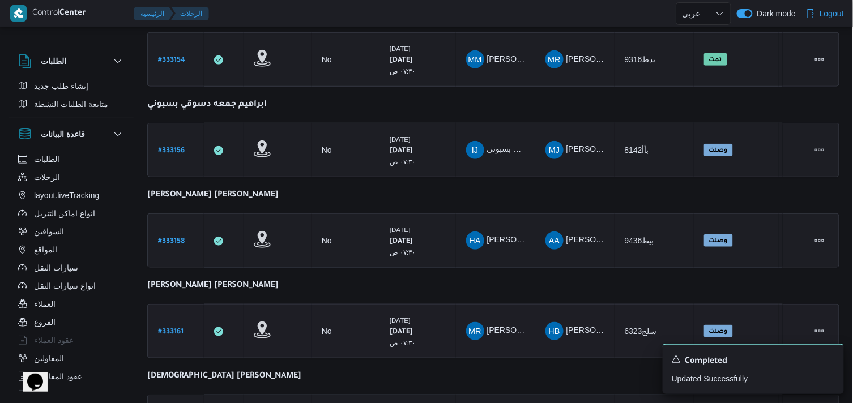
click at [161, 328] on b "# 333161" at bounding box center [170, 332] width 25 height 8
select select "ar"
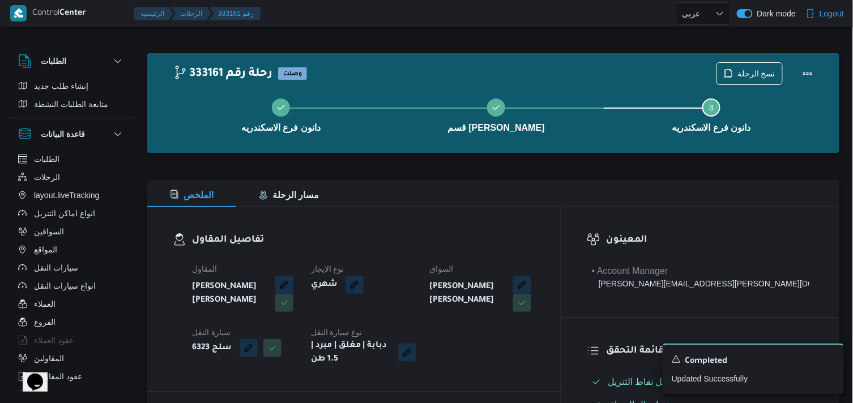
click at [748, 78] on div "دانون فرع الاسكندريه قسم سيدى جابر Step 3 is incomplete 3 دانون فرع الاسكندريه" at bounding box center [495, 114] width 659 height 72
click at [746, 74] on span "نسخ الرحلة" at bounding box center [756, 73] width 38 height 14
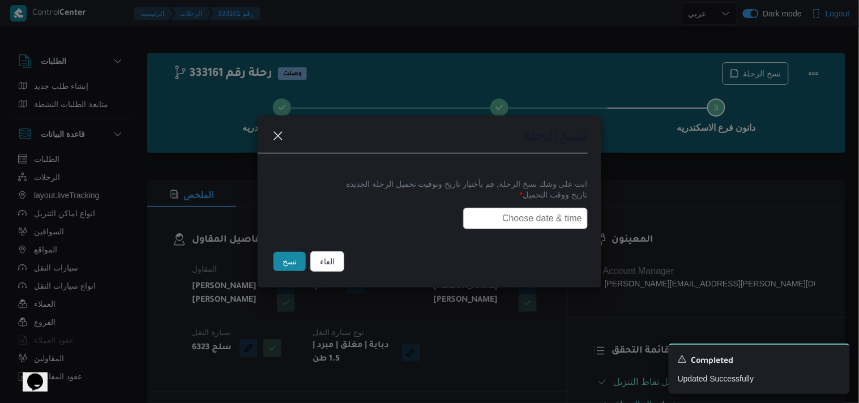
click at [508, 223] on input "text" at bounding box center [525, 219] width 125 height 22
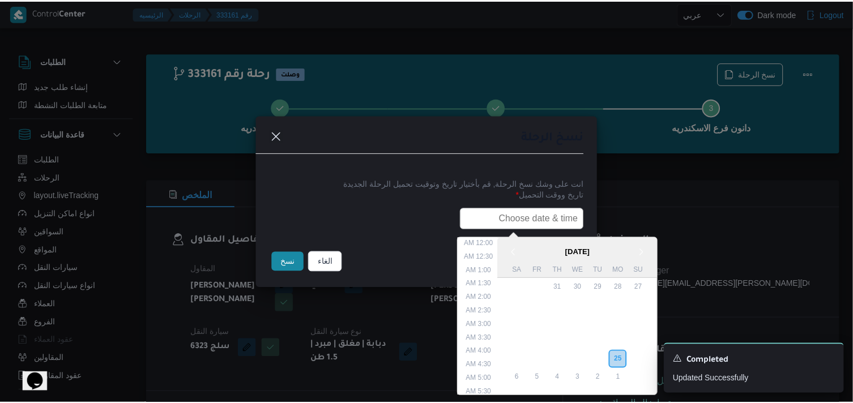
scroll to position [281, 0]
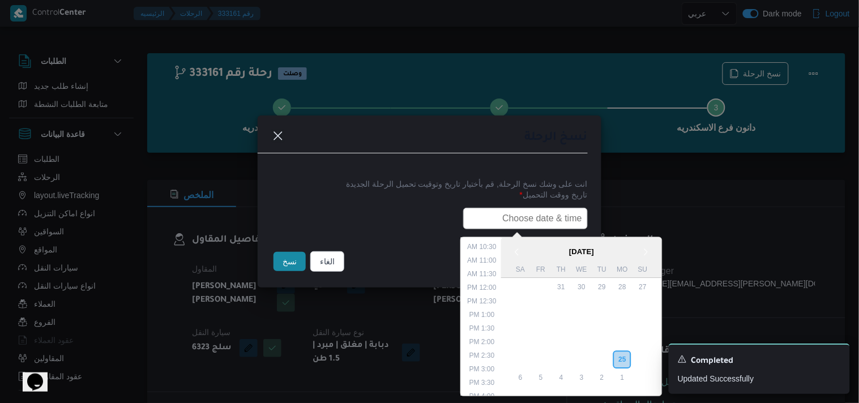
type input "26/08/2025 7:30AM"
click at [288, 270] on button "نسخ" at bounding box center [290, 261] width 32 height 19
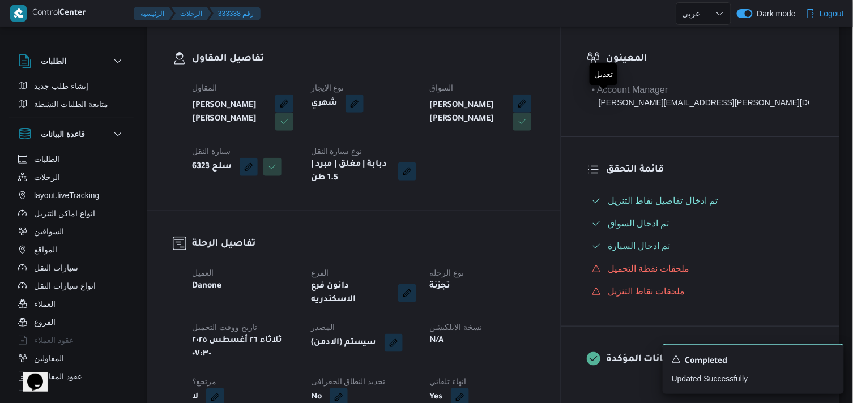
scroll to position [189, 0]
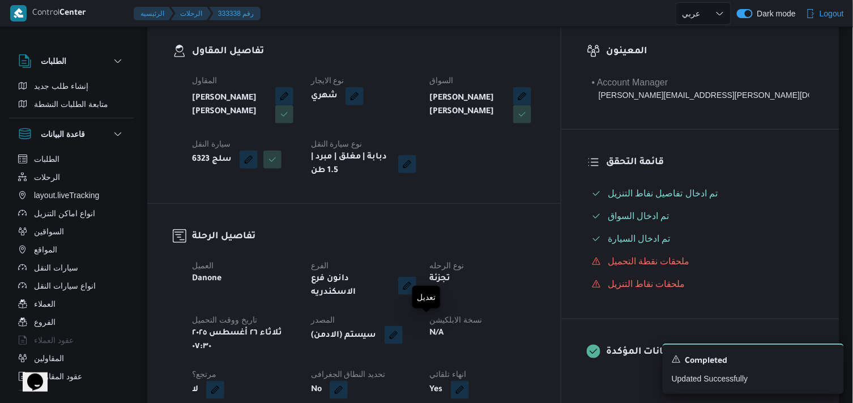
click at [403, 327] on button "button" at bounding box center [394, 335] width 18 height 18
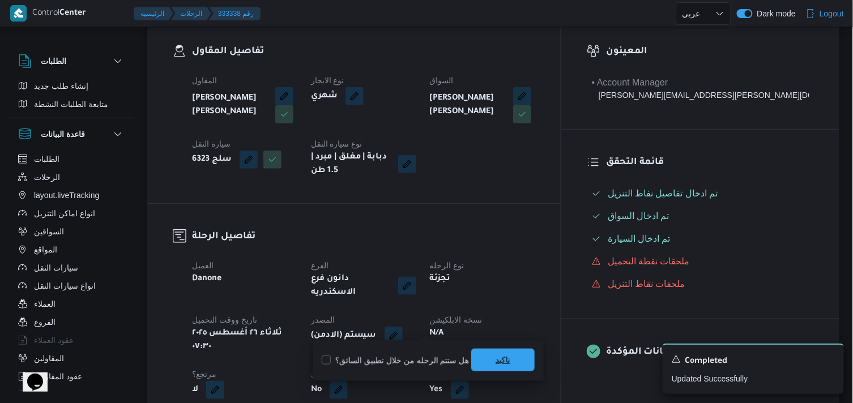
click at [480, 353] on span "تاكيد" at bounding box center [502, 360] width 63 height 23
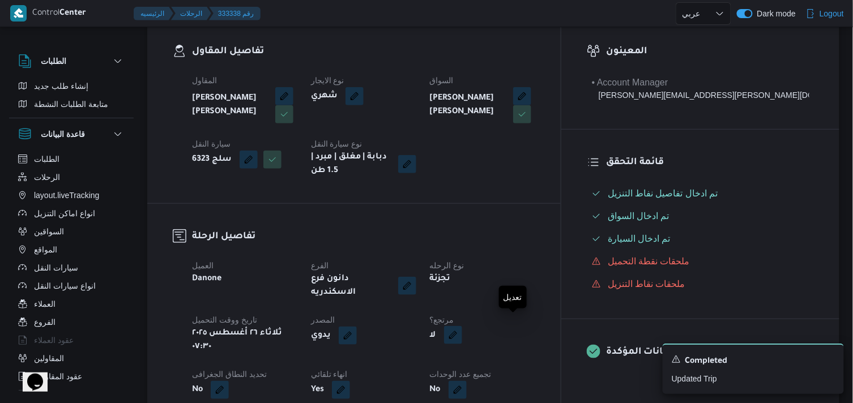
click at [462, 326] on button "button" at bounding box center [453, 335] width 18 height 18
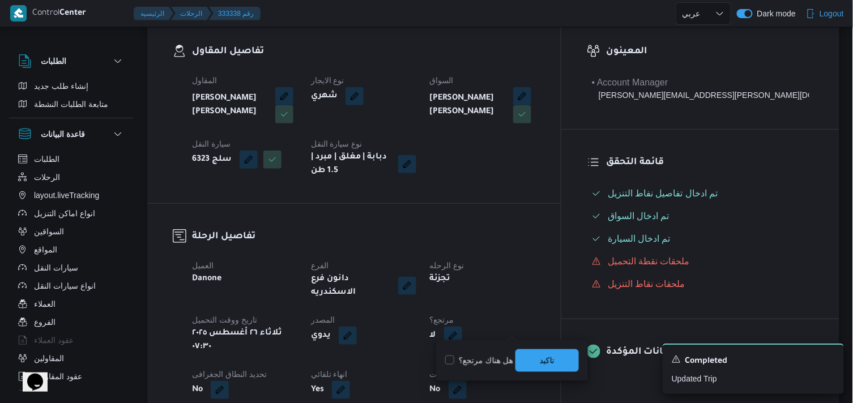
click at [473, 359] on label "هل هناك مرتجع؟" at bounding box center [479, 361] width 68 height 14
checkbox input "true"
click at [531, 354] on span "تاكيد" at bounding box center [546, 360] width 63 height 23
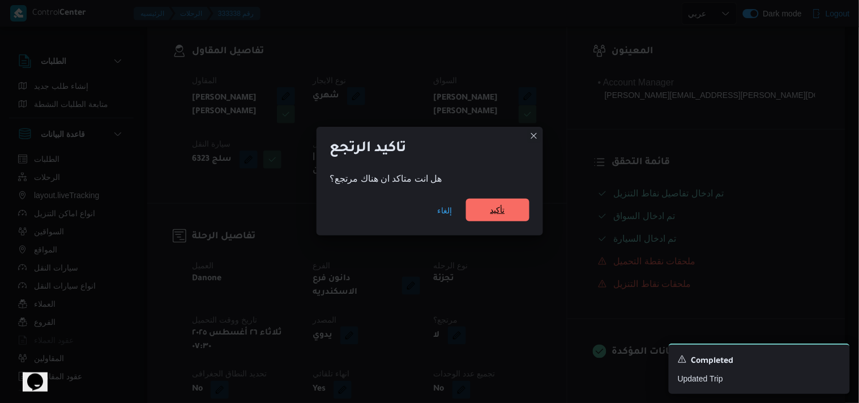
click at [509, 219] on span "تأكيد" at bounding box center [497, 210] width 63 height 23
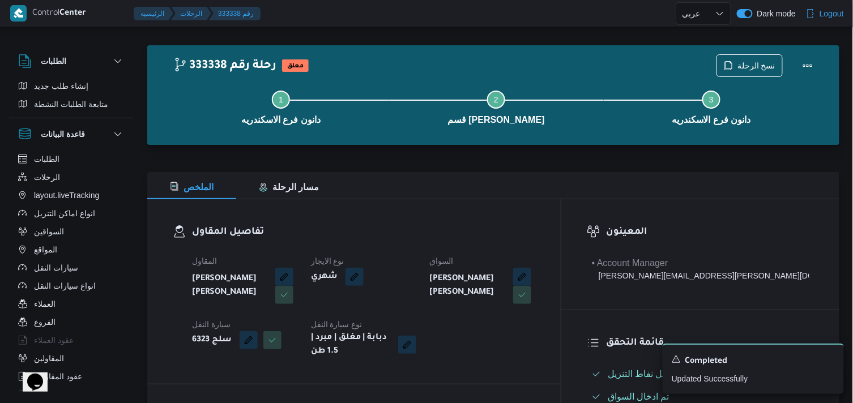
scroll to position [0, 0]
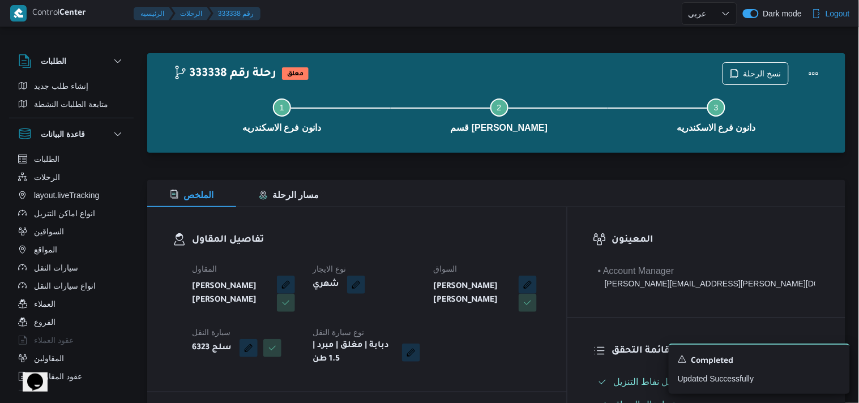
select select "ar"
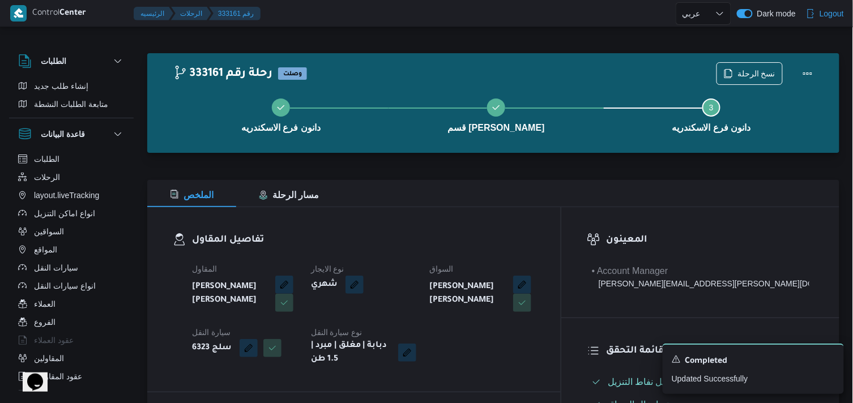
select select "ar"
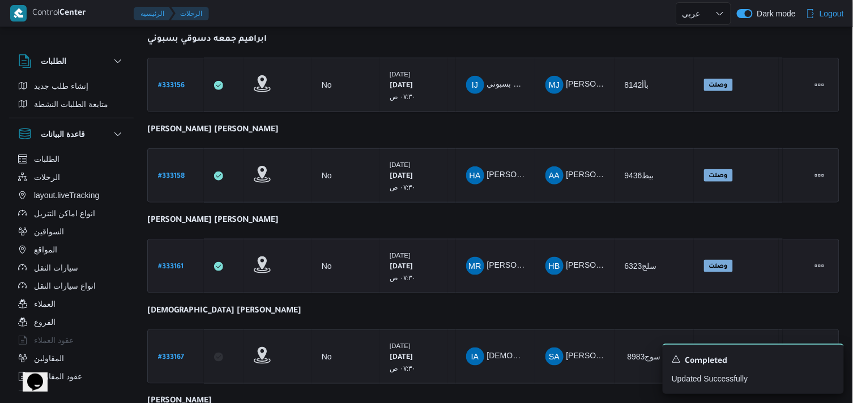
scroll to position [276, 0]
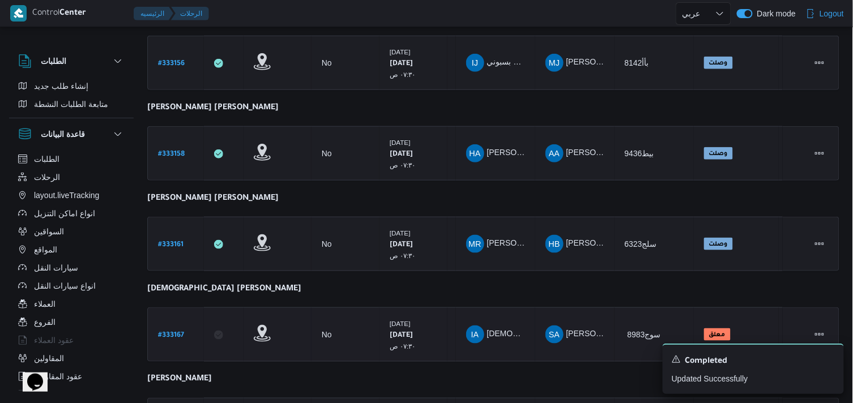
click at [173, 336] on b "# 333167" at bounding box center [171, 336] width 26 height 8
select select "ar"
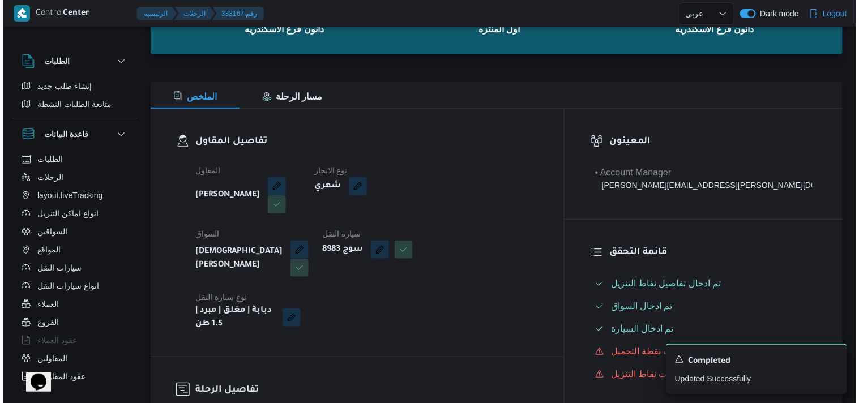
scroll to position [24, 0]
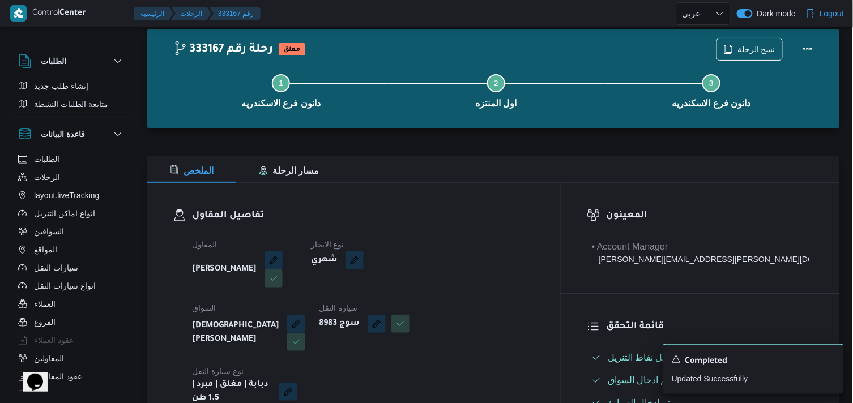
click at [723, 31] on div "نسخ الرحلة" at bounding box center [768, 49] width 116 height 36
click at [720, 53] on span "نسخ الرحلة" at bounding box center [749, 49] width 65 height 22
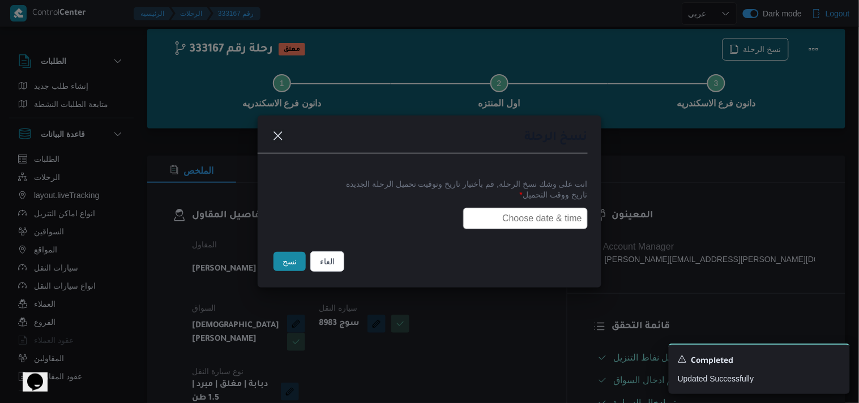
click at [488, 227] on input "text" at bounding box center [525, 219] width 125 height 22
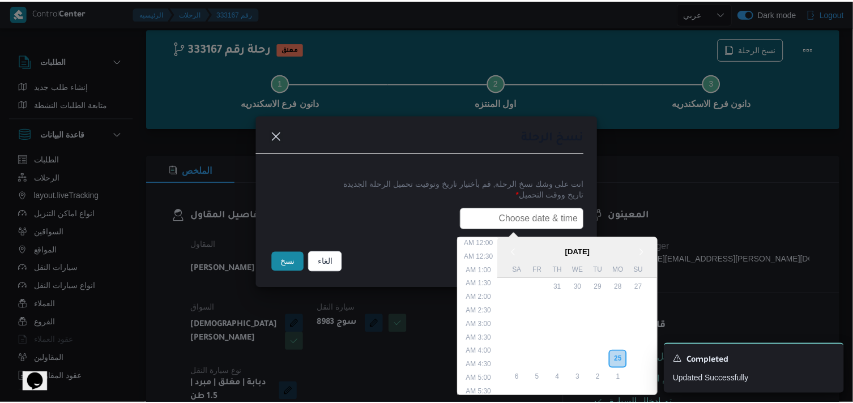
scroll to position [281, 0]
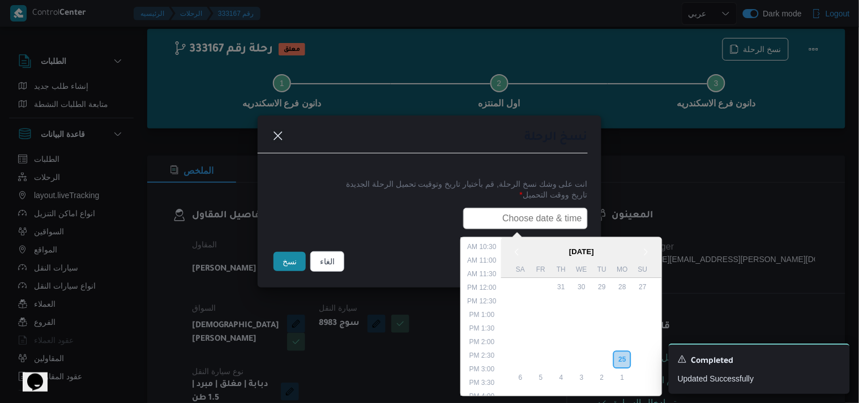
type input "26/08/2025 7:30AM"
click at [302, 259] on button "نسخ" at bounding box center [290, 261] width 32 height 19
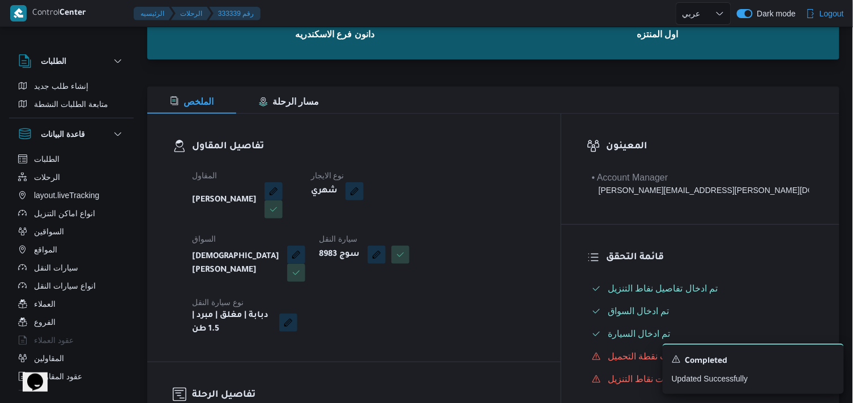
scroll to position [150, 0]
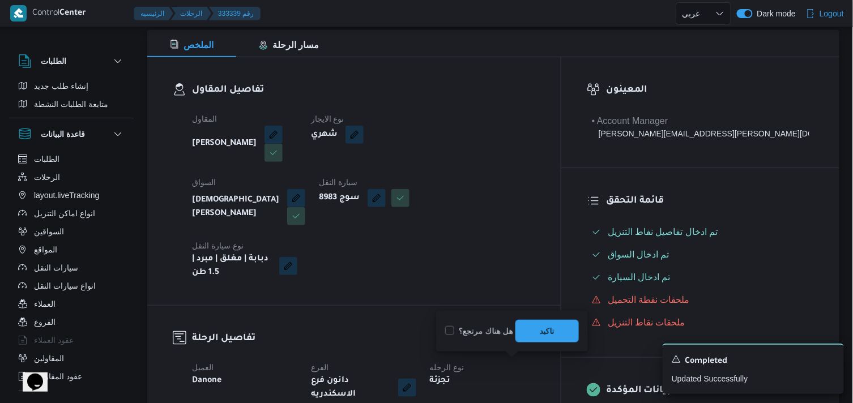
click at [495, 335] on label "هل هناك مرتجع؟" at bounding box center [479, 332] width 68 height 14
checkbox input "true"
click at [557, 335] on span "تاكيد" at bounding box center [546, 330] width 63 height 23
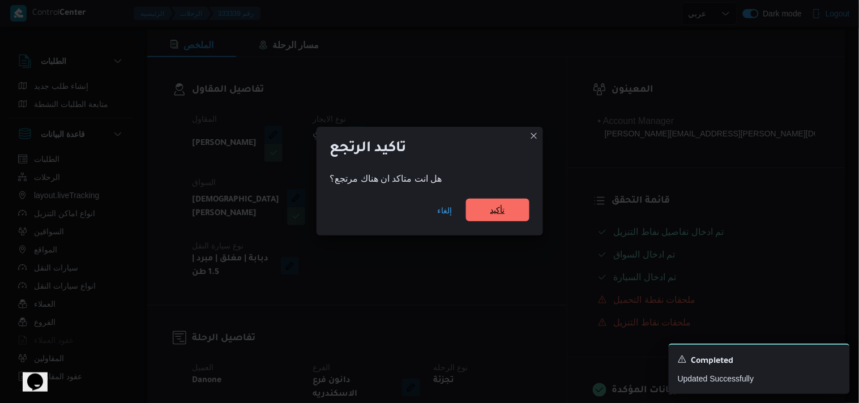
click at [502, 216] on span "تأكيد" at bounding box center [497, 210] width 15 height 14
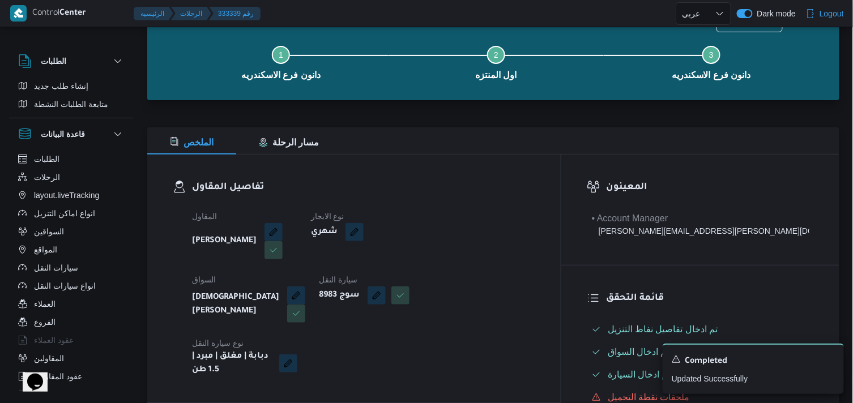
scroll to position [24, 0]
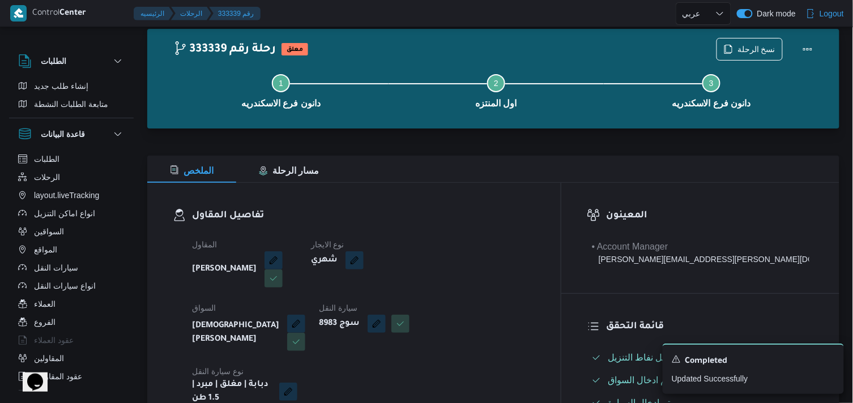
select select "ar"
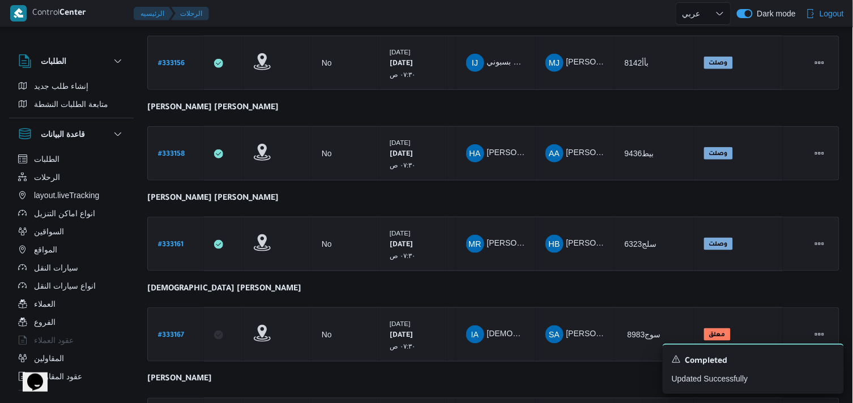
scroll to position [326, 0]
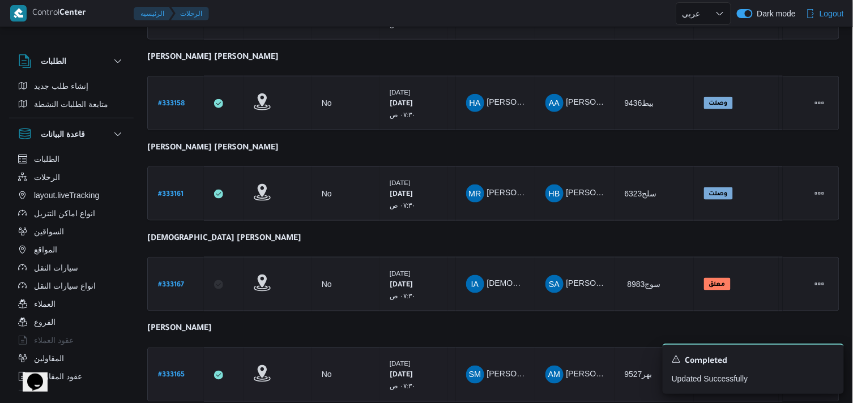
click at [180, 372] on b "# 333165" at bounding box center [171, 376] width 27 height 8
select select "ar"
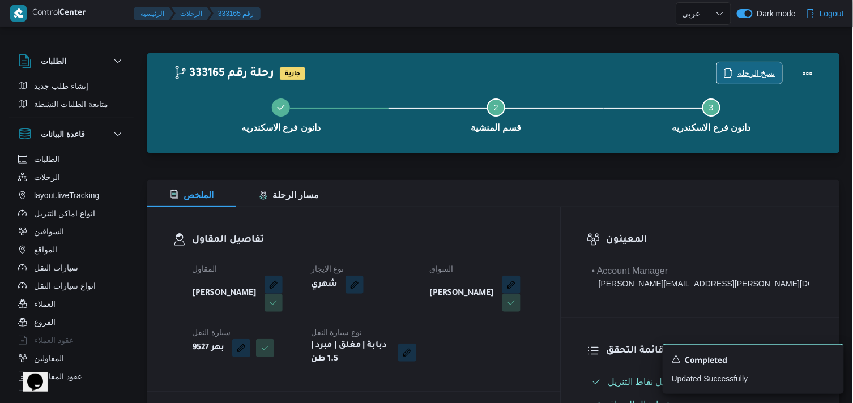
click at [733, 75] on icon "button" at bounding box center [728, 73] width 9 height 9
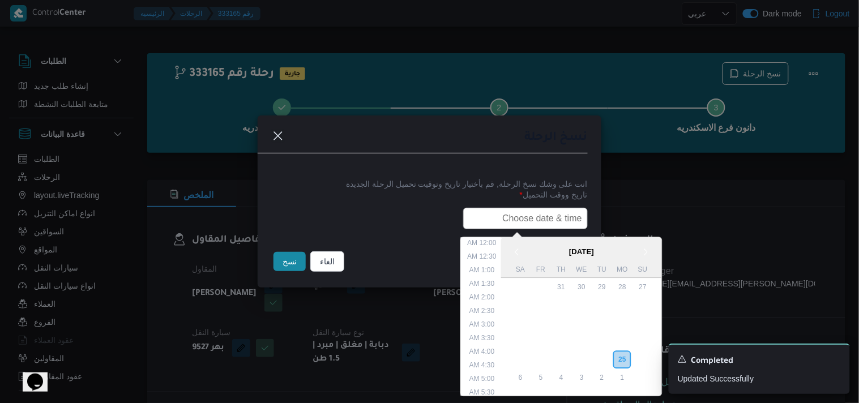
click at [535, 216] on input "text" at bounding box center [525, 219] width 125 height 22
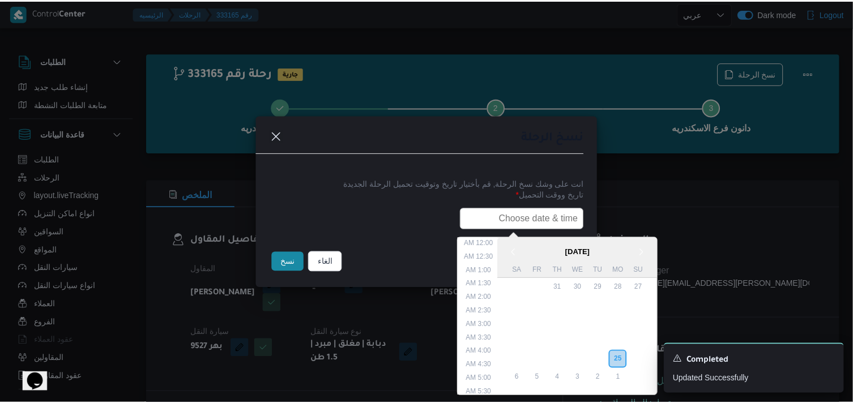
scroll to position [281, 0]
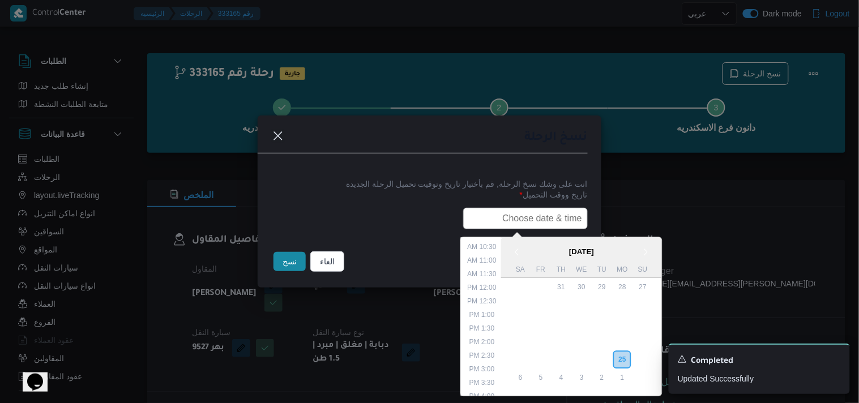
type input "26/08/2025 7:30AM"
click at [280, 258] on button "نسخ" at bounding box center [290, 261] width 32 height 19
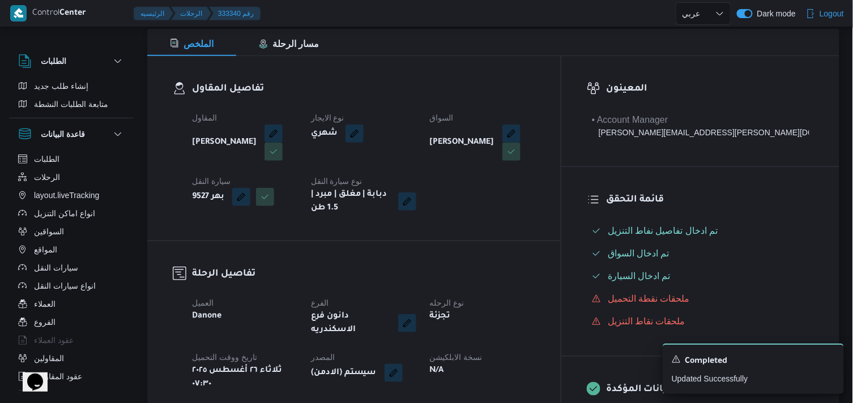
scroll to position [189, 0]
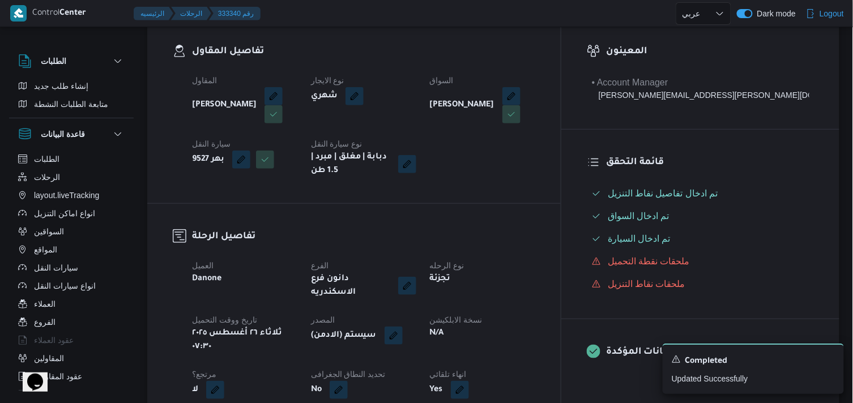
click at [416, 314] on dt "المصدر" at bounding box center [363, 320] width 105 height 14
click at [403, 326] on button "button" at bounding box center [394, 335] width 18 height 18
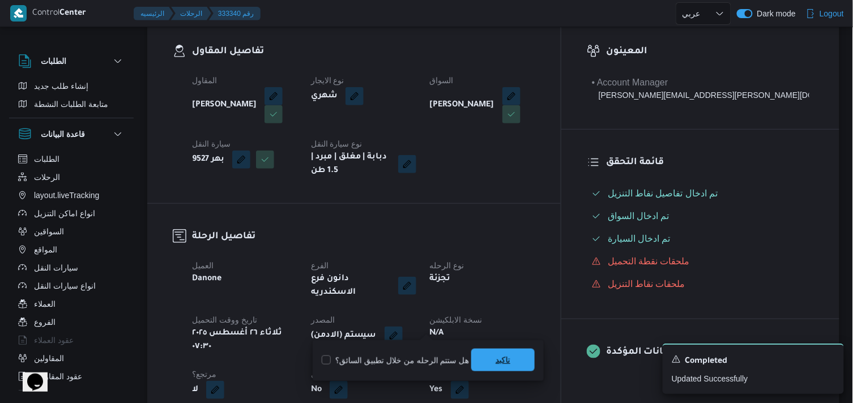
click at [482, 361] on span "تاكيد" at bounding box center [502, 360] width 63 height 23
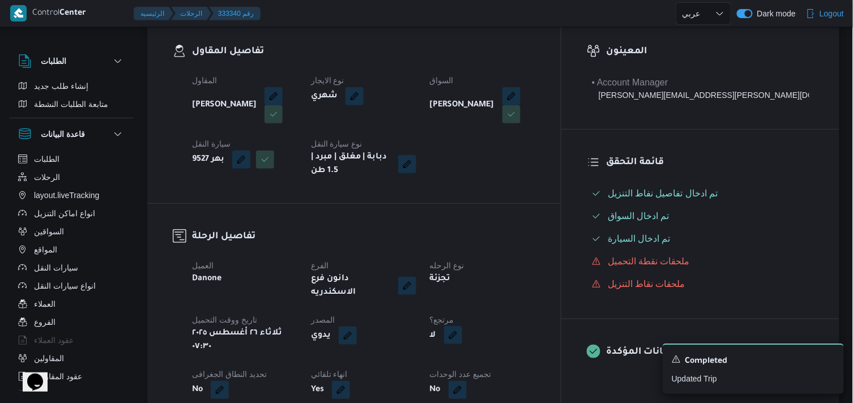
click at [462, 329] on button "button" at bounding box center [453, 335] width 18 height 18
click at [477, 365] on label "هل هناك مرتجع؟" at bounding box center [479, 361] width 68 height 14
checkbox input "true"
click at [553, 360] on span "تاكيد" at bounding box center [547, 360] width 15 height 14
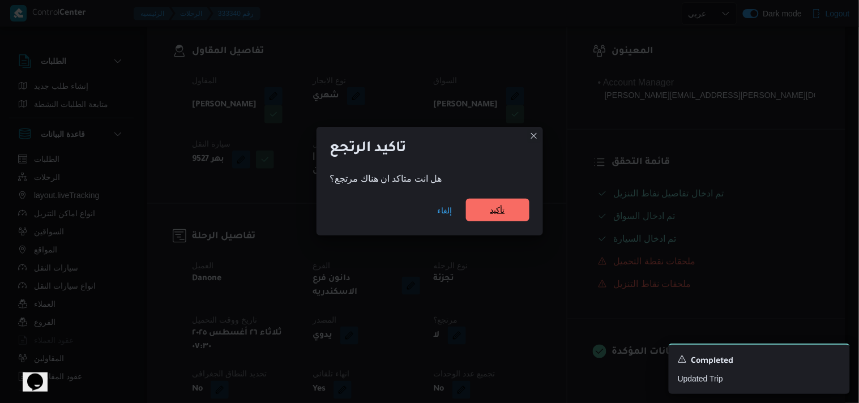
click at [504, 214] on span "تأكيد" at bounding box center [497, 210] width 15 height 14
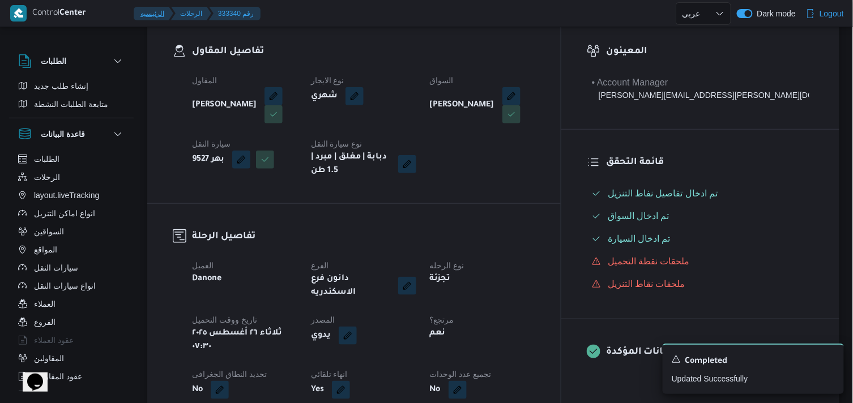
scroll to position [0, 0]
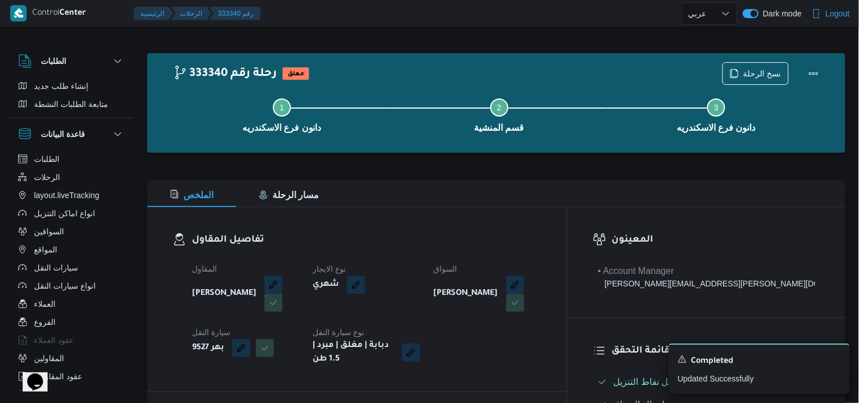
select select "ar"
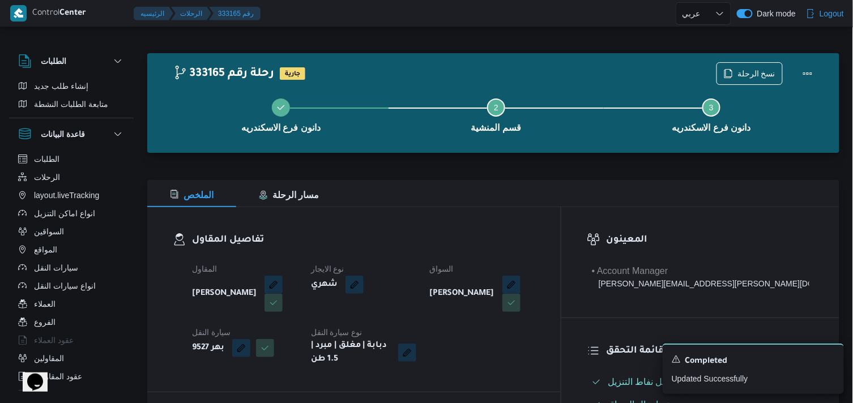
select select "ar"
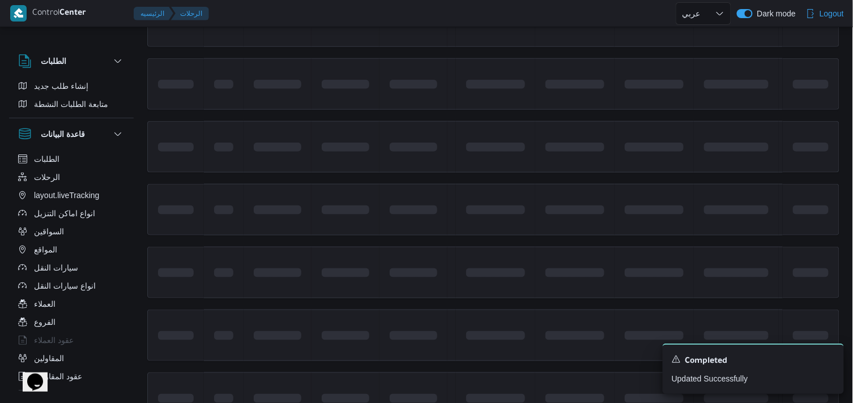
scroll to position [403, 0]
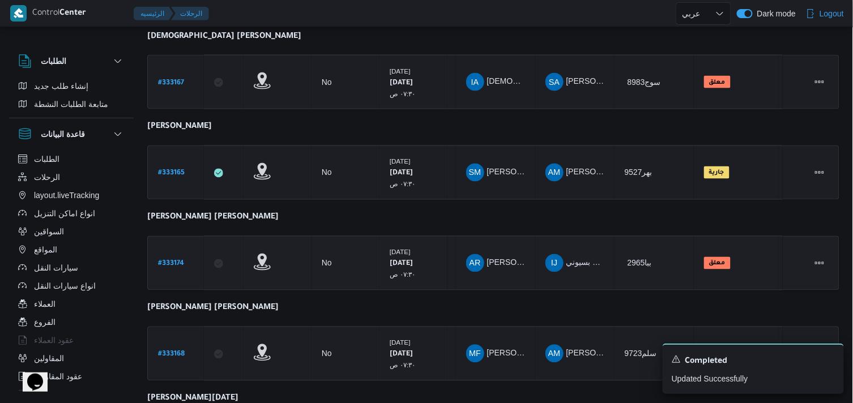
click at [171, 261] on b "# 333174" at bounding box center [171, 265] width 26 height 8
select select "ar"
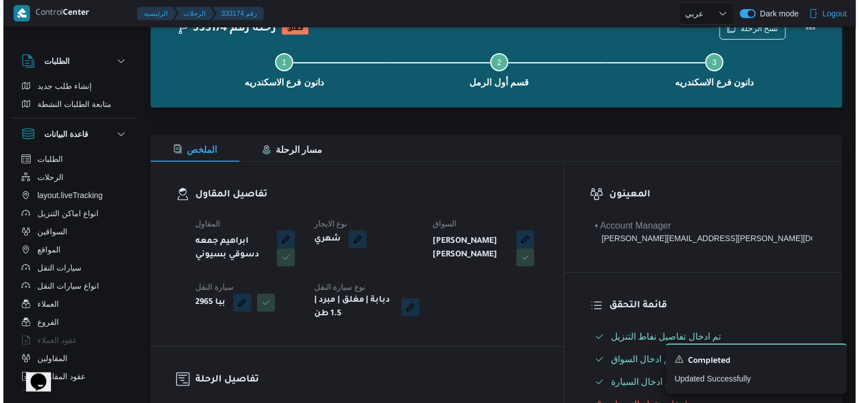
scroll to position [25, 0]
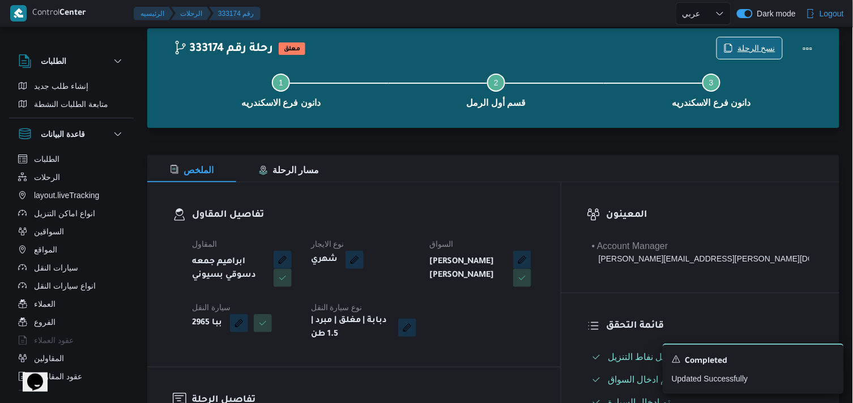
click at [728, 42] on span "نسخ الرحلة" at bounding box center [749, 48] width 65 height 22
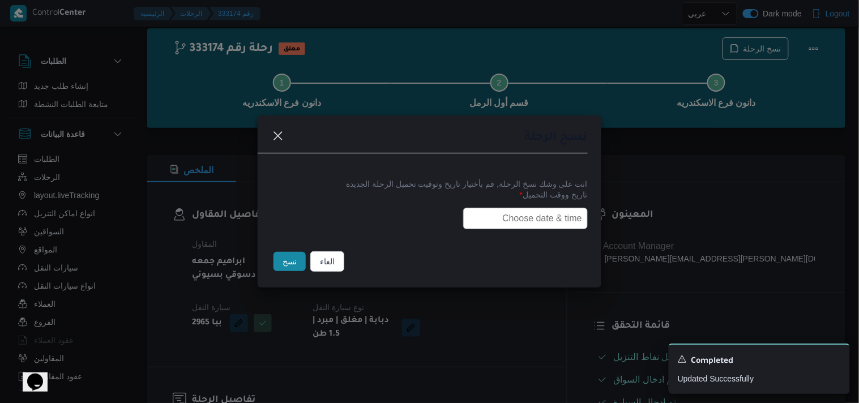
click at [516, 216] on input "text" at bounding box center [525, 219] width 125 height 22
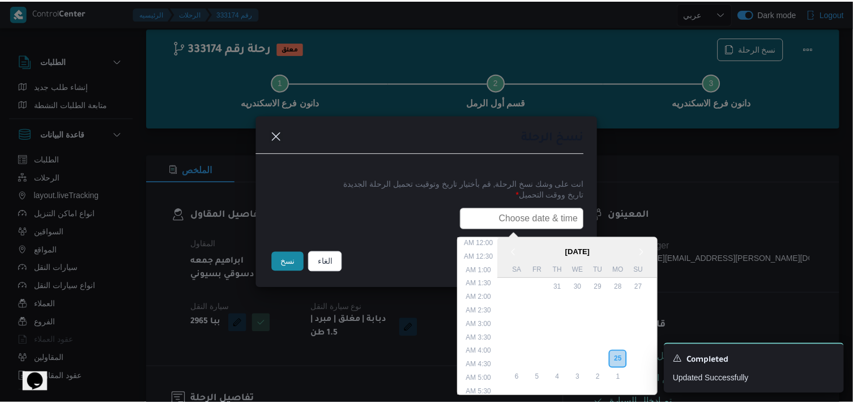
scroll to position [281, 0]
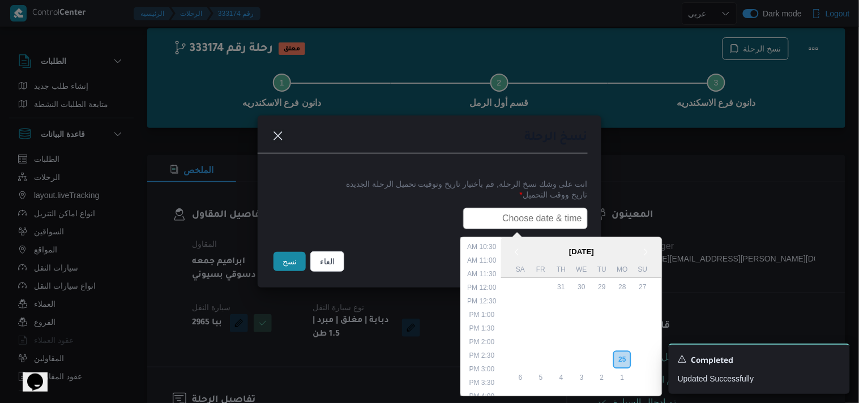
type input "26/08/2025 7:30AM"
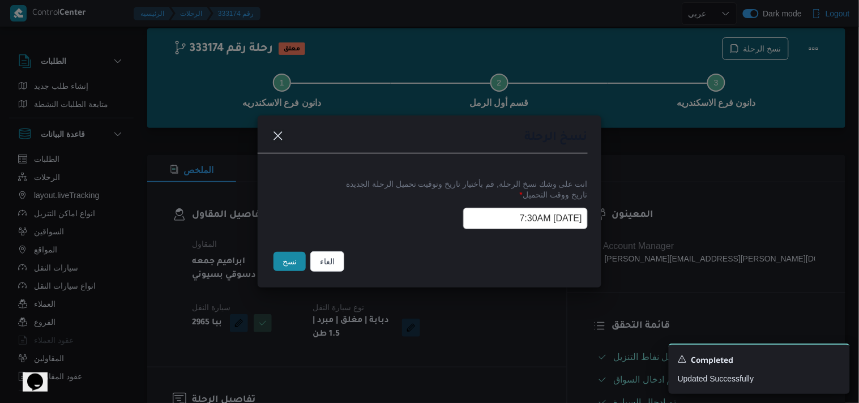
click at [291, 264] on button "نسخ" at bounding box center [290, 261] width 32 height 19
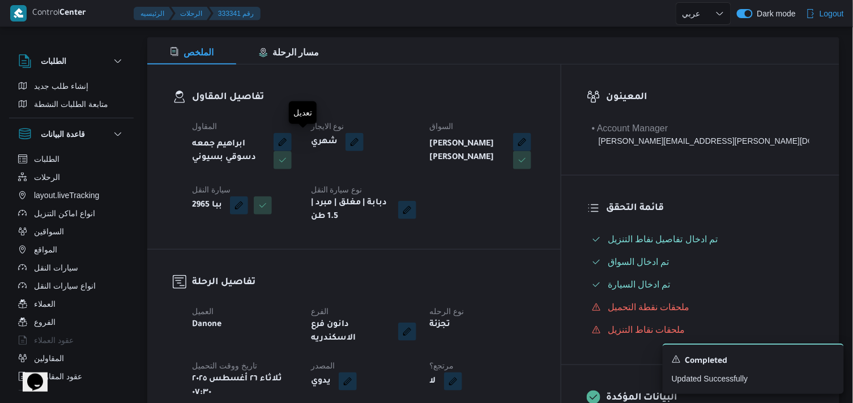
scroll to position [151, 0]
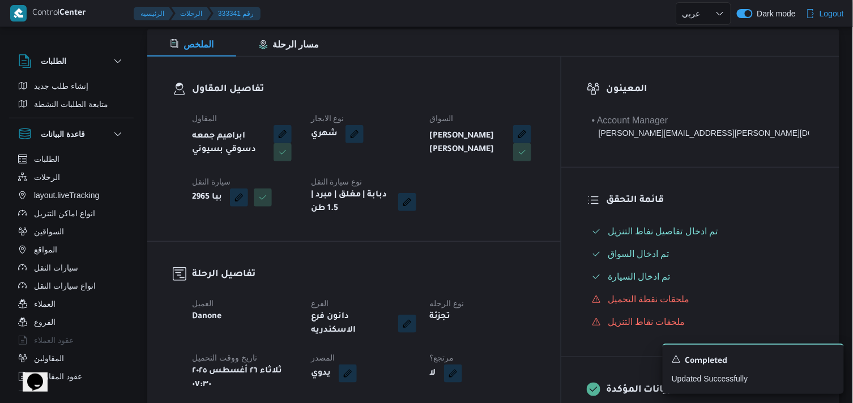
click at [526, 364] on div "لا" at bounding box center [483, 374] width 108 height 20
click at [462, 365] on button "button" at bounding box center [453, 373] width 18 height 18
click at [495, 330] on label "هل هناك مرتجع؟" at bounding box center [479, 331] width 68 height 14
click at [511, 327] on label "هل هناك مرتجع؟" at bounding box center [479, 331] width 68 height 14
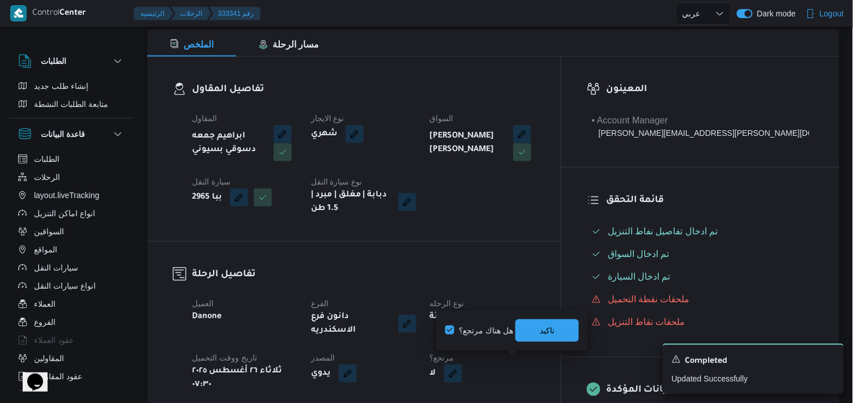
click at [503, 325] on label "هل هناك مرتجع؟" at bounding box center [479, 331] width 68 height 14
checkbox input "true"
click at [531, 330] on span "تاكيد" at bounding box center [546, 330] width 63 height 23
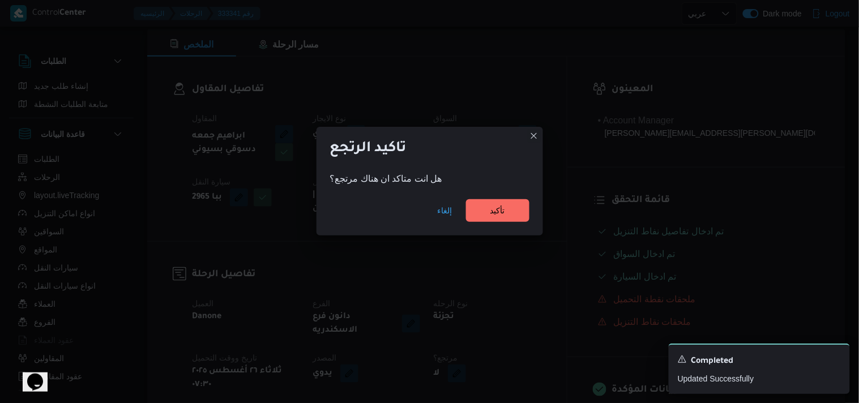
click at [479, 191] on div "إلغاء تأكيد" at bounding box center [430, 212] width 227 height 45
click at [496, 190] on div "هل انت متاكد ان هناك مرتجع؟" at bounding box center [430, 179] width 227 height 23
click at [490, 202] on span "تأكيد" at bounding box center [497, 210] width 63 height 23
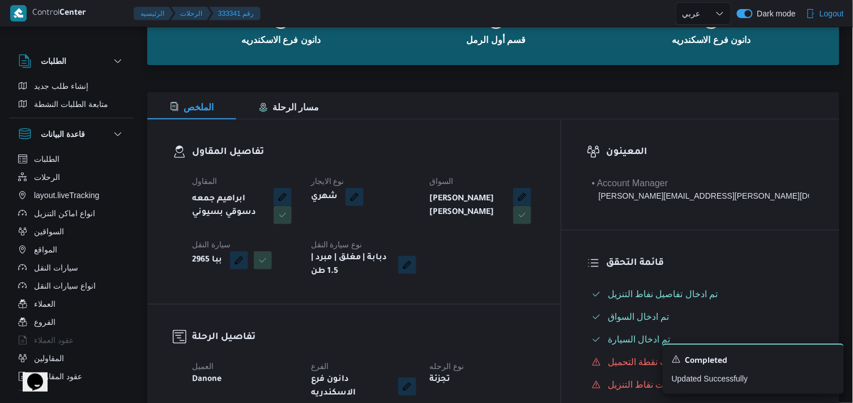
select select "ar"
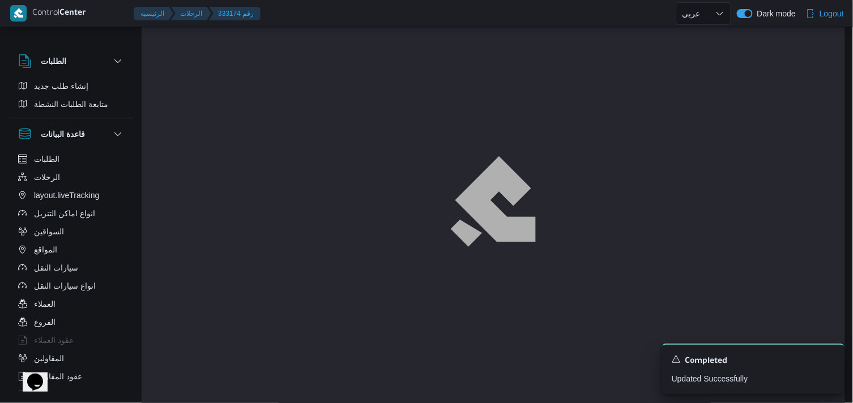
scroll to position [25, 0]
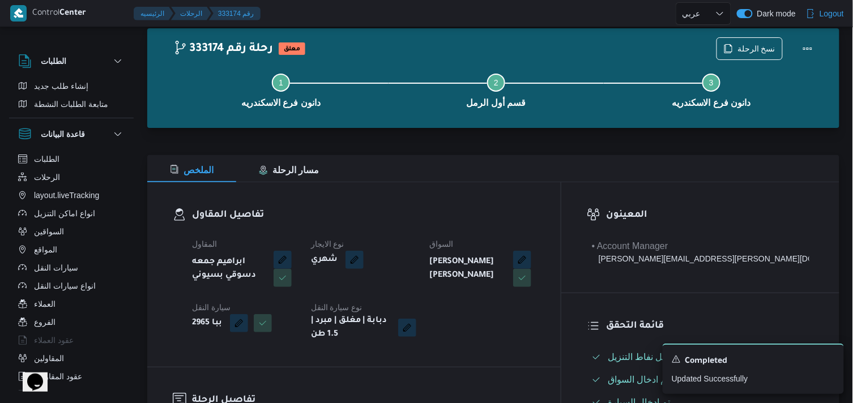
select select "ar"
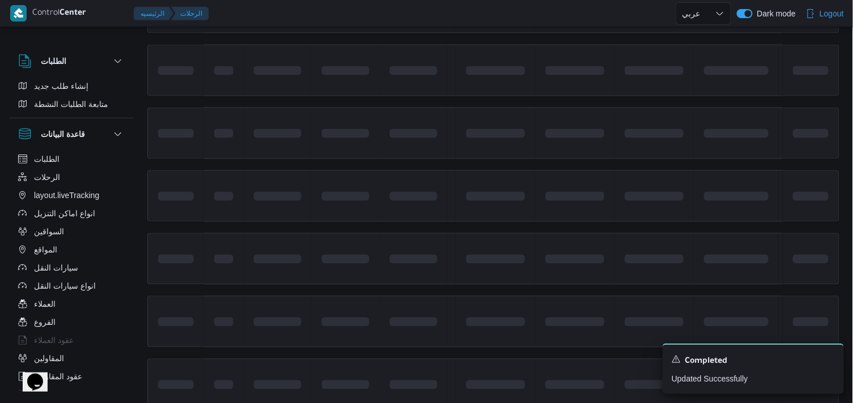
scroll to position [686, 0]
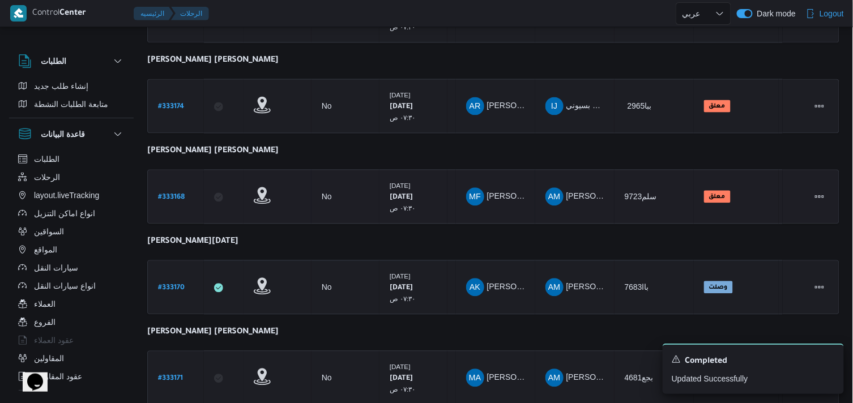
click at [168, 194] on b "# 333168" at bounding box center [171, 198] width 27 height 8
select select "ar"
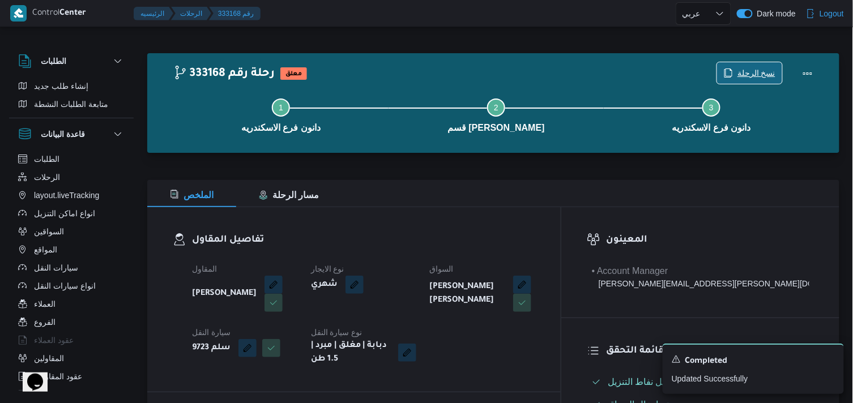
click at [776, 74] on span "نسخ الرحلة" at bounding box center [749, 73] width 65 height 22
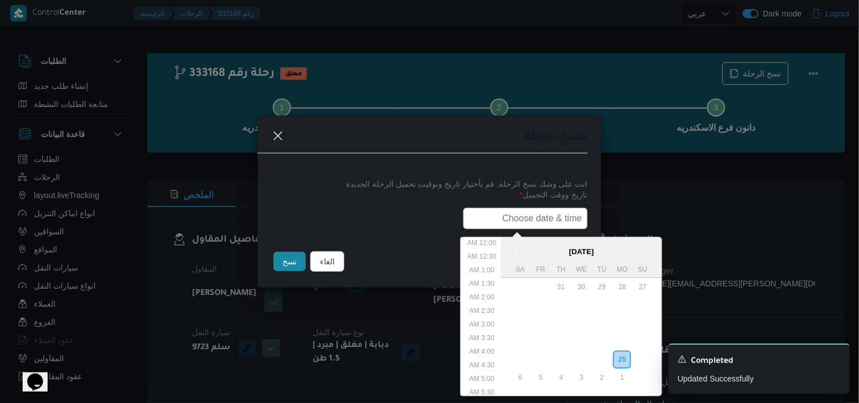
drag, startPoint x: 551, startPoint y: 214, endPoint x: 532, endPoint y: 225, distance: 21.9
click at [551, 214] on input "text" at bounding box center [525, 219] width 125 height 22
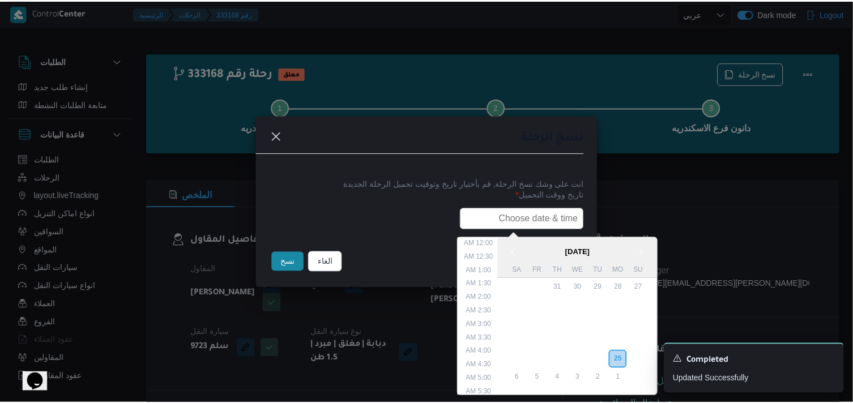
scroll to position [281, 0]
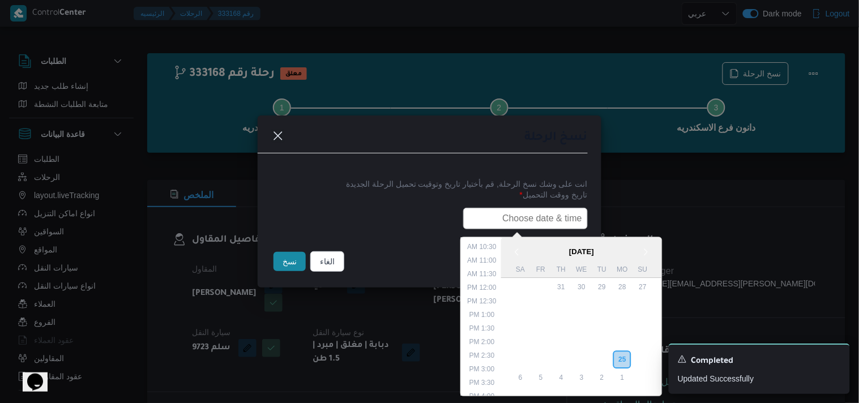
type input "26/08/2025 7:30AM"
click at [282, 271] on button "نسخ" at bounding box center [290, 261] width 32 height 19
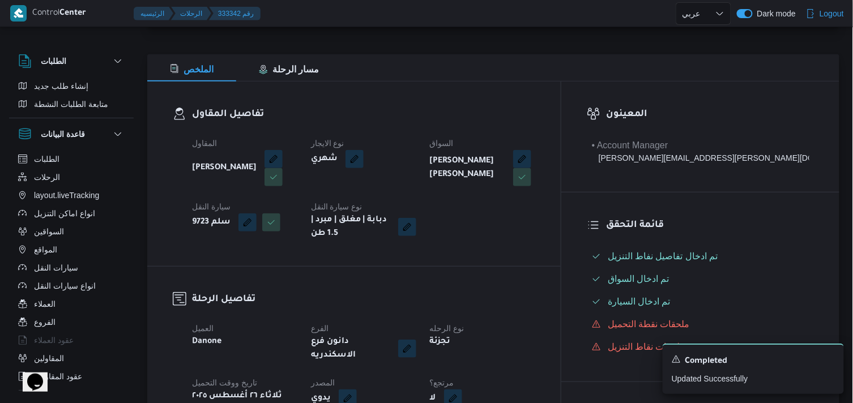
scroll to position [189, 0]
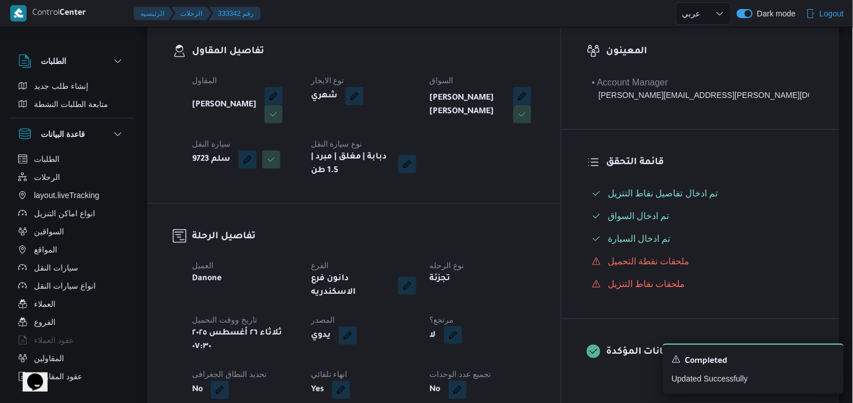
click at [462, 326] on button "button" at bounding box center [453, 335] width 18 height 18
click at [490, 361] on label "هل هناك مرتجع؟" at bounding box center [479, 361] width 68 height 14
checkbox input "true"
click at [545, 357] on span "تاكيد" at bounding box center [547, 360] width 15 height 14
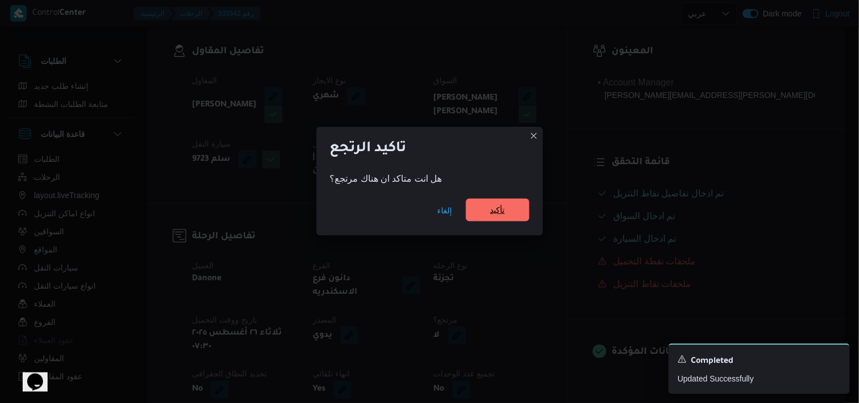
click at [481, 216] on span "تأكيد" at bounding box center [497, 210] width 63 height 23
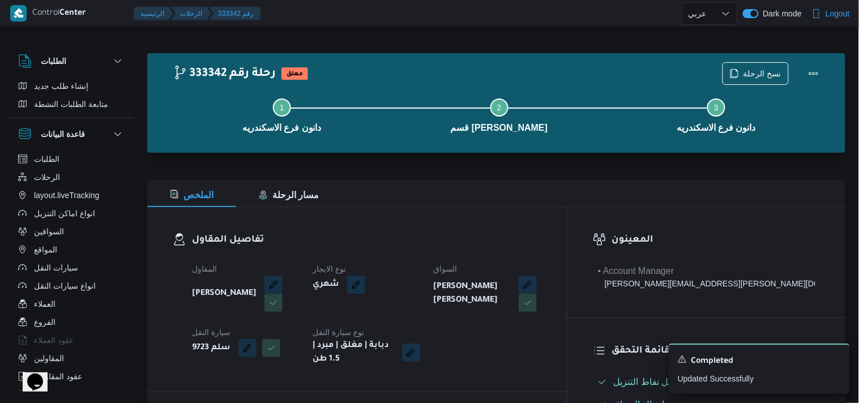
select select "ar"
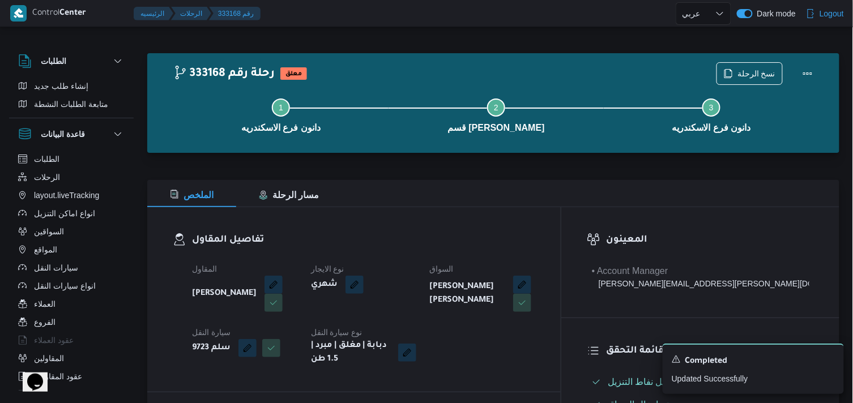
select select "ar"
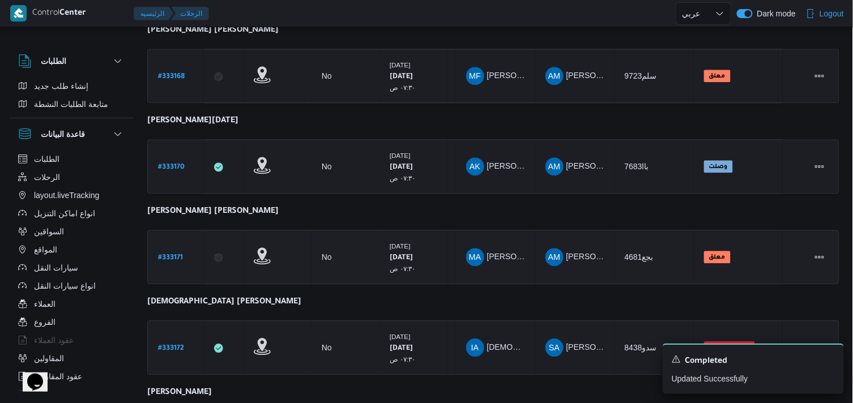
scroll to position [787, 0]
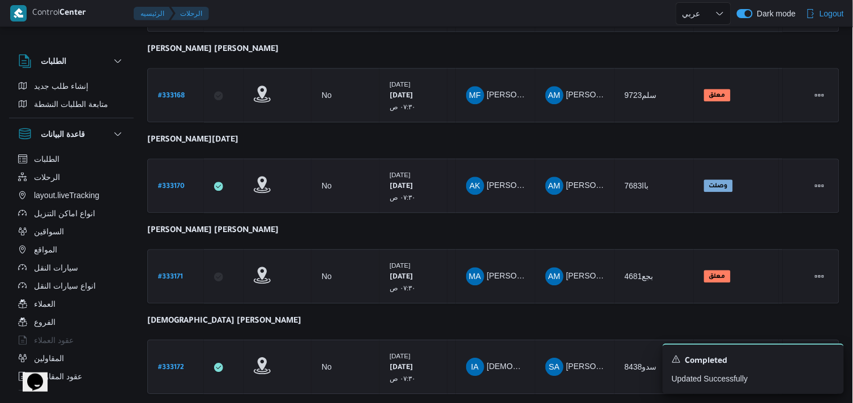
click at [174, 183] on b "# 333170" at bounding box center [171, 187] width 27 height 8
select select "ar"
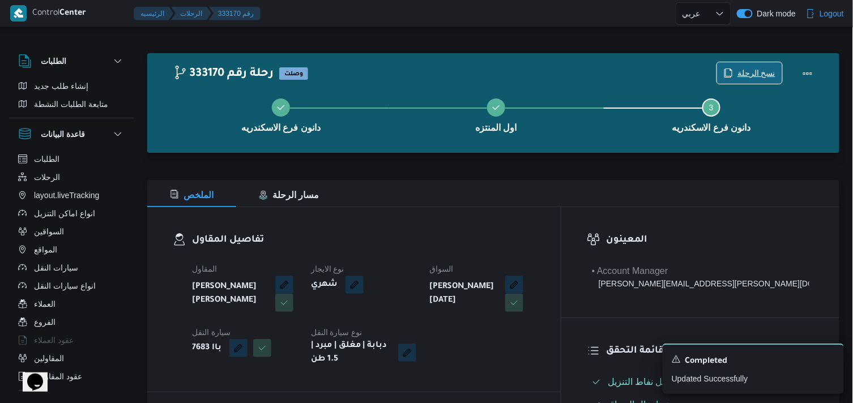
click at [728, 68] on span "نسخ الرحلة" at bounding box center [749, 73] width 65 height 22
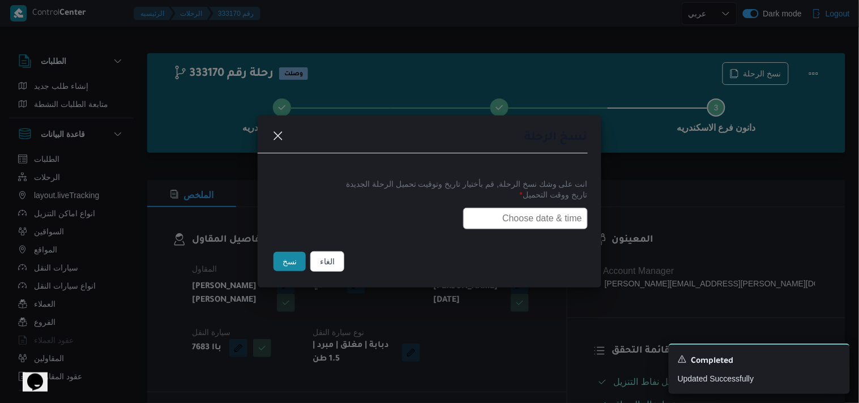
click at [554, 219] on input "text" at bounding box center [525, 219] width 125 height 22
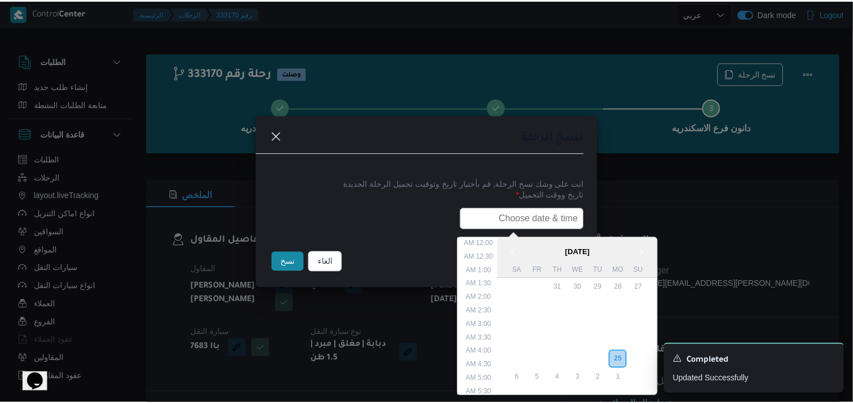
scroll to position [281, 0]
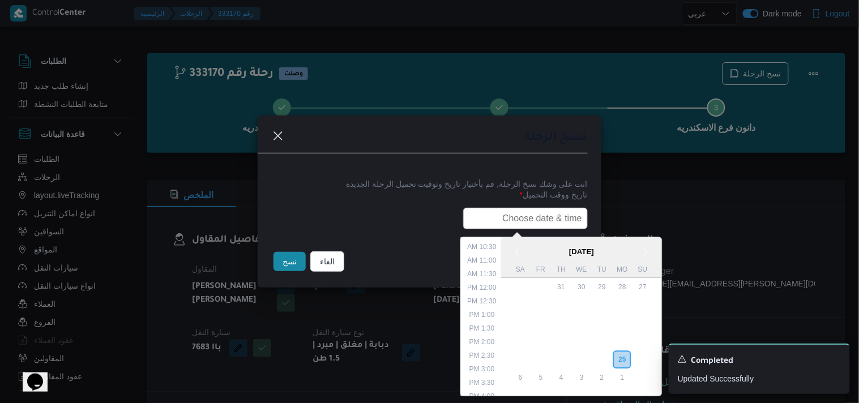
type input "26/08/2025 7:30AM"
click at [287, 265] on button "نسخ" at bounding box center [290, 261] width 32 height 19
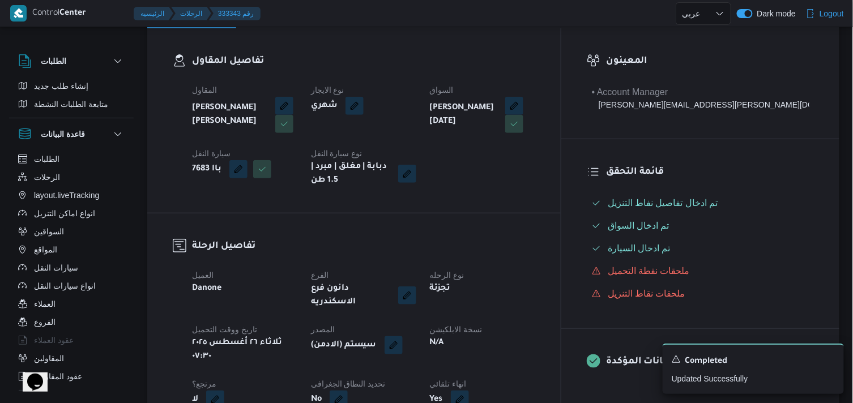
scroll to position [189, 0]
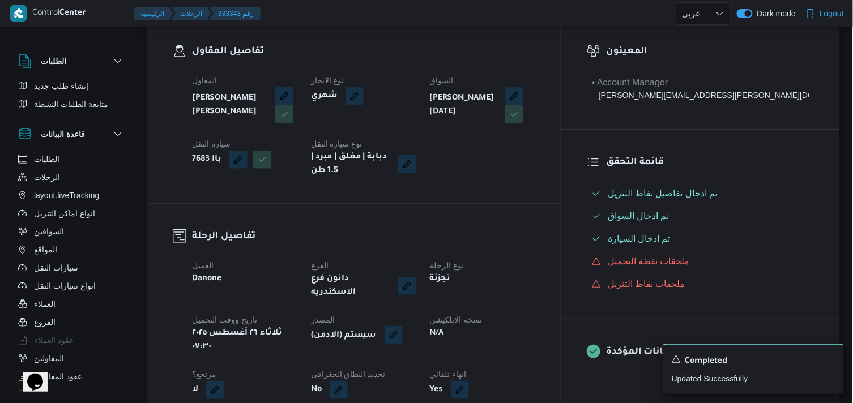
click at [403, 326] on button "button" at bounding box center [394, 335] width 18 height 18
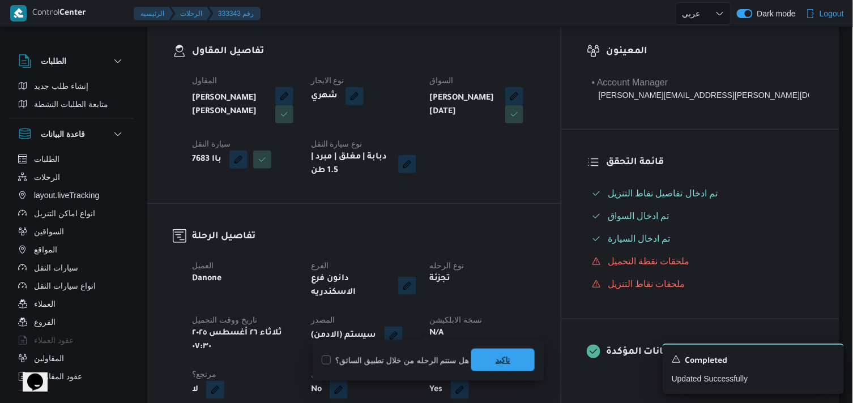
click at [505, 370] on span "تاكيد" at bounding box center [502, 360] width 63 height 23
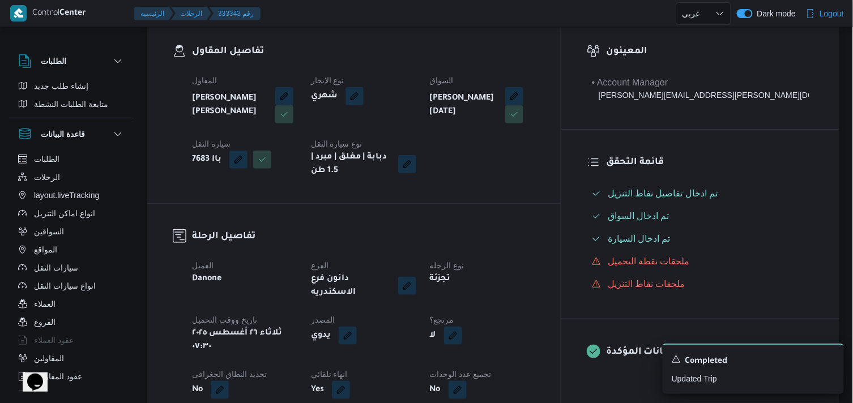
click at [462, 331] on button "button" at bounding box center [453, 335] width 18 height 18
click at [463, 359] on label "هل هناك مرتجع؟" at bounding box center [479, 361] width 68 height 14
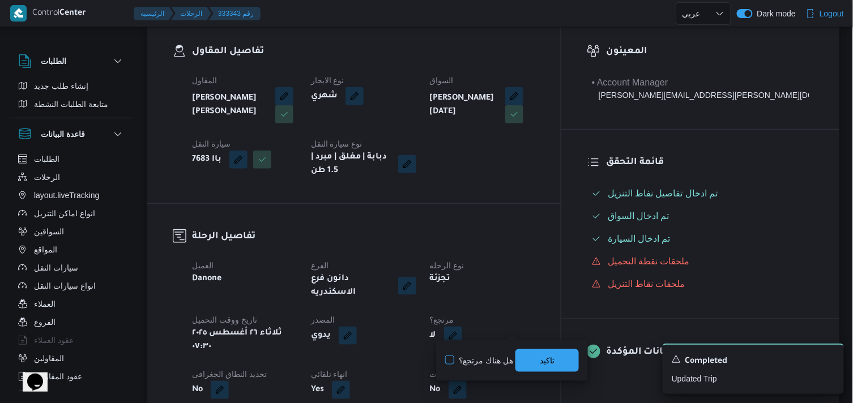
checkbox input "true"
click at [531, 358] on span "تاكيد" at bounding box center [546, 360] width 63 height 23
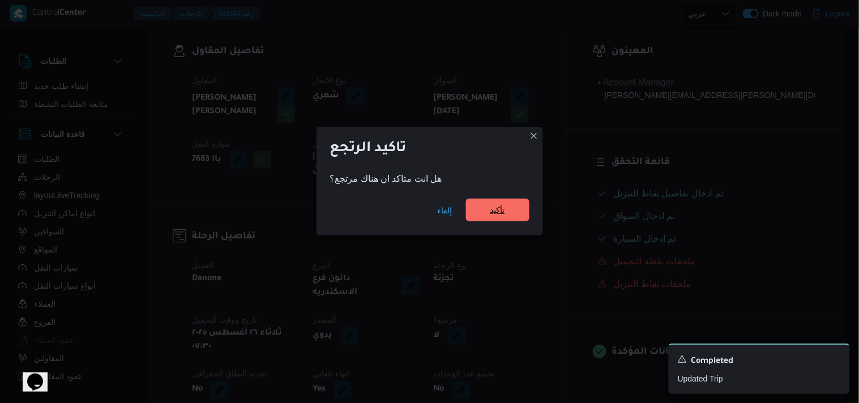
click at [507, 211] on span "تأكيد" at bounding box center [497, 210] width 63 height 23
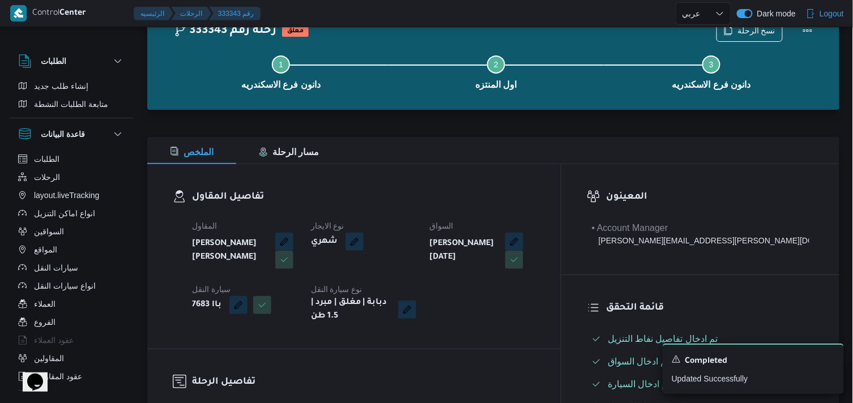
scroll to position [0, 0]
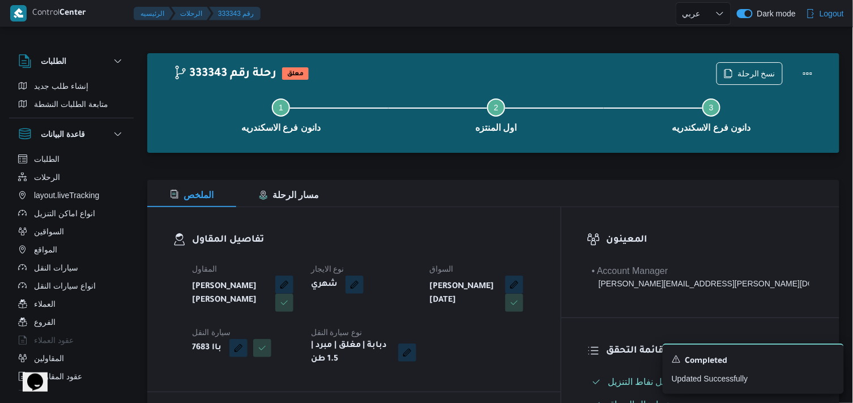
select select "ar"
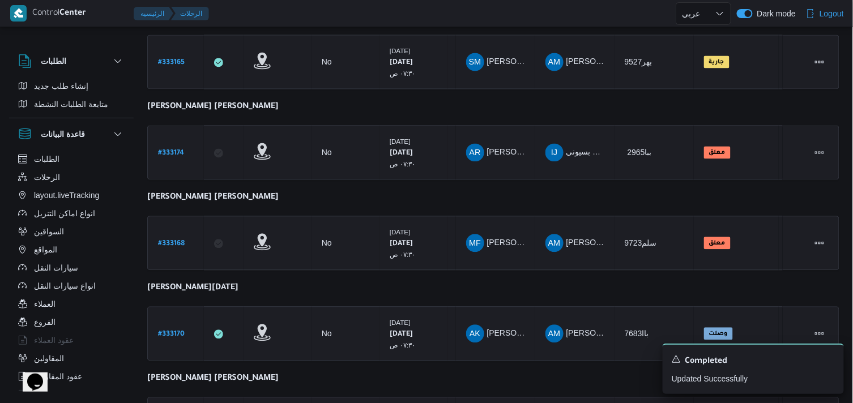
scroll to position [850, 0]
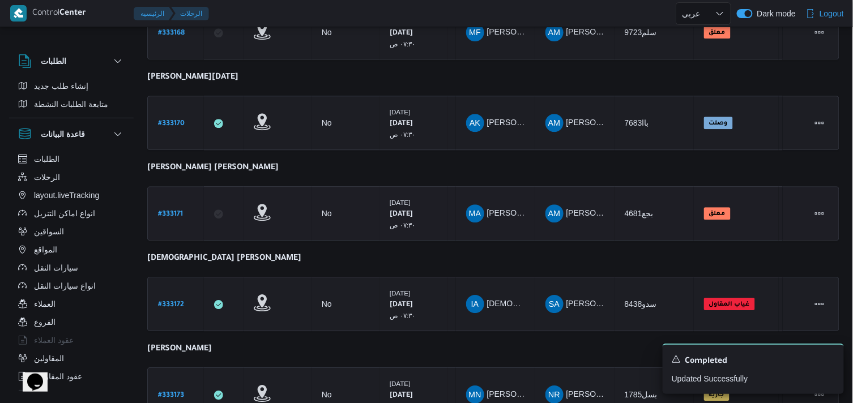
click at [171, 213] on link "# 333171" at bounding box center [170, 213] width 25 height 15
select select "ar"
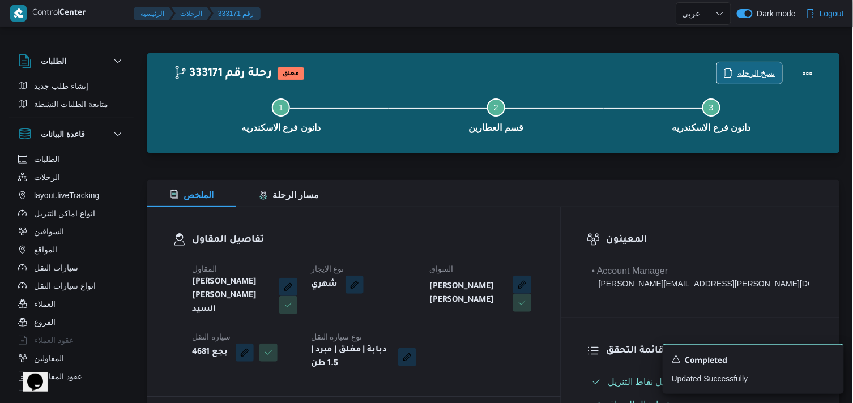
click at [744, 76] on span "نسخ الرحلة" at bounding box center [756, 73] width 38 height 14
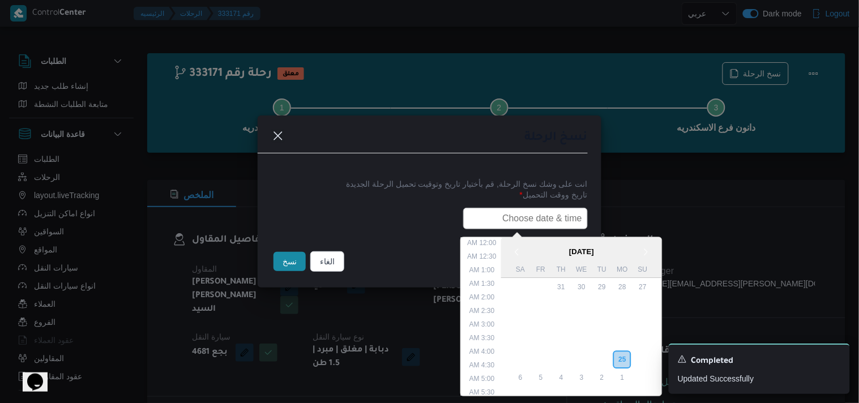
drag, startPoint x: 541, startPoint y: 214, endPoint x: 536, endPoint y: 219, distance: 7.6
click at [541, 214] on input "text" at bounding box center [525, 219] width 125 height 22
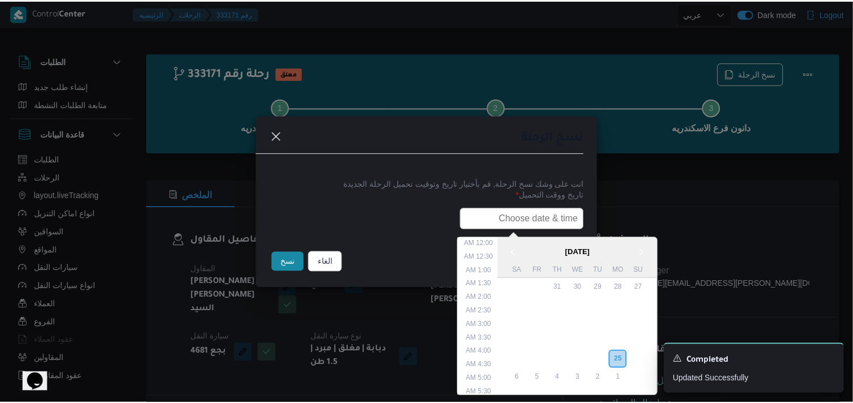
scroll to position [281, 0]
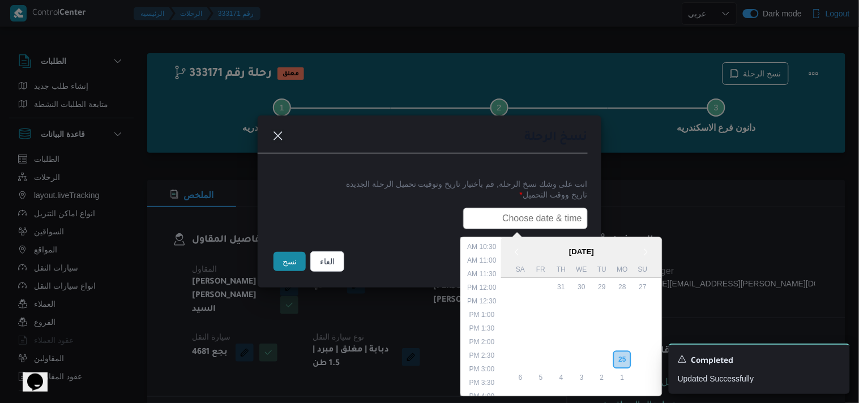
type input "26/08/2025 7:30AM"
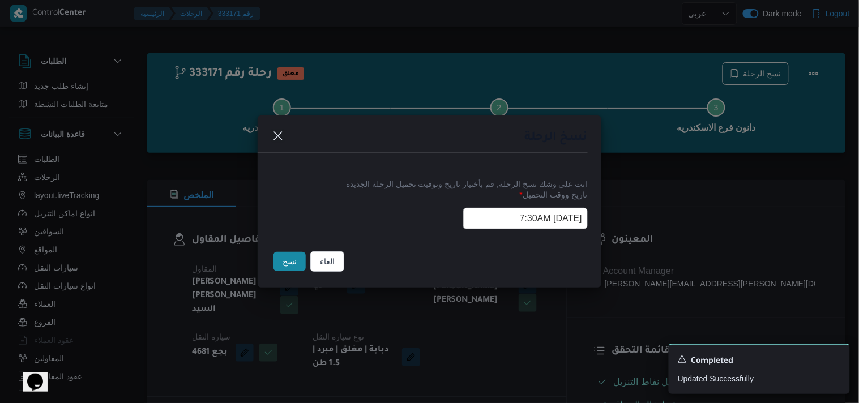
click at [301, 271] on button "نسخ" at bounding box center [290, 261] width 32 height 19
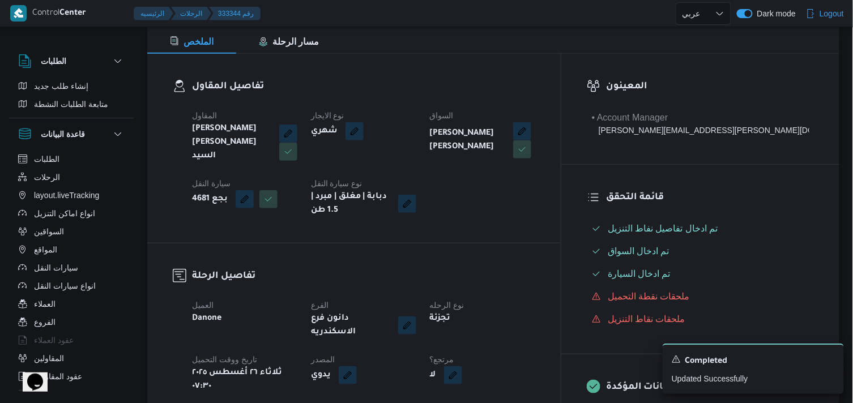
scroll to position [189, 0]
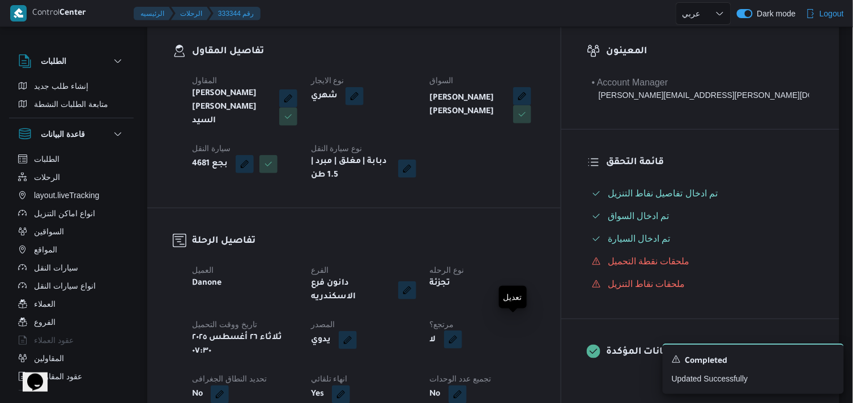
click at [462, 331] on button "button" at bounding box center [453, 340] width 18 height 18
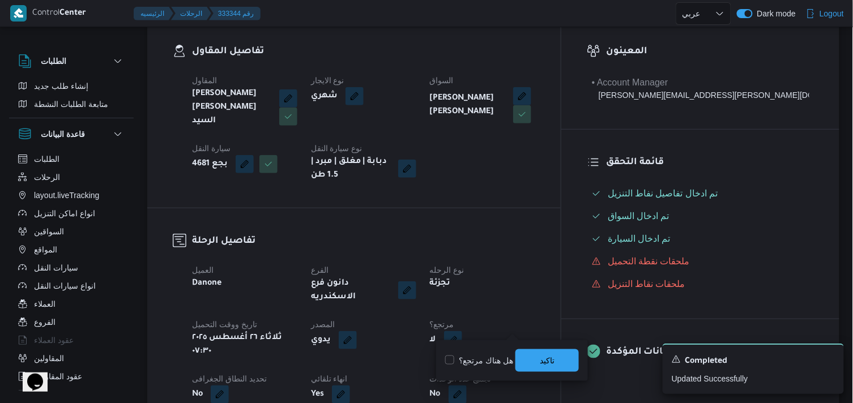
click at [488, 358] on label "هل هناك مرتجع؟" at bounding box center [479, 361] width 68 height 14
checkbox input "true"
click at [540, 358] on span "تاكيد" at bounding box center [547, 360] width 15 height 14
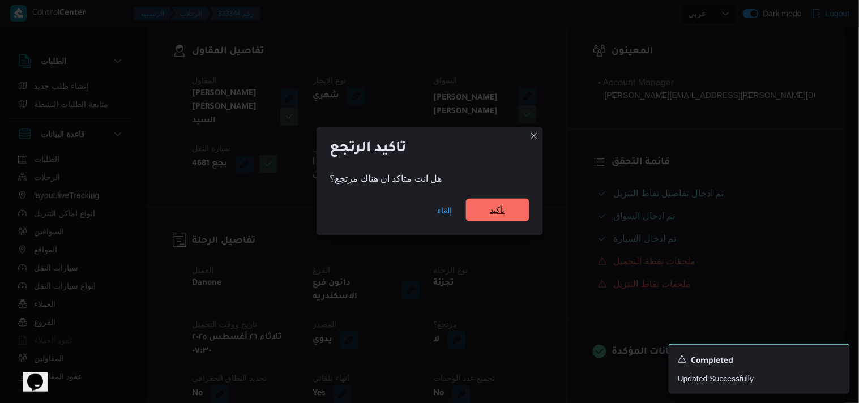
click at [479, 214] on span "تأكيد" at bounding box center [497, 210] width 63 height 23
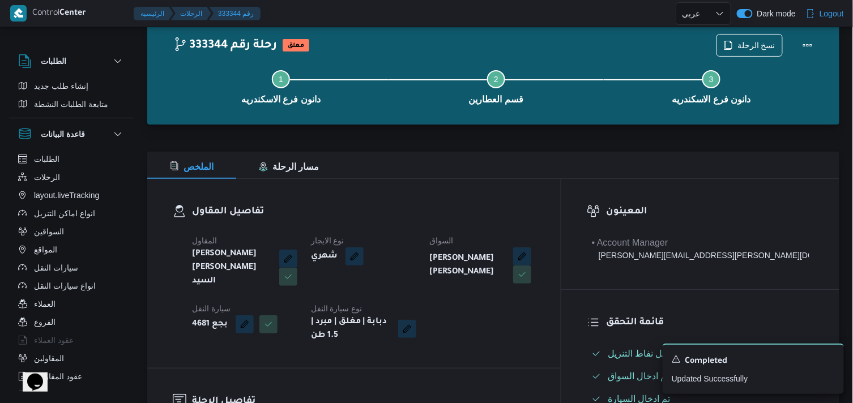
scroll to position [0, 0]
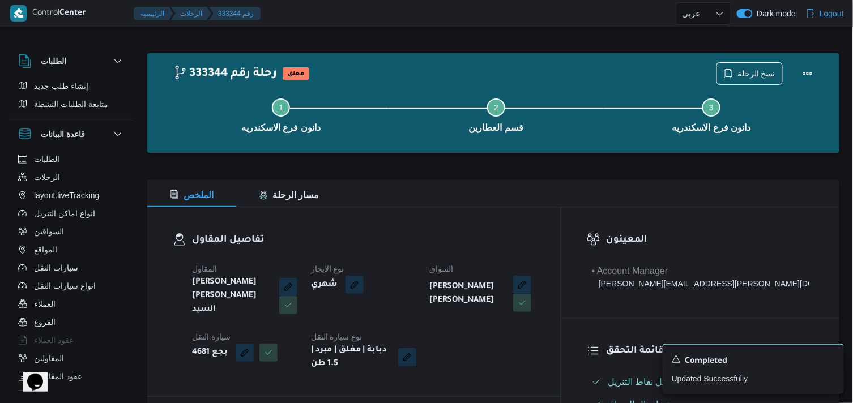
select select "ar"
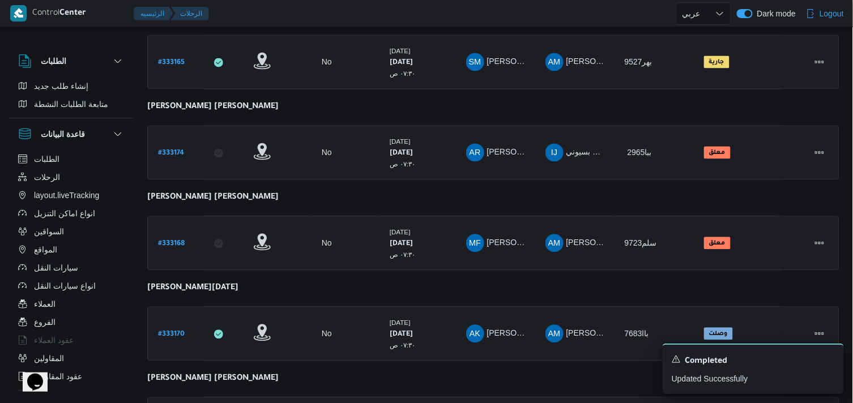
scroll to position [850, 0]
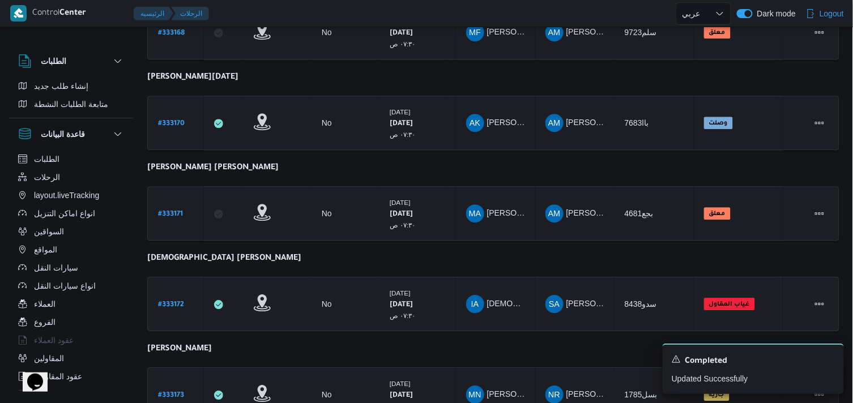
click at [172, 301] on b "# 333172" at bounding box center [171, 305] width 26 height 8
select select "ar"
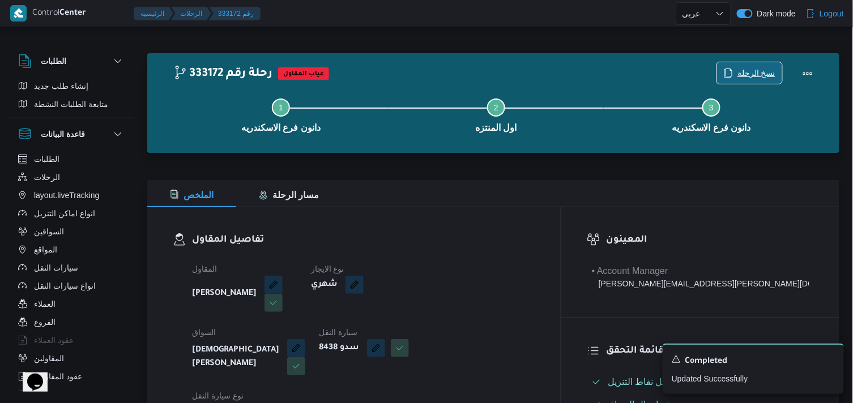
click at [732, 72] on icon "button" at bounding box center [728, 73] width 9 height 9
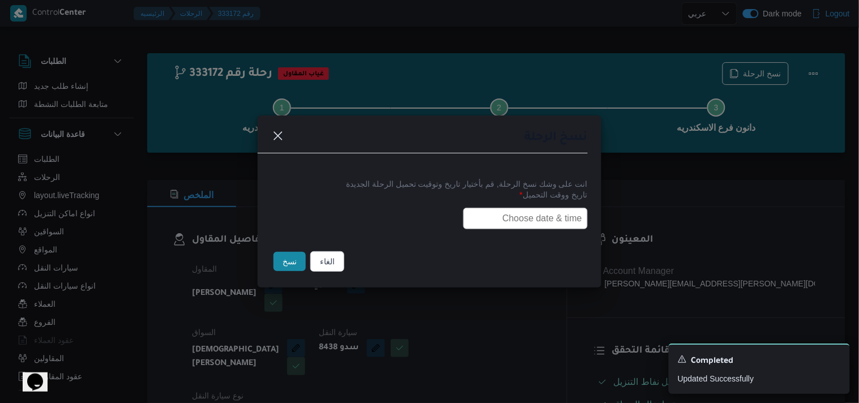
click at [525, 200] on label "تاريخ ووقت التحميل *" at bounding box center [429, 199] width 317 height 18
click at [513, 216] on input "text" at bounding box center [525, 219] width 125 height 22
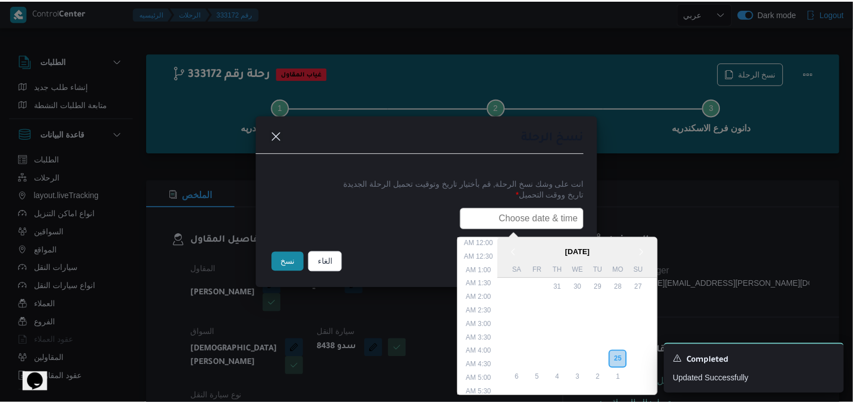
scroll to position [281, 0]
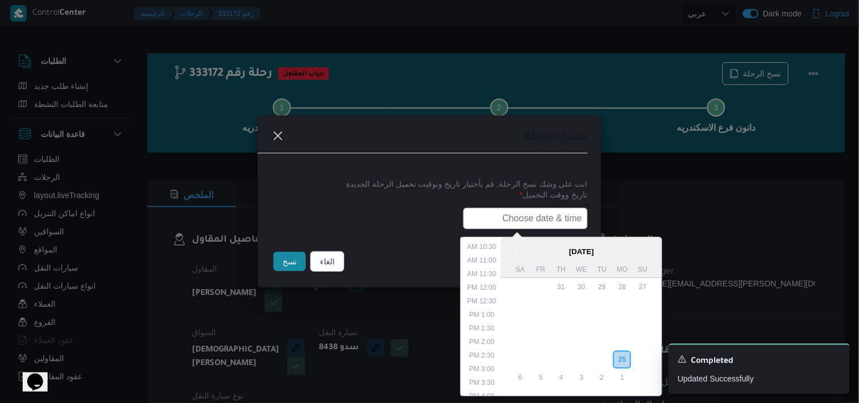
type input "26/08/2025 7:30AM"
click at [278, 263] on button "نسخ" at bounding box center [290, 261] width 32 height 19
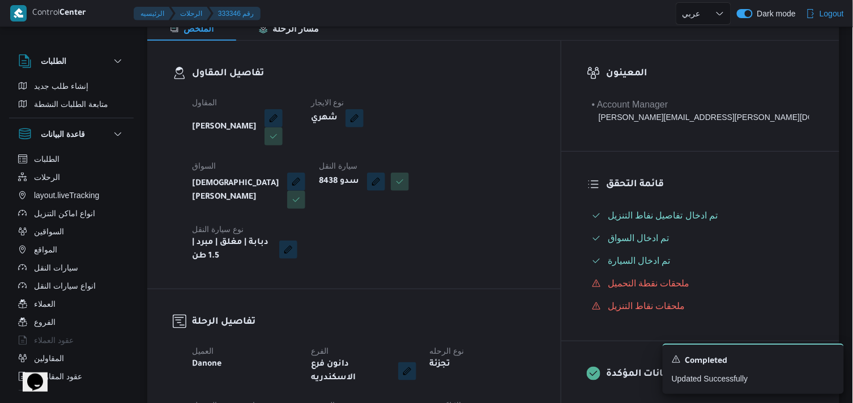
scroll to position [189, 0]
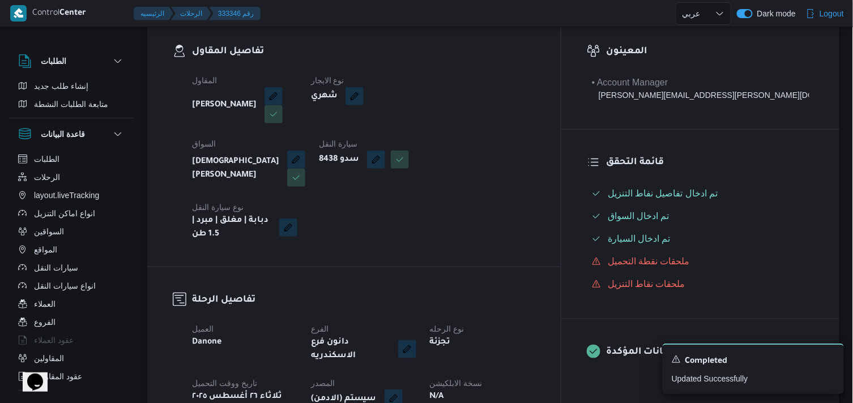
click at [403, 390] on button "button" at bounding box center [394, 399] width 18 height 18
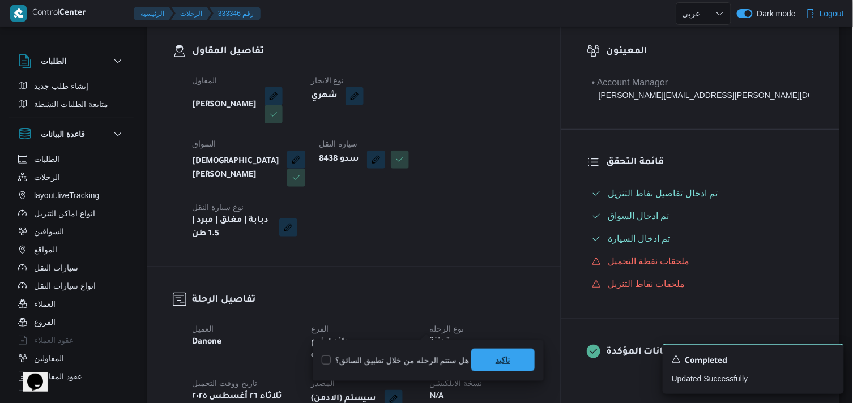
click at [496, 361] on span "تاكيد" at bounding box center [503, 360] width 15 height 14
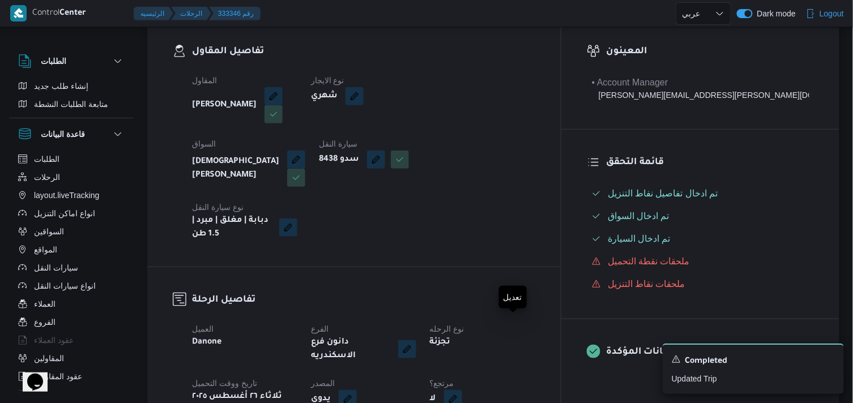
click at [462, 390] on button "button" at bounding box center [453, 399] width 18 height 18
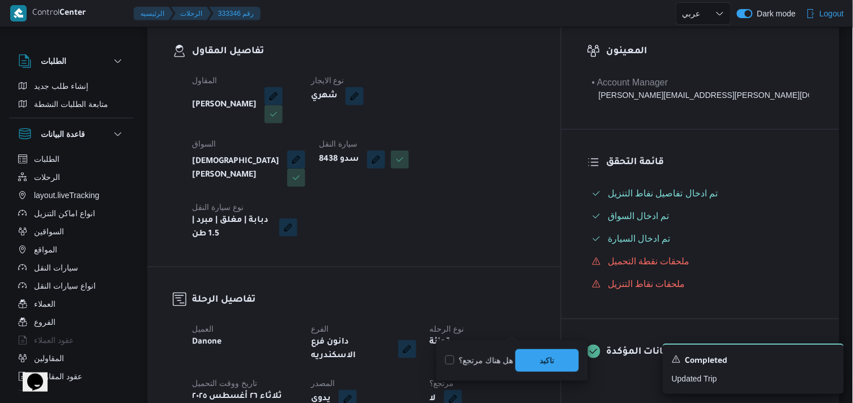
click at [489, 360] on label "هل هناك مرتجع؟" at bounding box center [479, 361] width 68 height 14
checkbox input "true"
click at [526, 355] on span "تاكيد" at bounding box center [546, 360] width 63 height 23
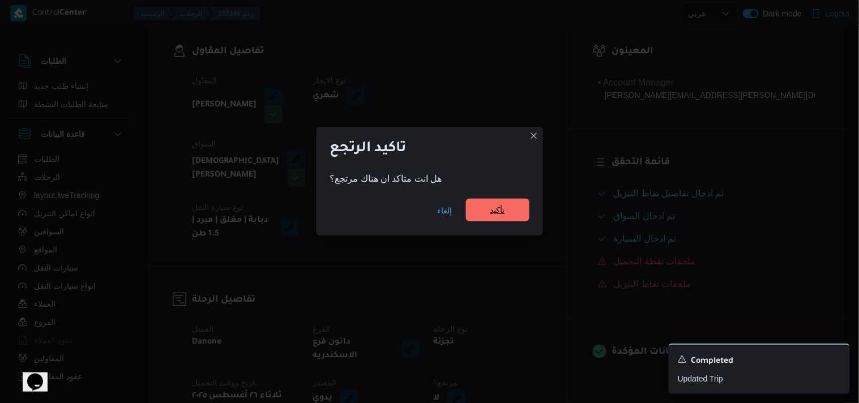
click at [497, 219] on span "تأكيد" at bounding box center [497, 210] width 63 height 23
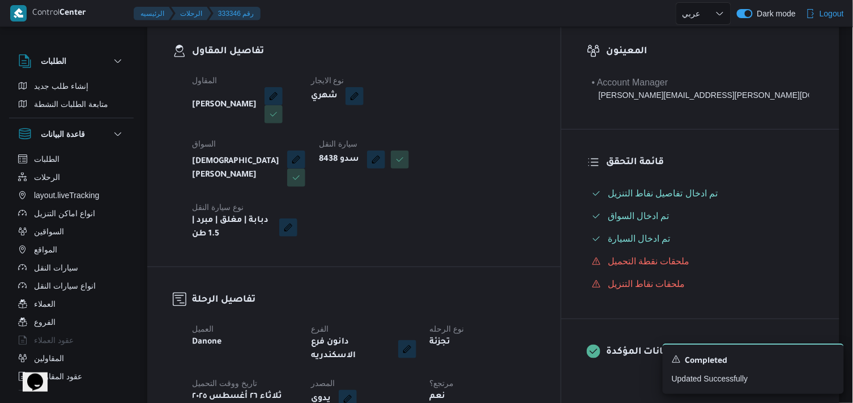
select select "ar"
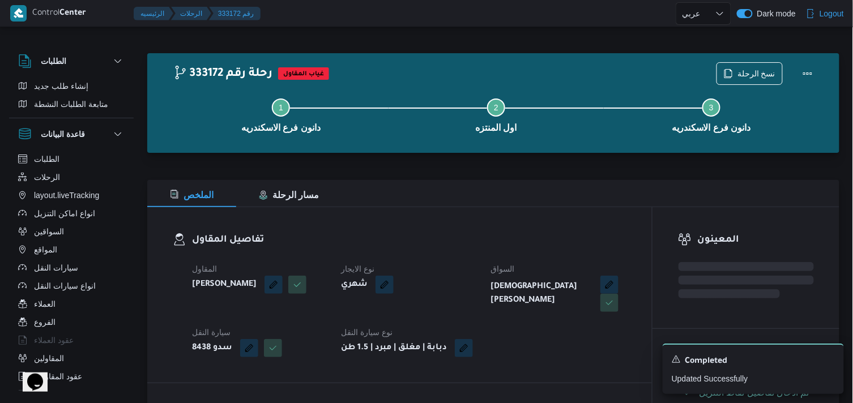
select select "ar"
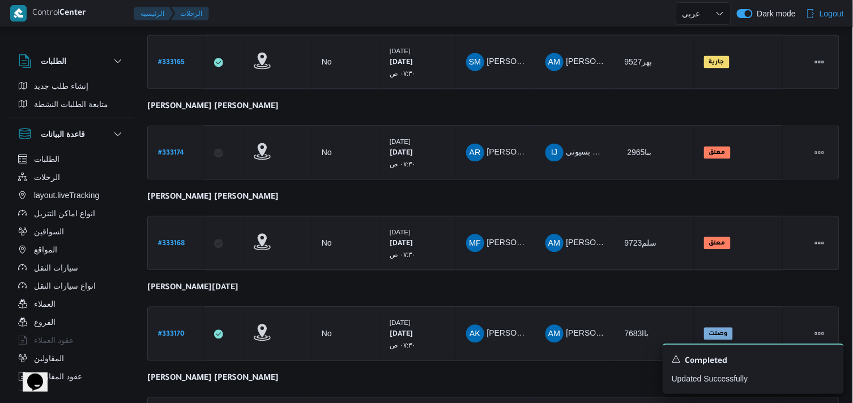
scroll to position [850, 0]
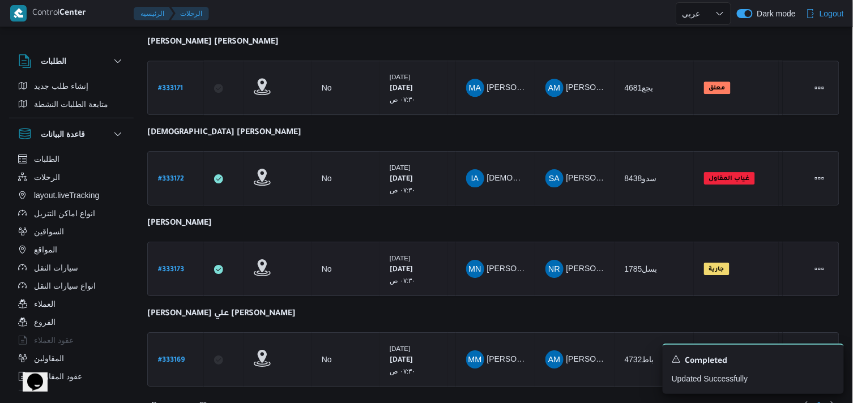
click at [174, 262] on link "# 333173" at bounding box center [171, 269] width 26 height 15
select select "ar"
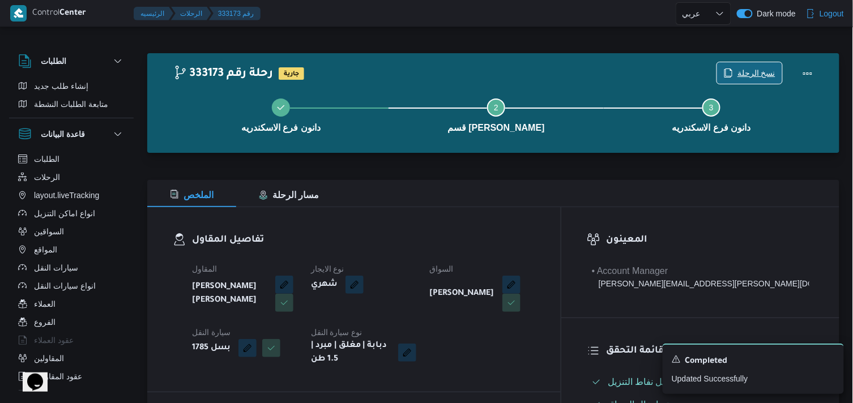
click at [766, 76] on span "نسخ الرحلة" at bounding box center [756, 73] width 38 height 14
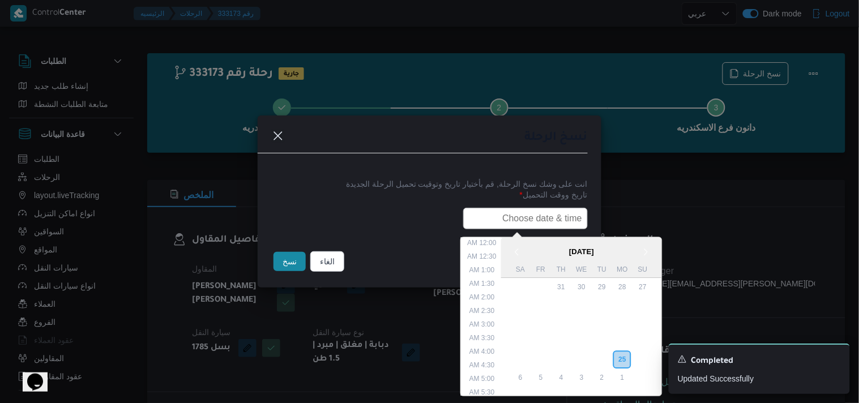
click at [550, 211] on input "text" at bounding box center [525, 219] width 125 height 22
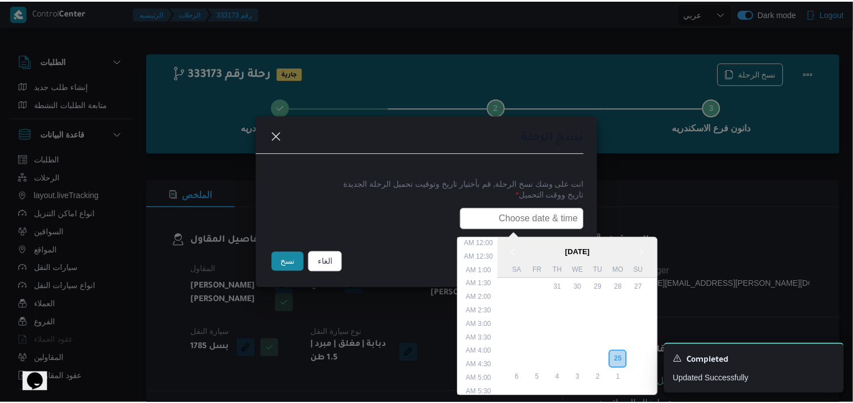
scroll to position [281, 0]
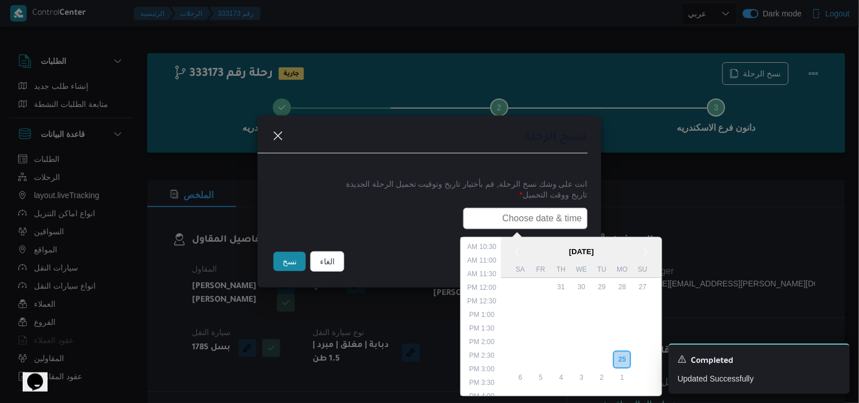
type input "26/08/2025 7:30AM"
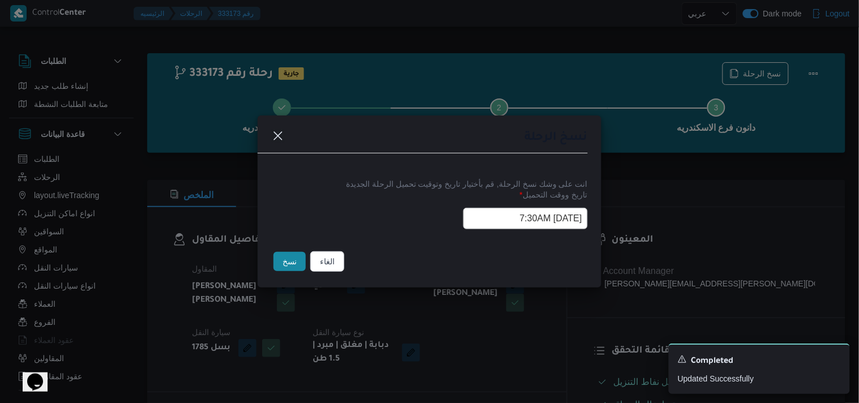
click at [297, 265] on button "نسخ" at bounding box center [290, 261] width 32 height 19
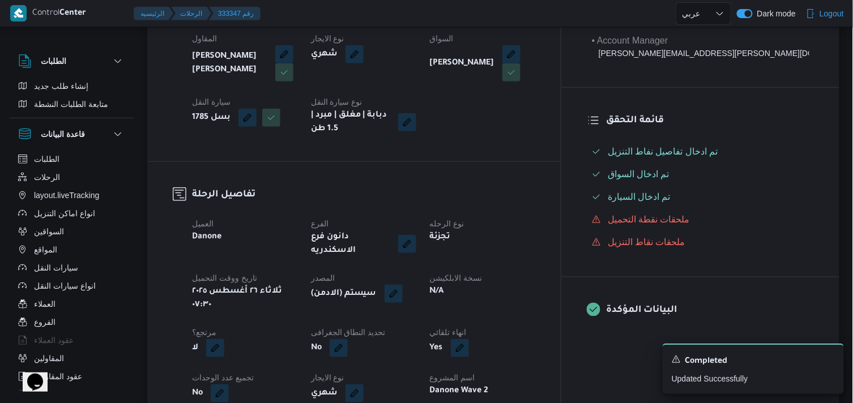
scroll to position [251, 0]
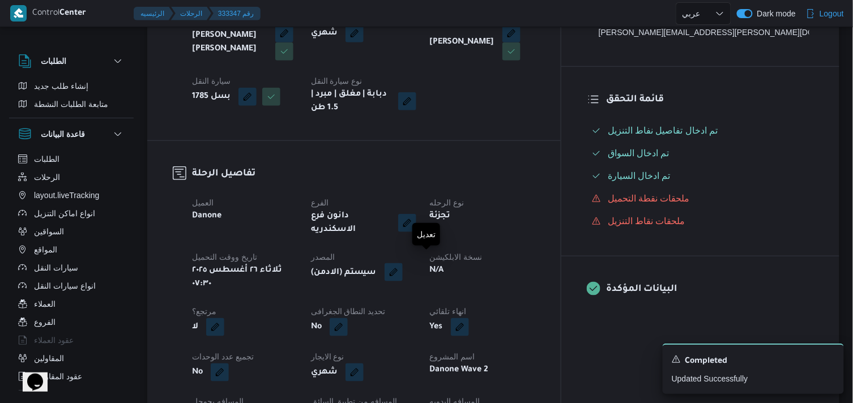
click at [403, 263] on button "button" at bounding box center [394, 272] width 18 height 18
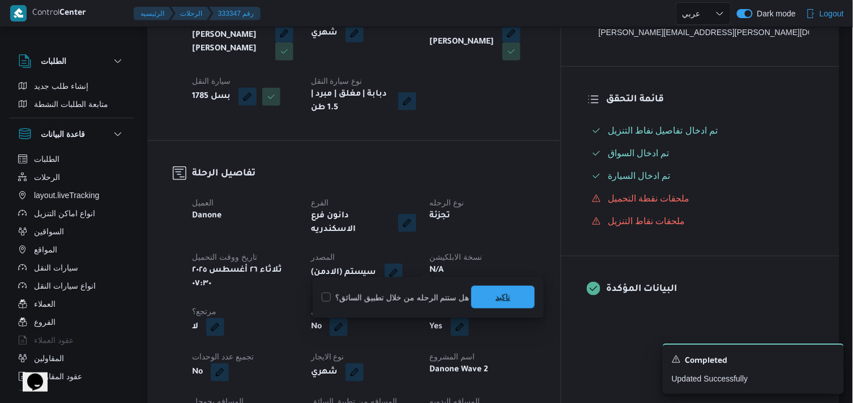
click at [482, 292] on span "تاكيد" at bounding box center [502, 297] width 63 height 23
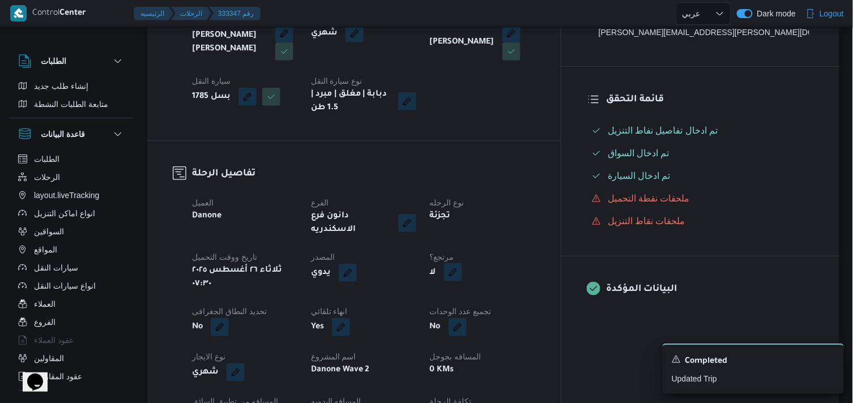
click at [462, 263] on button "button" at bounding box center [453, 272] width 18 height 18
click at [488, 302] on label "هل هناك مرتجع؟" at bounding box center [479, 298] width 68 height 14
checkbox input "true"
click at [523, 293] on span "تاكيد" at bounding box center [546, 297] width 63 height 23
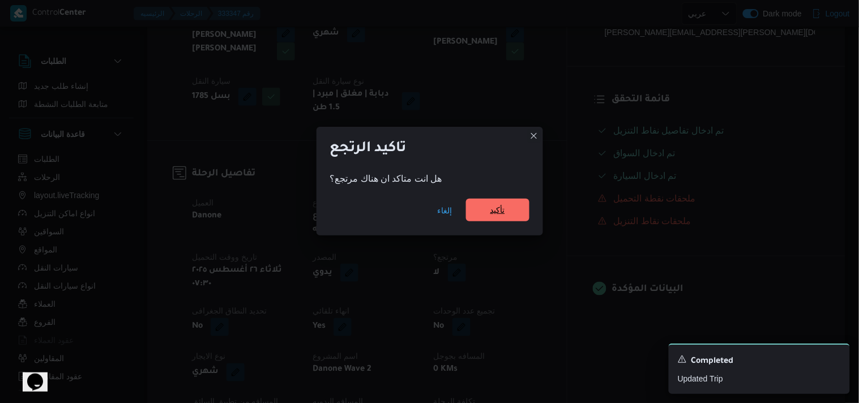
click at [513, 213] on span "تأكيد" at bounding box center [497, 210] width 63 height 23
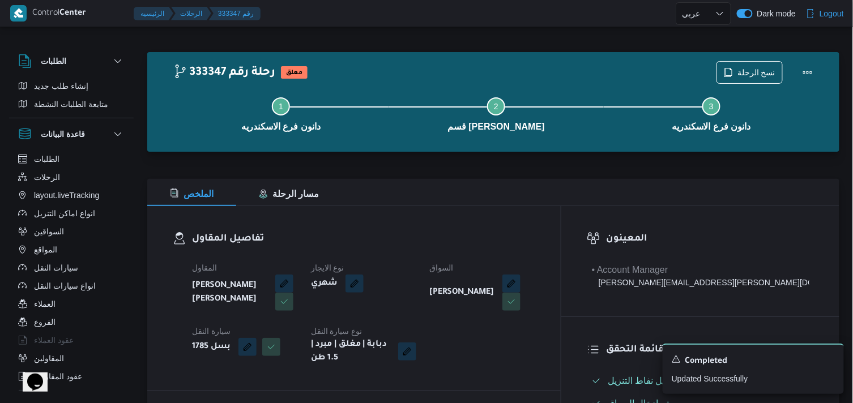
scroll to position [0, 0]
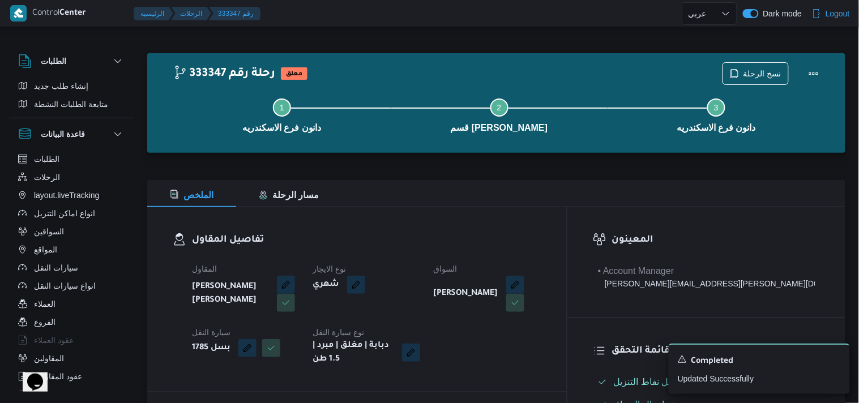
select select "ar"
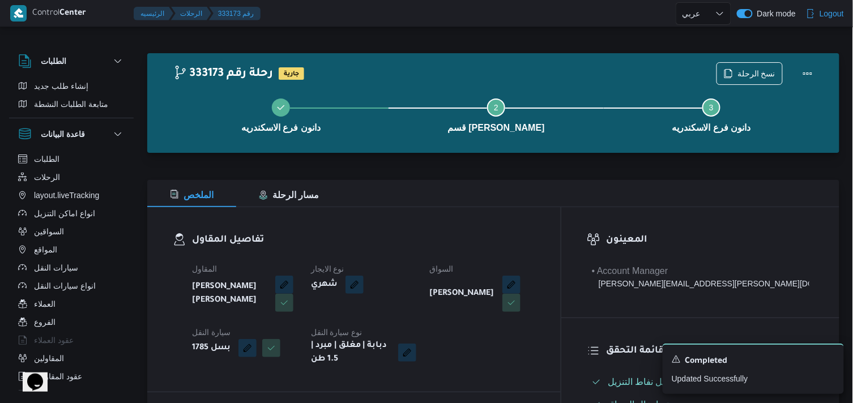
select select "ar"
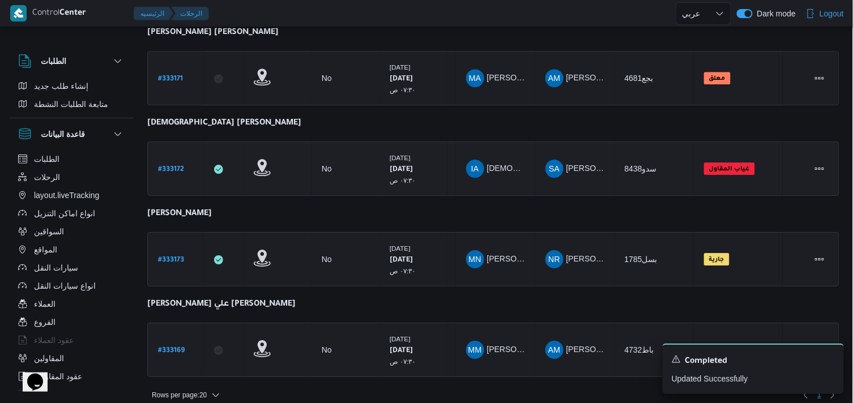
scroll to position [988, 0]
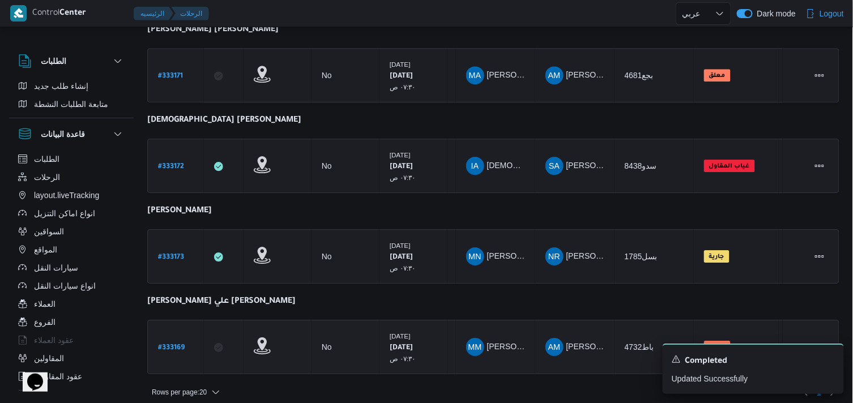
click at [155, 335] on div "# 333169" at bounding box center [175, 347] width 45 height 24
click at [156, 335] on div "# 333169" at bounding box center [175, 347] width 45 height 24
click at [172, 344] on b "# 333169" at bounding box center [171, 348] width 27 height 8
select select "ar"
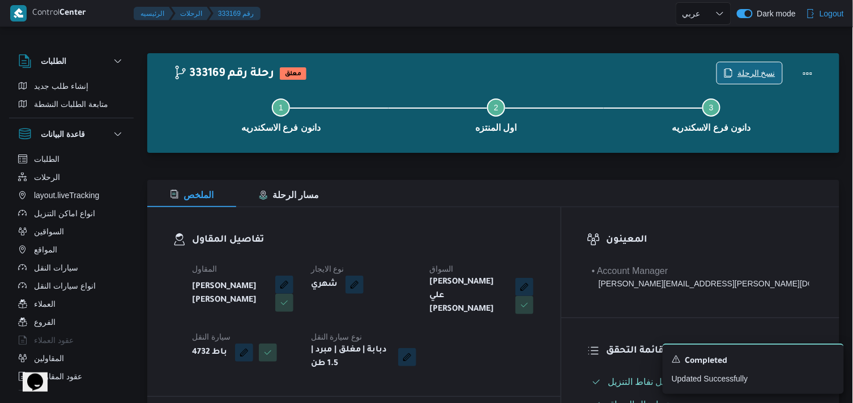
click at [726, 71] on icon "button" at bounding box center [728, 73] width 9 height 9
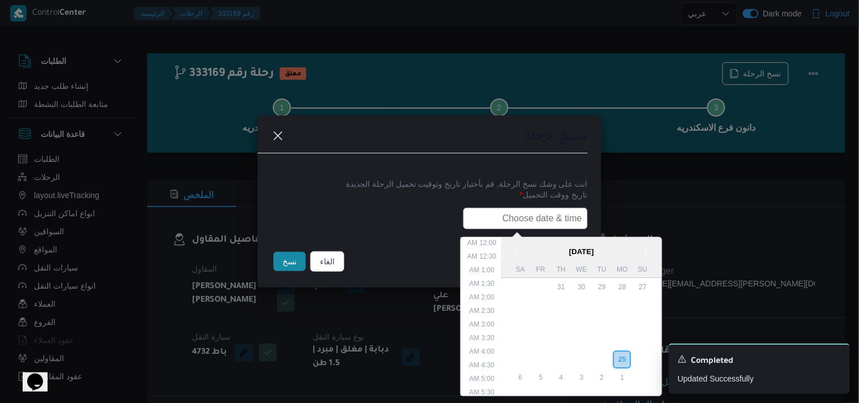
click at [523, 221] on input "text" at bounding box center [525, 219] width 125 height 22
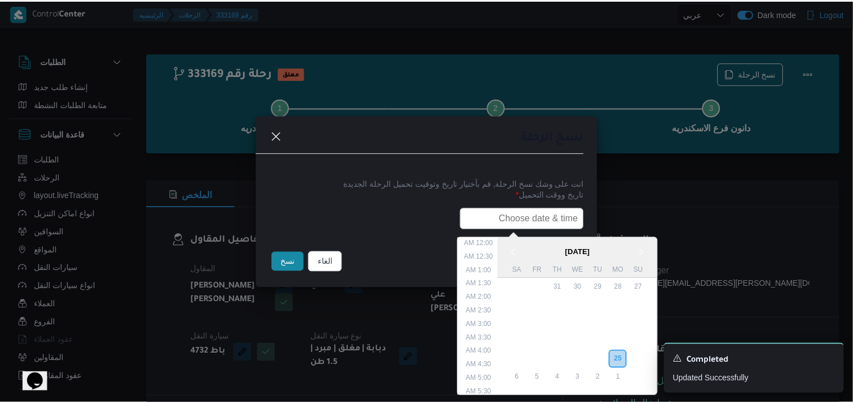
scroll to position [281, 0]
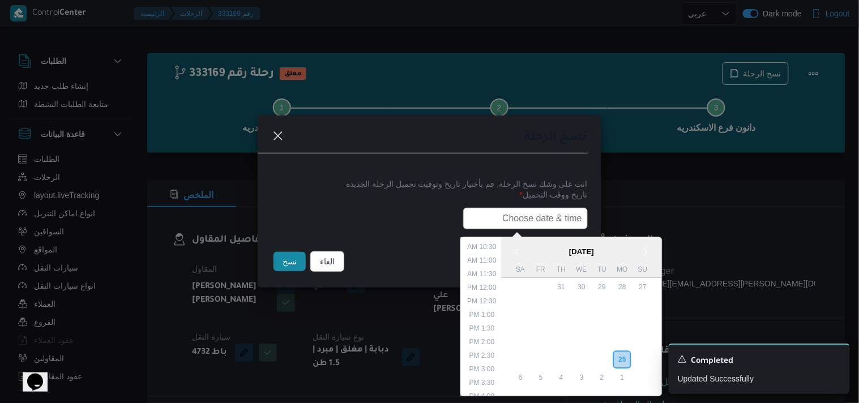
type input "26/08/2025 7:30AM"
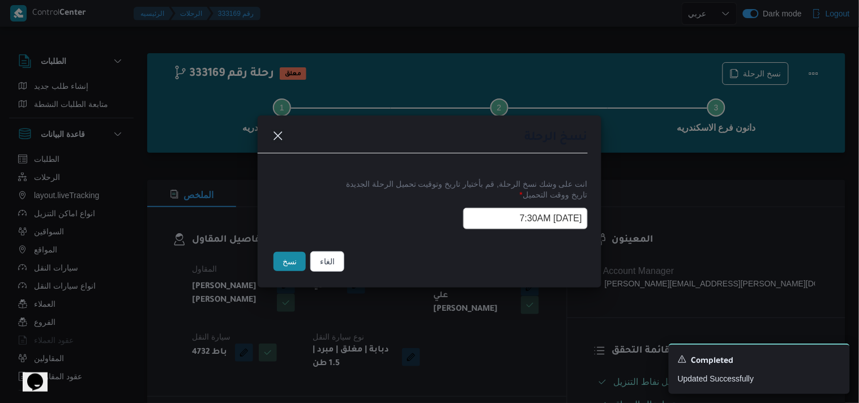
click at [289, 257] on button "نسخ" at bounding box center [290, 261] width 32 height 19
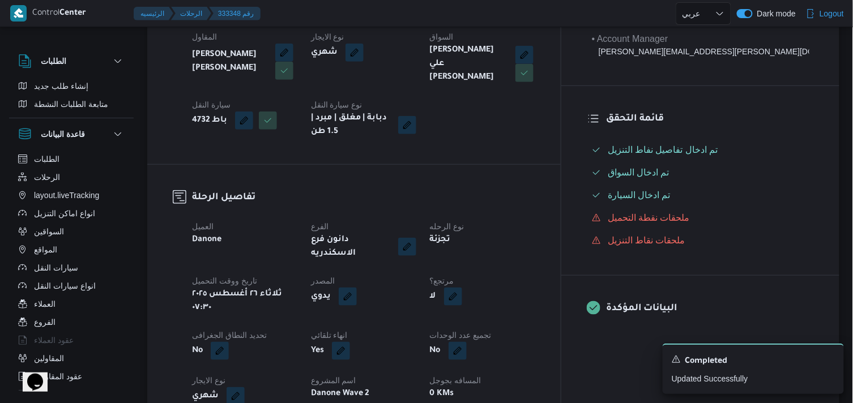
scroll to position [251, 0]
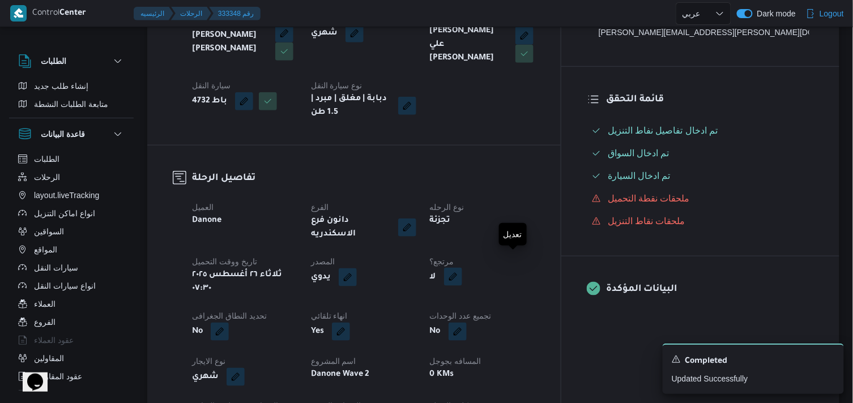
click at [462, 268] on button "button" at bounding box center [453, 277] width 18 height 18
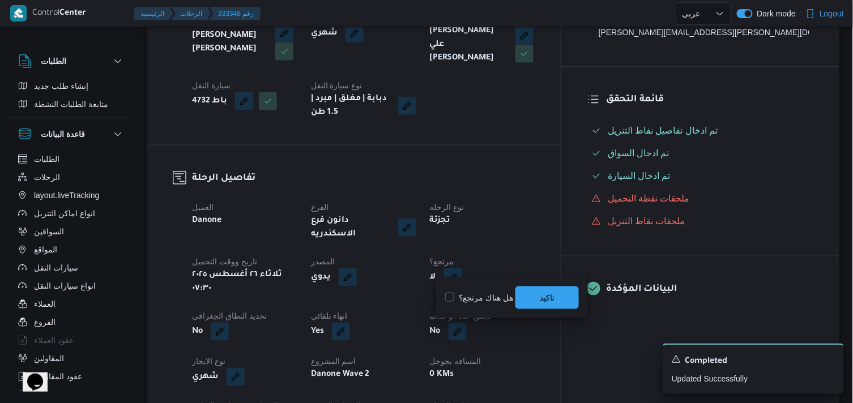
click at [474, 296] on label "هل هناك مرتجع؟" at bounding box center [479, 298] width 68 height 14
checkbox input "true"
click at [521, 293] on span "تاكيد" at bounding box center [546, 297] width 63 height 23
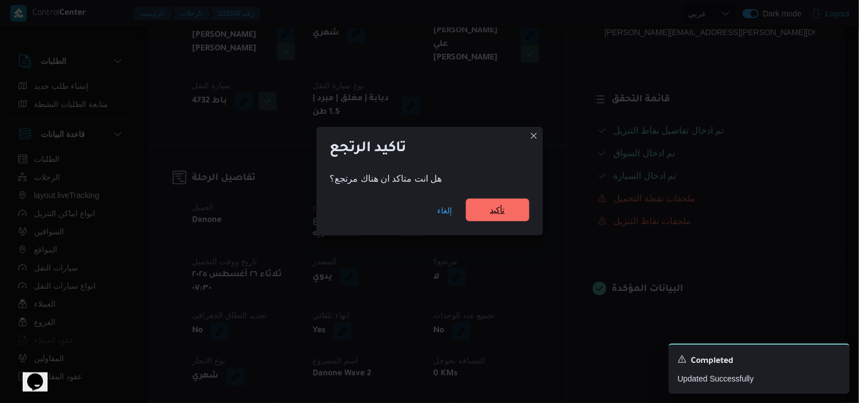
click at [501, 212] on span "تأكيد" at bounding box center [497, 210] width 15 height 14
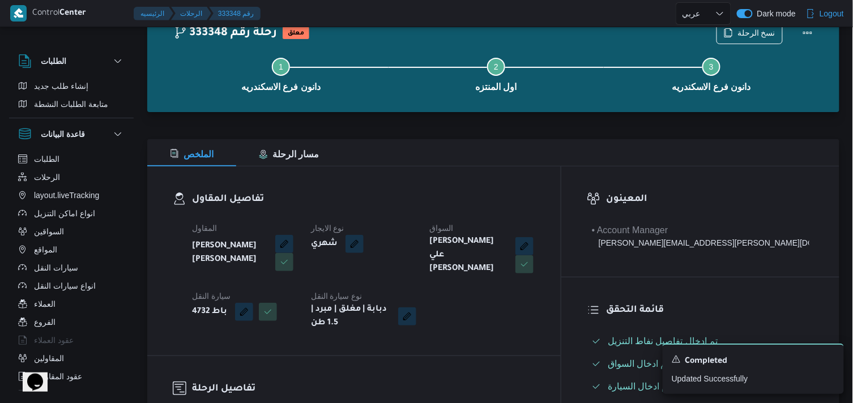
scroll to position [0, 0]
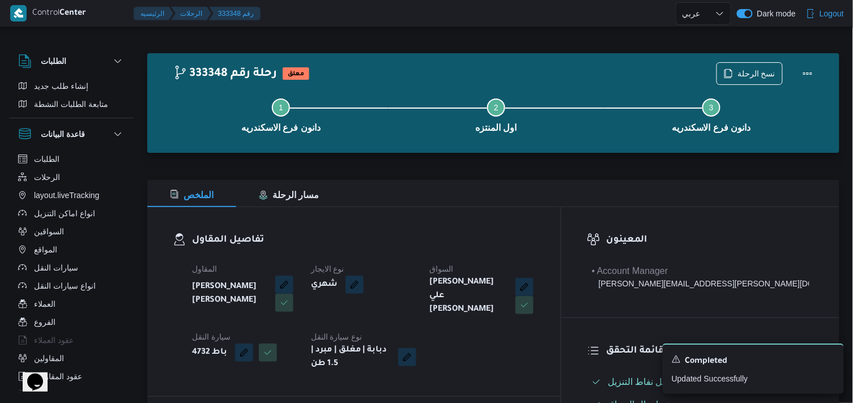
select select "ar"
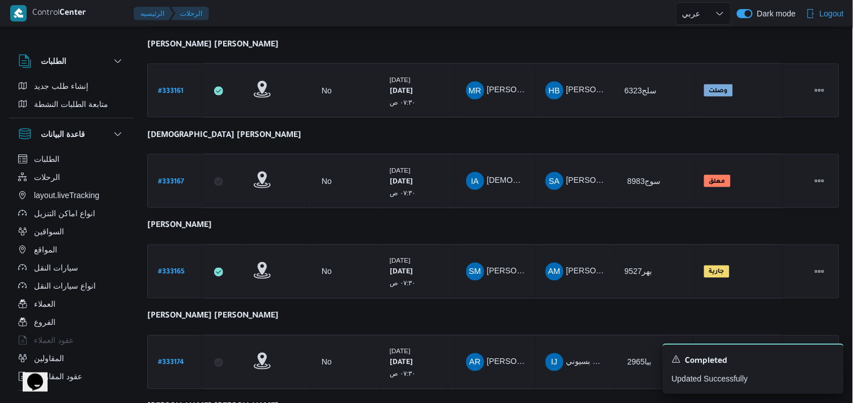
scroll to position [422, 0]
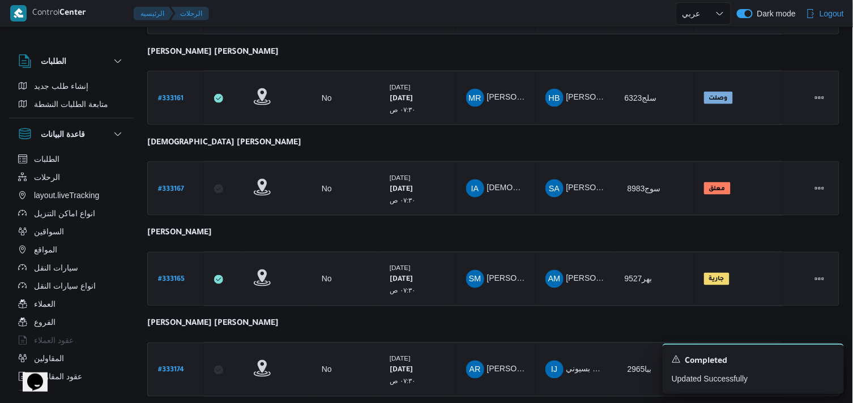
select select "ar"
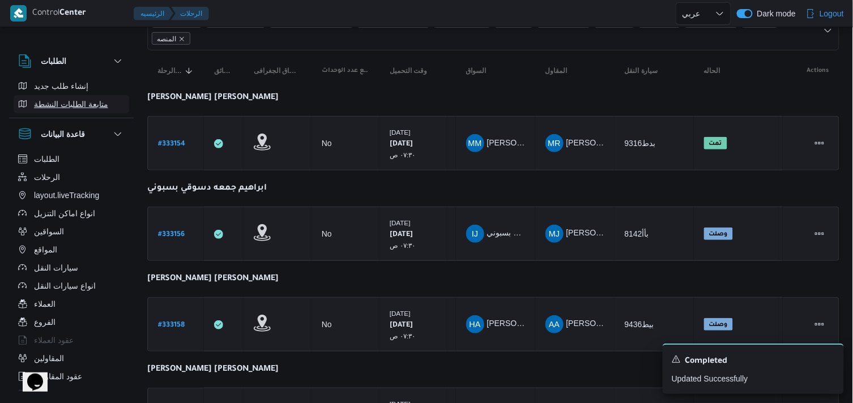
scroll to position [0, 0]
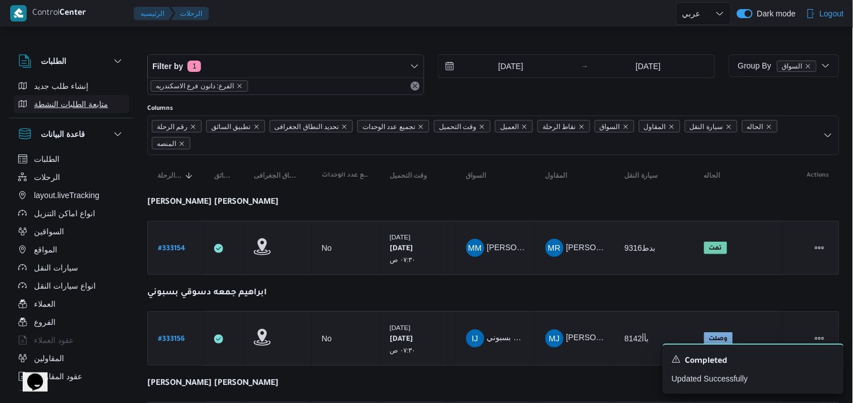
click at [58, 105] on span "متابعة الطلبات النشطة" at bounding box center [71, 104] width 74 height 14
select select "ar"
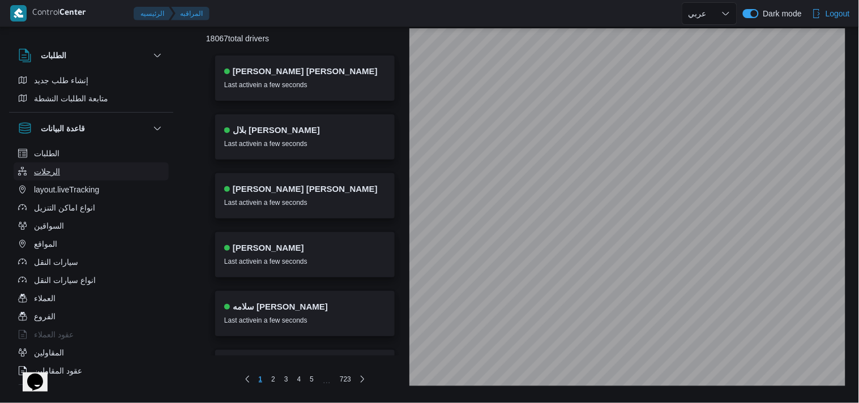
click at [65, 179] on button "الرحلات" at bounding box center [91, 172] width 155 height 18
select select "ar"
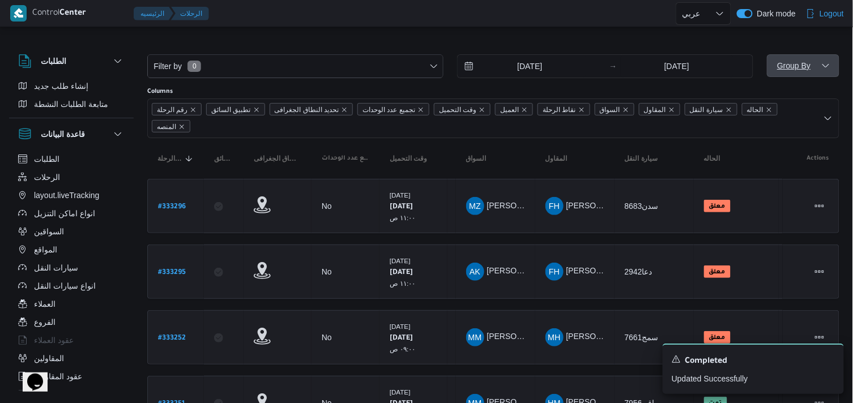
click at [789, 61] on span "Group By" at bounding box center [793, 65] width 33 height 9
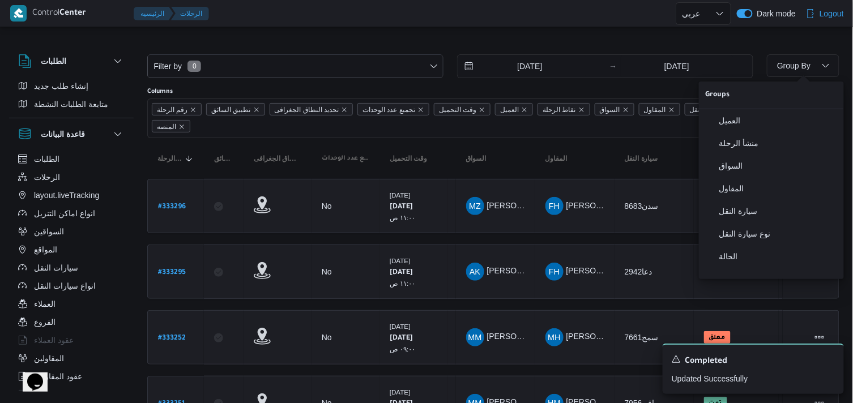
click at [715, 48] on div "Filter by 0 18/8/2025 → 25/8/2025" at bounding box center [450, 66] width 620 height 37
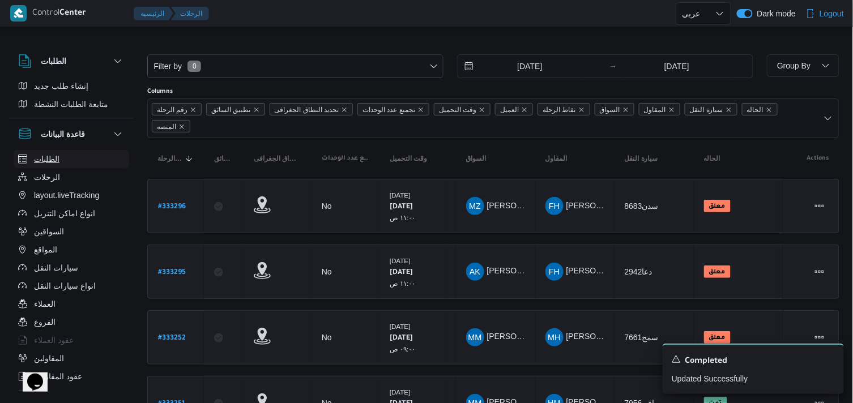
click at [41, 161] on span "الطلبات" at bounding box center [46, 159] width 25 height 14
select select "ar"
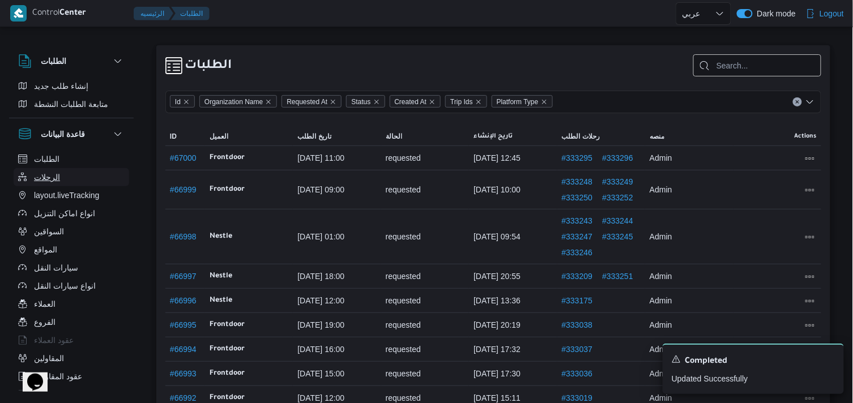
click at [42, 178] on span "الرحلات" at bounding box center [47, 177] width 26 height 14
select select "ar"
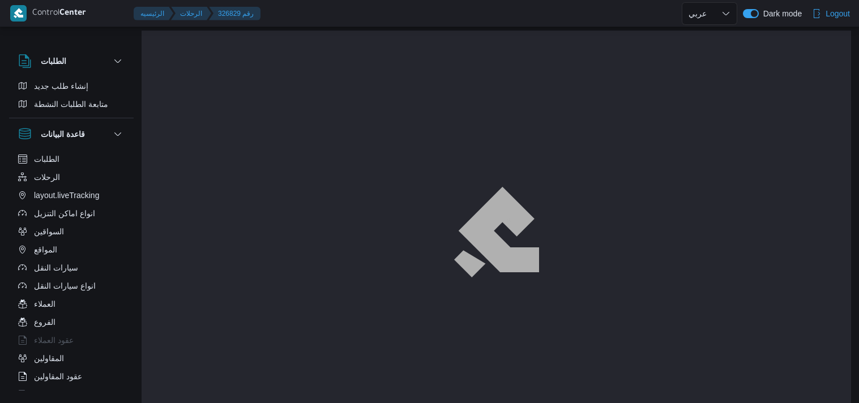
select select "ar"
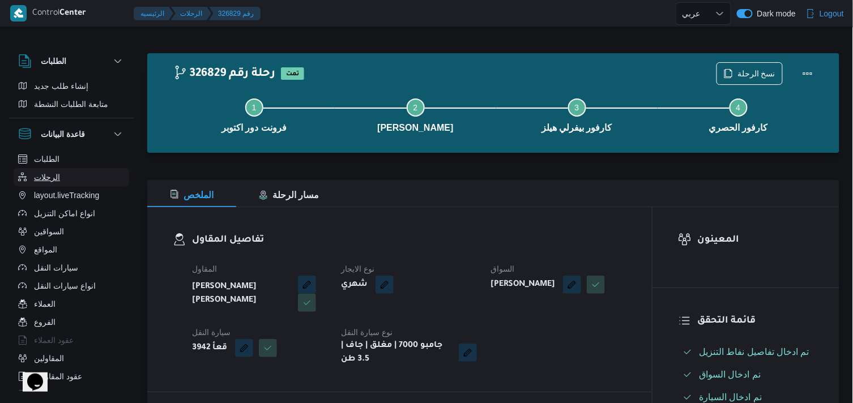
click at [82, 184] on button "الرحلات" at bounding box center [72, 177] width 116 height 18
select select "ar"
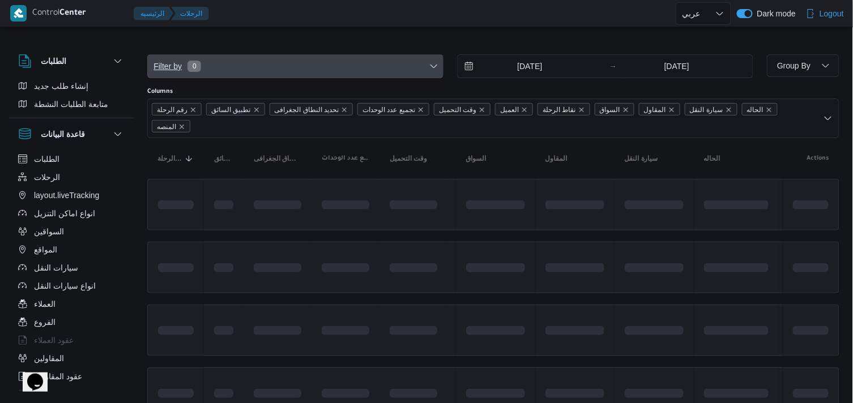
click at [296, 59] on span "Filter by 0" at bounding box center [295, 66] width 295 height 23
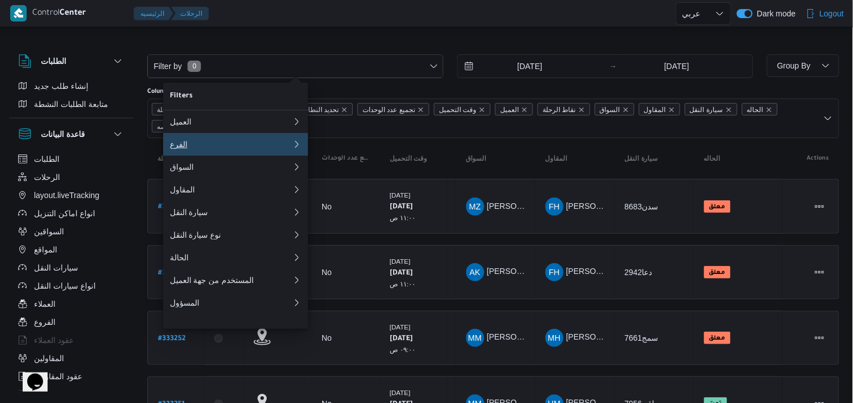
click at [242, 153] on button "الفرع" at bounding box center [235, 144] width 145 height 23
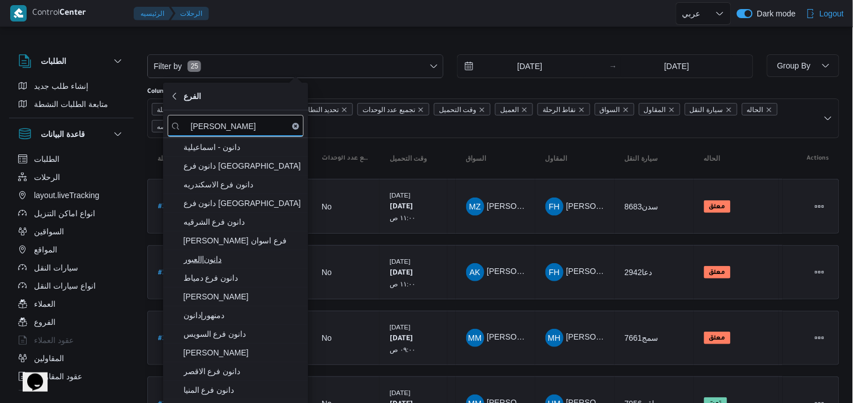
type input "[PERSON_NAME]"
click at [207, 265] on span "دانون|العبور" at bounding box center [242, 260] width 118 height 14
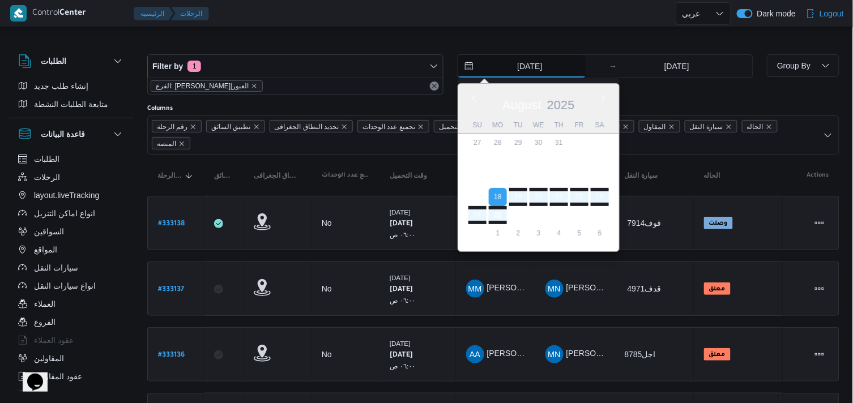
click at [511, 64] on input "18/8/2025" at bounding box center [522, 66] width 129 height 23
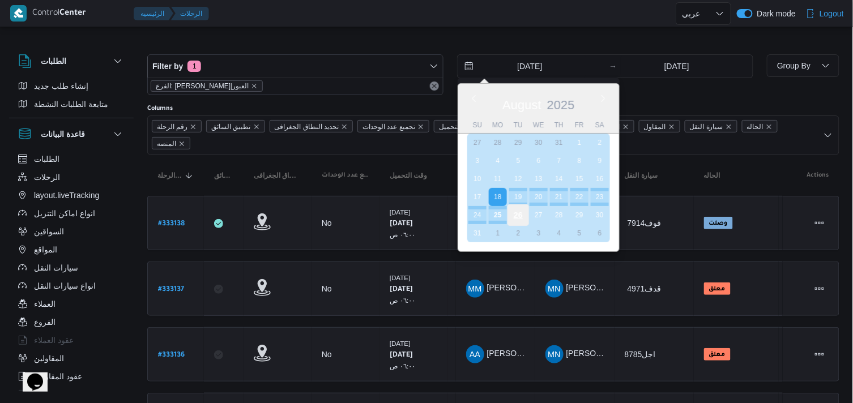
click at [510, 210] on div "26" at bounding box center [518, 215] width 22 height 22
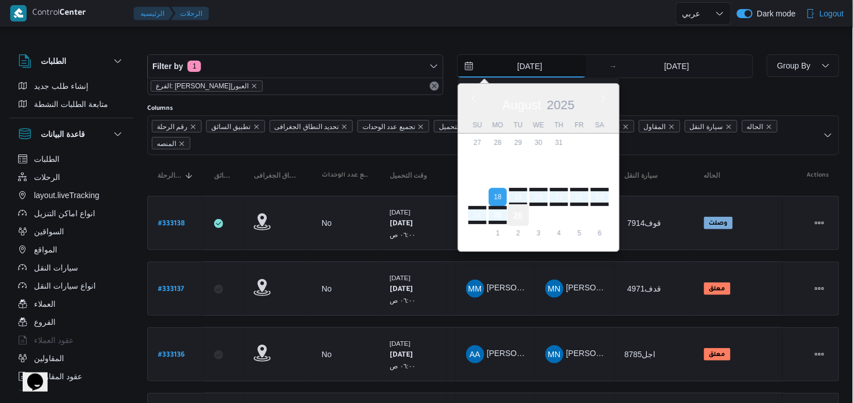
type input "[DATE]"
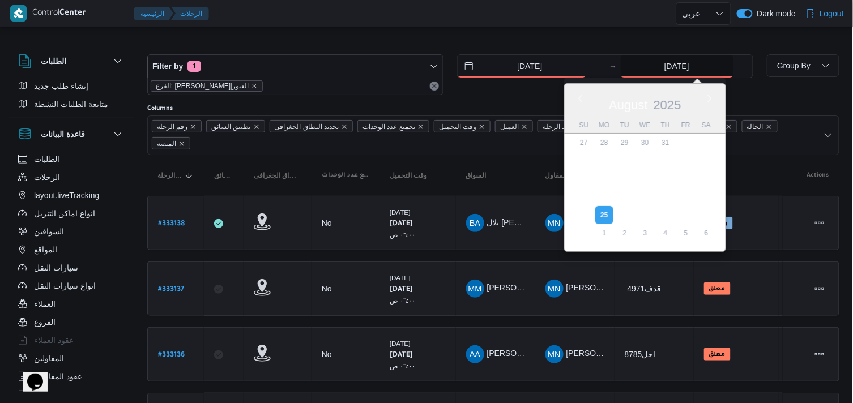
click at [659, 60] on input "25/8/2025" at bounding box center [677, 66] width 113 height 23
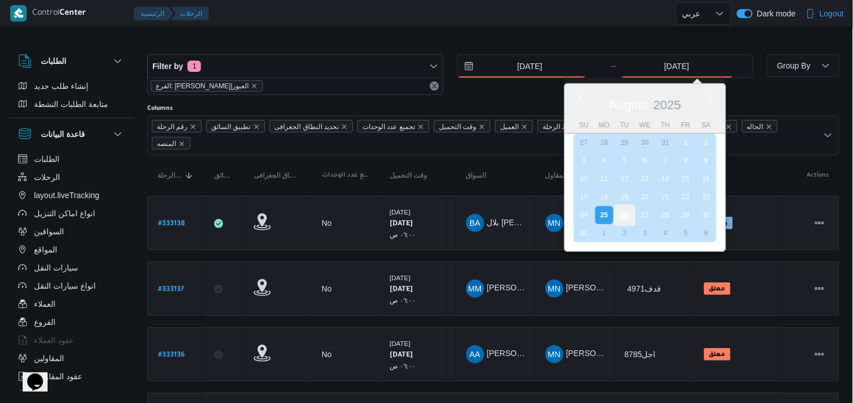
click at [625, 214] on div "26" at bounding box center [624, 215] width 22 height 22
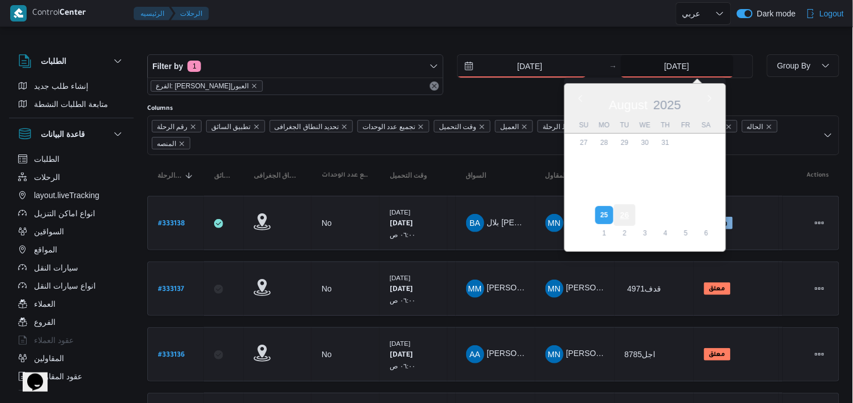
type input "[DATE]"
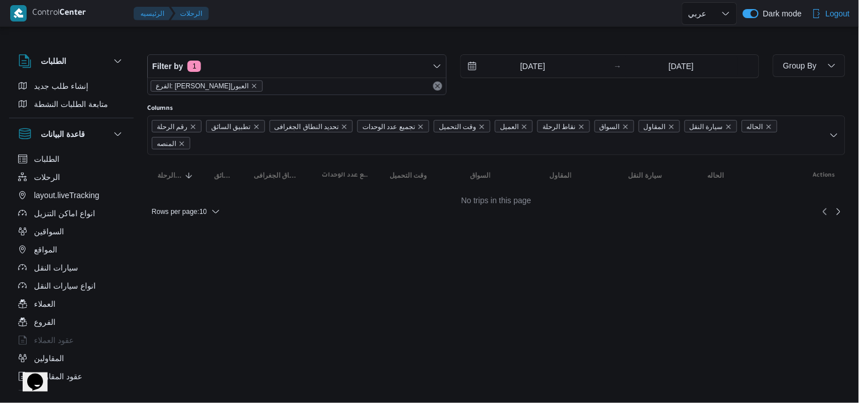
click at [495, 22] on div at bounding box center [448, 13] width 468 height 27
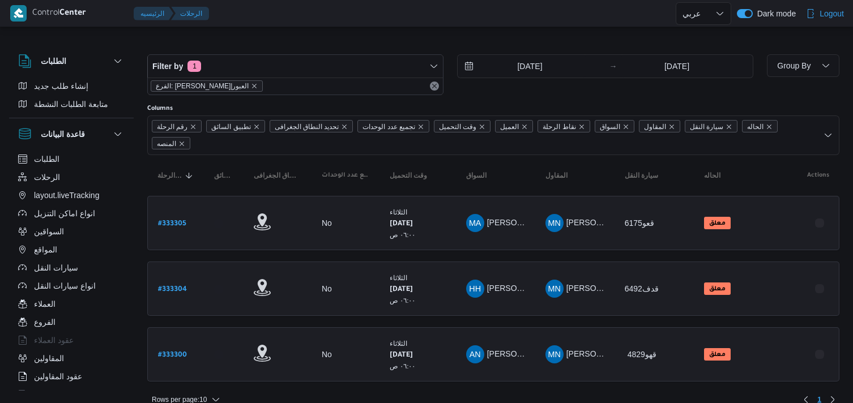
select select "ar"
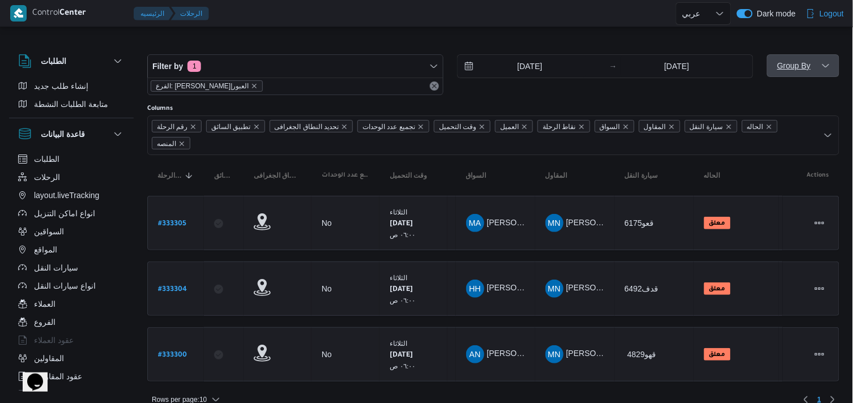
click at [788, 71] on span "Group By" at bounding box center [794, 66] width 36 height 14
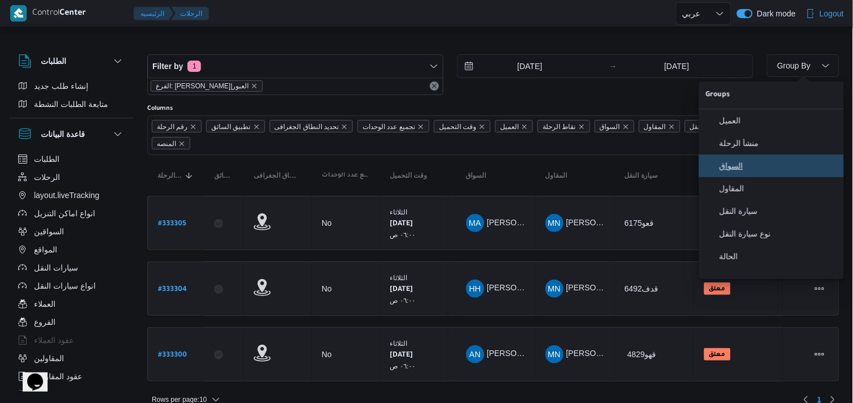
click at [725, 177] on button "السواق" at bounding box center [771, 166] width 145 height 23
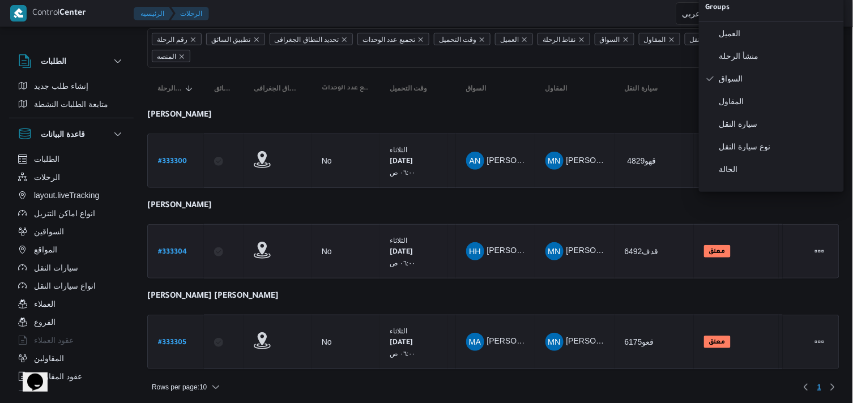
scroll to position [89, 0]
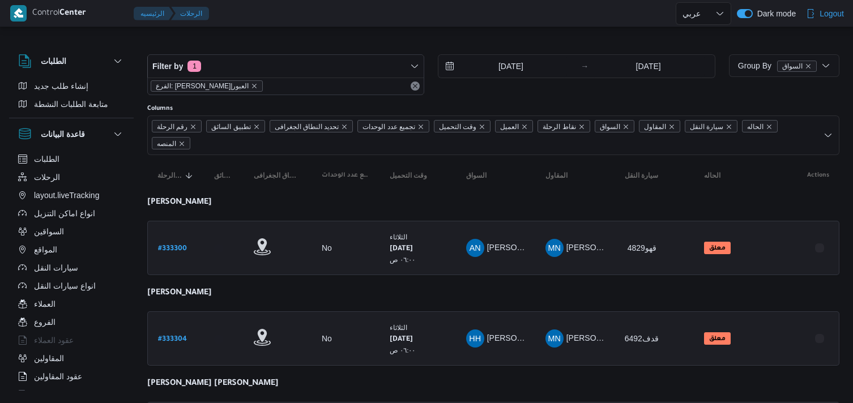
select select "ar"
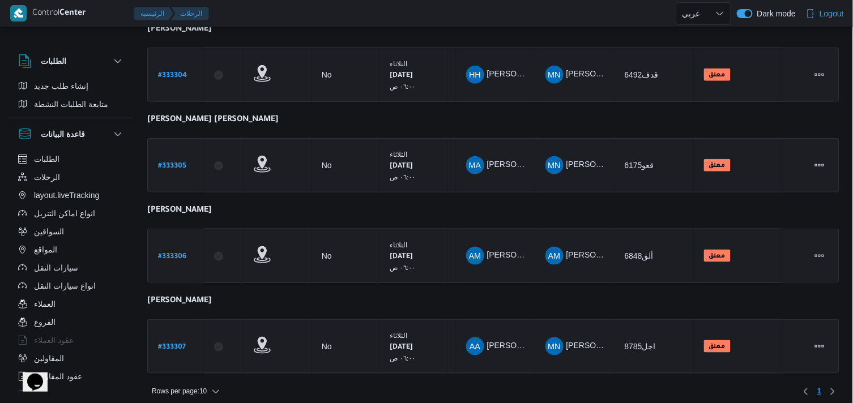
scroll to position [270, 0]
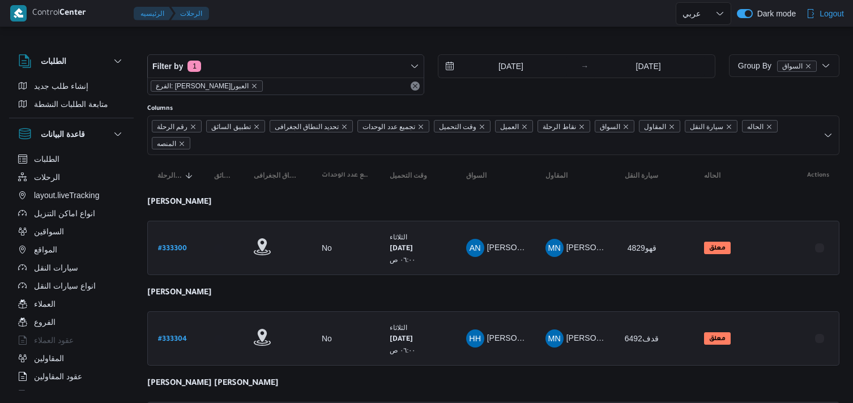
select select "ar"
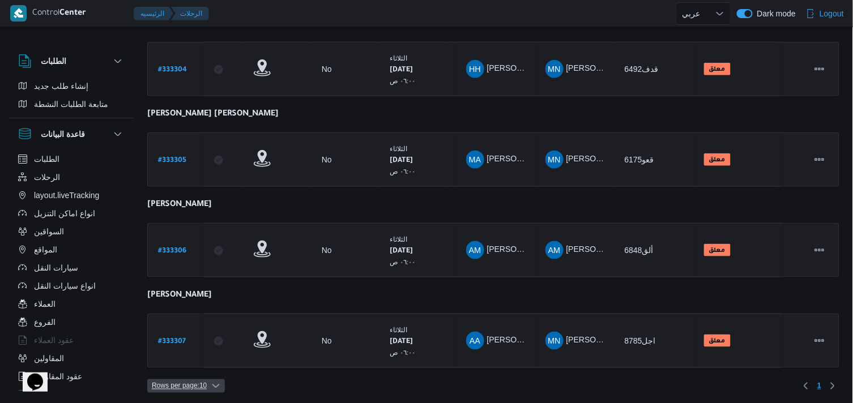
click at [211, 379] on span "Rows per page : 10" at bounding box center [186, 386] width 78 height 14
click at [212, 352] on button "20 rows" at bounding box center [193, 355] width 63 height 23
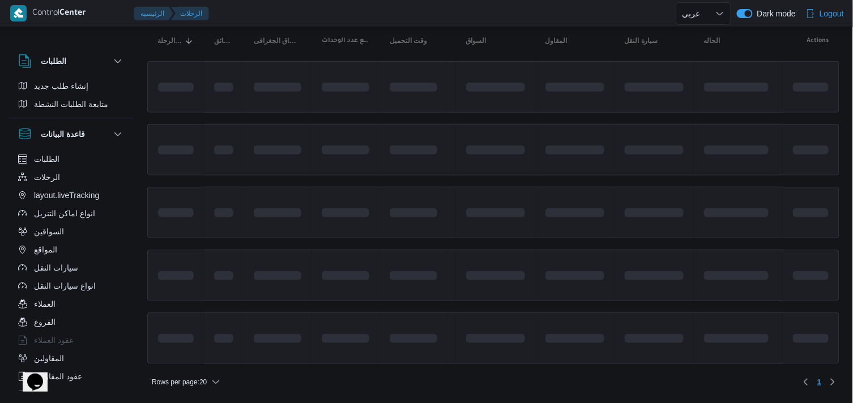
scroll to position [263, 0]
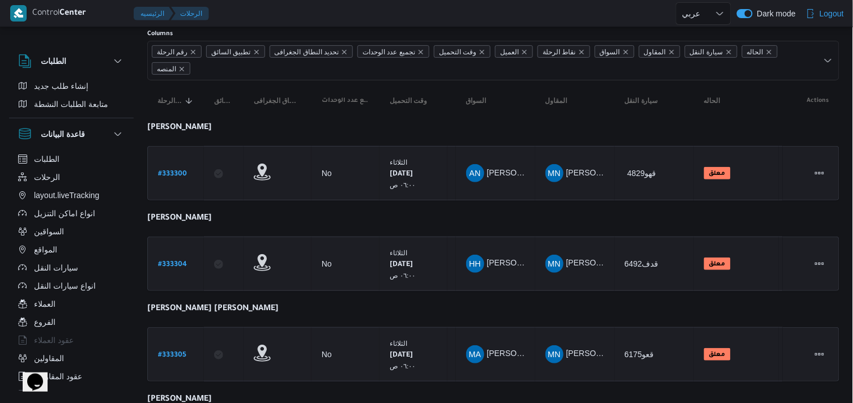
select select "ar"
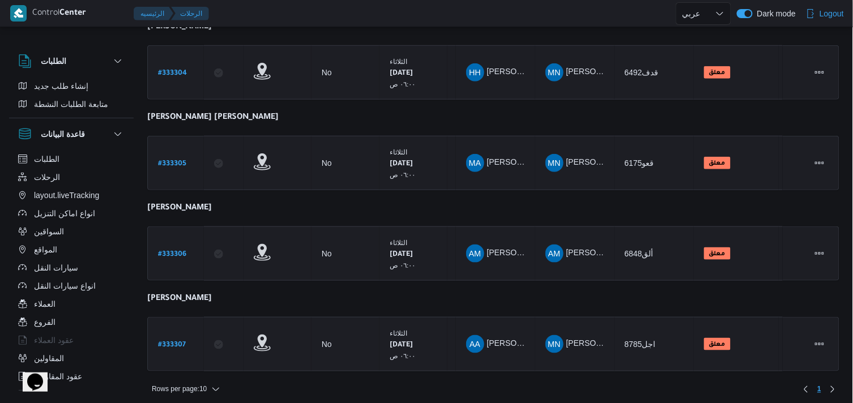
scroll to position [270, 0]
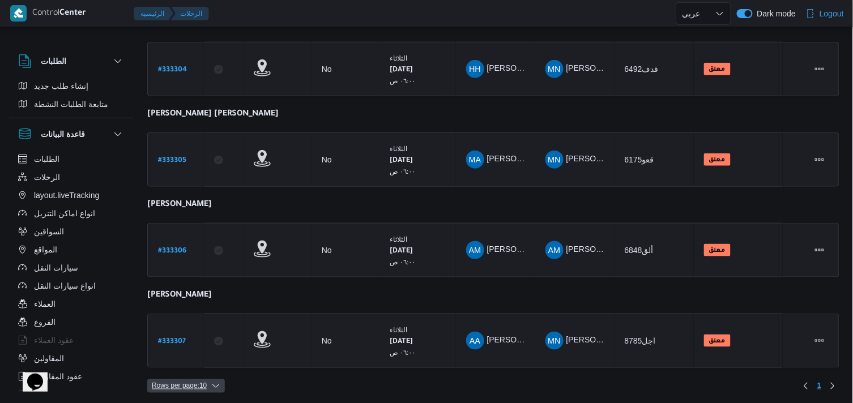
click at [214, 385] on icon "button" at bounding box center [215, 386] width 7 height 3
click at [206, 364] on button "20 rows" at bounding box center [193, 355] width 63 height 23
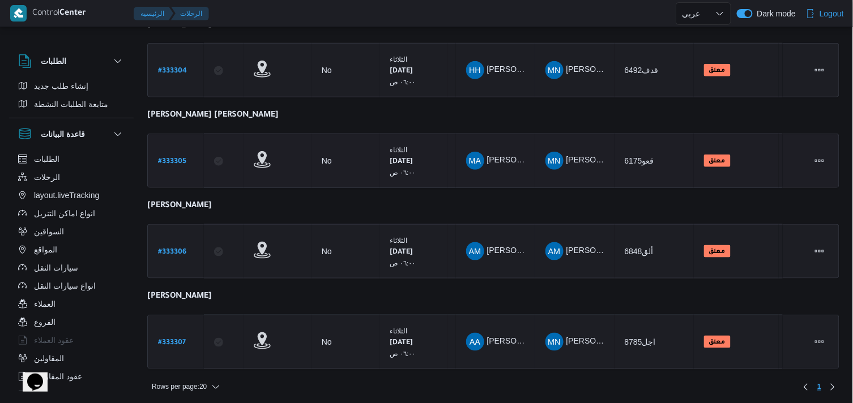
scroll to position [270, 0]
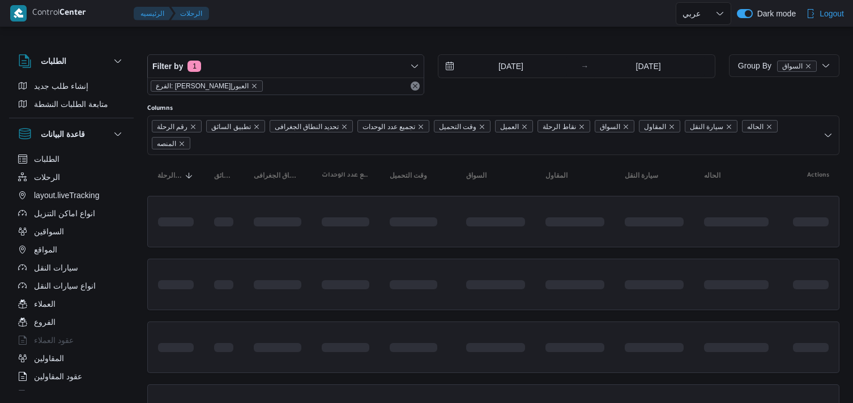
select select "ar"
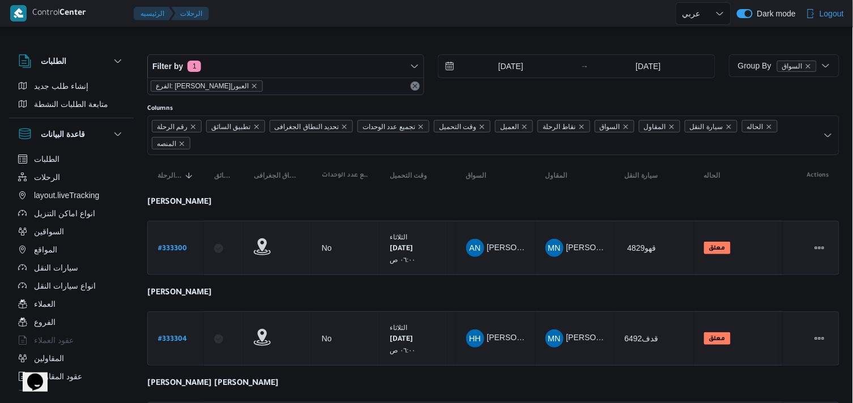
click at [216, 83] on span "الفرع: [PERSON_NAME]|العبور" at bounding box center [207, 85] width 112 height 11
click at [251, 83] on icon "remove selected entity" at bounding box center [254, 86] width 7 height 7
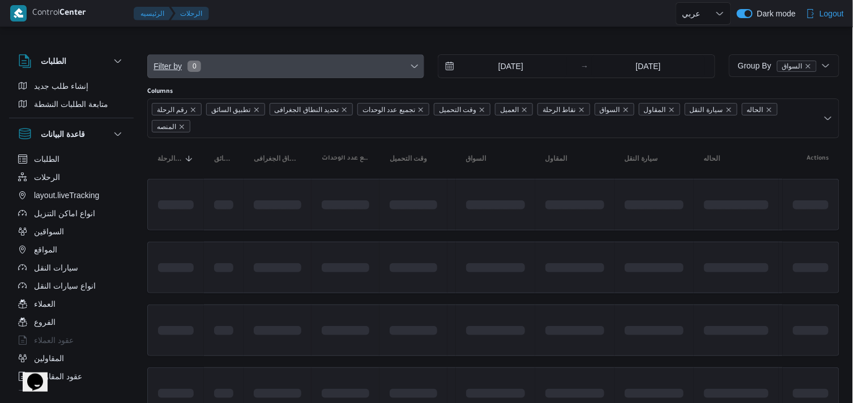
click at [214, 72] on span "Filter by 0" at bounding box center [286, 66] width 276 height 23
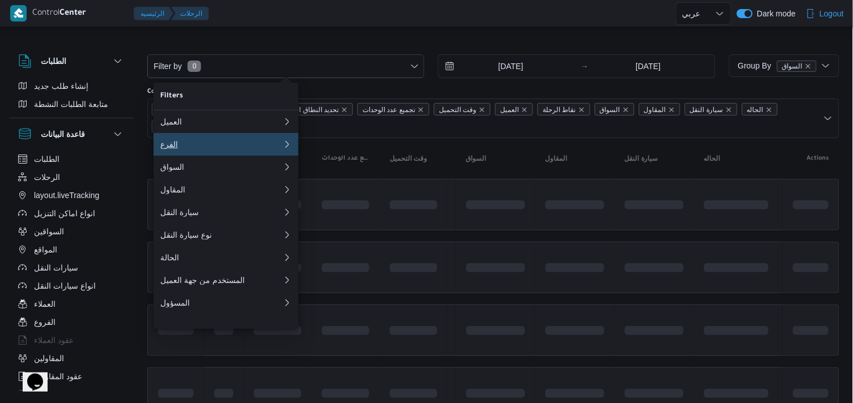
click at [210, 148] on div "الفرع" at bounding box center [219, 144] width 118 height 9
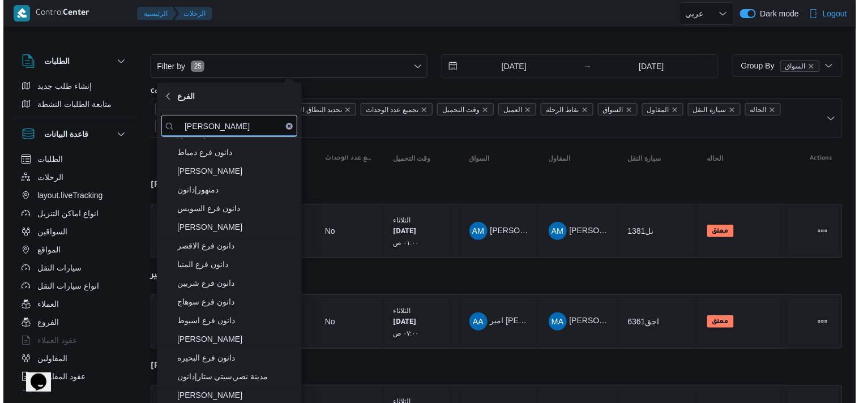
scroll to position [189, 0]
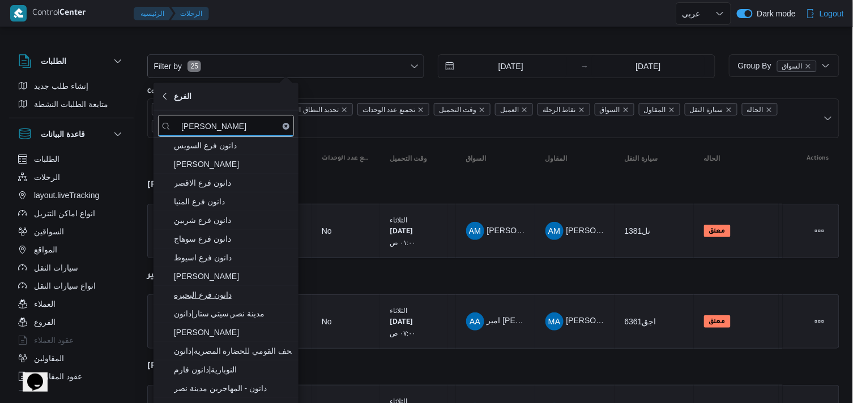
type input "دانون"
click at [212, 298] on span "دانون فرع البحيره" at bounding box center [233, 295] width 118 height 14
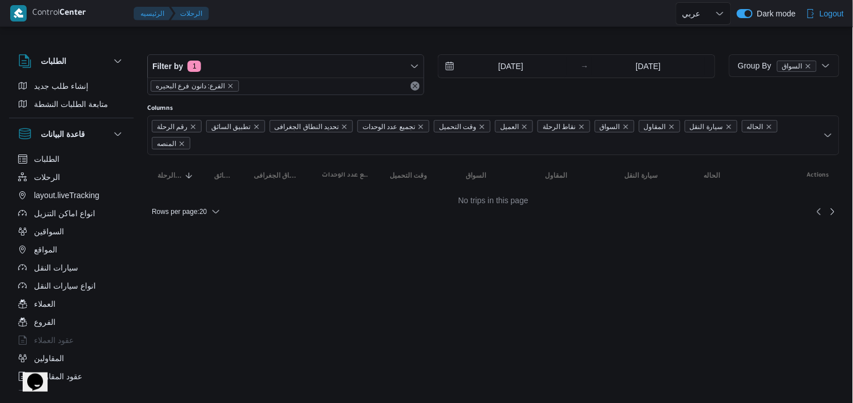
click at [268, 49] on div "Filter by 1 الفرع: دانون فرع البحيره 26/8/2025 → 26/8/2025" at bounding box center [431, 75] width 582 height 54
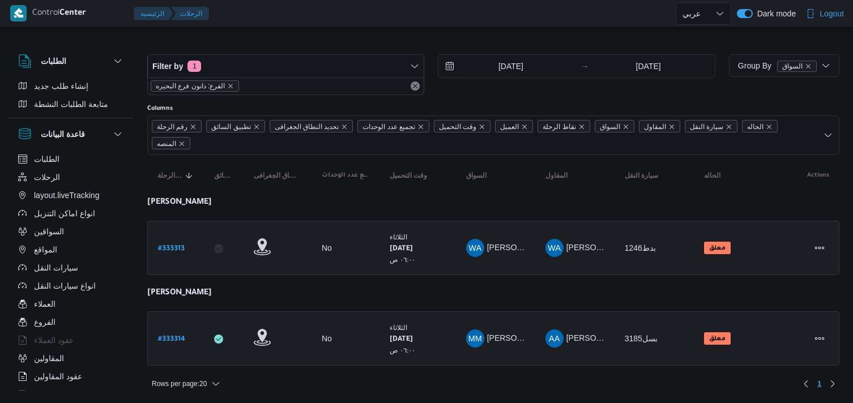
select select "ar"
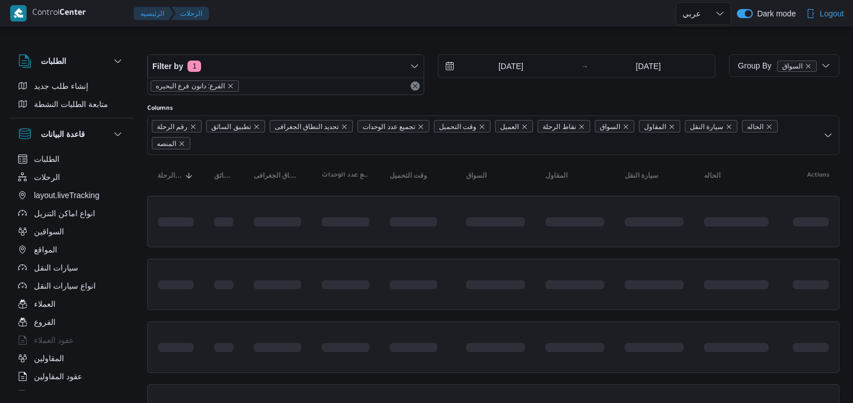
select select "ar"
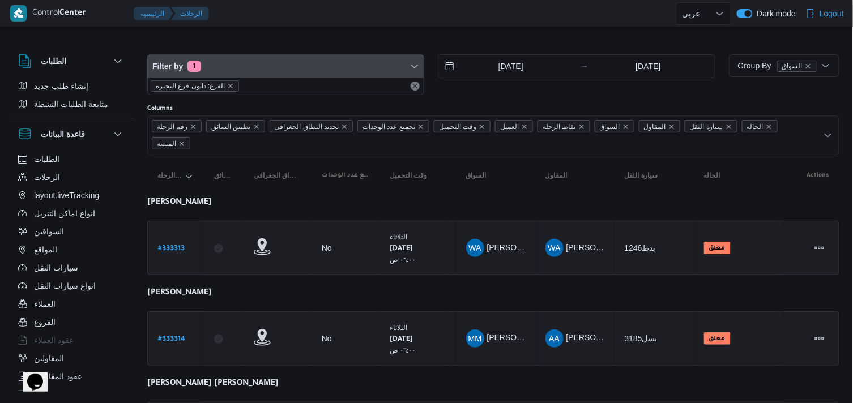
click at [219, 68] on span "Filter by 1" at bounding box center [286, 66] width 276 height 23
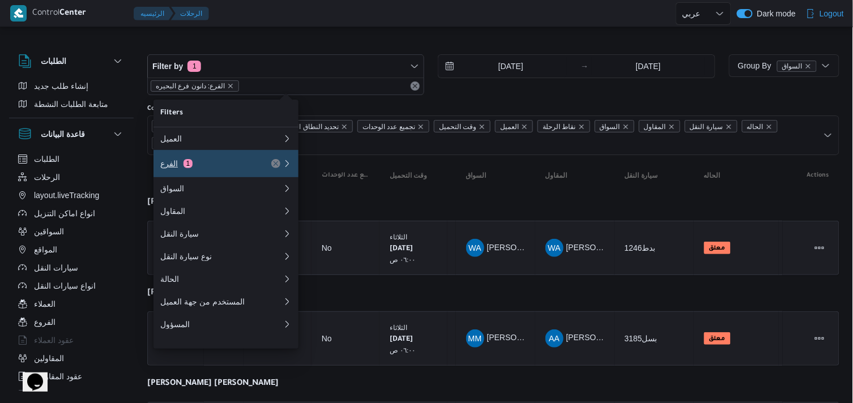
click at [222, 161] on div "الفرع 1" at bounding box center [207, 163] width 95 height 9
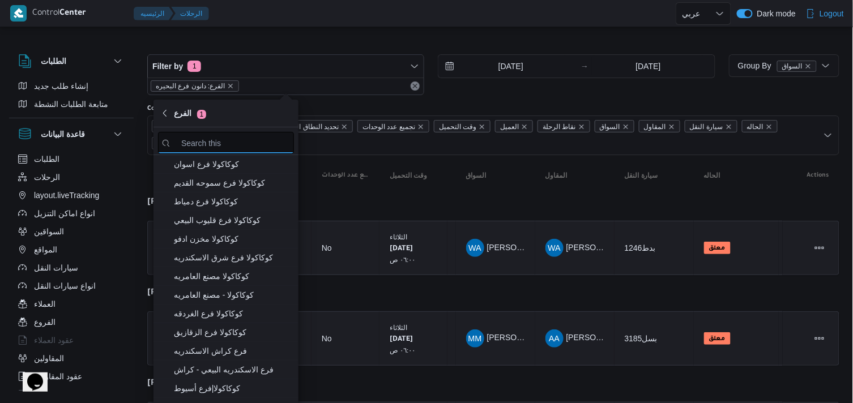
click at [236, 146] on input "search filters" at bounding box center [226, 143] width 136 height 22
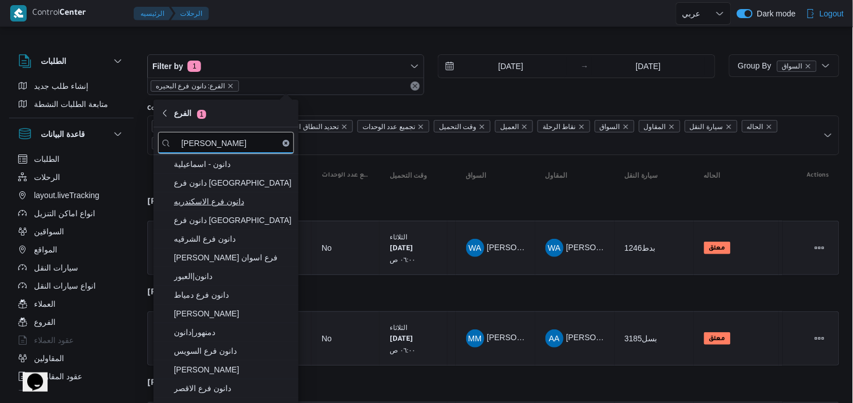
type input "[PERSON_NAME]"
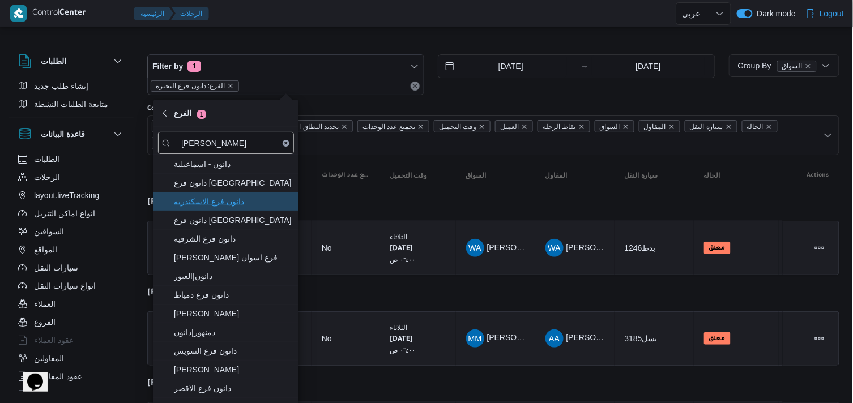
click at [236, 194] on span "دانون فرع الاسكندريه" at bounding box center [226, 202] width 136 height 18
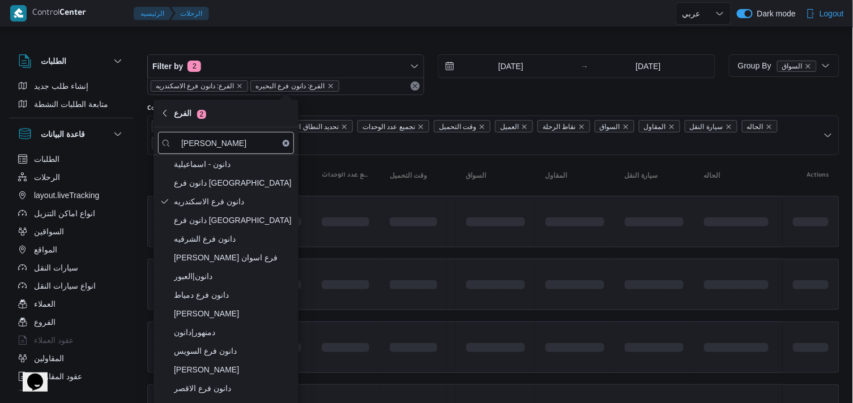
click at [265, 51] on div "Filter by 2 الفرع: دانون فرع الاسكندريه الفرع: دانون فرع البحيره 26/8/2025 → 26…" at bounding box center [431, 75] width 582 height 54
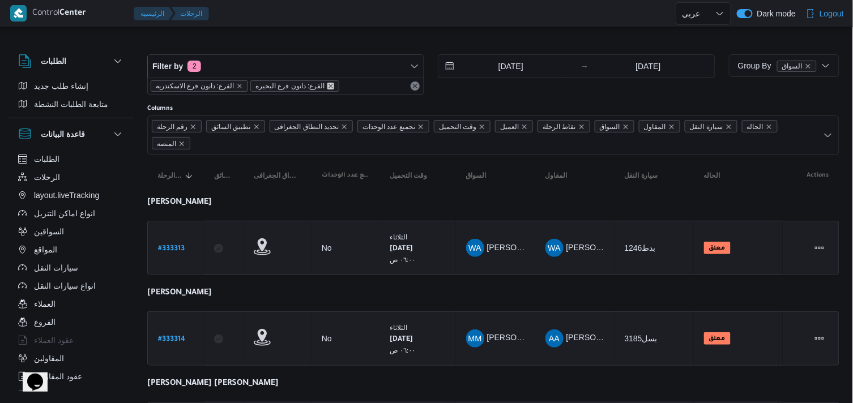
click at [327, 84] on icon "remove selected entity" at bounding box center [330, 86] width 7 height 7
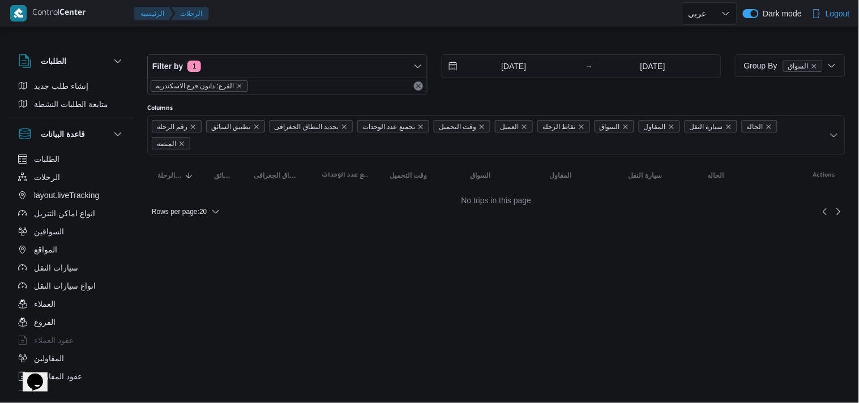
click at [316, 48] on div "Filter by 1 الفرع: دانون فرع الاسكندريه 26/8/2025 → 26/8/2025" at bounding box center [434, 75] width 588 height 54
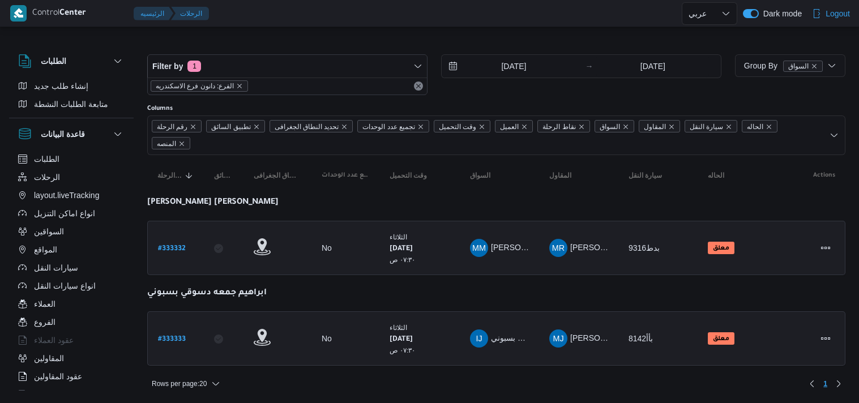
select select "ar"
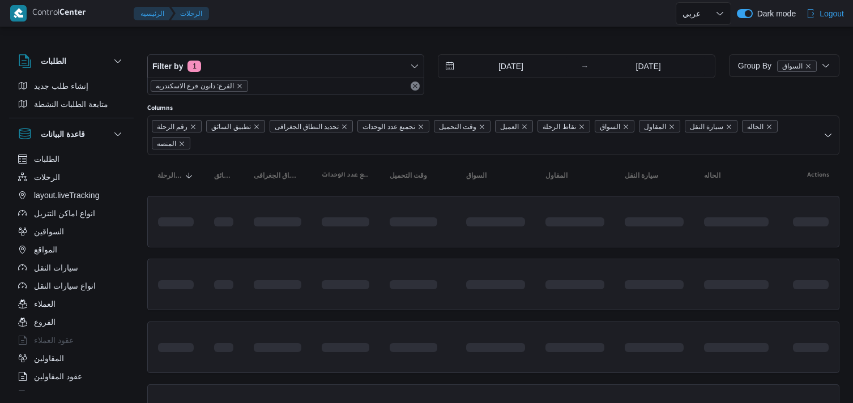
select select "ar"
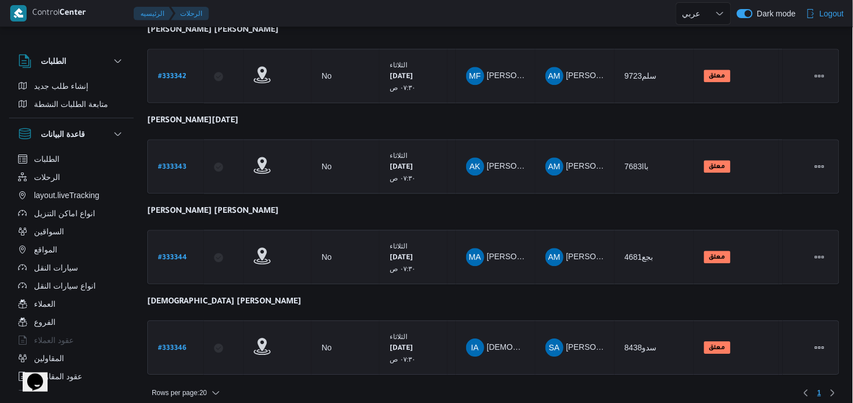
scroll to position [808, 0]
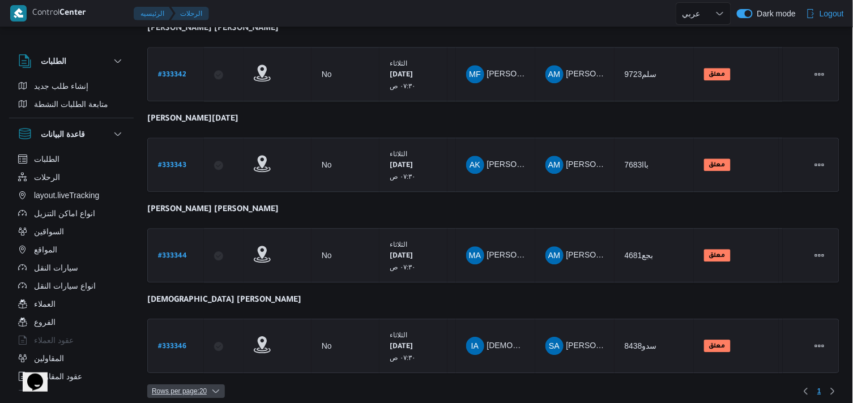
click at [165, 386] on span "Rows per page : 20" at bounding box center [179, 392] width 55 height 14
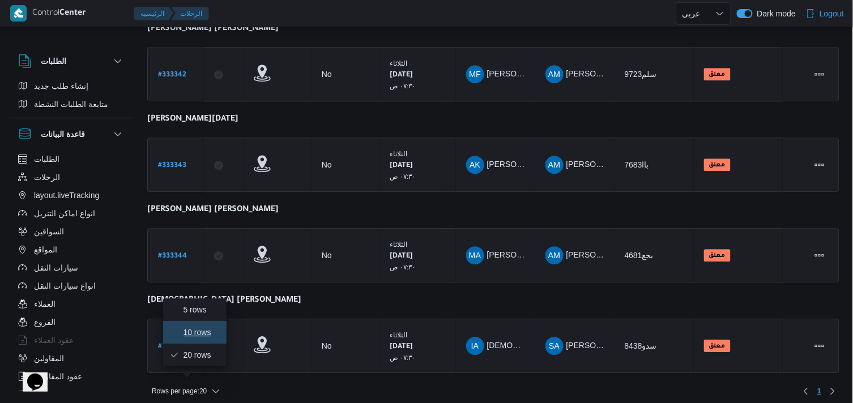
click at [166, 337] on button "10 rows" at bounding box center [194, 332] width 63 height 23
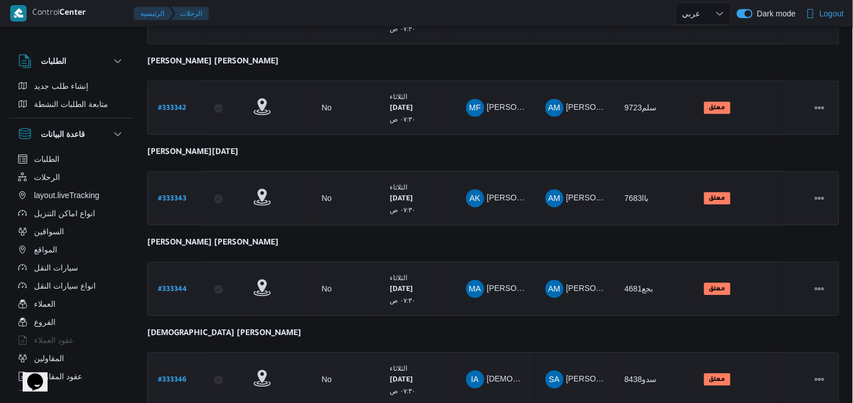
scroll to position [718, 0]
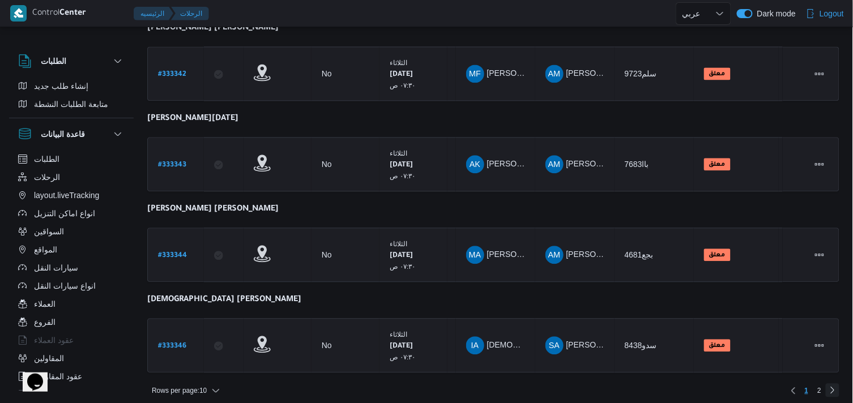
click at [826, 383] on link "Next page, 2" at bounding box center [833, 390] width 14 height 14
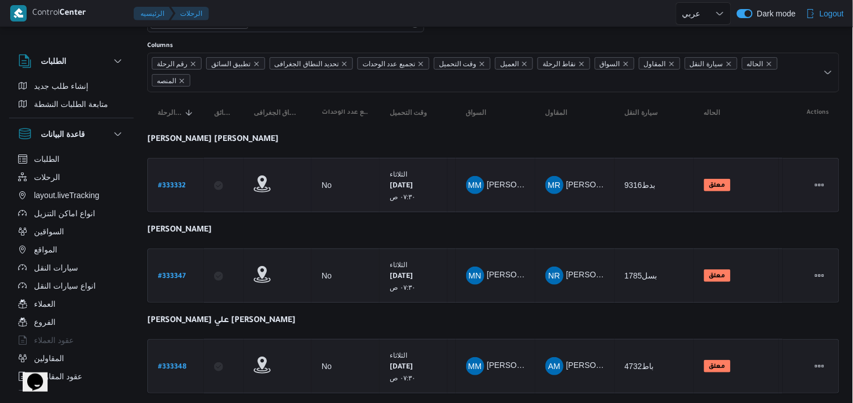
scroll to position [89, 0]
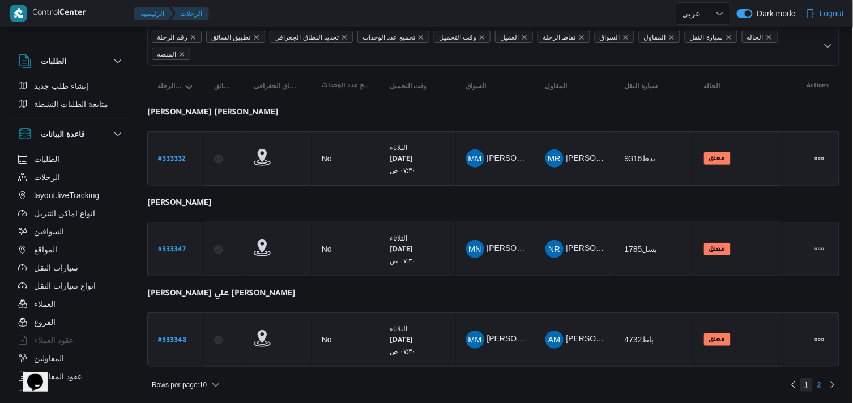
click at [806, 387] on span "1" at bounding box center [807, 385] width 4 height 14
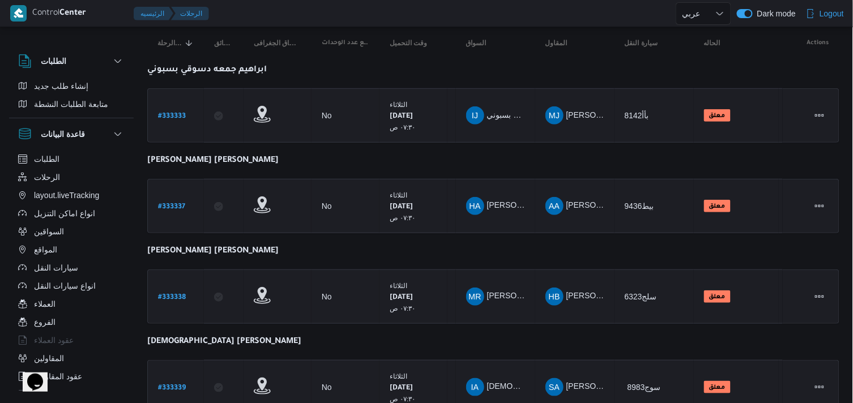
scroll to position [718, 0]
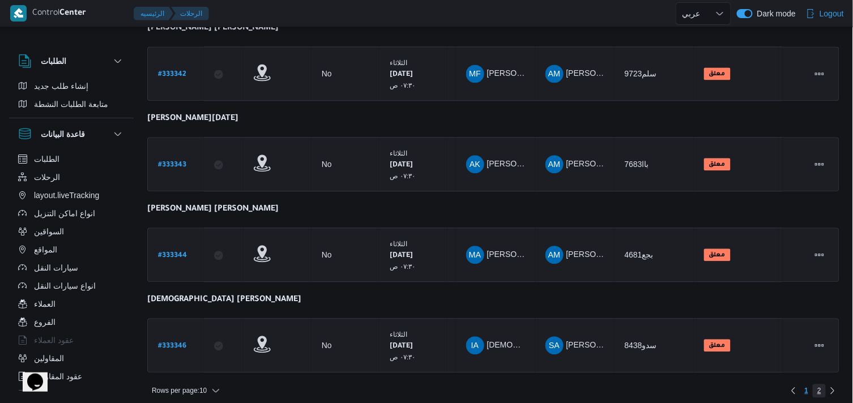
click at [817, 386] on span "2" at bounding box center [819, 391] width 13 height 14
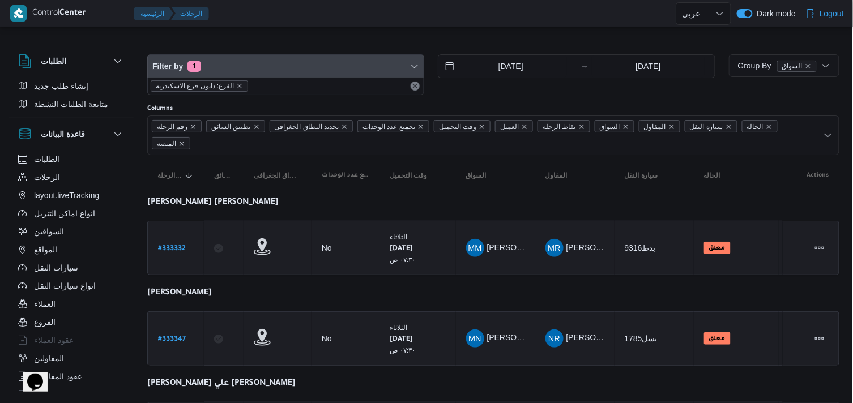
click at [244, 63] on span "Filter by 1" at bounding box center [286, 66] width 276 height 23
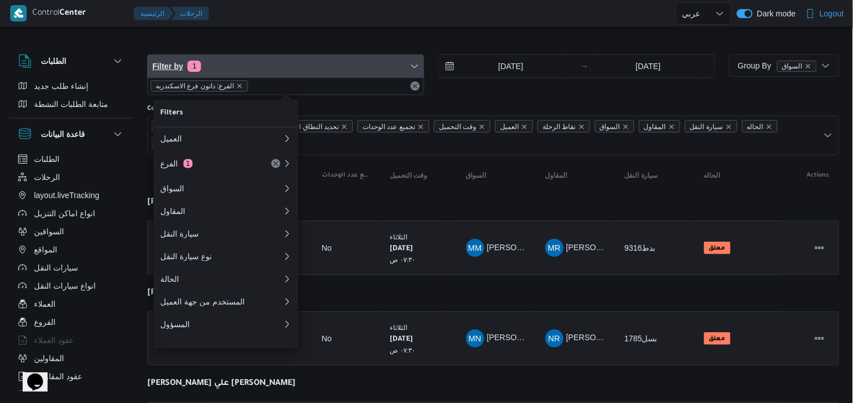
click at [402, 70] on span "Filter by 1" at bounding box center [286, 66] width 276 height 23
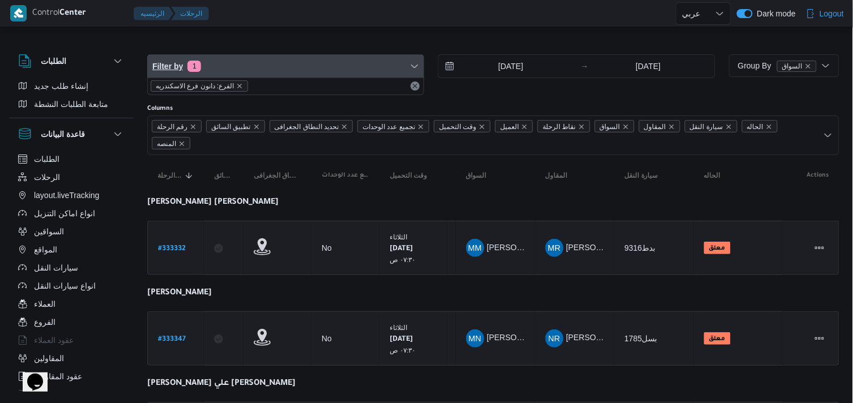
click at [402, 70] on span "Filter by 1" at bounding box center [286, 66] width 276 height 23
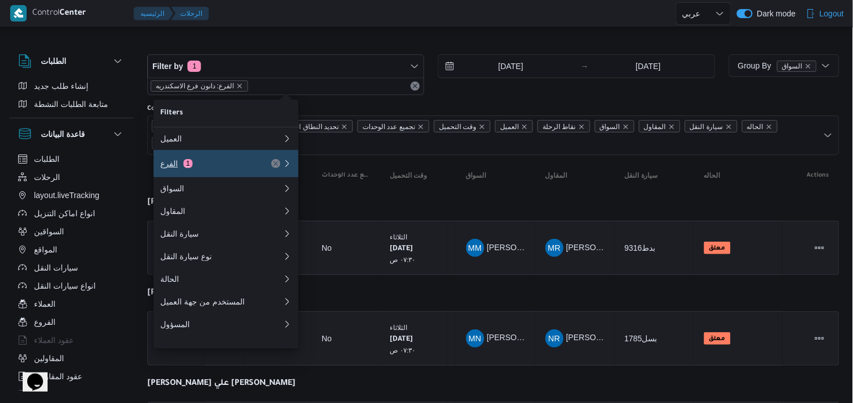
click at [247, 165] on div "الفرع 1" at bounding box center [207, 163] width 95 height 9
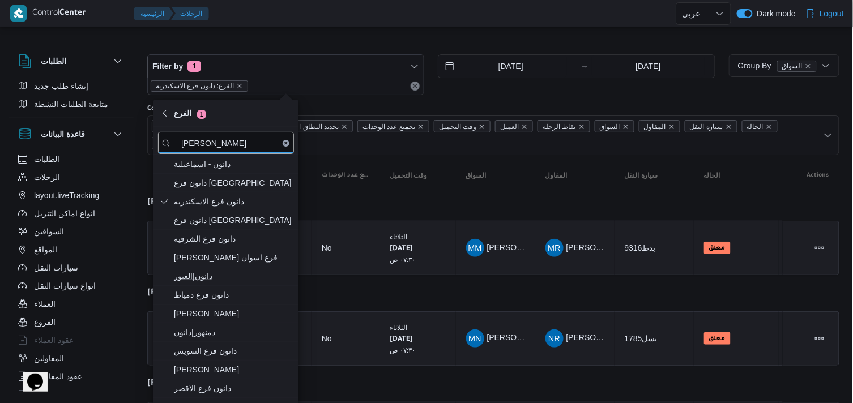
type input "[PERSON_NAME]"
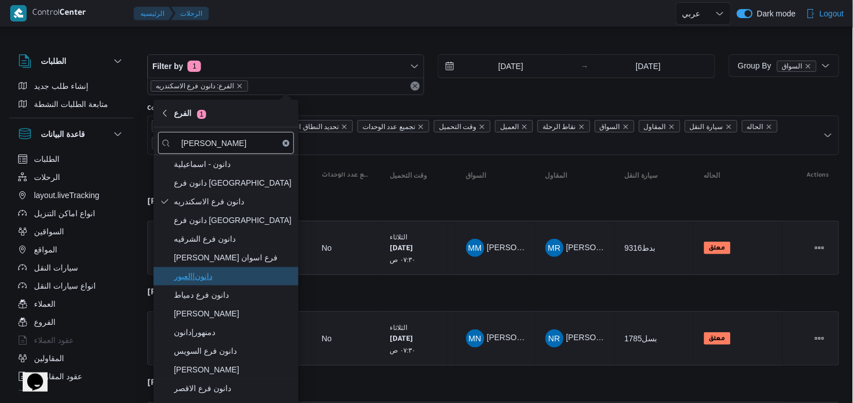
click at [190, 279] on span "دانون|العبور" at bounding box center [233, 277] width 118 height 14
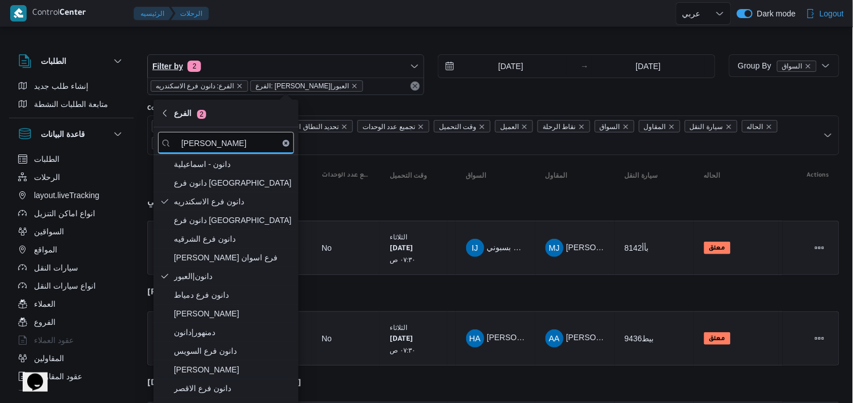
click at [229, 66] on span "Filter by 2" at bounding box center [286, 66] width 276 height 23
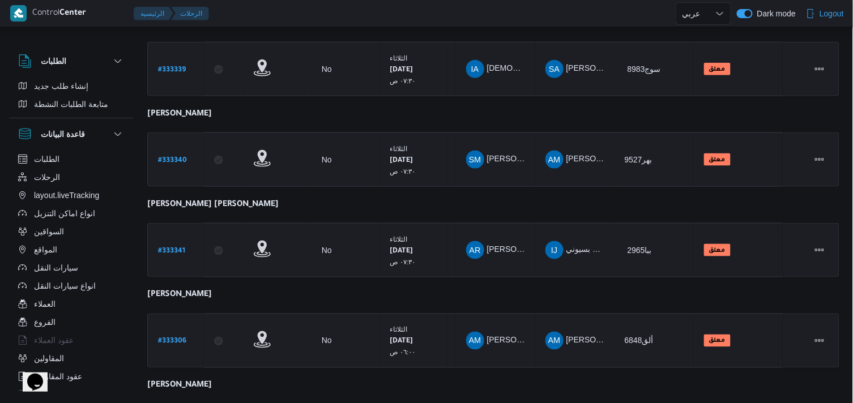
scroll to position [718, 0]
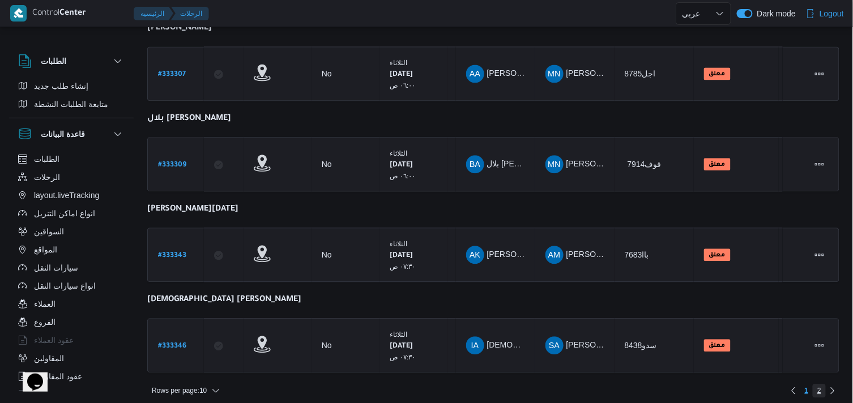
click at [823, 387] on span "2" at bounding box center [819, 391] width 13 height 14
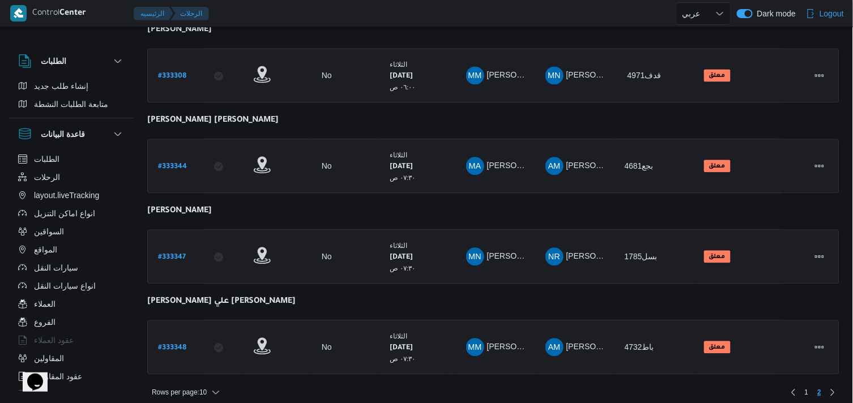
scroll to position [718, 0]
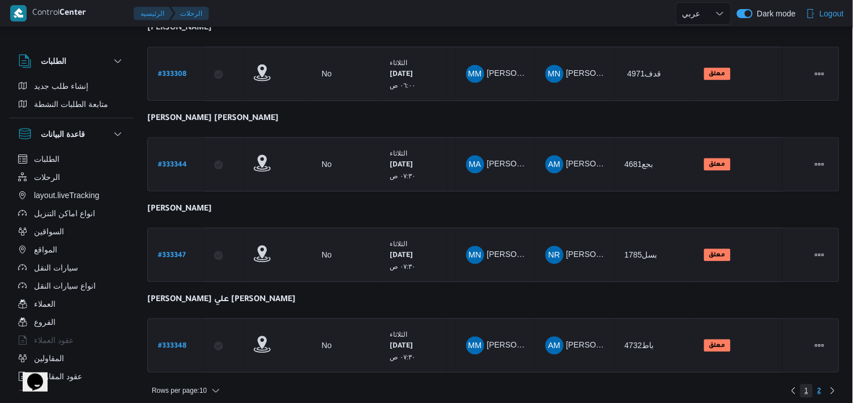
click at [811, 384] on span "1" at bounding box center [806, 391] width 13 height 14
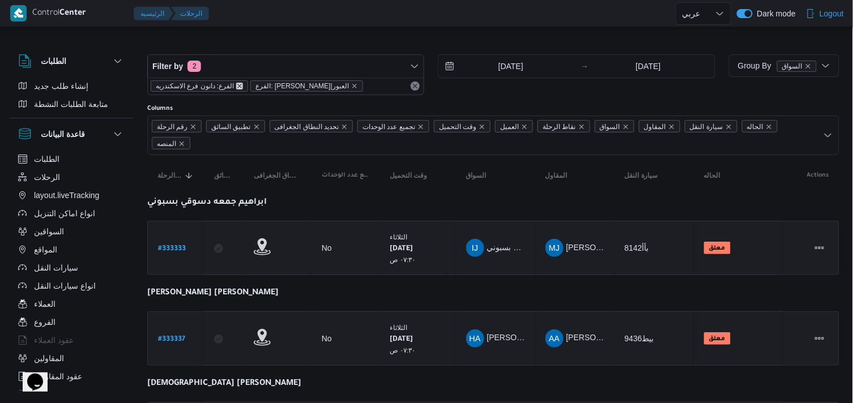
click at [238, 87] on icon "remove selected entity" at bounding box center [239, 86] width 7 height 7
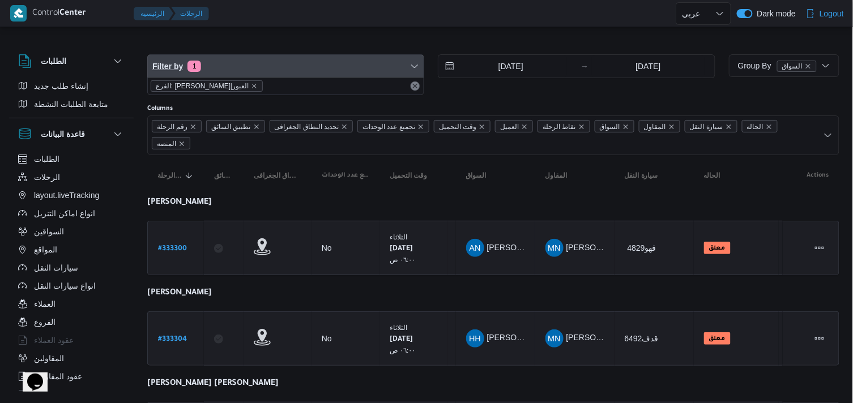
click at [240, 61] on span "Filter by 1" at bounding box center [286, 66] width 276 height 23
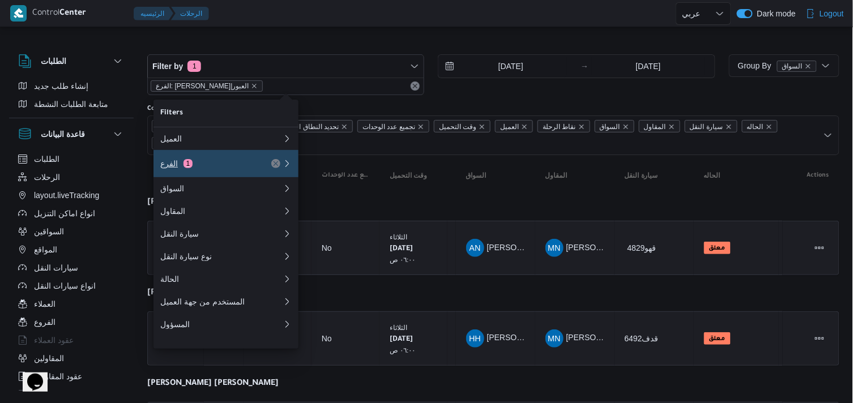
click at [244, 161] on div "الفرع 1" at bounding box center [207, 163] width 95 height 9
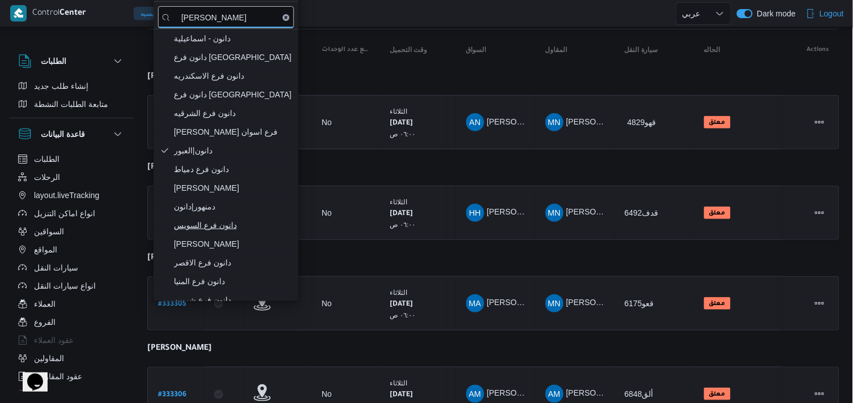
scroll to position [197, 0]
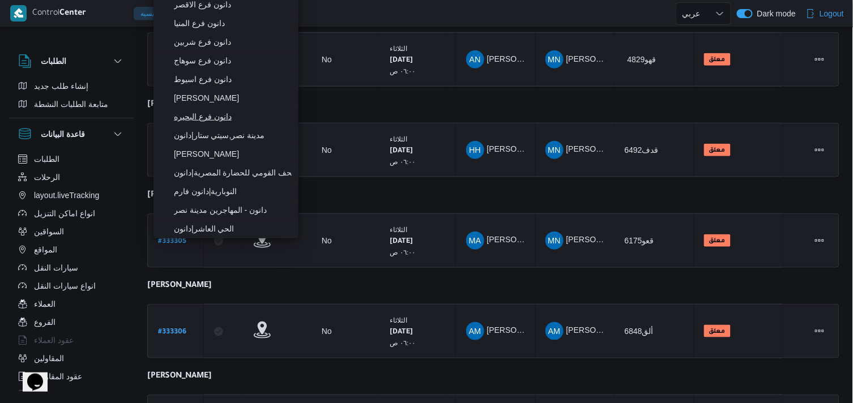
type input "[PERSON_NAME]"
click at [193, 121] on span "دانون فرع البحيره" at bounding box center [233, 117] width 118 height 14
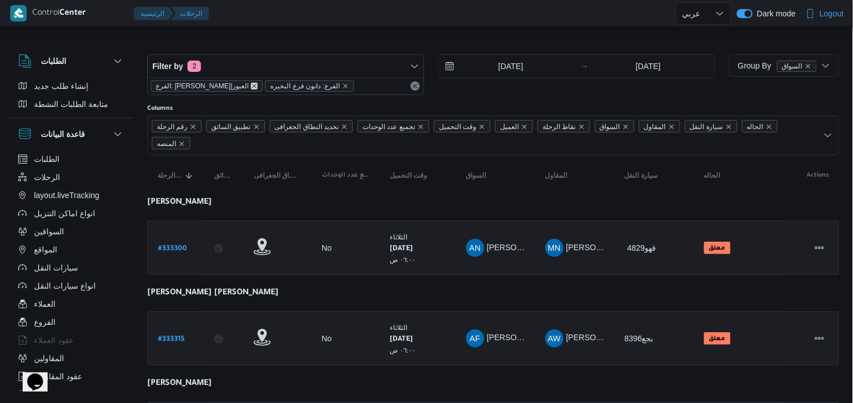
click at [251, 87] on icon "remove selected entity" at bounding box center [254, 86] width 7 height 7
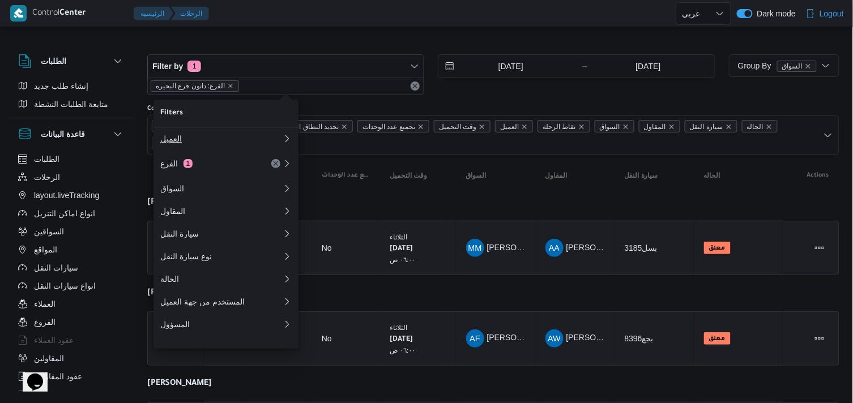
scroll to position [63, 0]
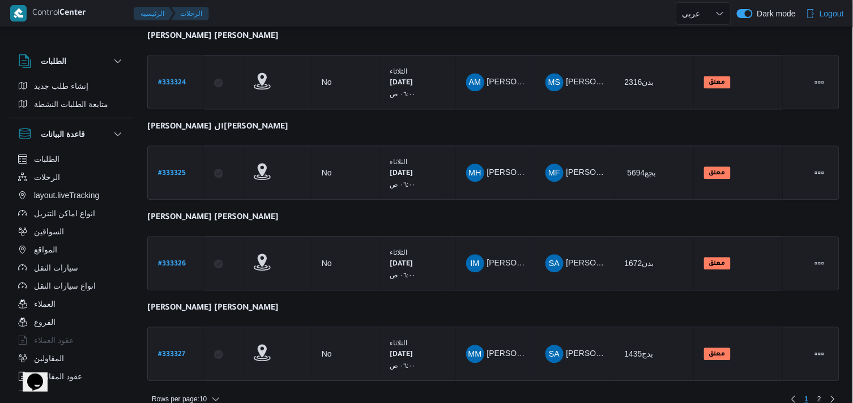
scroll to position [718, 0]
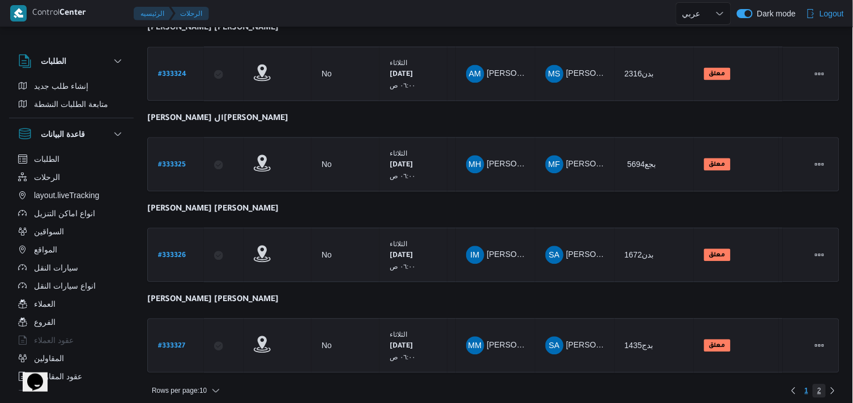
click at [817, 384] on span "2" at bounding box center [819, 391] width 13 height 14
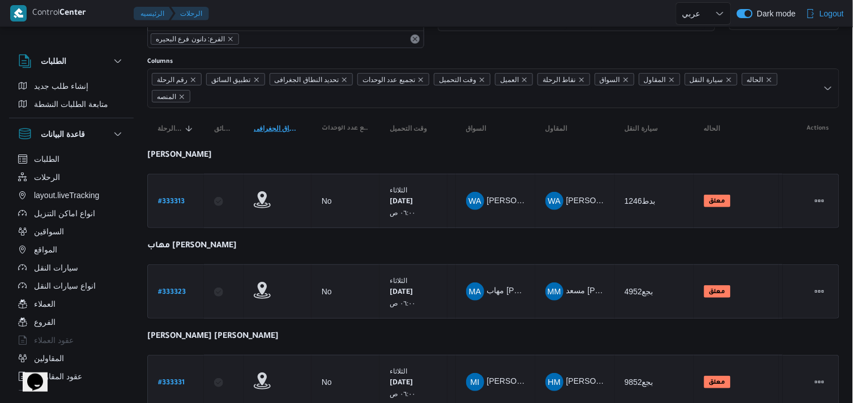
scroll to position [89, 0]
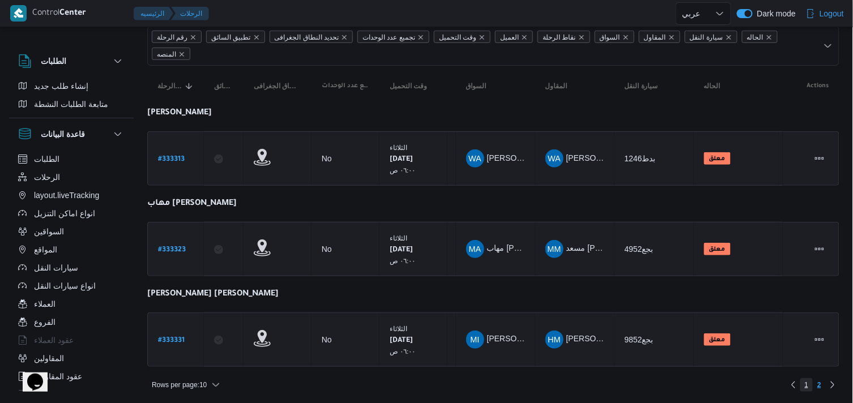
click at [806, 384] on span "1" at bounding box center [807, 385] width 4 height 14
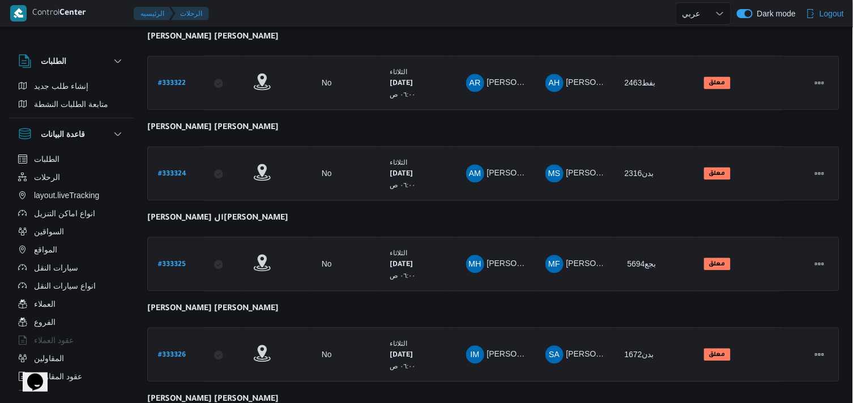
scroll to position [718, 0]
